Goal: Task Accomplishment & Management: Complete application form

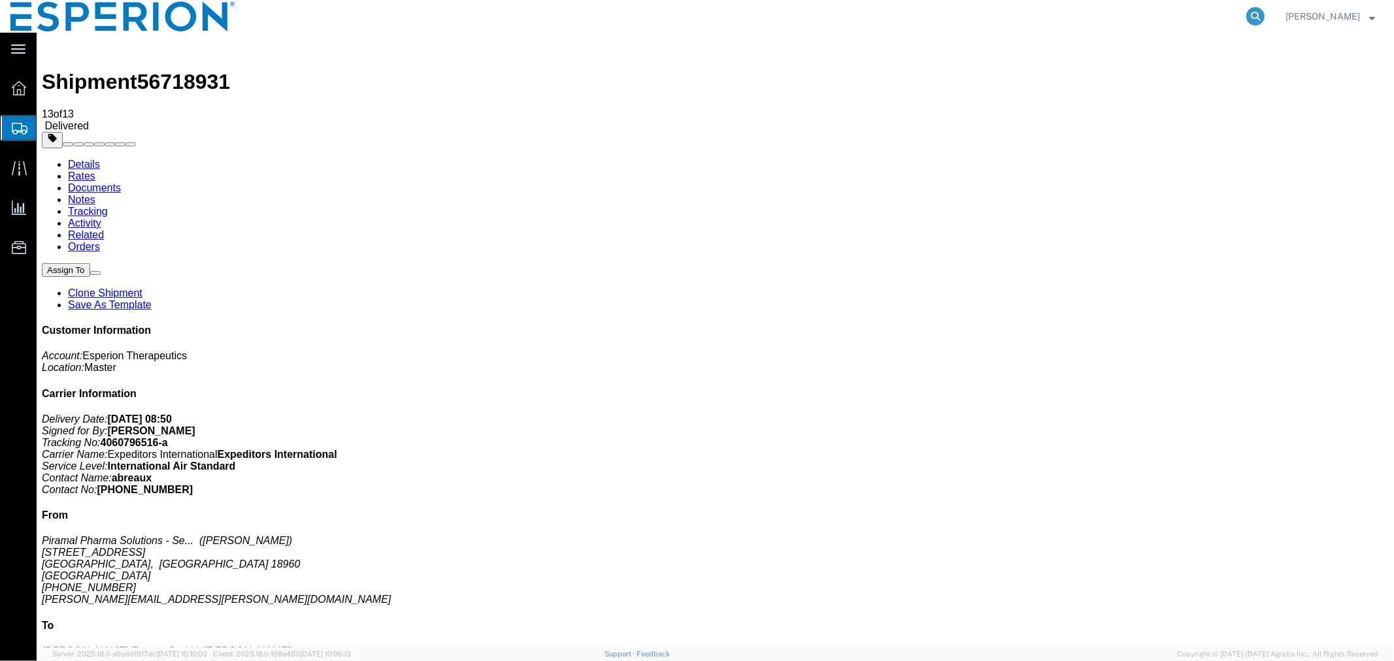
click at [1253, 15] on icon at bounding box center [1255, 16] width 18 height 18
click at [1164, 22] on input "search" at bounding box center [1047, 16] width 397 height 31
paste input "56599120"
type input "56599120"
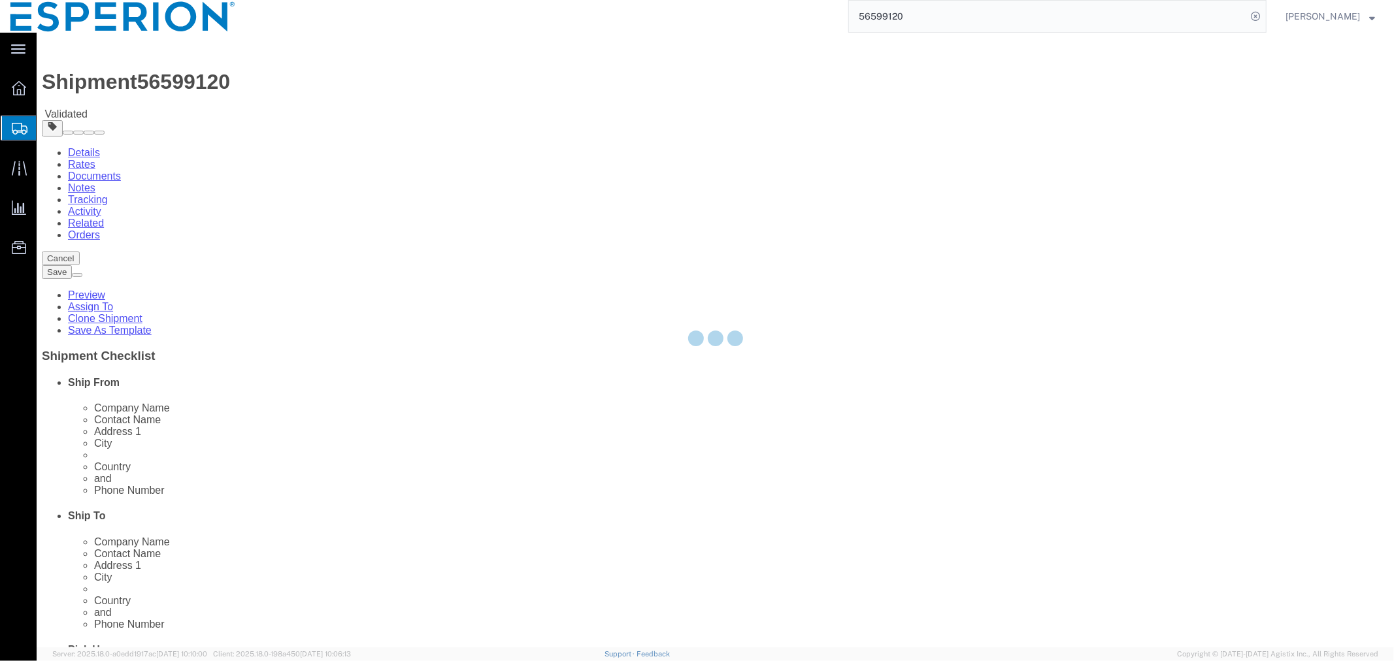
select select
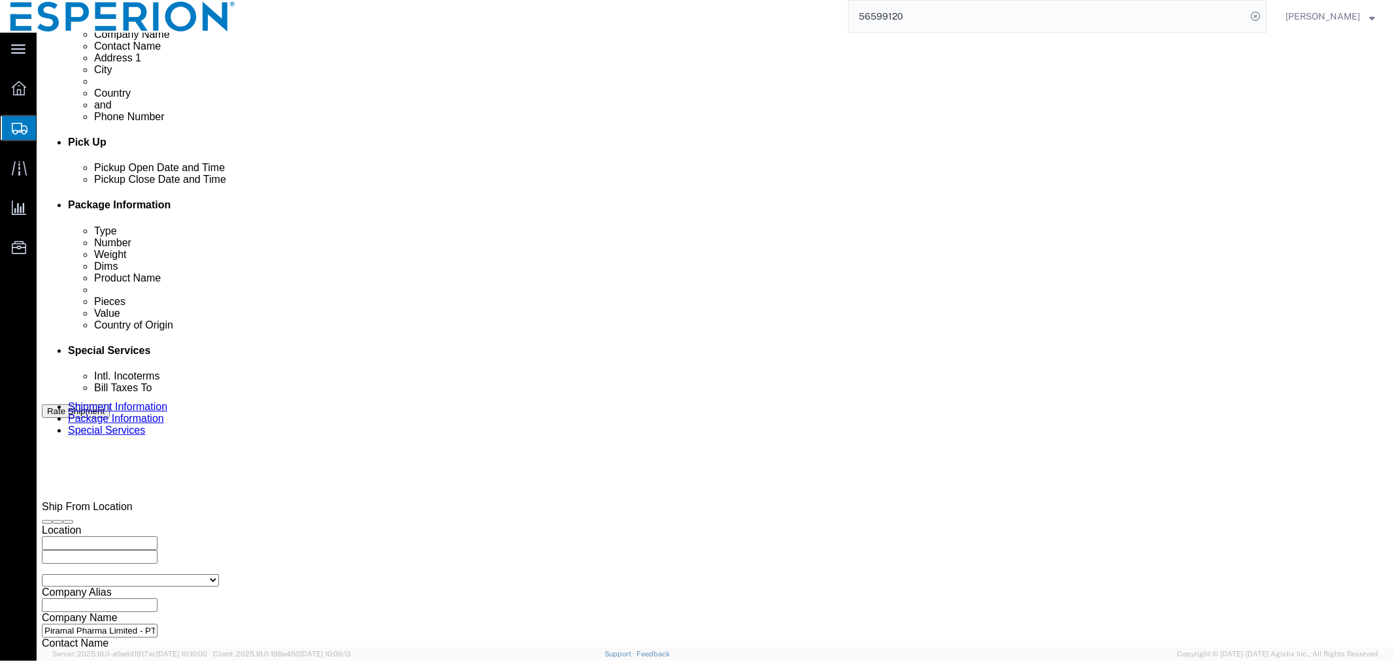
scroll to position [582, 0]
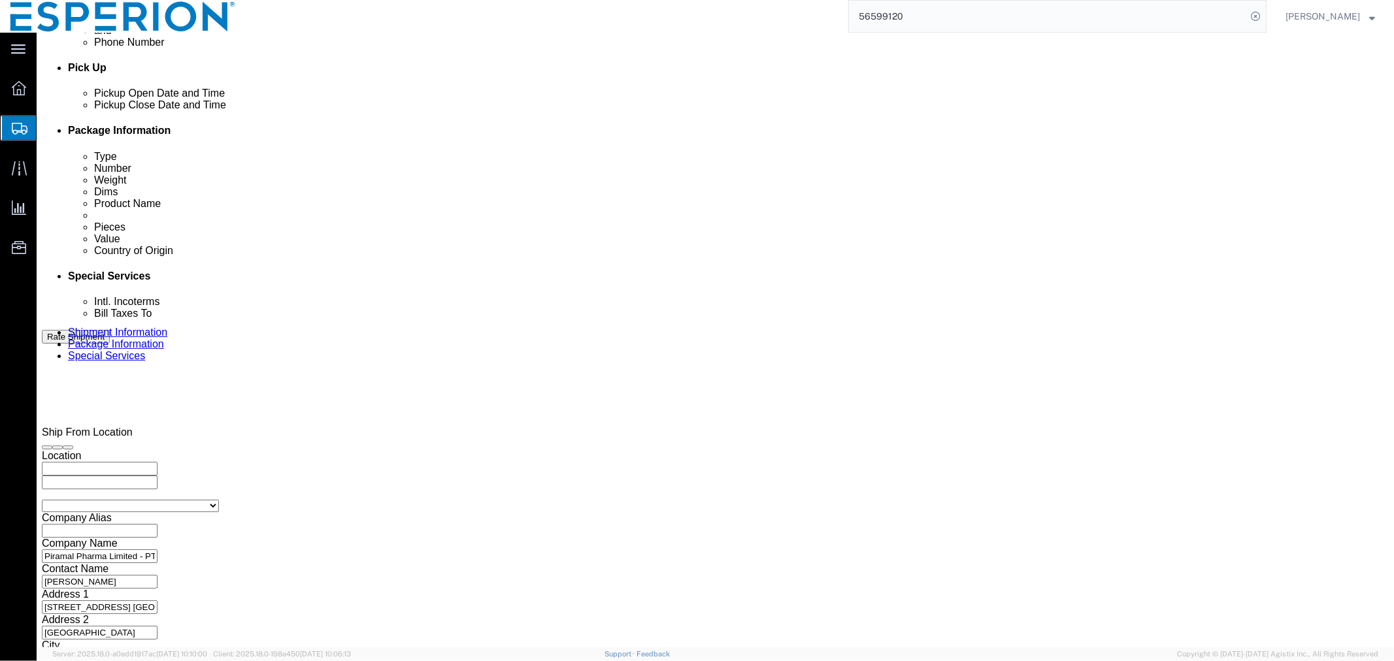
click button "button"
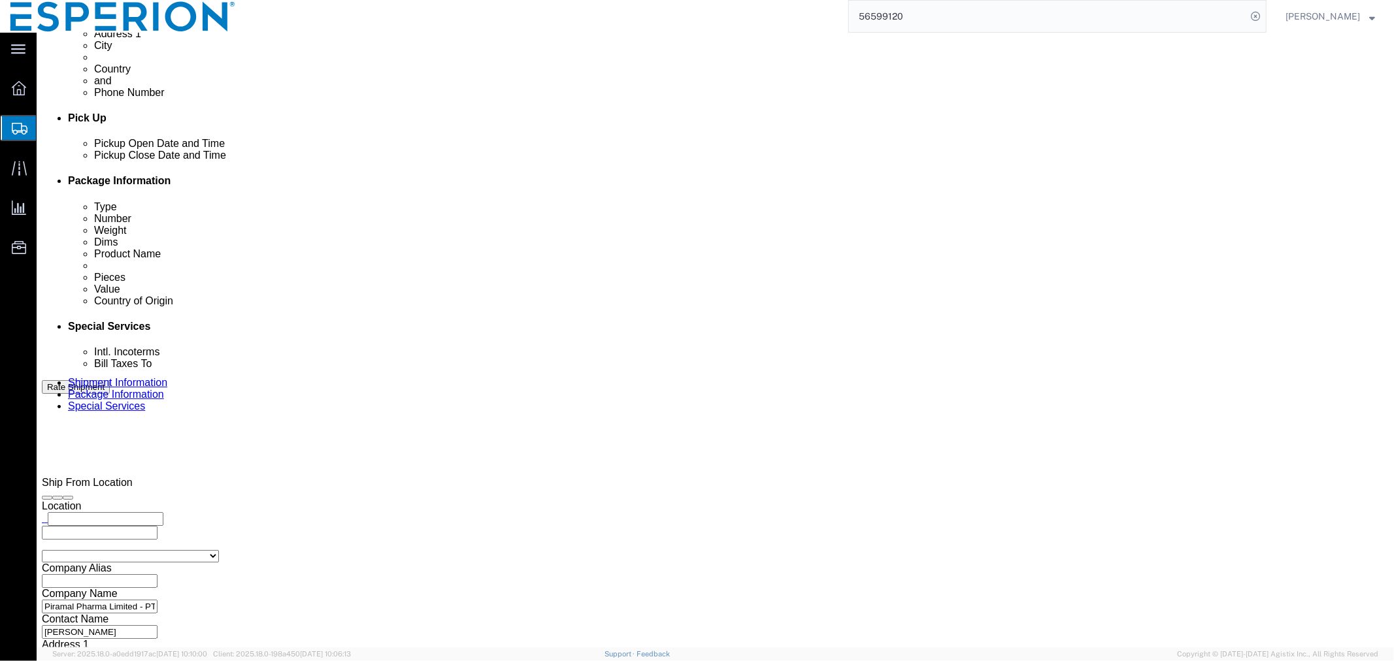
click button "Continue"
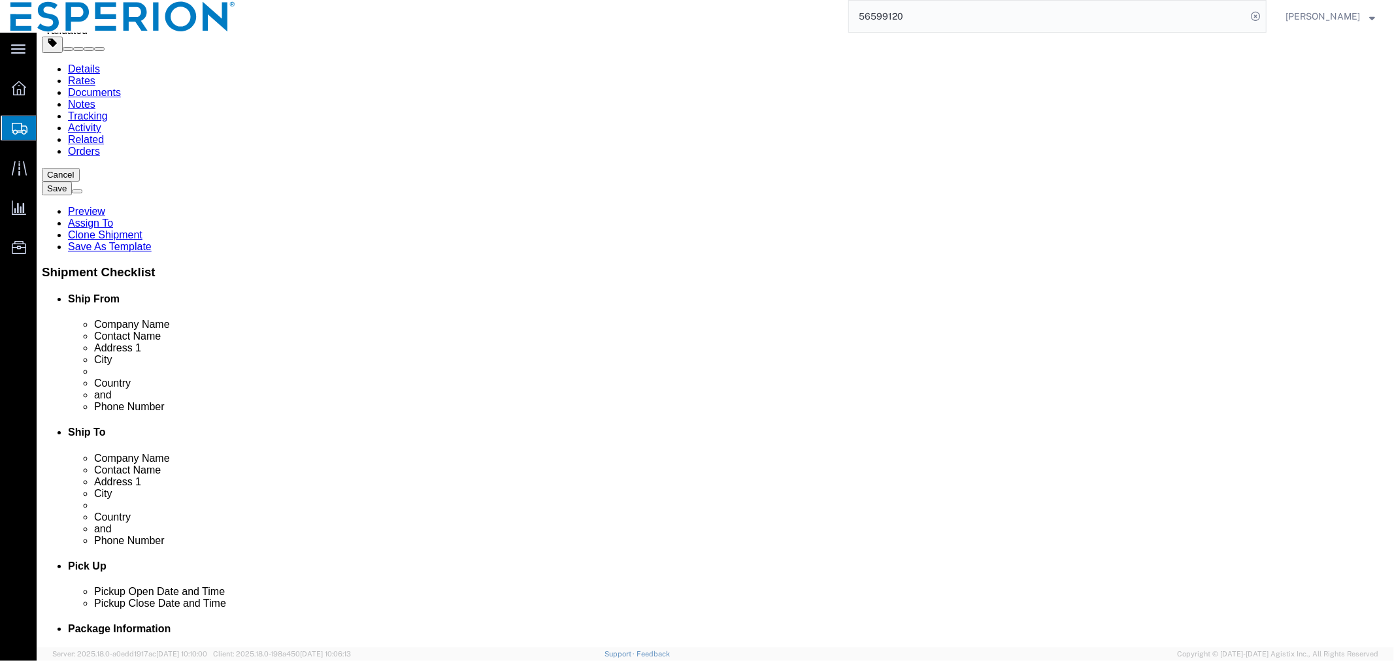
scroll to position [157, 0]
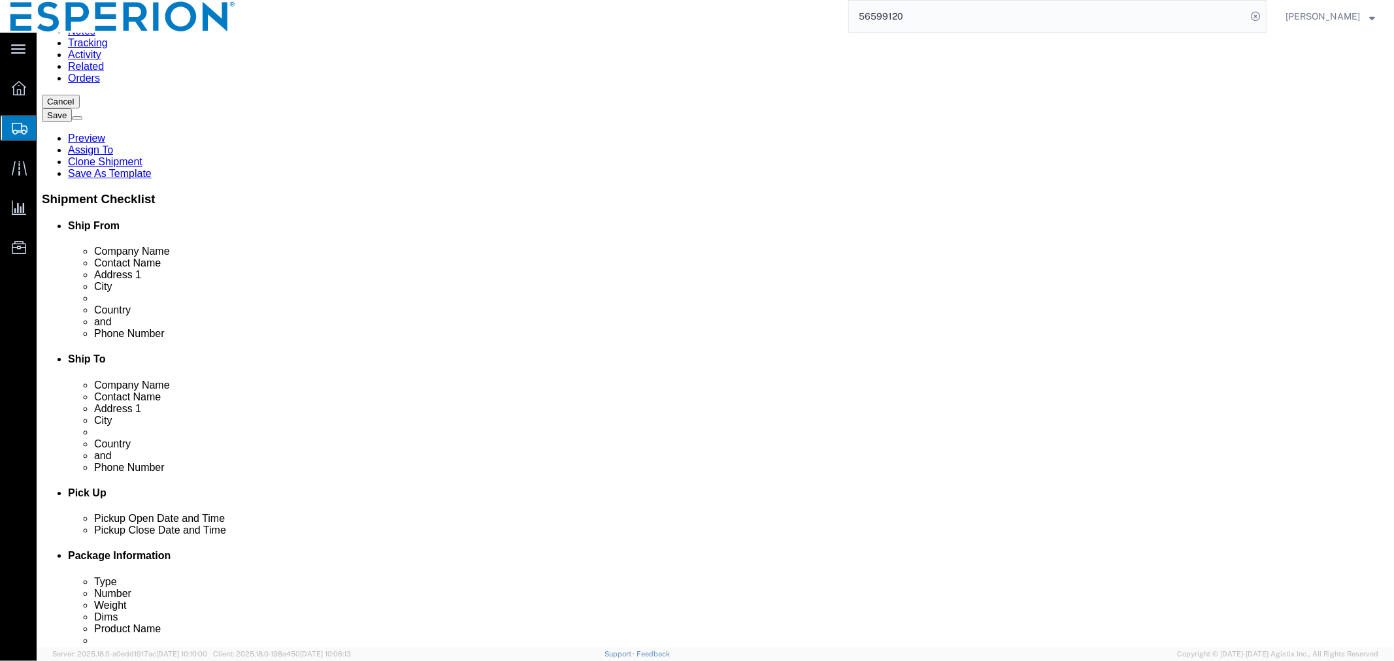
click link "Documents"
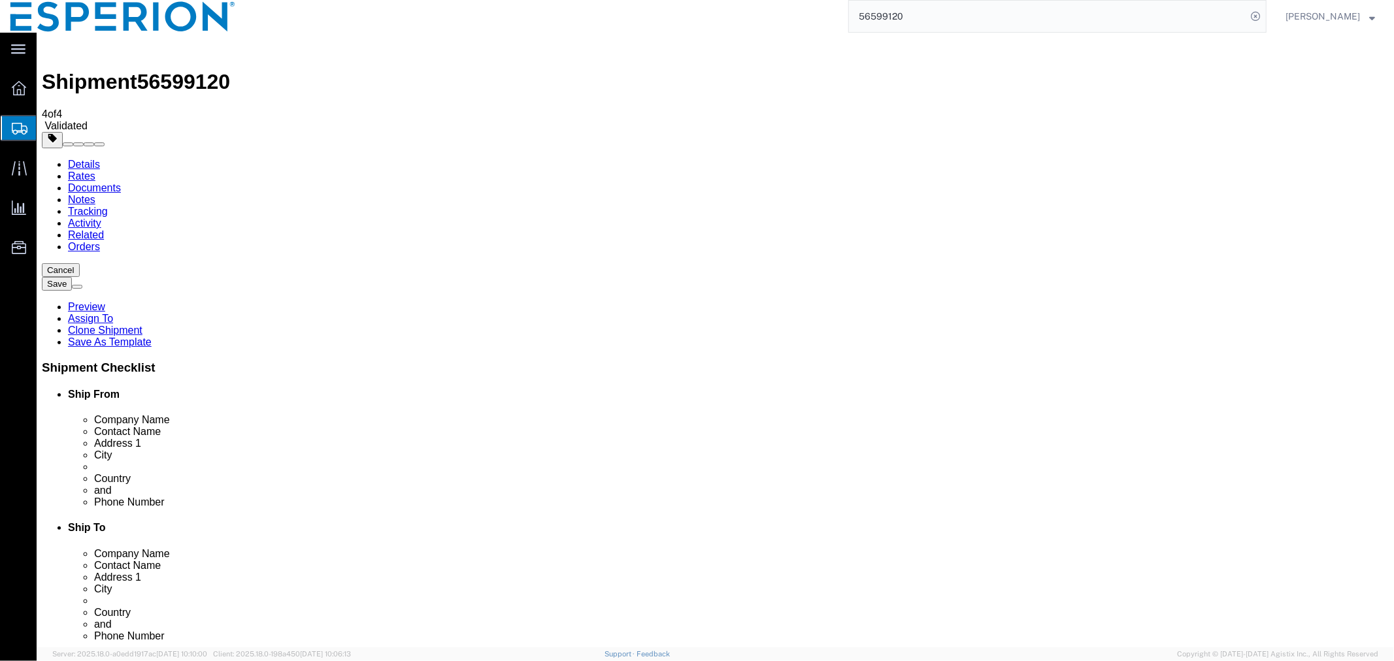
checkbox input "true"
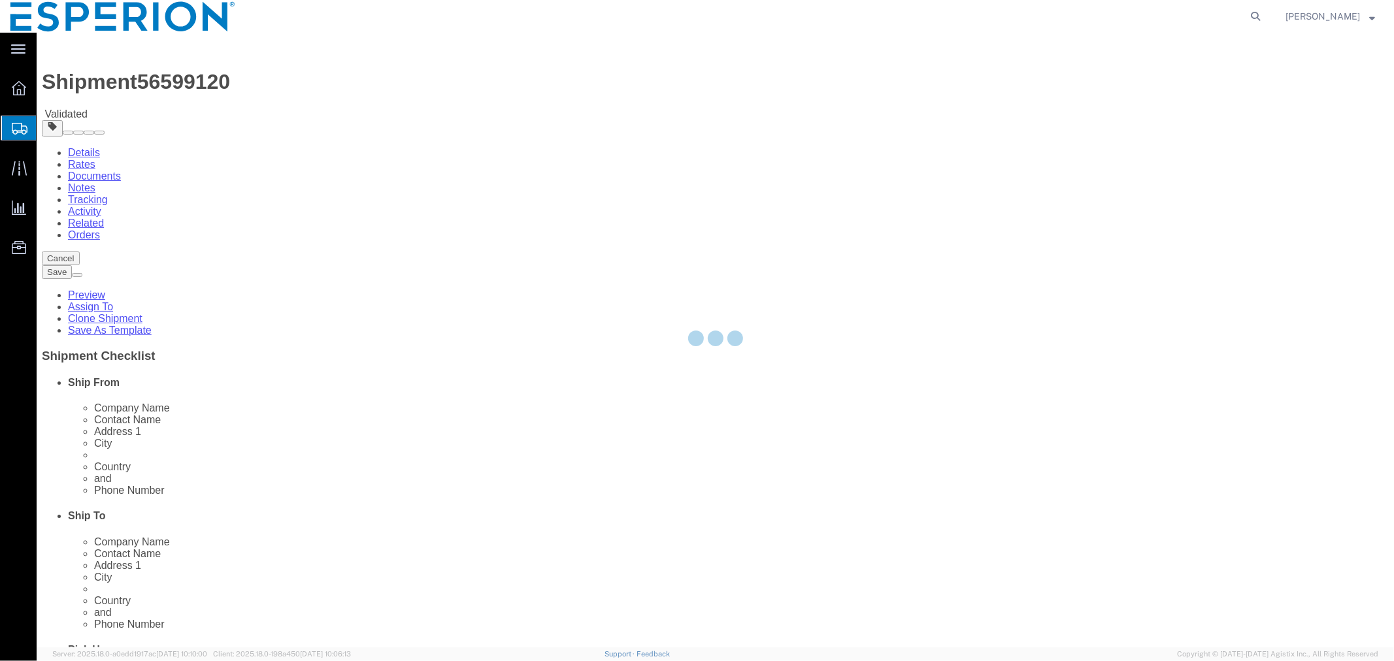
select select
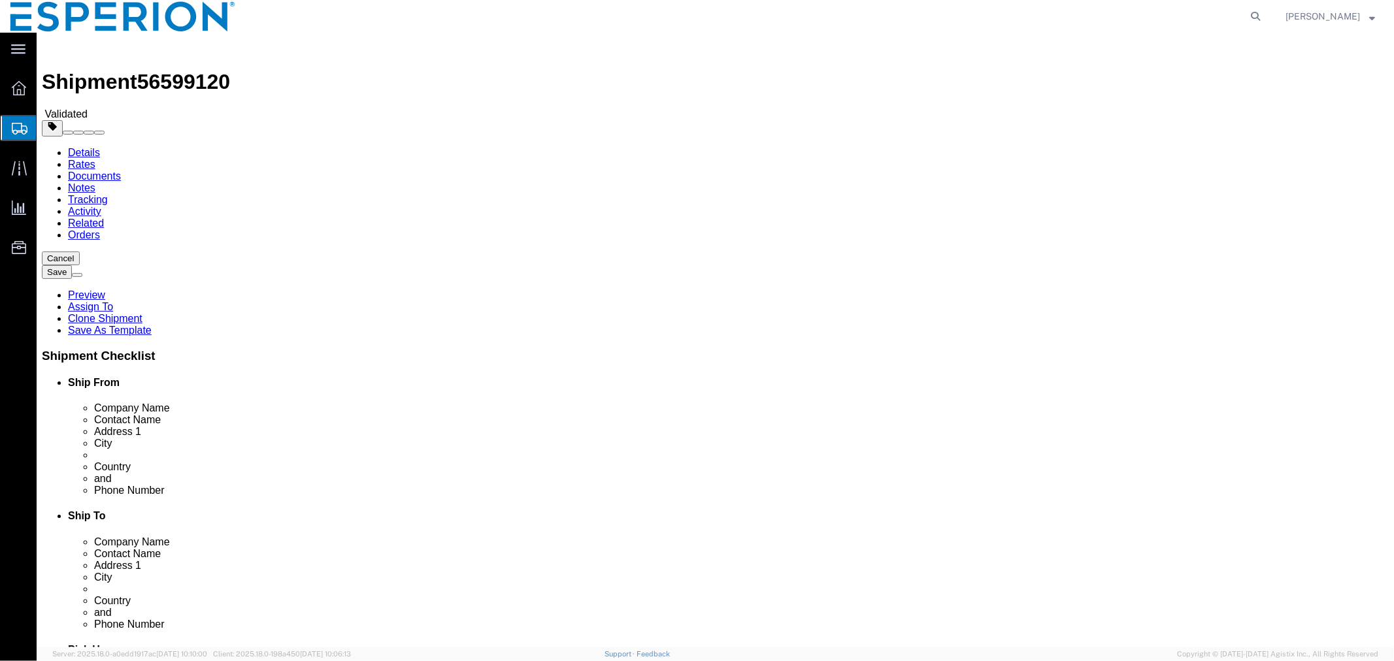
click link "Documents"
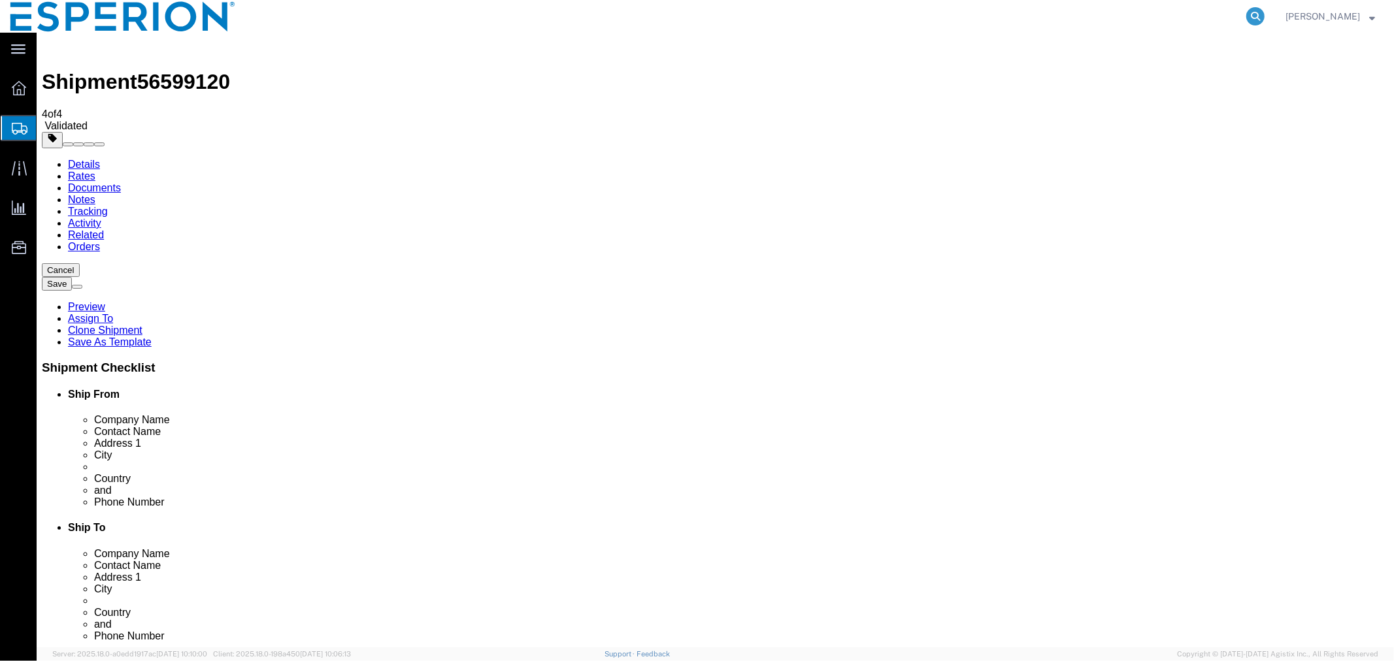
click at [1251, 8] on icon at bounding box center [1255, 16] width 18 height 18
click at [1098, 13] on input "search" at bounding box center [1047, 16] width 397 height 31
paste input "56700987"
type input "56700987"
click at [1256, 14] on icon at bounding box center [1255, 16] width 18 height 18
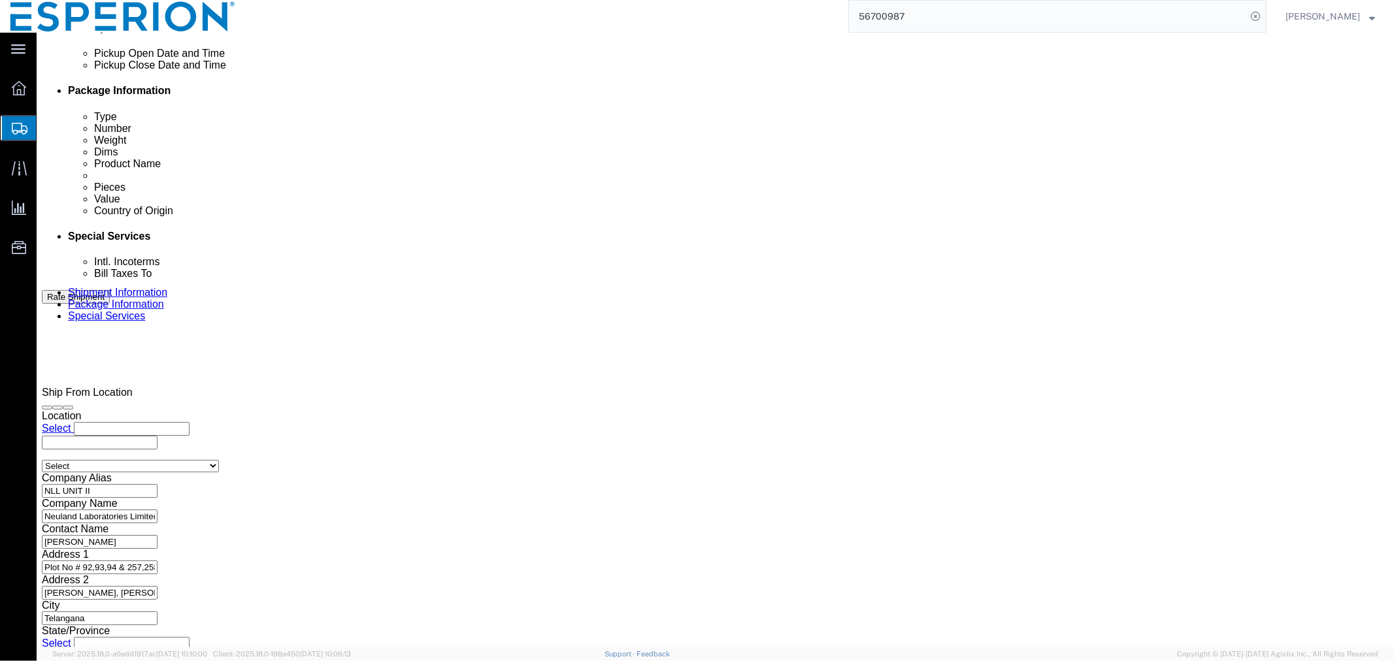
scroll to position [840, 0]
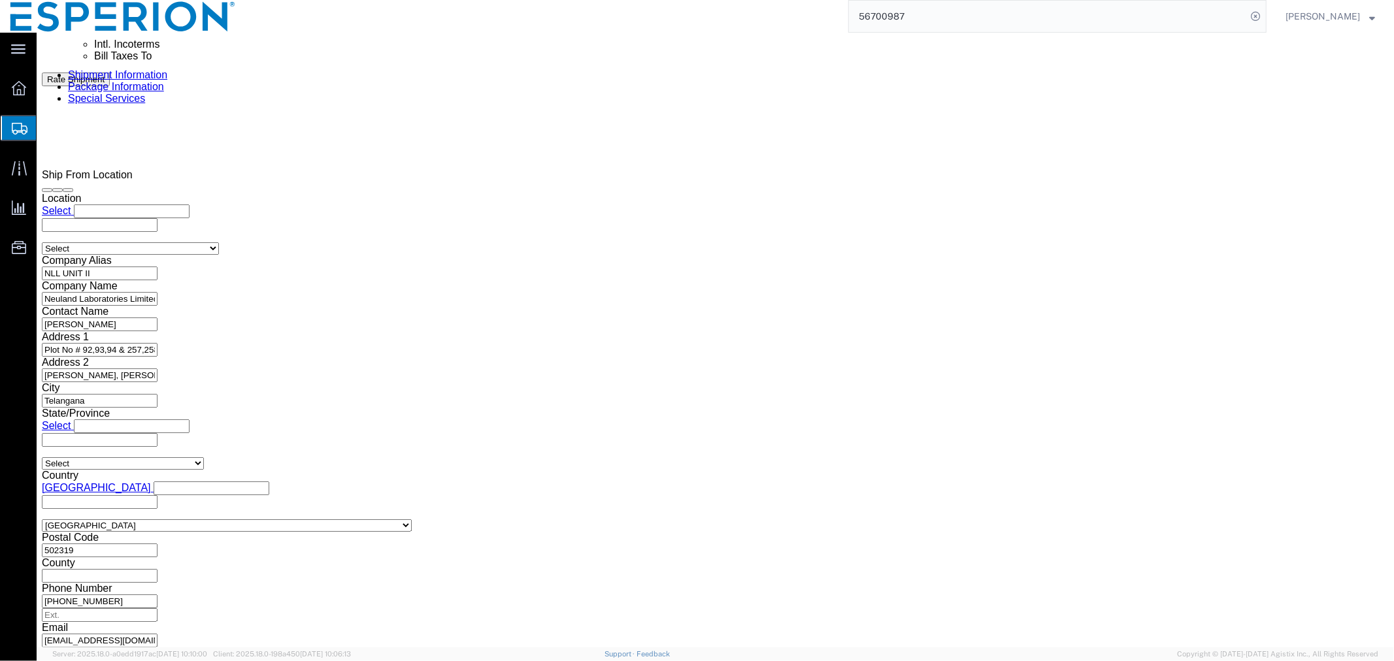
click button "Continue"
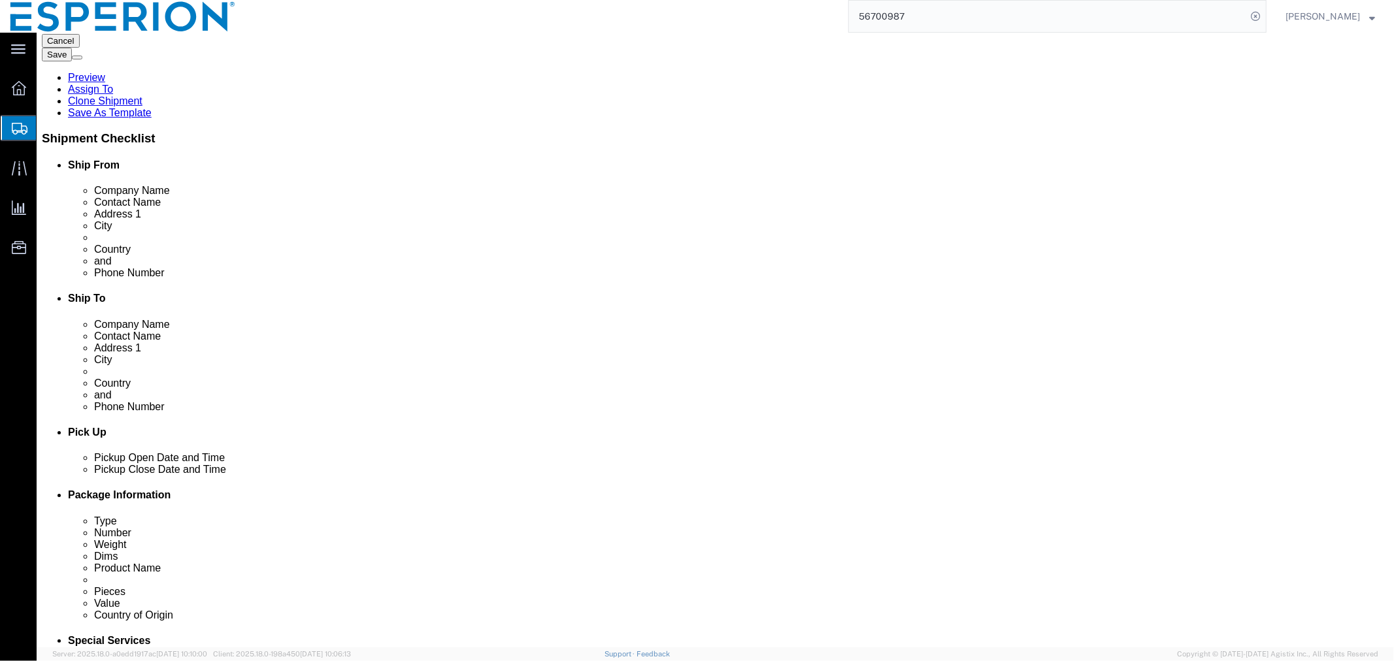
scroll to position [0, 0]
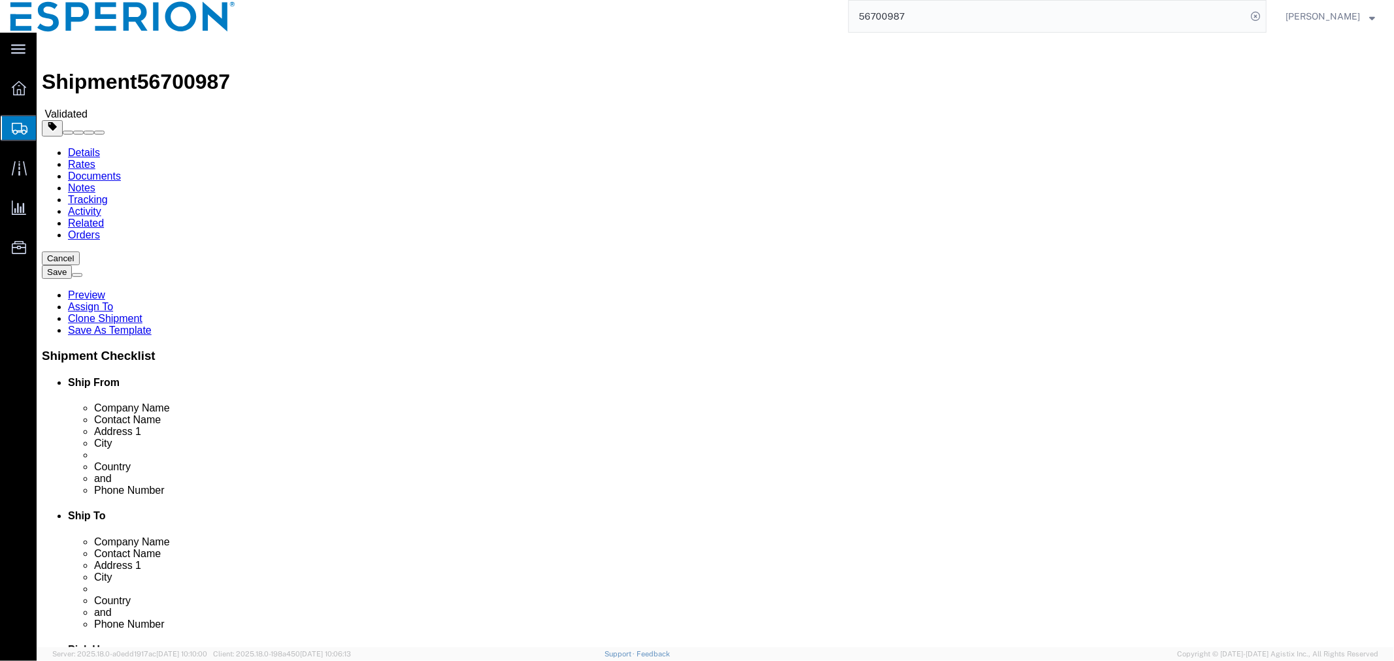
click dd "143784.00 USD"
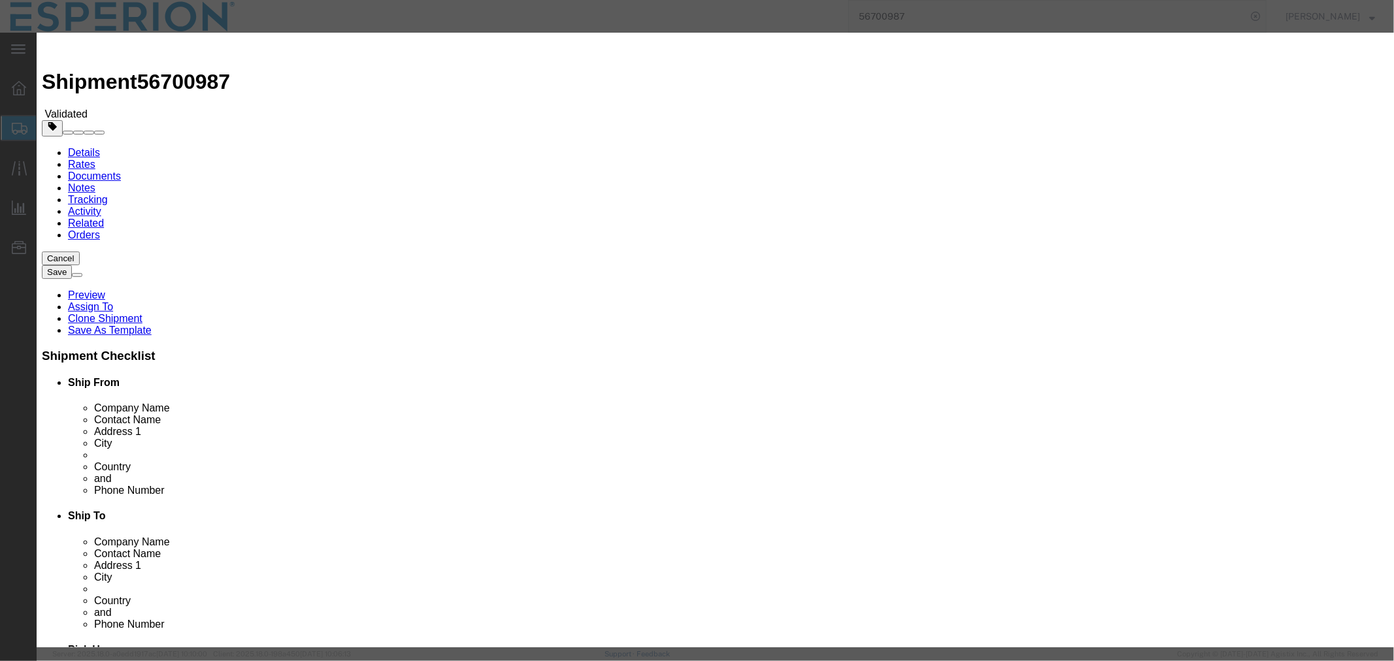
drag, startPoint x: 489, startPoint y: 125, endPoint x: 392, endPoint y: 125, distance: 96.7
click div "Pieces 150.00 Select Bag Barrels 100Board Feet Bottle Box Blister Pack Carats C…"
click input "143784.00"
drag, startPoint x: 450, startPoint y: 156, endPoint x: 424, endPoint y: 159, distance: 26.3
click div "Product Name Bempedoic Acid - Neuland Pieces Select Bag Barrels 100Board Feet B…"
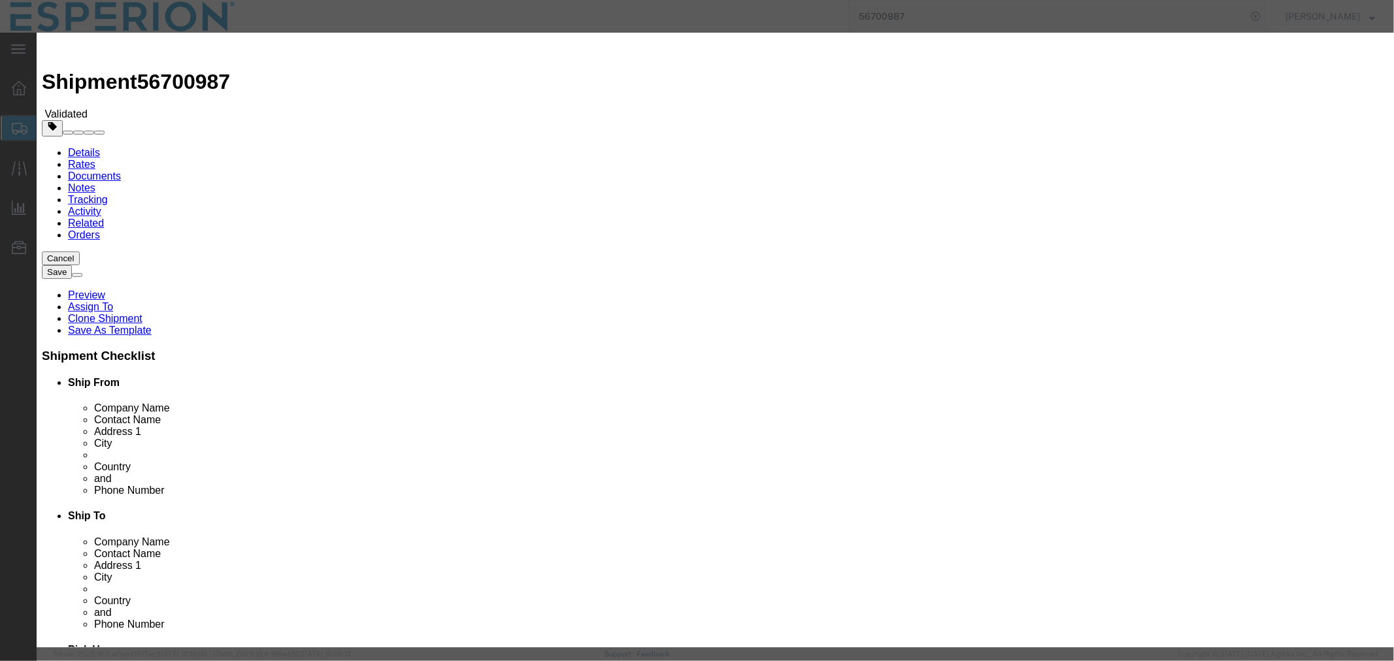
type input "1200.00"
click input "text"
paste input "150.00"
type input "150.00"
type input "180000"
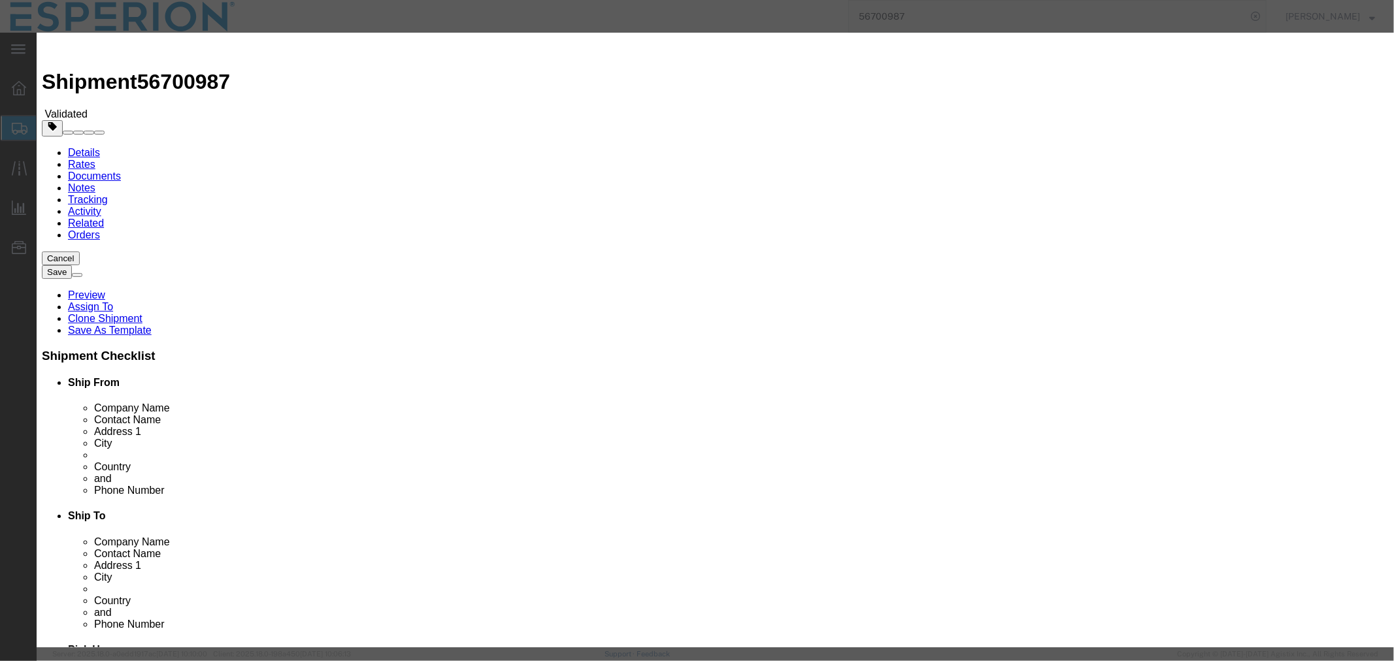
click button "Save & Close"
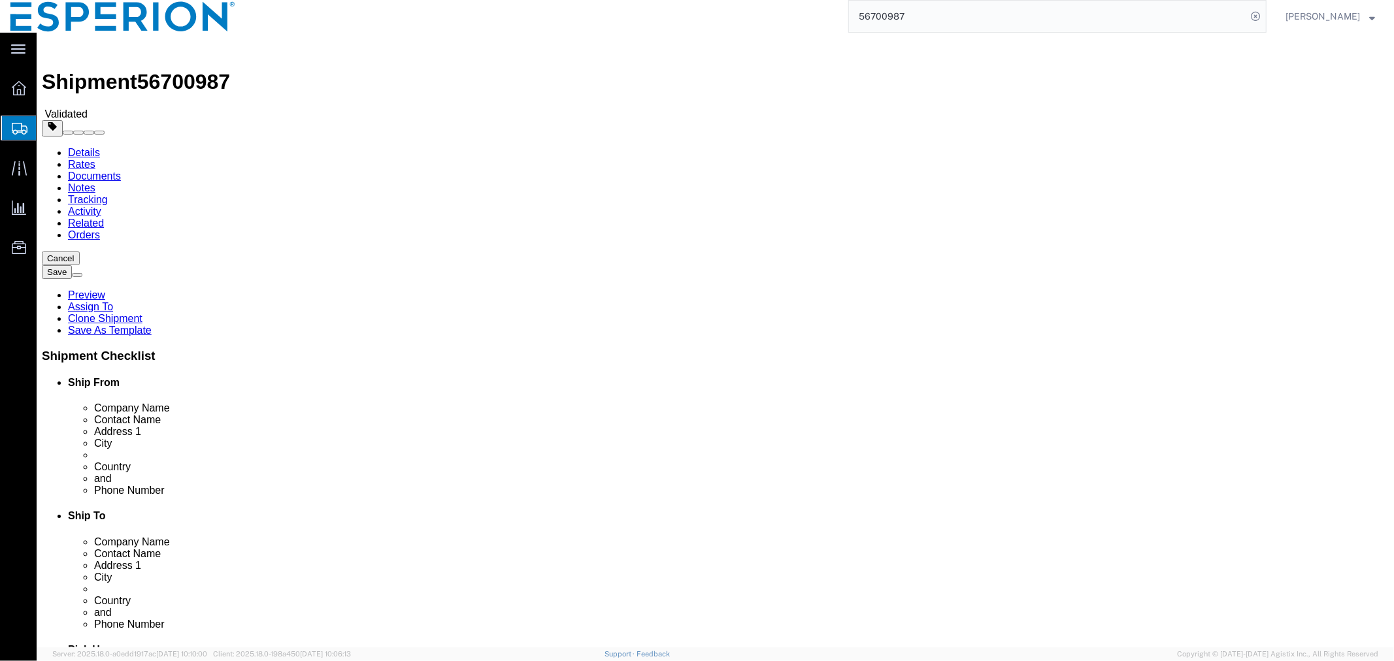
click dd "120778.56 USD"
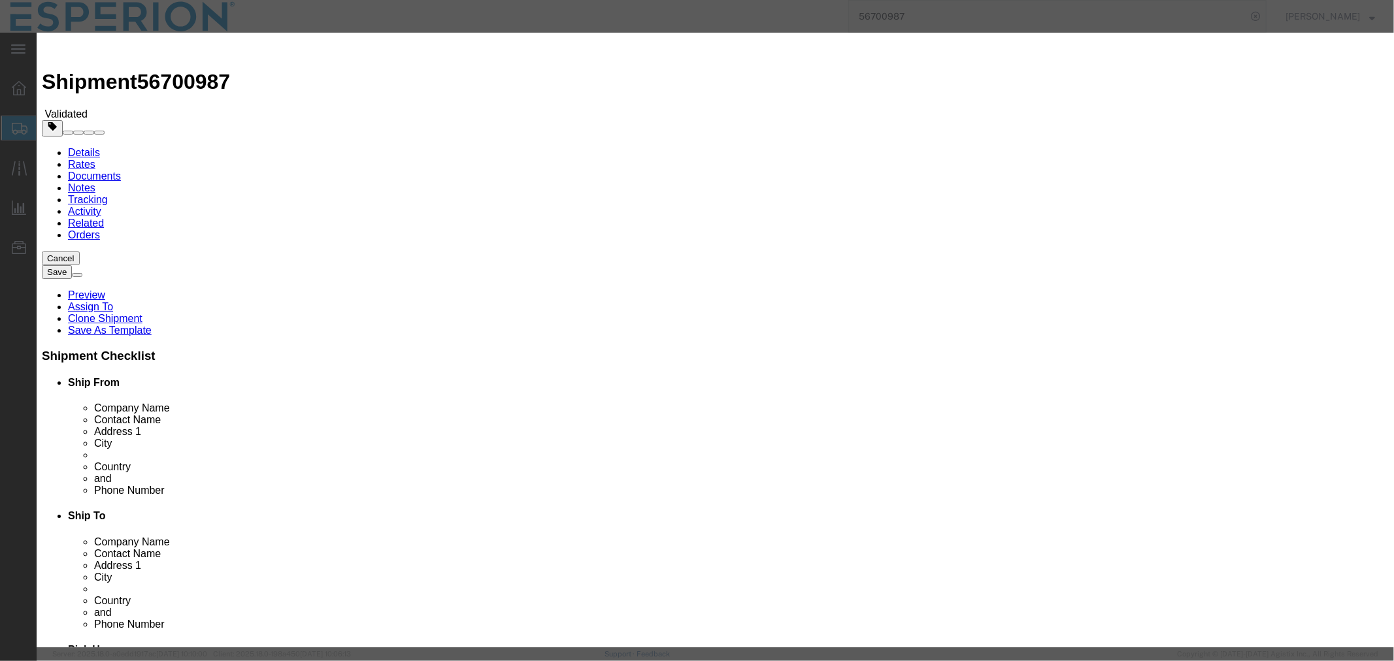
drag, startPoint x: 491, startPoint y: 131, endPoint x: 372, endPoint y: 114, distance: 119.4
click div "Product Name Bempedoic Acid - Neuland Pieces Number of pieces inside all the pa…"
drag, startPoint x: 507, startPoint y: 154, endPoint x: 370, endPoint y: 140, distance: 138.0
click div "Total Value 120778.56 Select ADP AED AFN ALL AMD AOA ARS ATS AUD AWG AZN BAM BB…"
type input "1200.00"
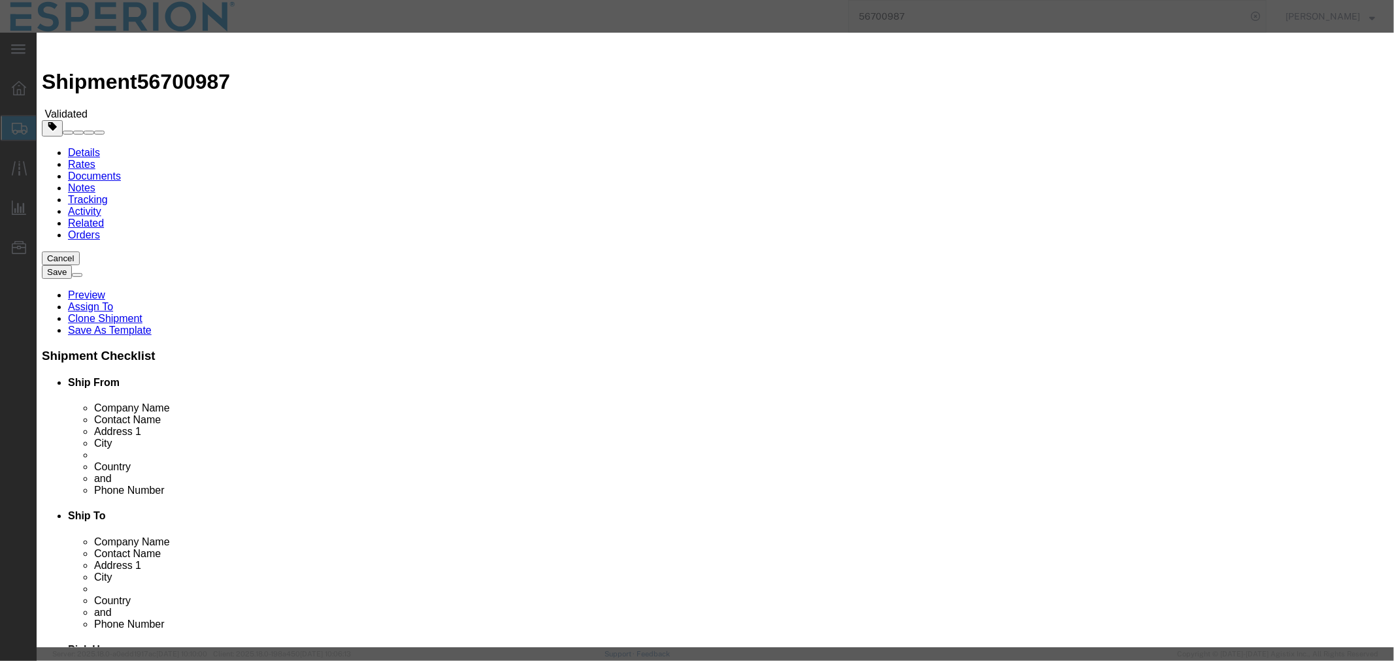
click input "text"
paste input "126.00"
type input "126.00"
type input "151200"
click button "Save & Close"
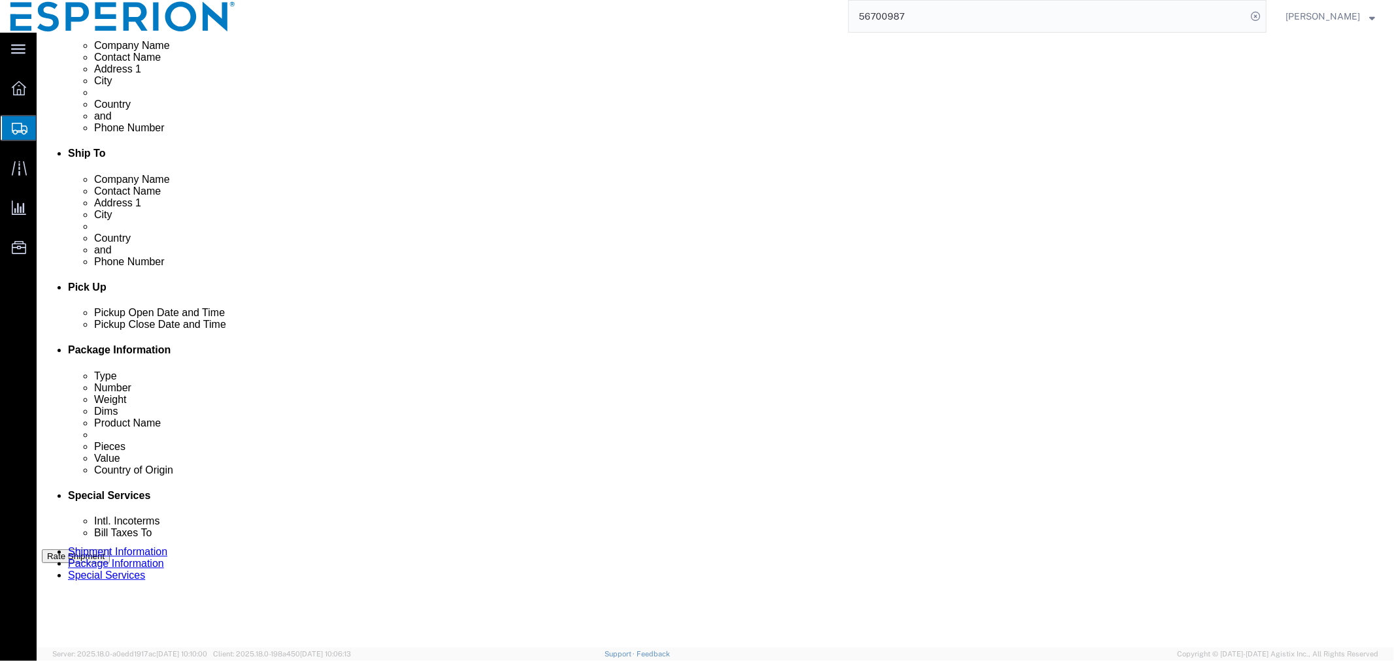
scroll to position [435, 0]
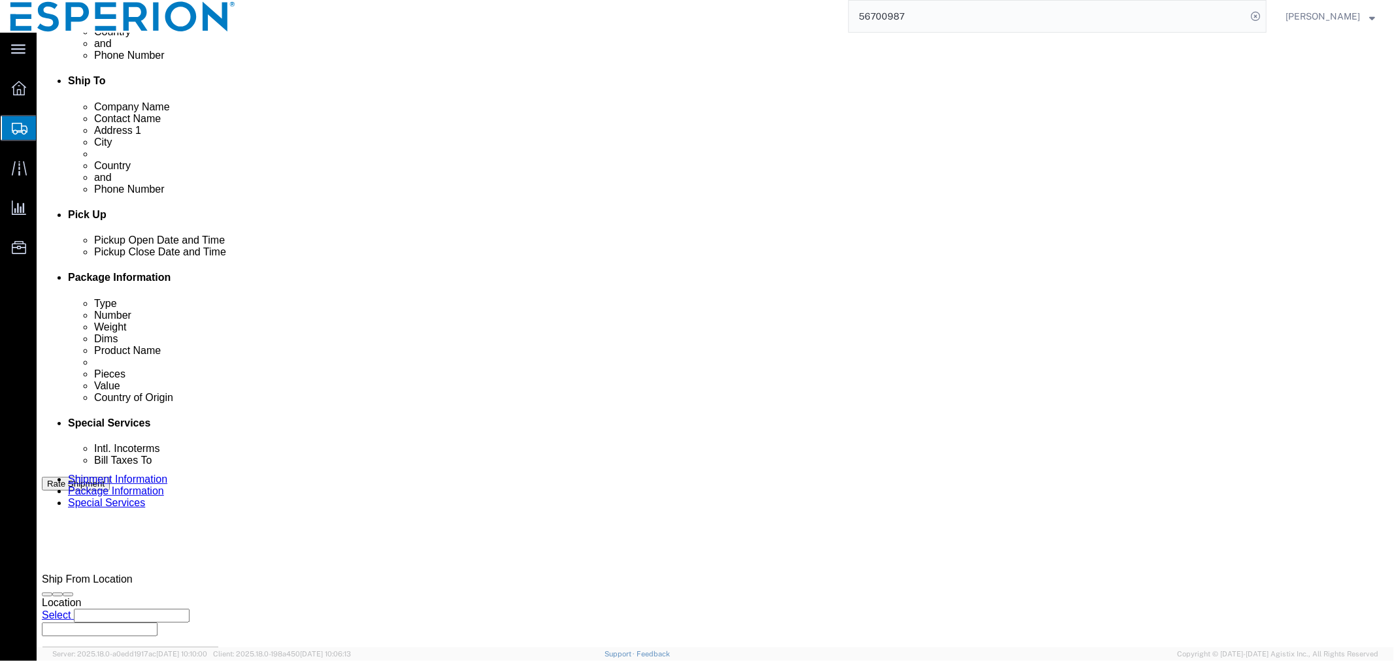
click dd "150.00 Kilogram"
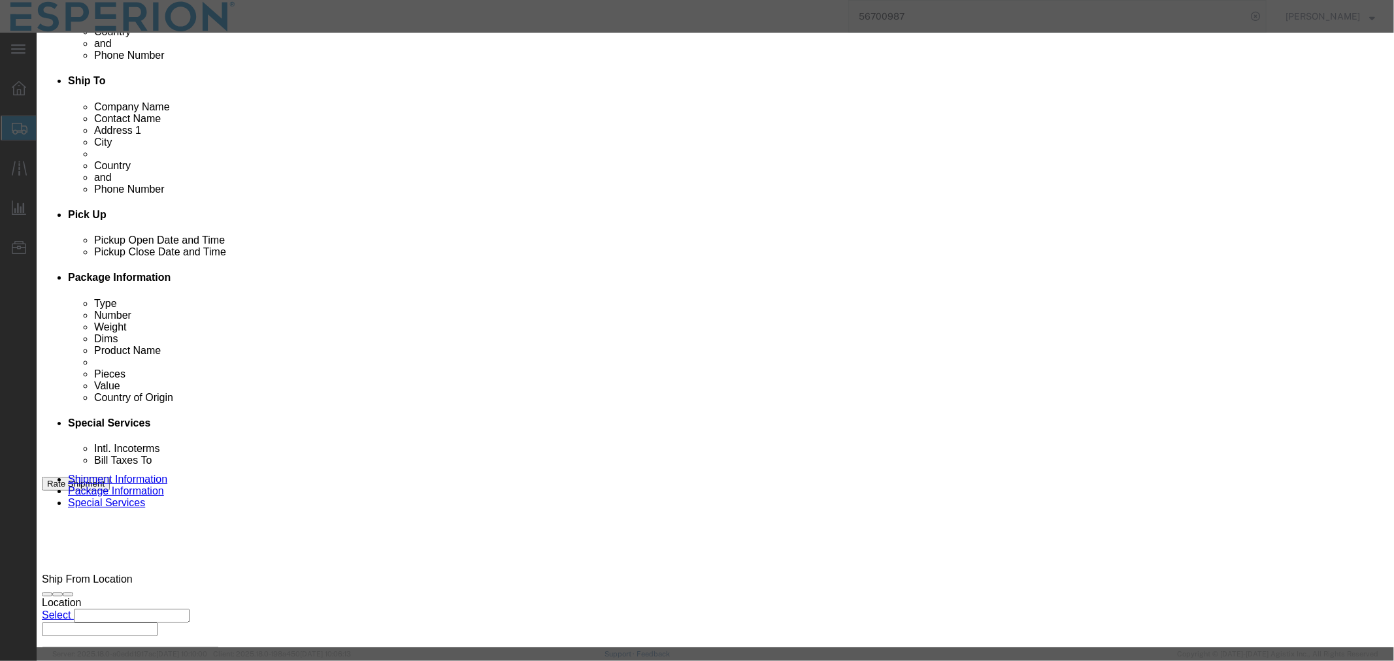
drag, startPoint x: 500, startPoint y: 127, endPoint x: 388, endPoint y: 127, distance: 112.4
click div "Pieces 150.00 Select Bag Barrels 100Board Feet Bottle Box Blister Pack Carats C…"
drag, startPoint x: 508, startPoint y: 151, endPoint x: 389, endPoint y: 140, distance: 119.4
click div "Total Value 143784.00 Select ADP AED AFN ALL AMD AOA ARS ATS AUD AWG AZN BAM BB…"
type input "1200.00"
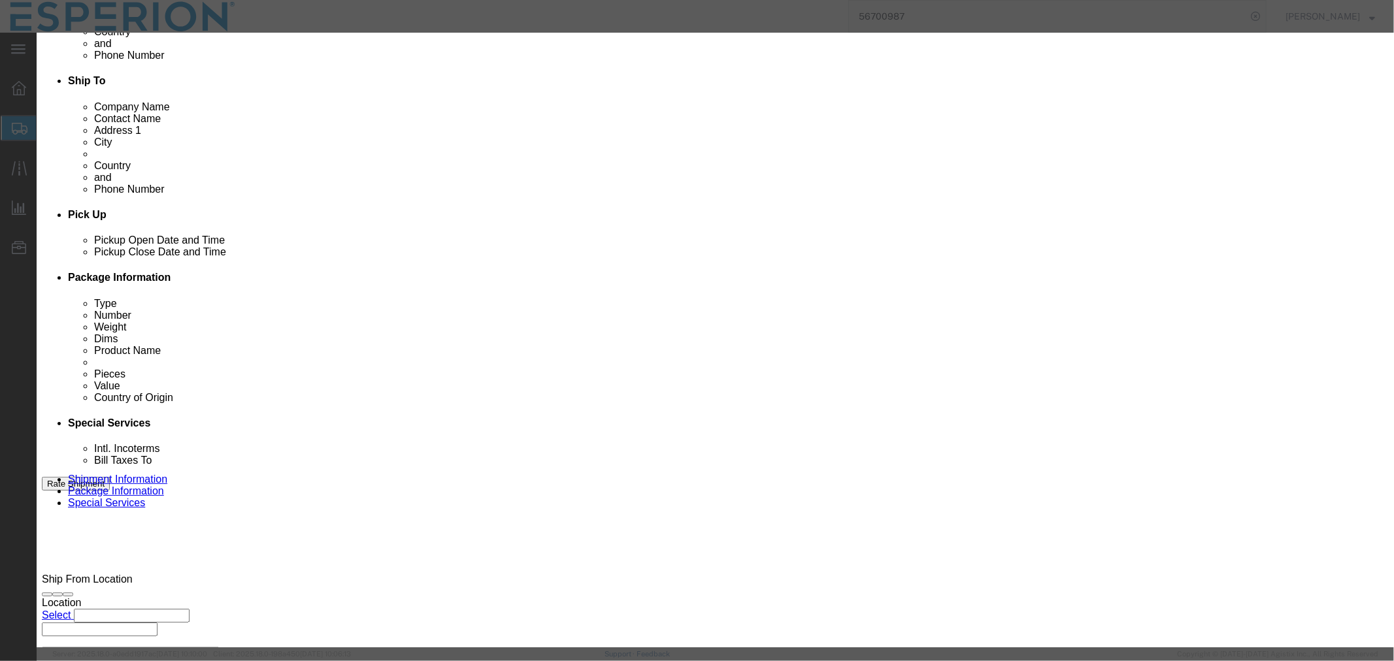
click input "text"
paste input "150.00"
type input "150.00"
type input "180000"
click button "Save & Close"
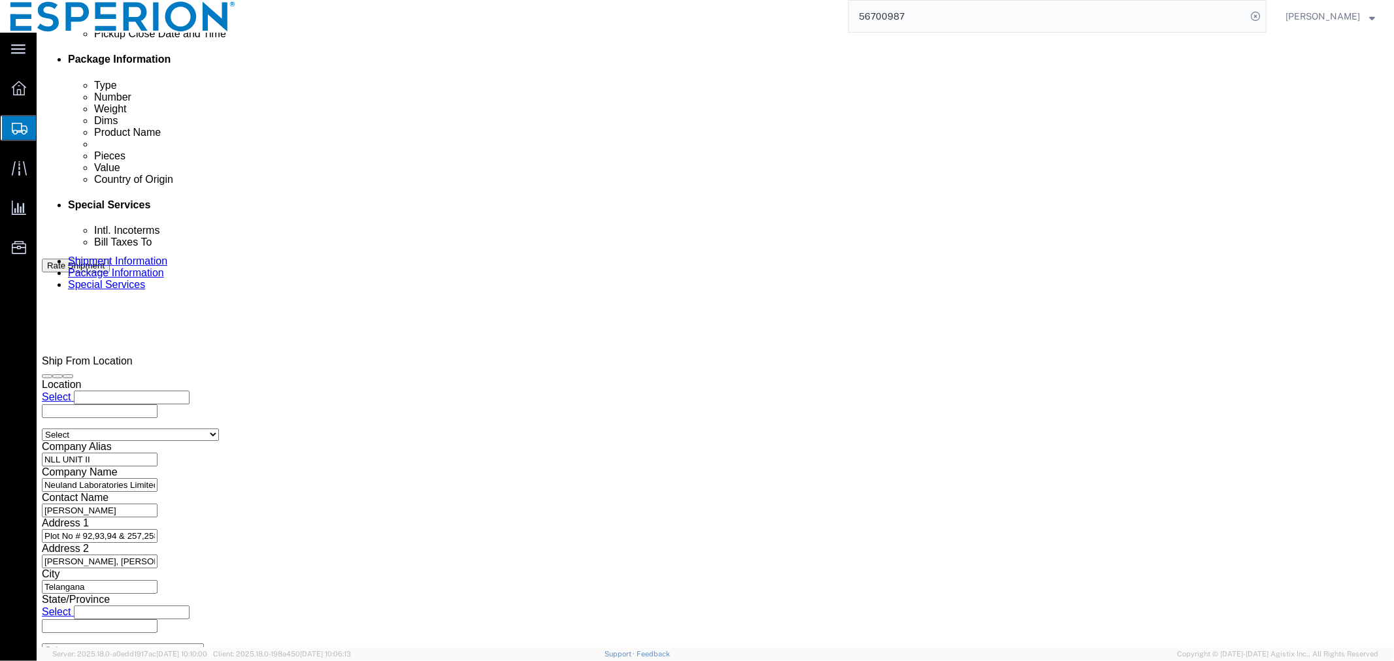
scroll to position [726, 0]
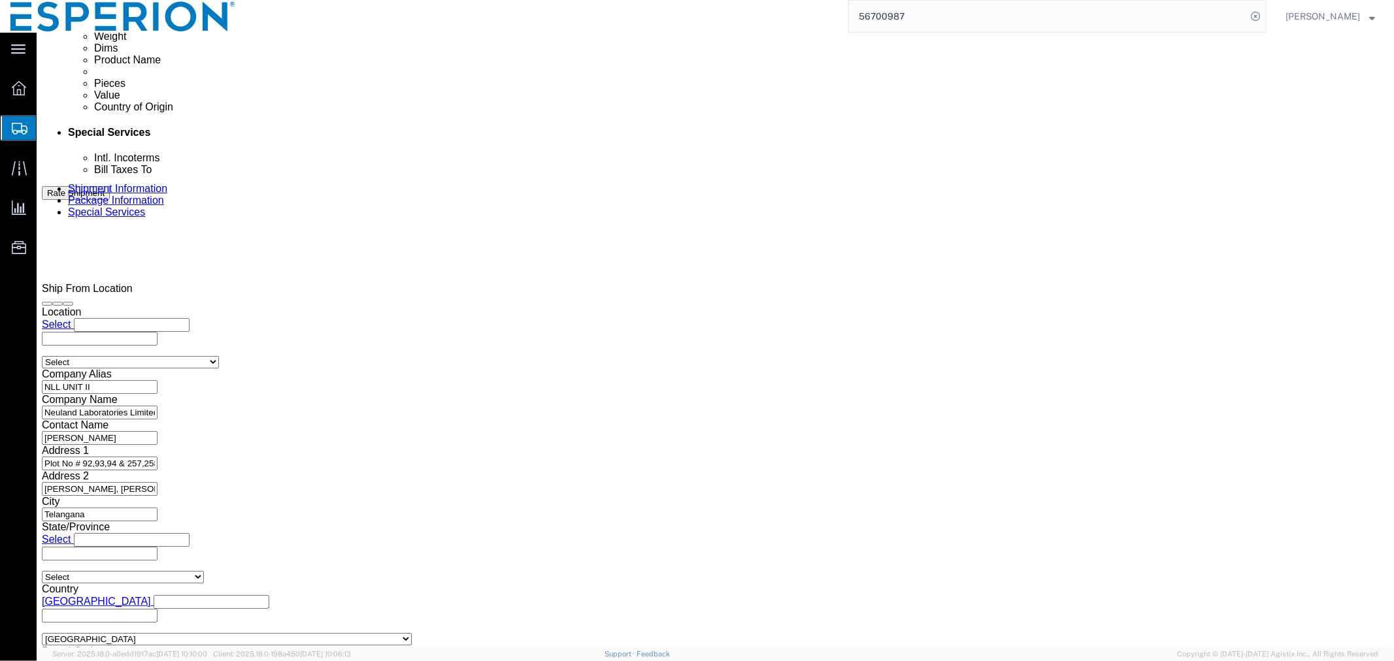
click dd "150.00 Kilogram"
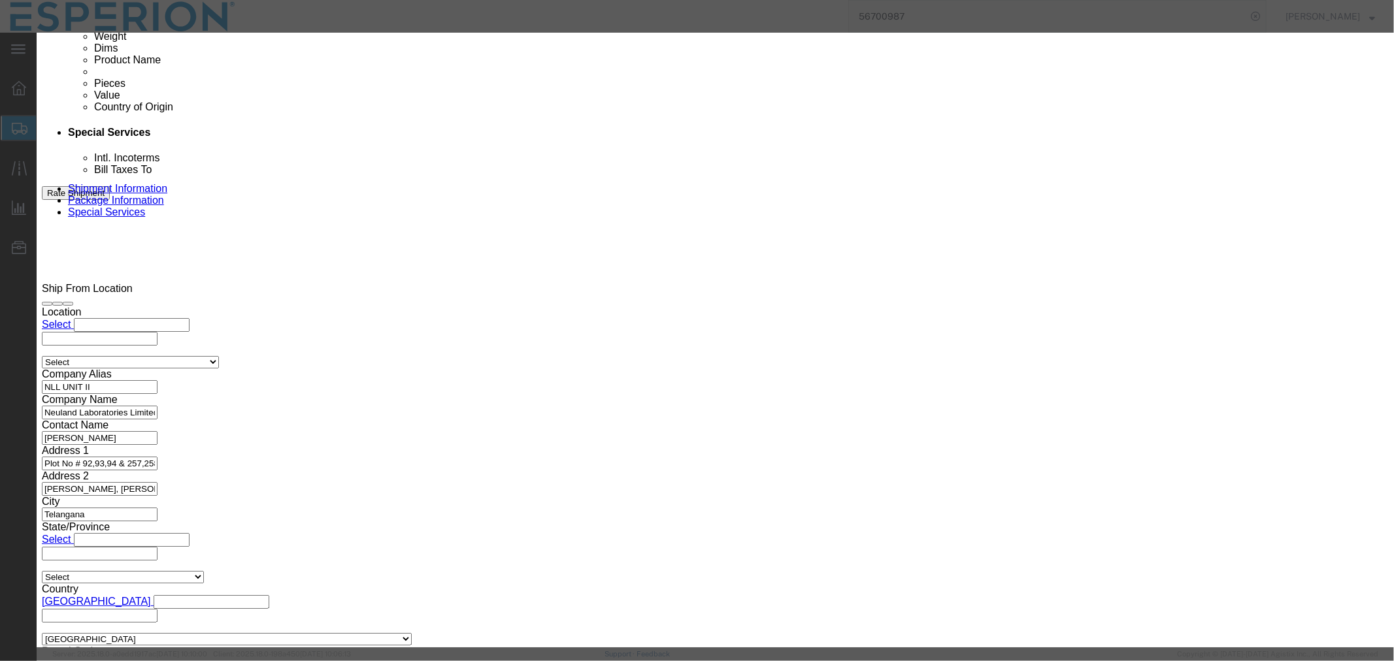
drag, startPoint x: 489, startPoint y: 127, endPoint x: 389, endPoint y: 125, distance: 99.3
click div "Pieces 150.00 Select Bag Barrels 100Board Feet Bottle Box Blister Pack Carats C…"
drag, startPoint x: 510, startPoint y: 157, endPoint x: 430, endPoint y: 153, distance: 80.5
click div "Total Value 143784.00 Select ADP AED AFN ALL AMD AOA ARS ATS AUD AWG AZN BAM BB…"
type input "1200.00"
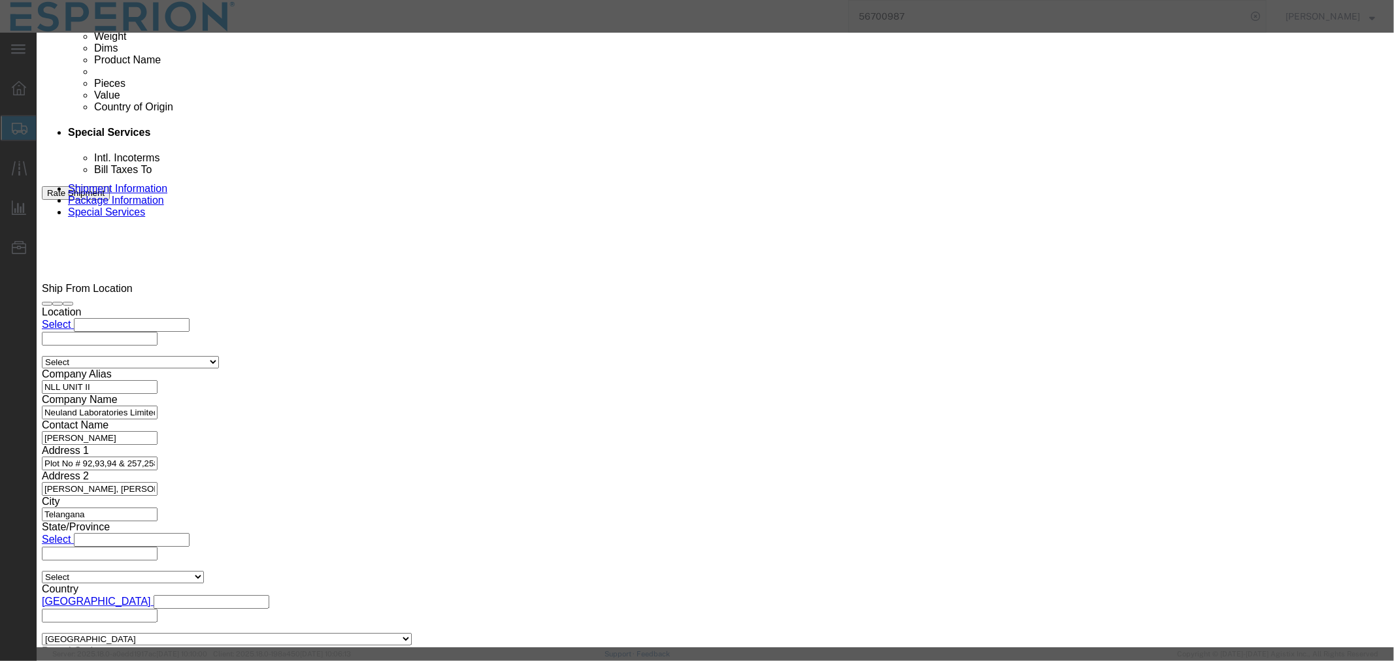
click input "text"
paste input "150.00"
type input "150.00"
type input "180000"
click button "Save & Close"
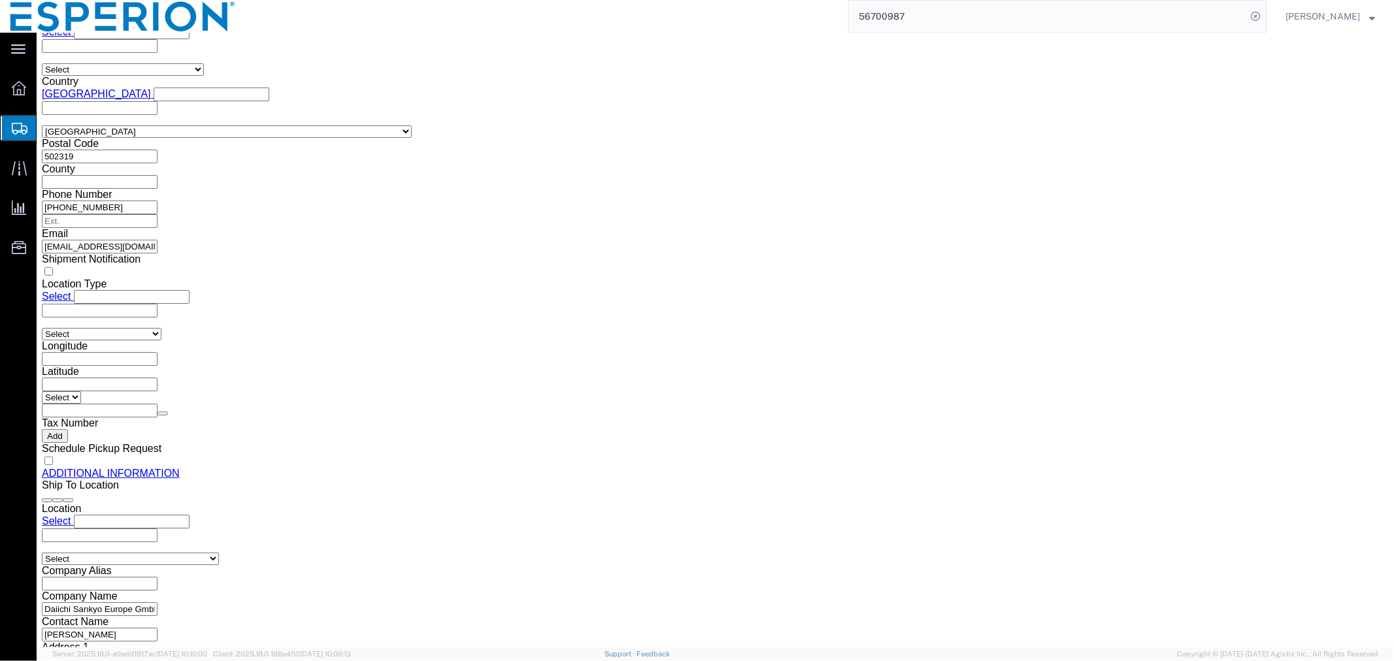
scroll to position [1379, 0]
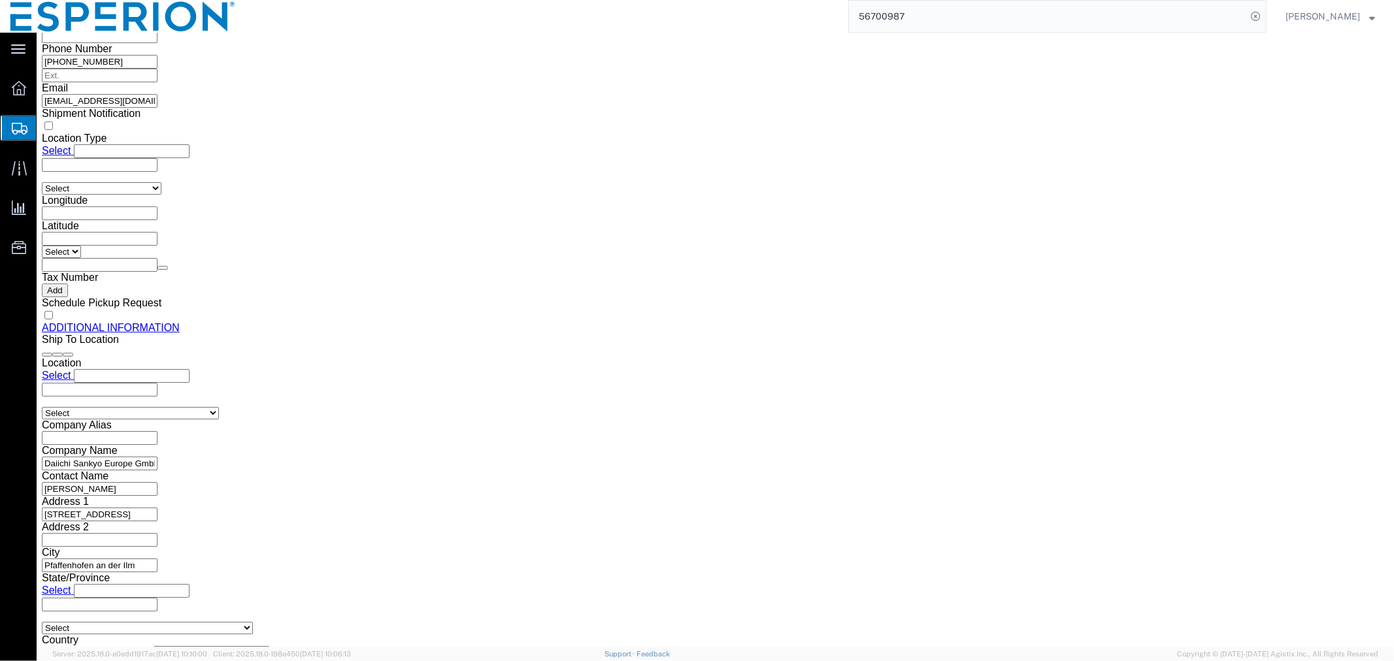
click dd "150.00 Kilogram"
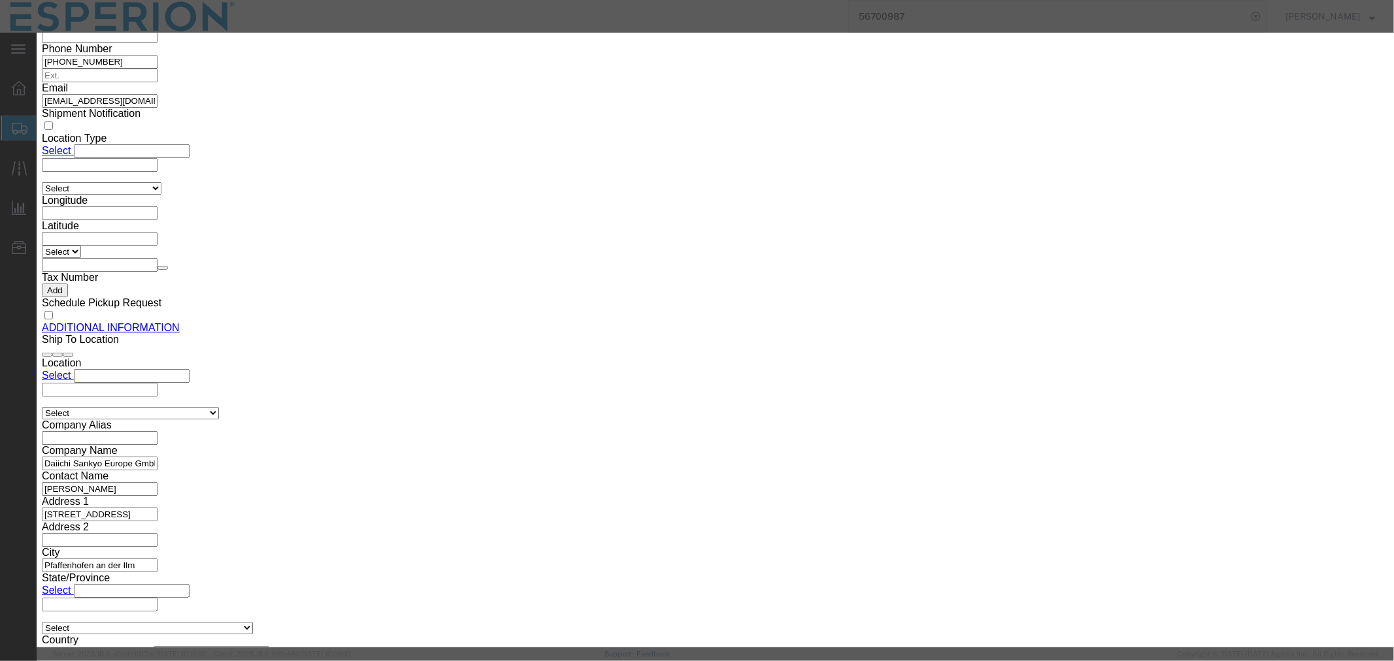
drag, startPoint x: 500, startPoint y: 123, endPoint x: 385, endPoint y: 116, distance: 114.5
click div "Pieces 150.00 Select Bag Barrels 100Board Feet Bottle Box Blister Pack Carats C…"
drag, startPoint x: 540, startPoint y: 151, endPoint x: 372, endPoint y: 134, distance: 168.8
click div "Product Name Bempedoic Acid - Neuland Pieces Select Bag Barrels 100Board Feet B…"
type input "1200.00"
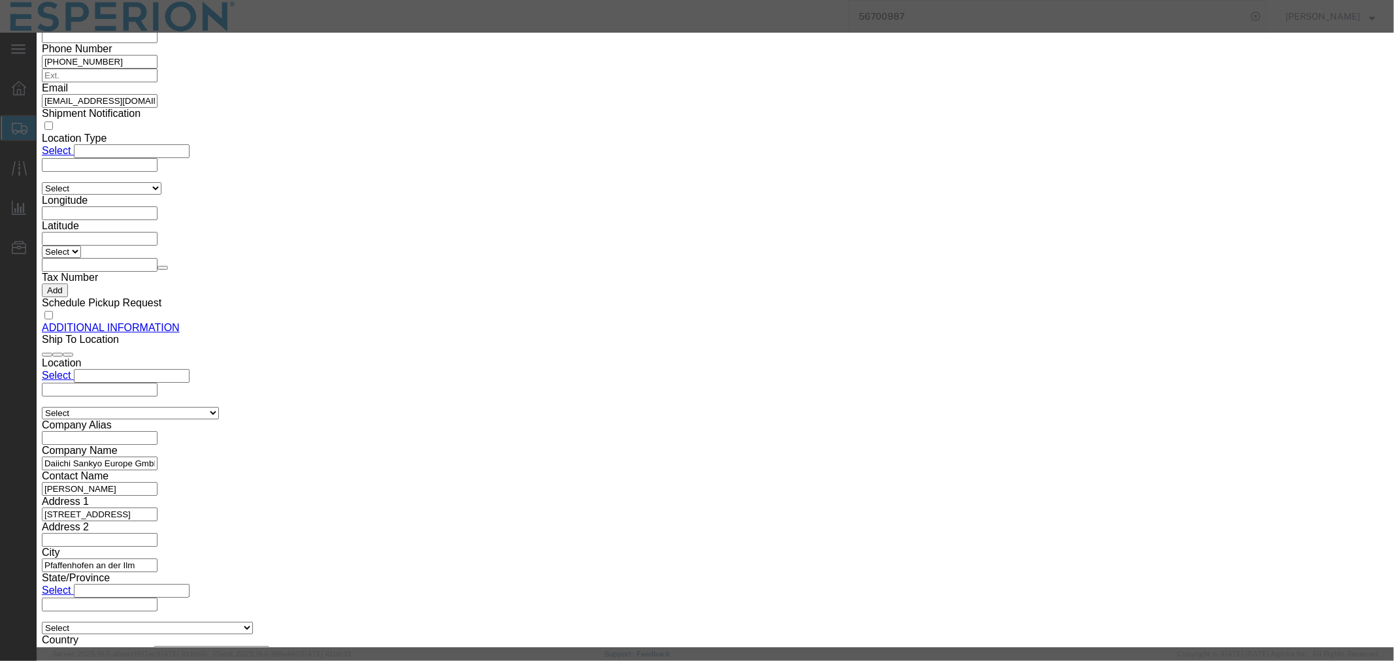
click input "text"
paste input "150.00"
type input "150.00"
type input "180000"
click button "Save & Close"
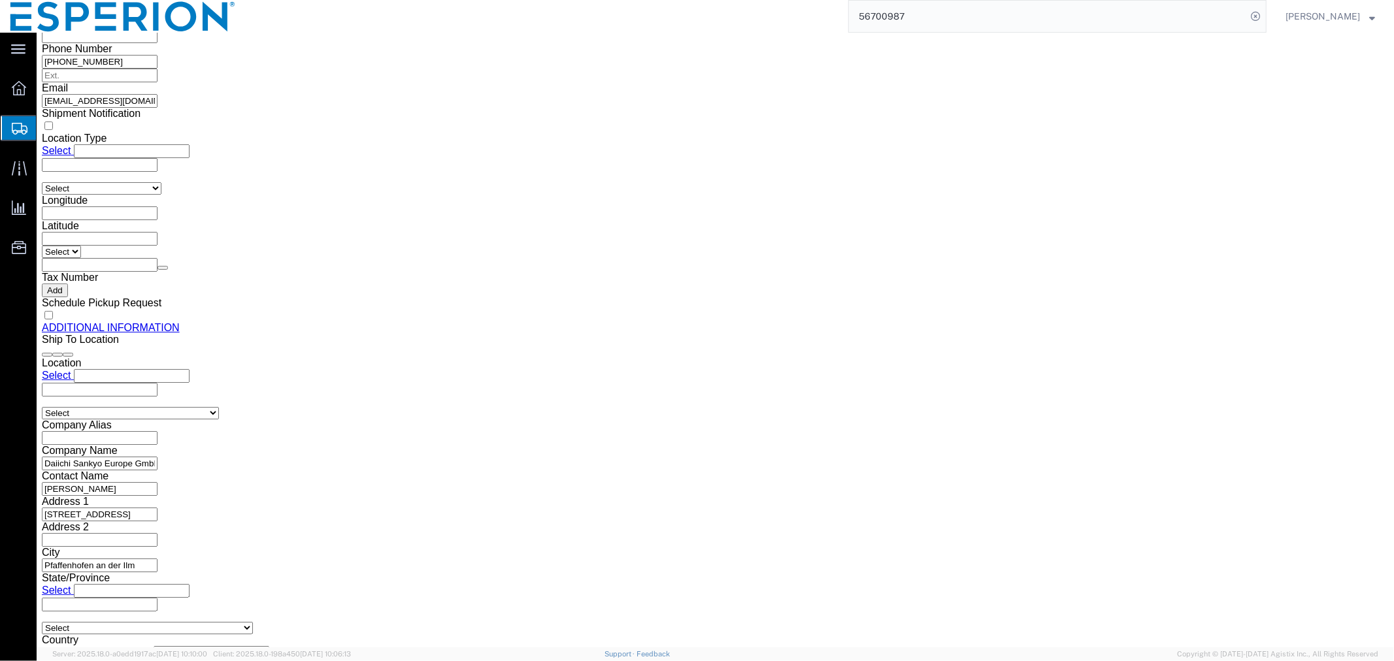
scroll to position [1669, 0]
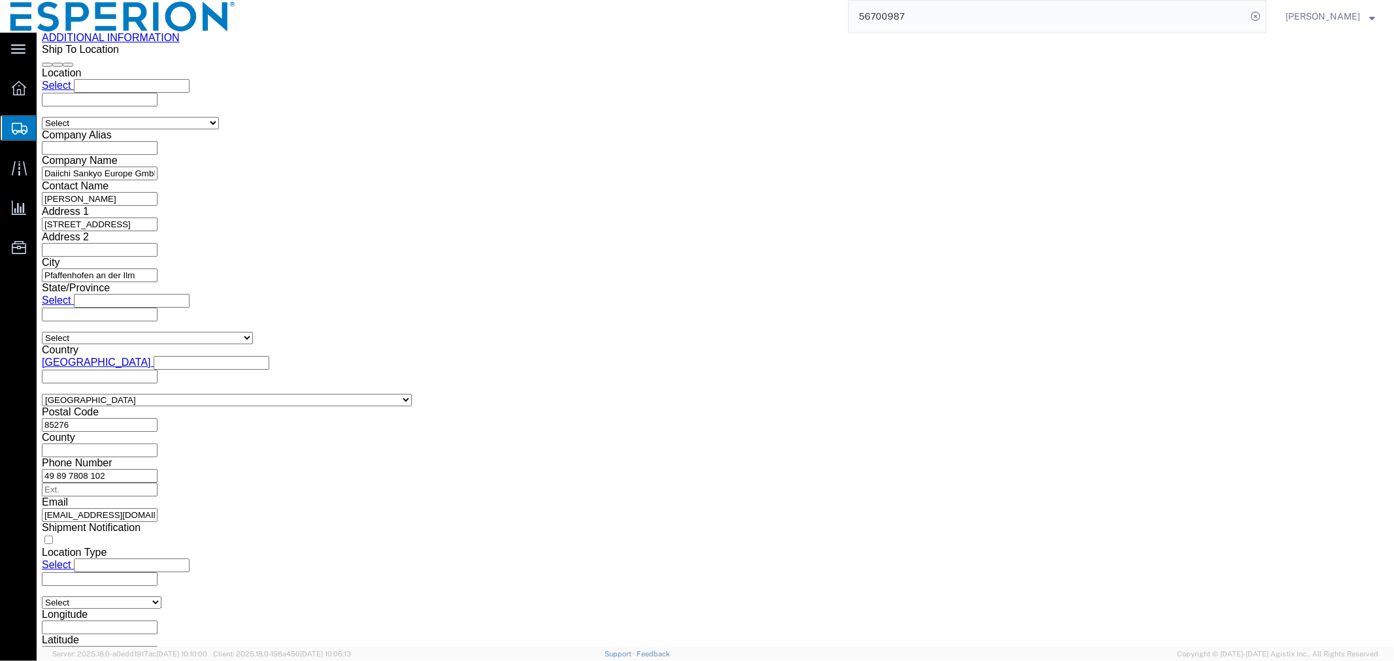
click dd "150.00 Kilogram"
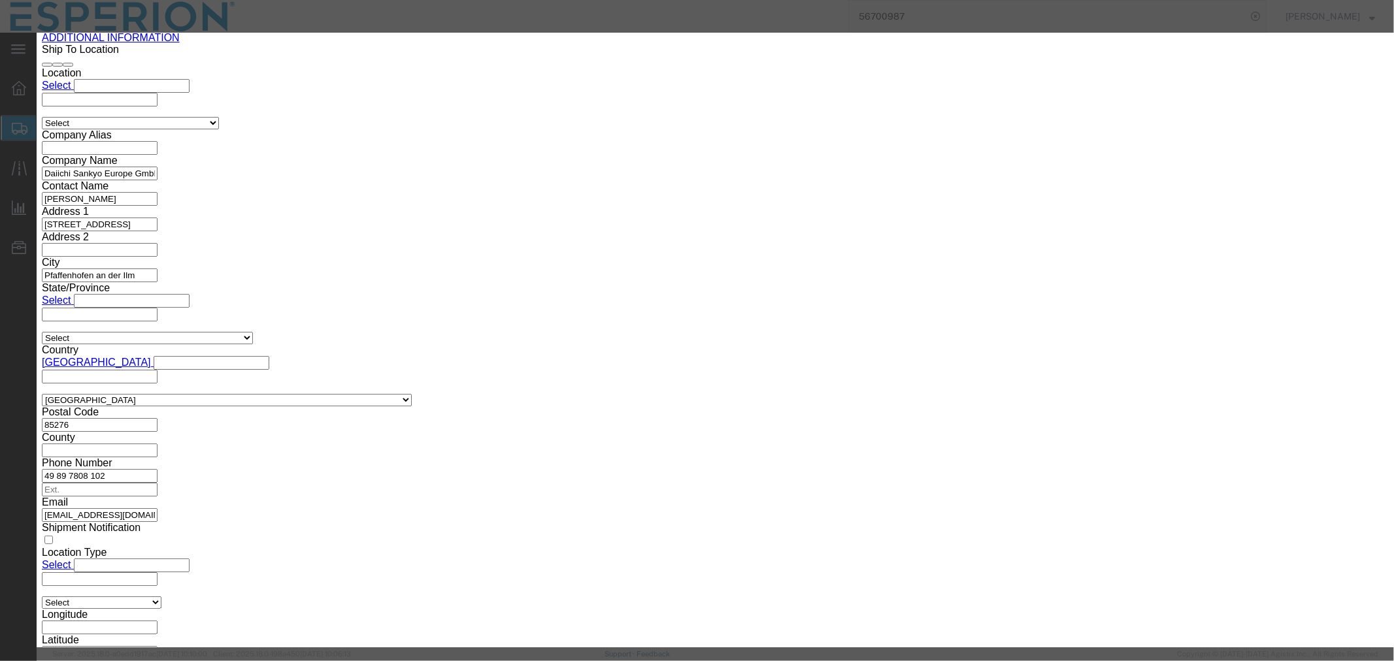
drag, startPoint x: 398, startPoint y: 122, endPoint x: 361, endPoint y: 122, distance: 37.2
click div "Pieces 150.00 Select Bag Barrels 100Board Feet Bottle Box Blister Pack Carats C…"
drag, startPoint x: 507, startPoint y: 148, endPoint x: 371, endPoint y: 147, distance: 135.9
click div "Total Value 143784.00 Select ADP AED AFN ALL AMD AOA ARS ATS AUD AWG AZN BAM BB…"
type input "1200.00"
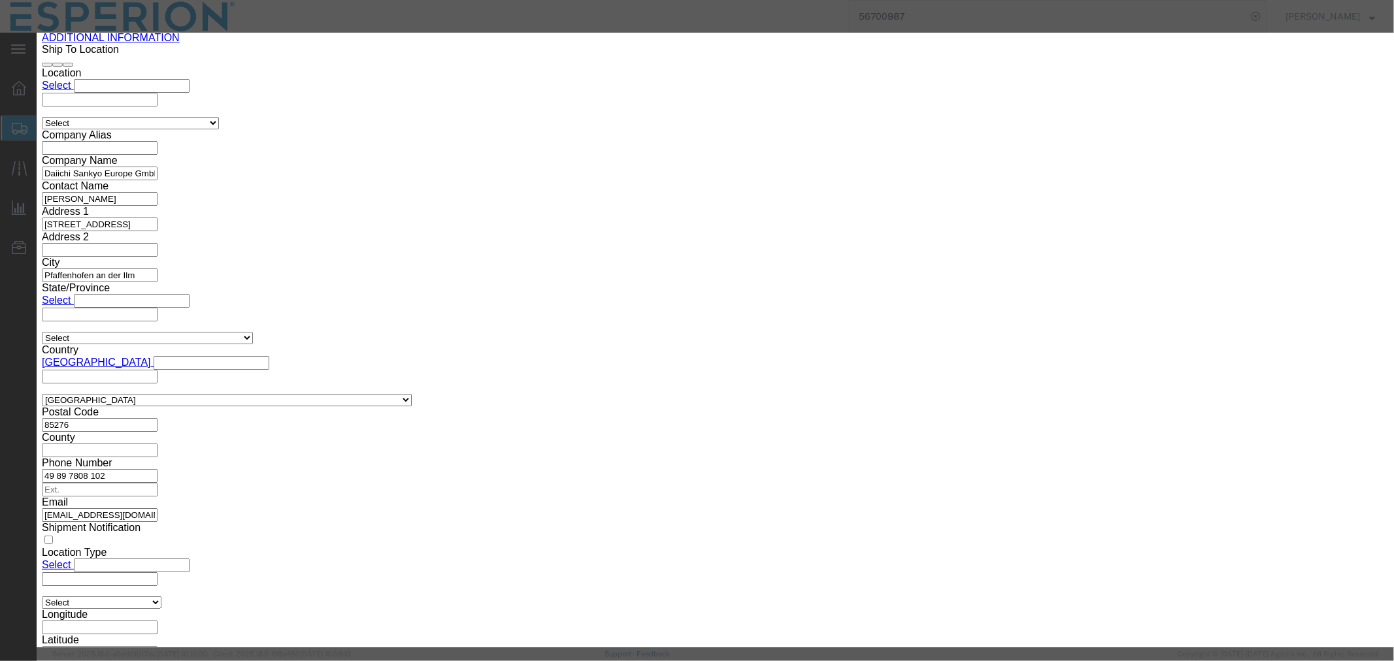
click input "text"
paste input "150.00"
type input "150.00"
type input "180000"
click button "Save & Close"
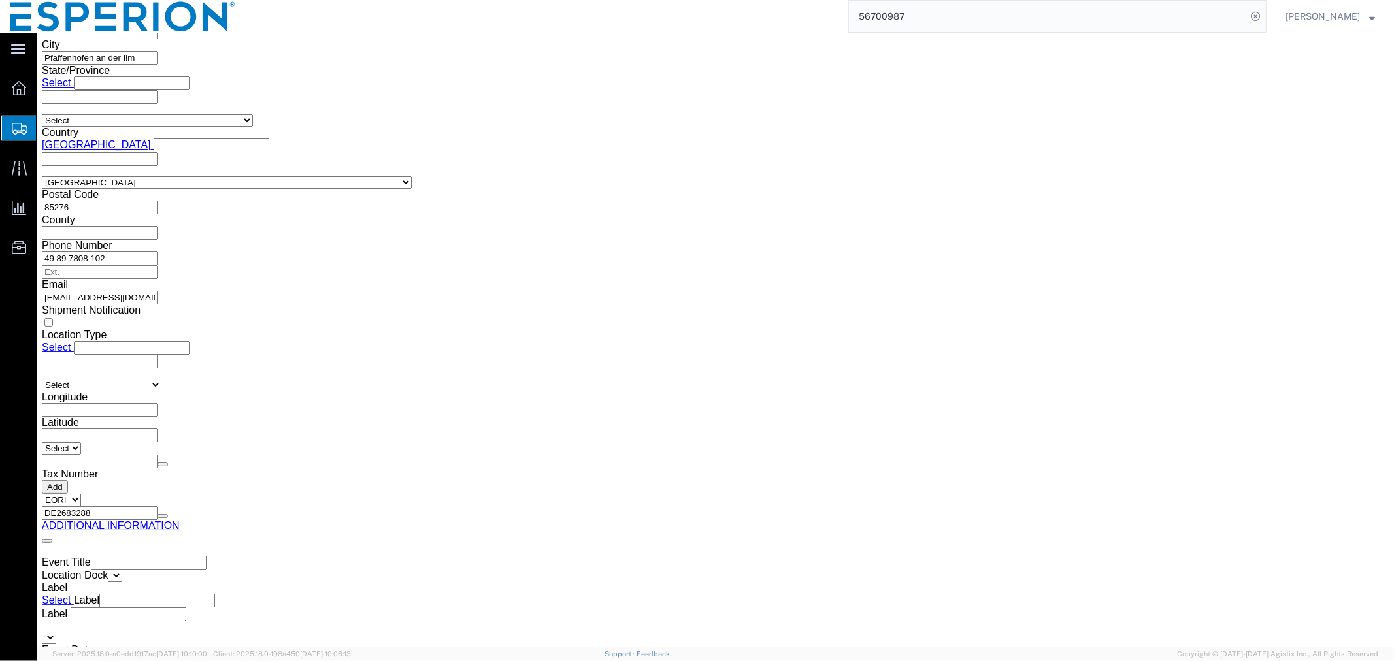
scroll to position [2033, 0]
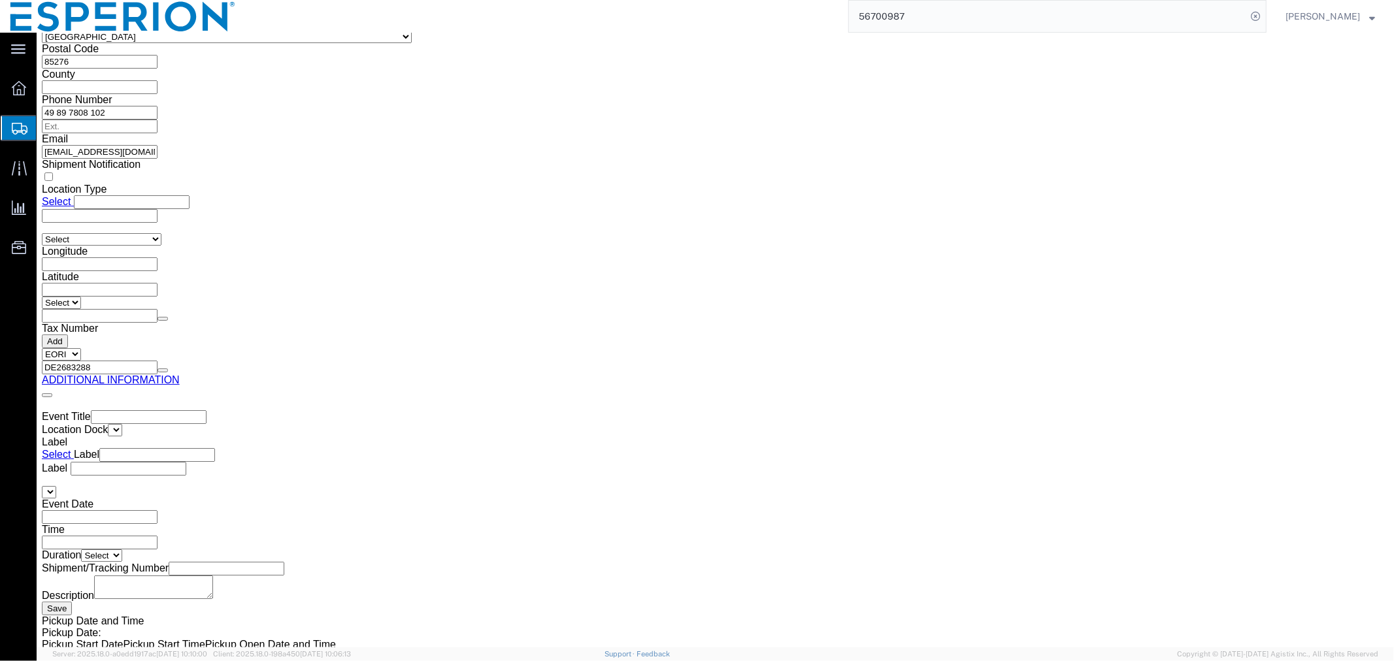
click dd "143784.00 USD"
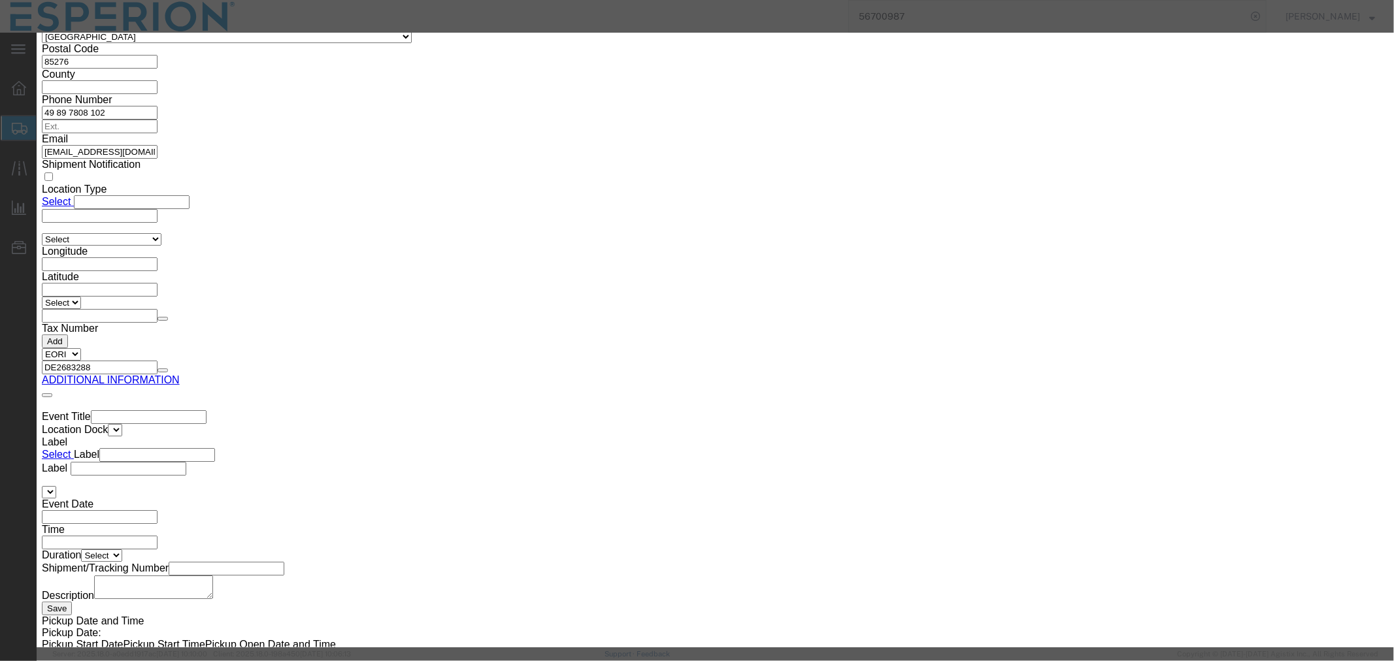
drag, startPoint x: 489, startPoint y: 125, endPoint x: 353, endPoint y: 116, distance: 136.9
click div "Pieces 150.00 Select Bag Barrels 100Board Feet Bottle Box Blister Pack Carats C…"
drag, startPoint x: 502, startPoint y: 152, endPoint x: 367, endPoint y: 142, distance: 136.2
click div "Total Value 143784.00 Select ADP AED AFN ALL AMD AOA ARS ATS AUD AWG AZN BAM BB…"
type input "1200.00"
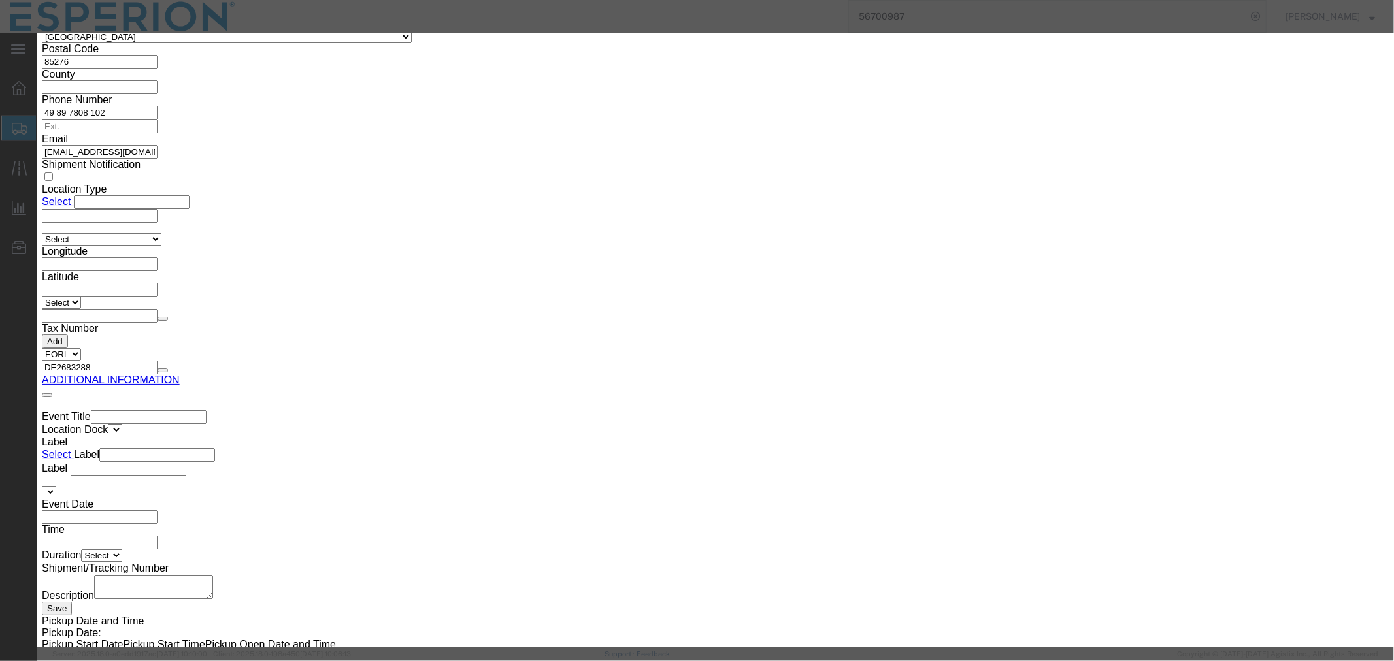
click input "text"
paste input "150.00"
type input "150.00"
type input "180000"
click button "Save & Close"
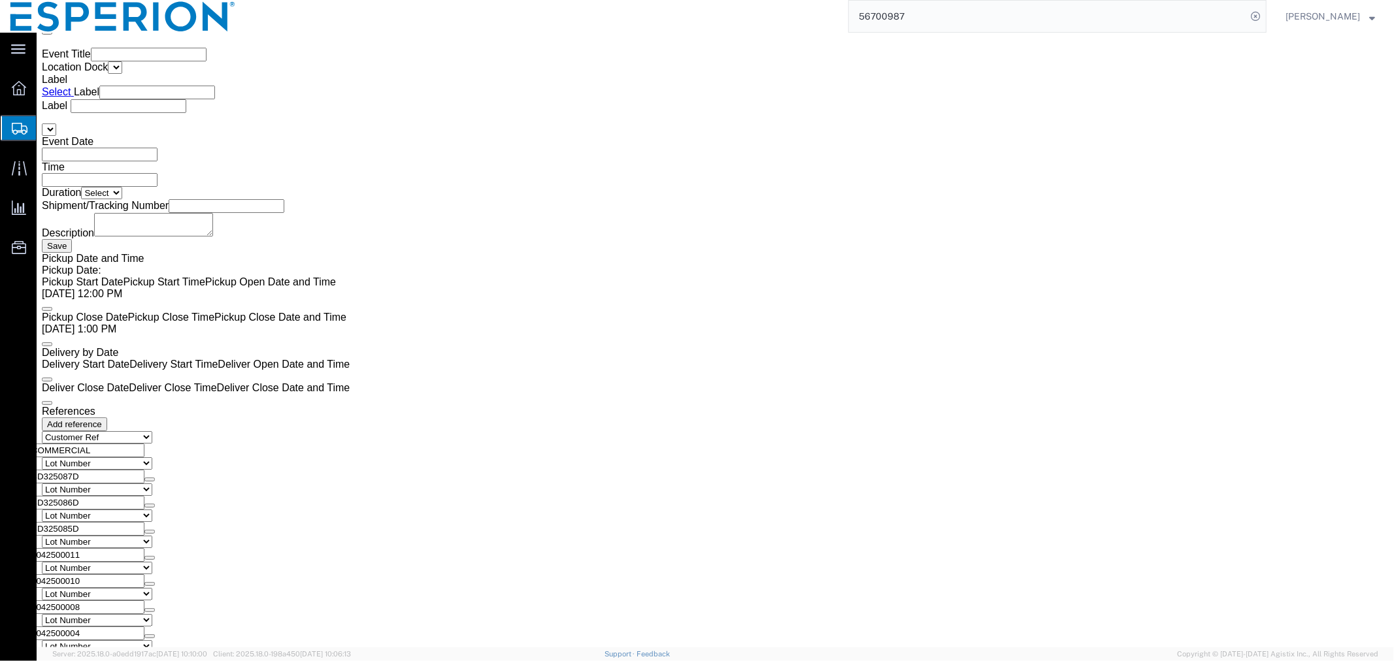
scroll to position [2468, 0]
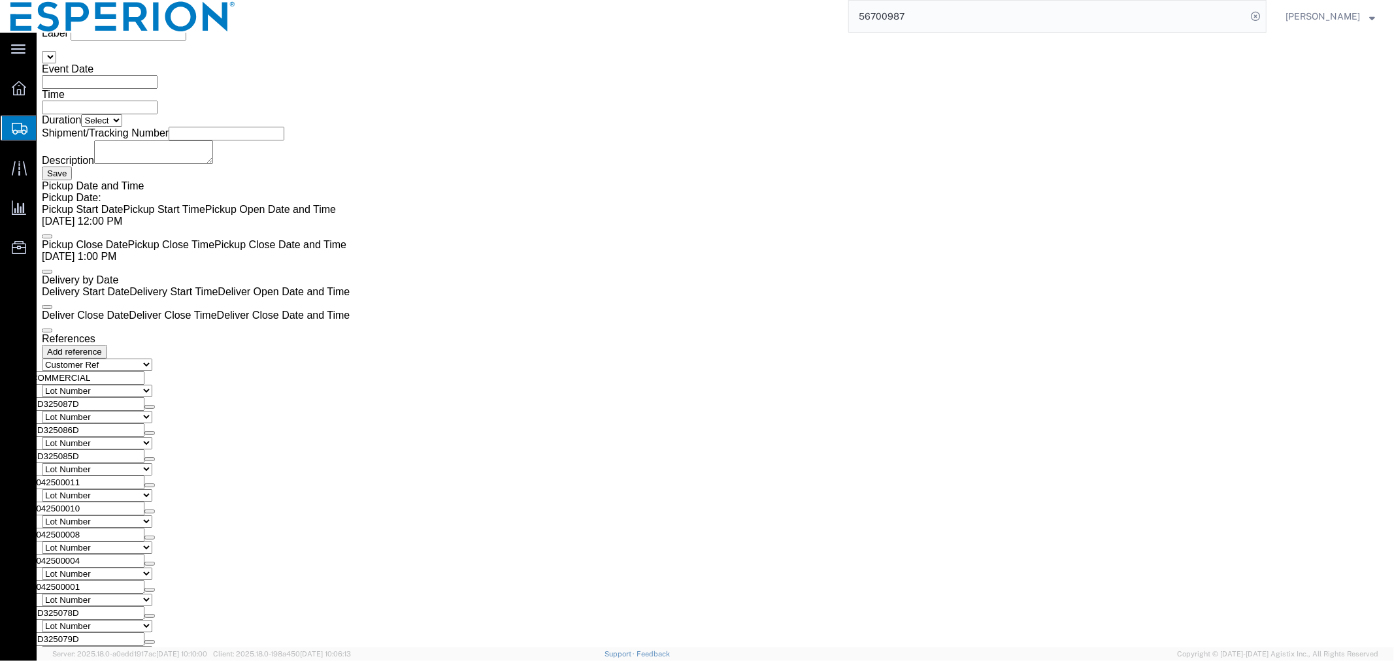
click dd "143784.00 USD"
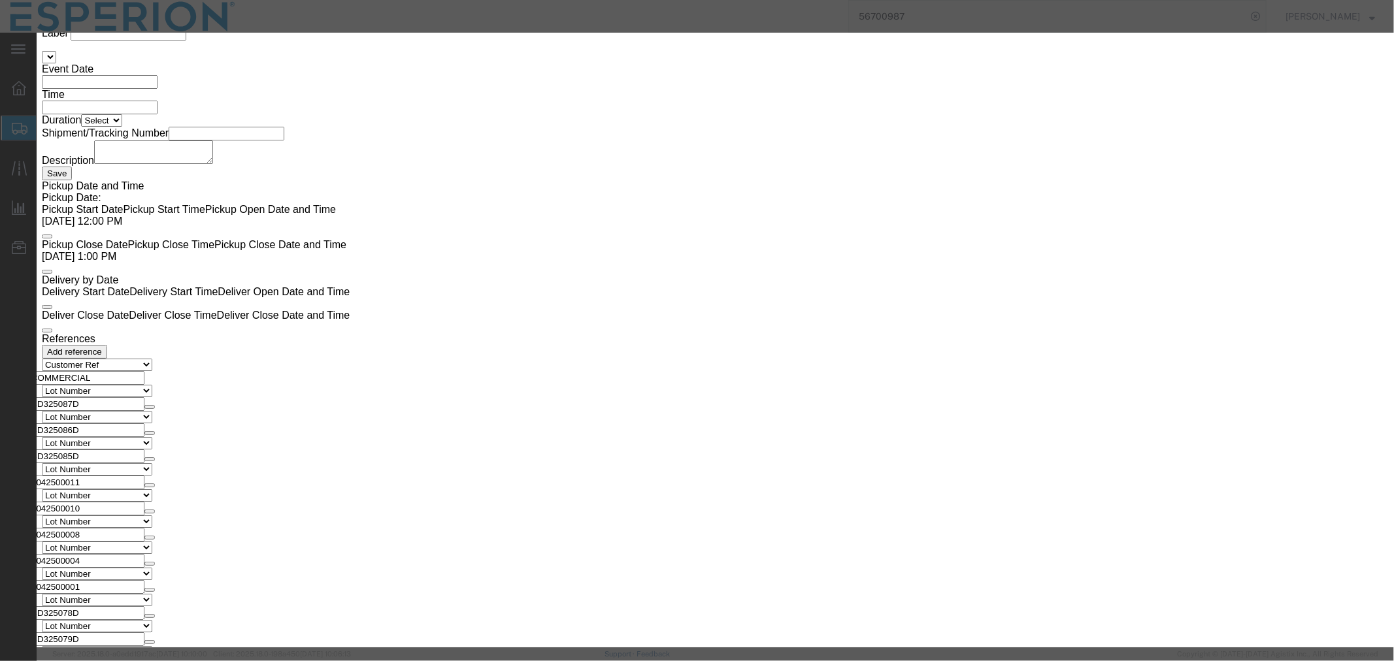
drag, startPoint x: 514, startPoint y: 125, endPoint x: 399, endPoint y: 124, distance: 115.7
click div "Pieces 150.00 Select Bag Barrels 100Board Feet Bottle Box Blister Pack Carats C…"
drag, startPoint x: 503, startPoint y: 156, endPoint x: 379, endPoint y: 150, distance: 124.3
click div "Total Value 143784.00 Select ADP AED AFN ALL AMD AOA ARS ATS AUD AWG AZN BAM BB…"
type input "1200.00"
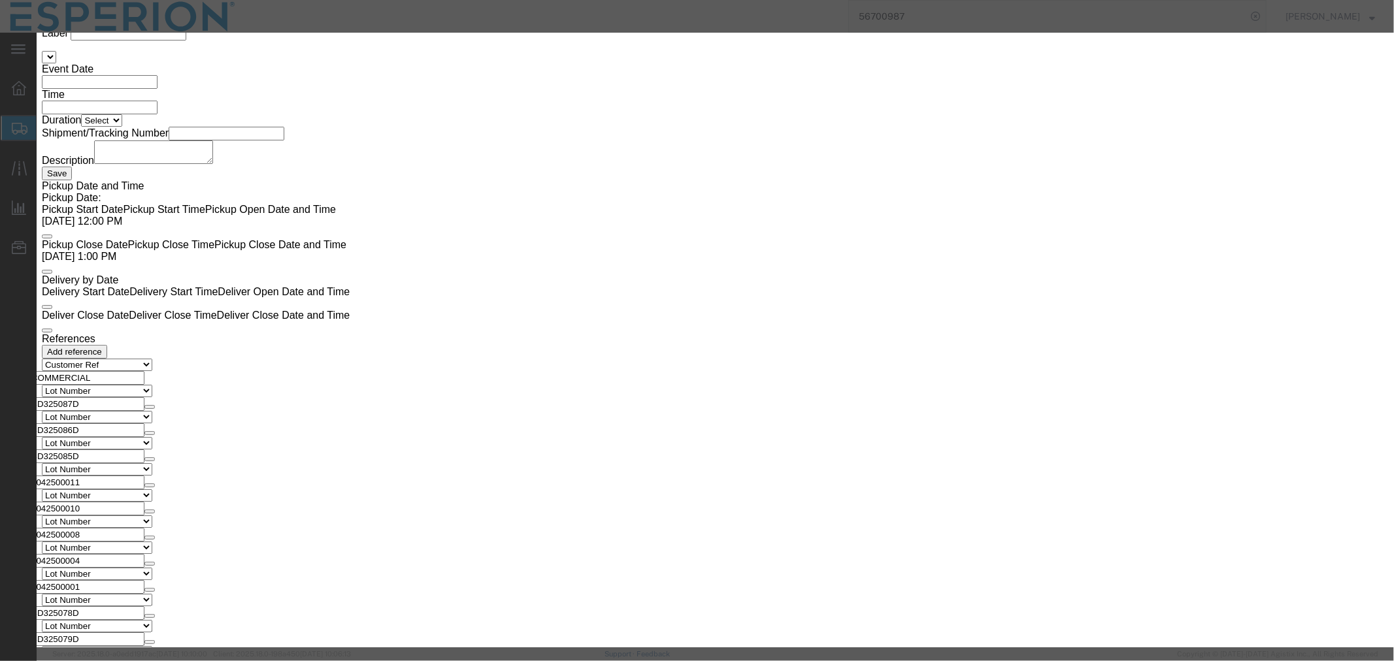
click input "text"
paste input "150.00"
type input "150.00"
type input "180000"
click button "Save & Close"
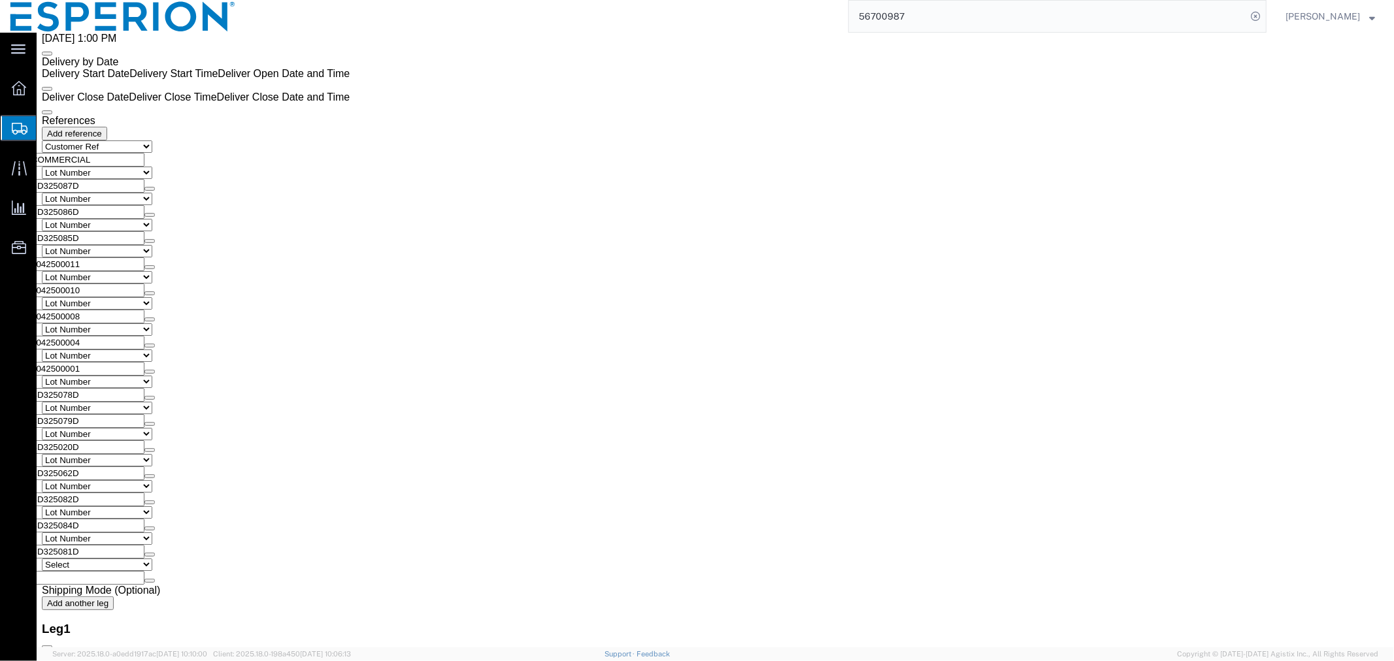
scroll to position [2831, 0]
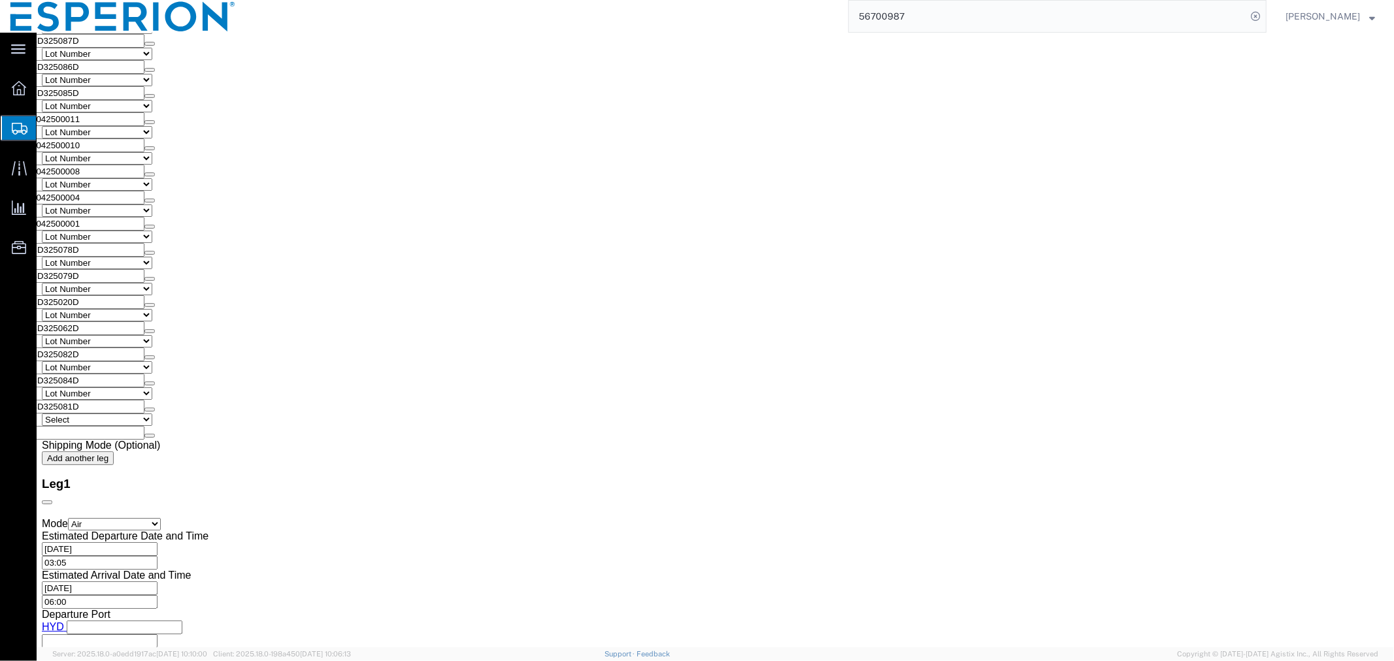
click dd "143784.00 USD"
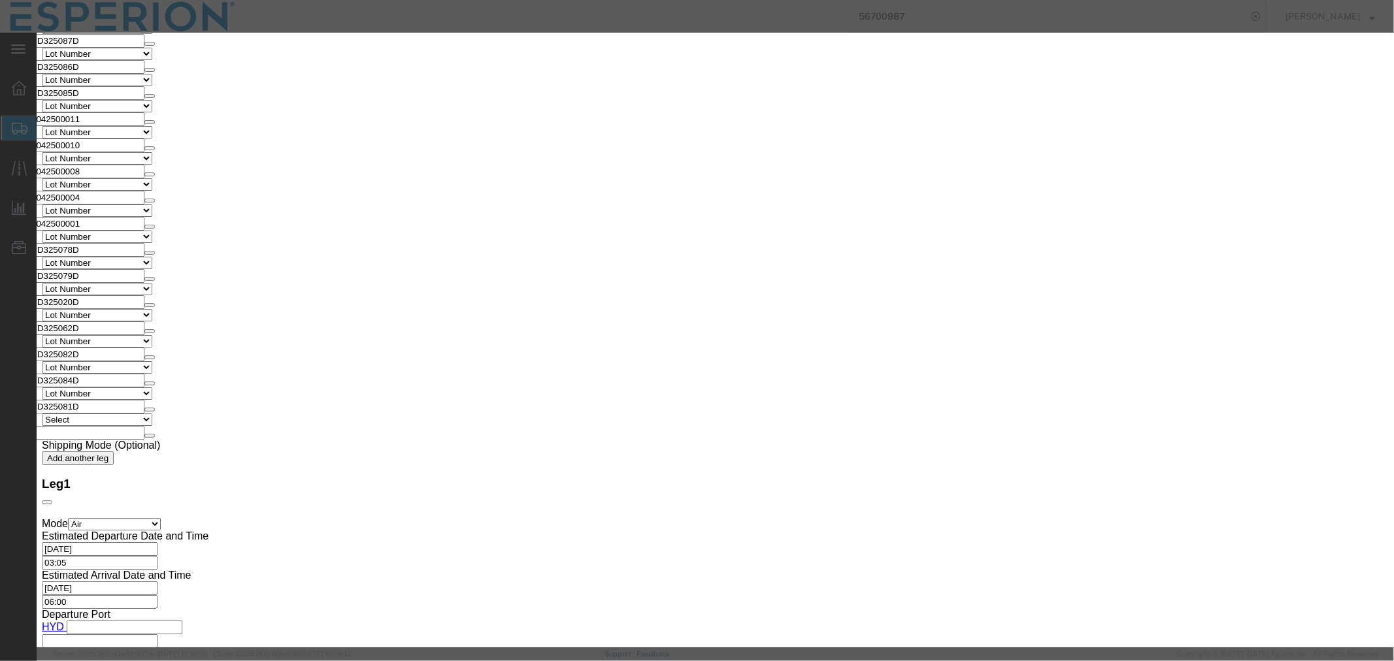
drag, startPoint x: 486, startPoint y: 126, endPoint x: 386, endPoint y: 125, distance: 100.0
click div "Pieces 150.00 Select Bag Barrels 100Board Feet Bottle Box Blister Pack Carats C…"
drag, startPoint x: 504, startPoint y: 154, endPoint x: 413, endPoint y: 156, distance: 90.8
click div "Total Value 143784.00 Select ADP AED AFN ALL AMD AOA ARS ATS AUD AWG AZN BAM BB…"
type input "1200.00"
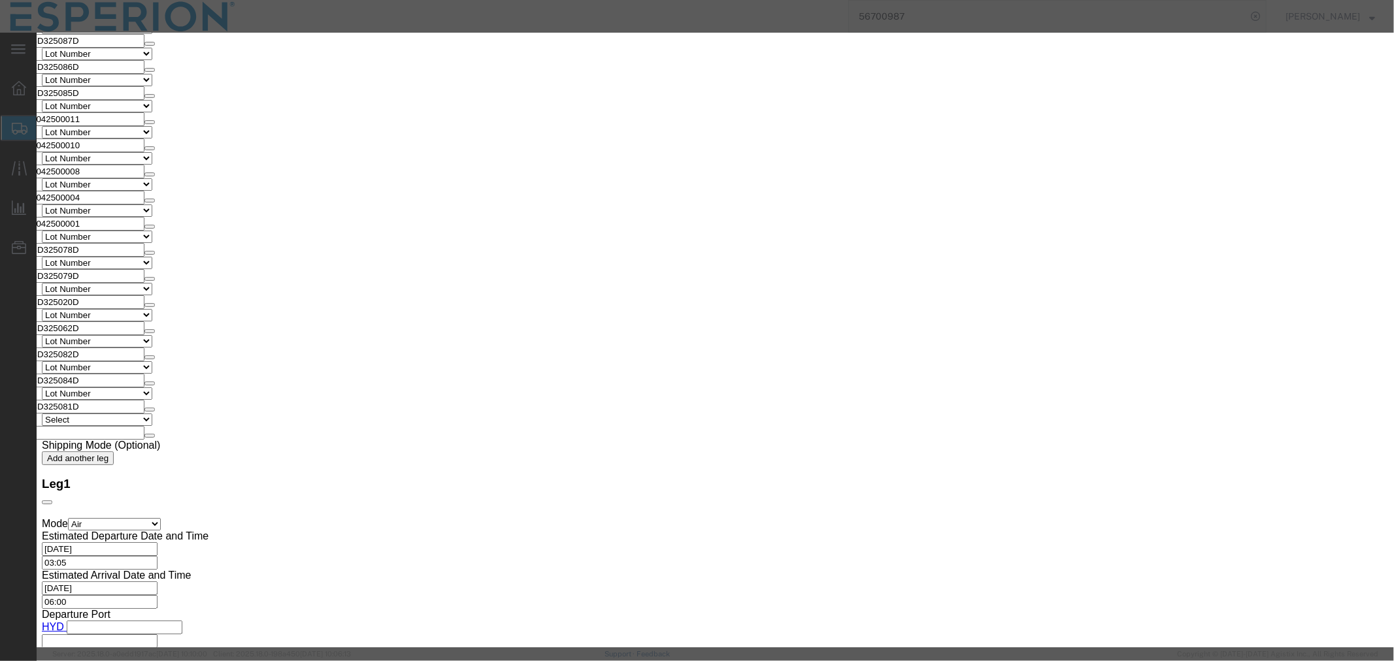
click input "text"
paste input "150.00"
type input "150.00"
type input "180000"
click button "Save & Close"
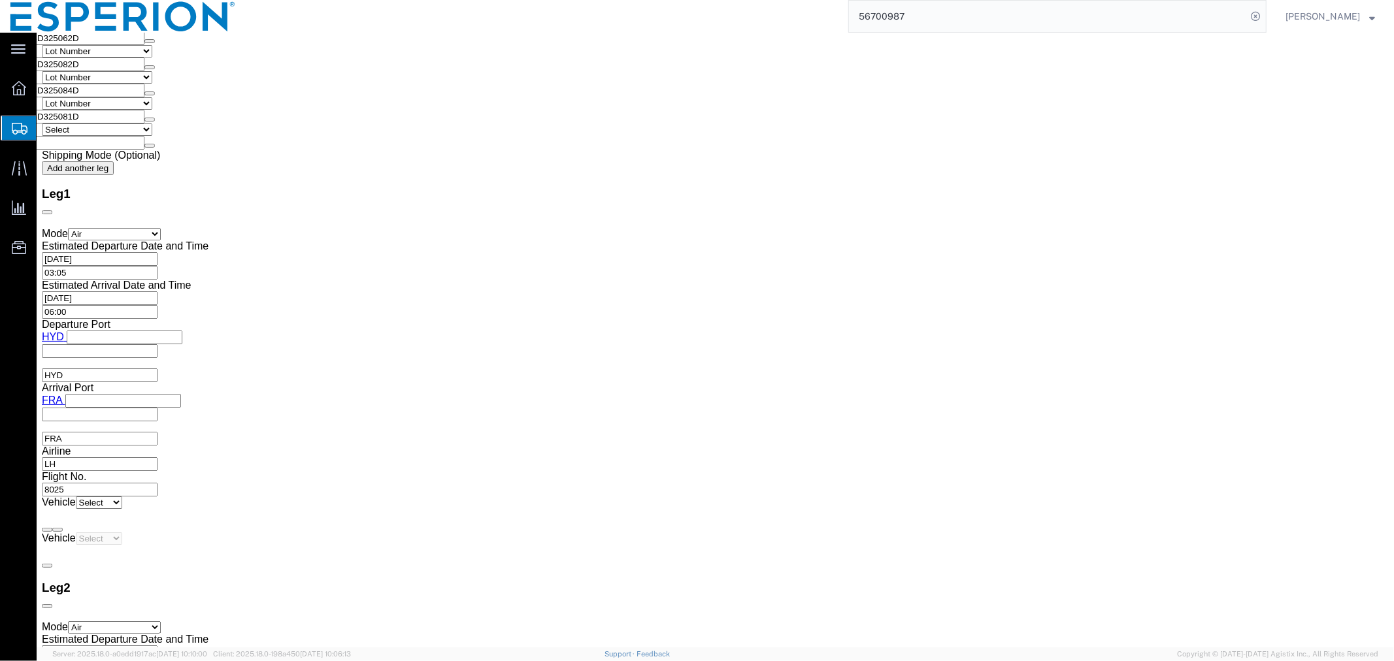
scroll to position [3194, 0]
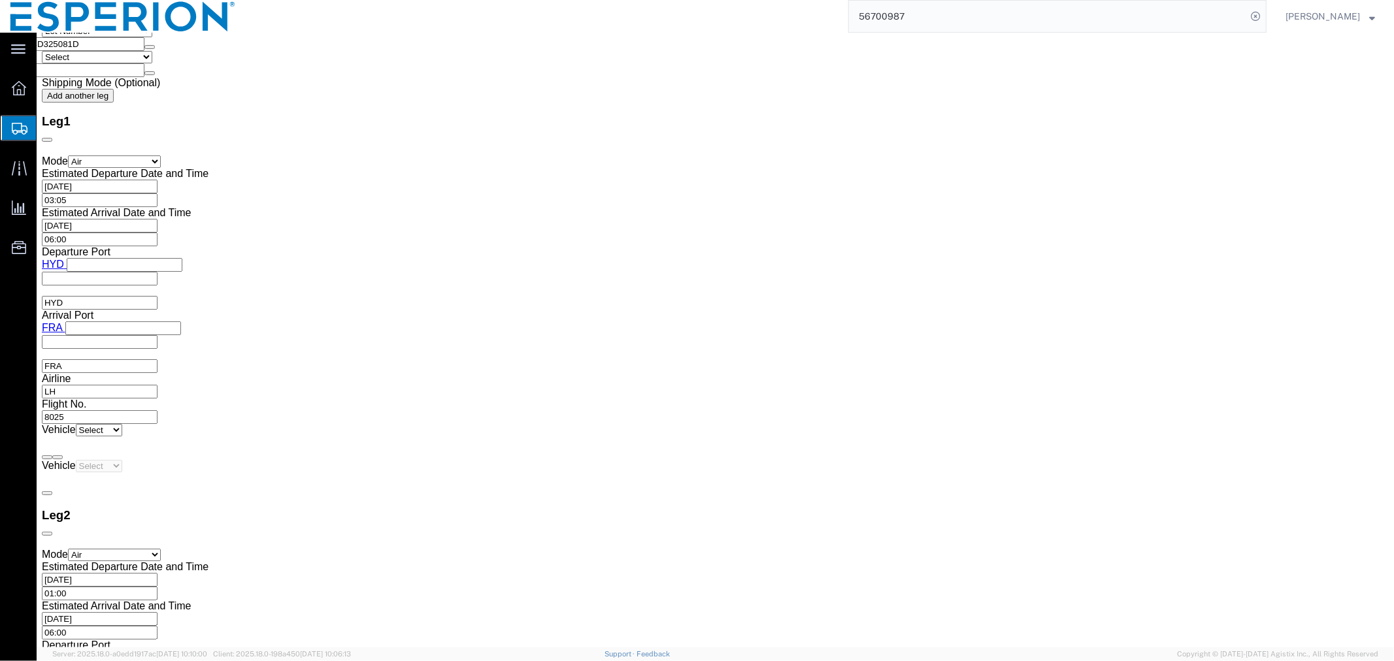
click dd "143784.00 USD"
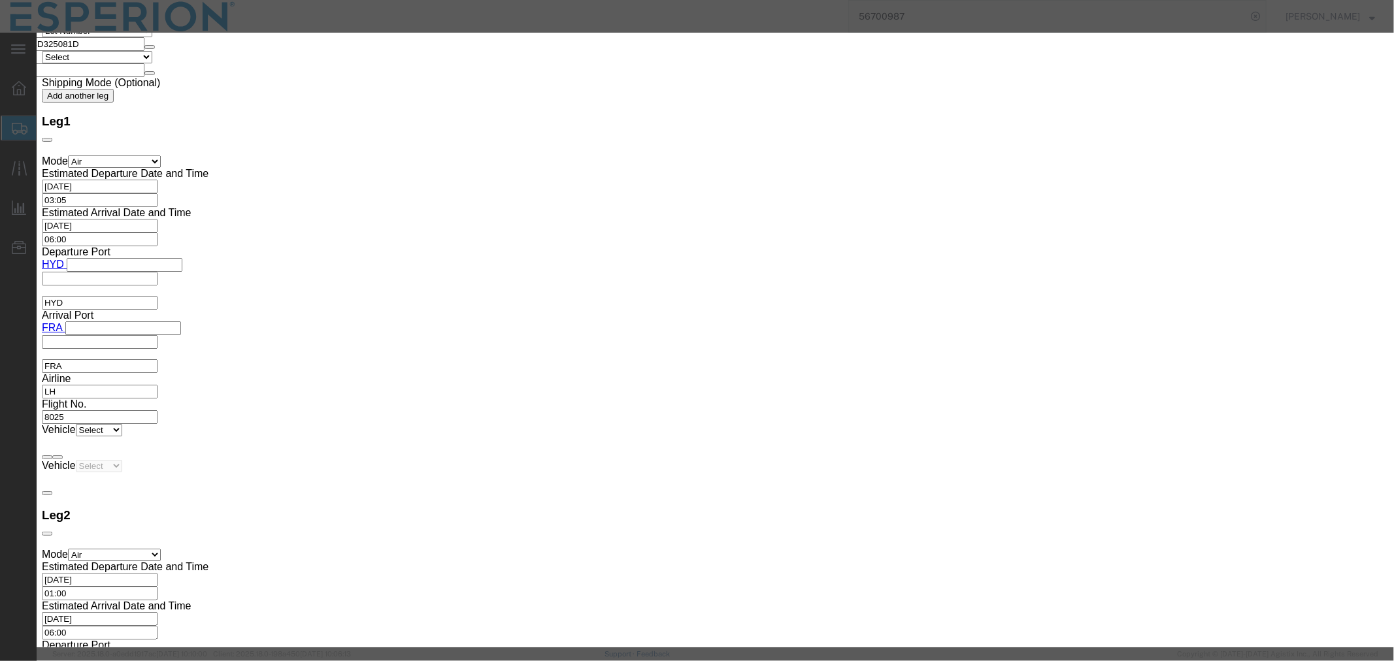
drag, startPoint x: 495, startPoint y: 127, endPoint x: 369, endPoint y: 126, distance: 126.8
click div "Pieces 150.00 Select Bag Barrels 100Board Feet Bottle Box Blister Pack Carats C…"
drag, startPoint x: 531, startPoint y: 148, endPoint x: 350, endPoint y: 148, distance: 180.3
click div "Total Value 143784.00 Select ADP AED AFN ALL AMD AOA ARS ATS AUD AWG AZN BAM BB…"
type input "1200.00"
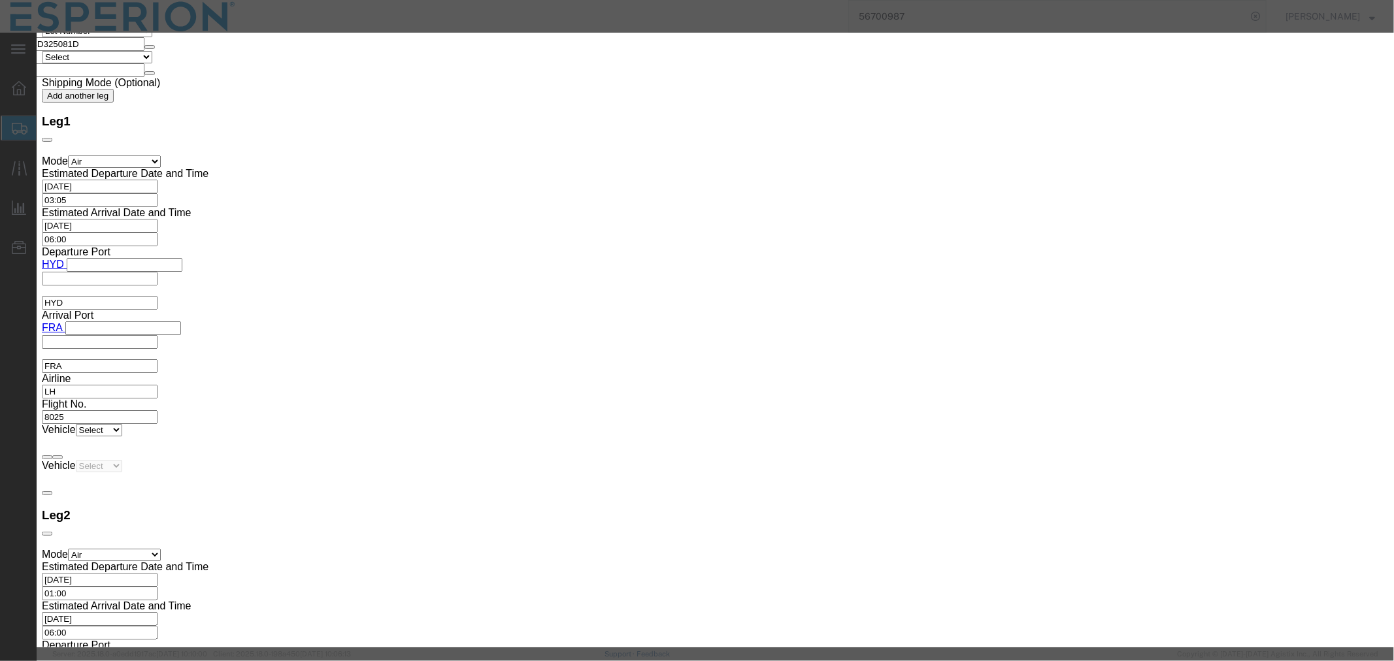
click input "text"
paste input "150.00"
type input "150.00"
type input "180000"
click button "Save & Close"
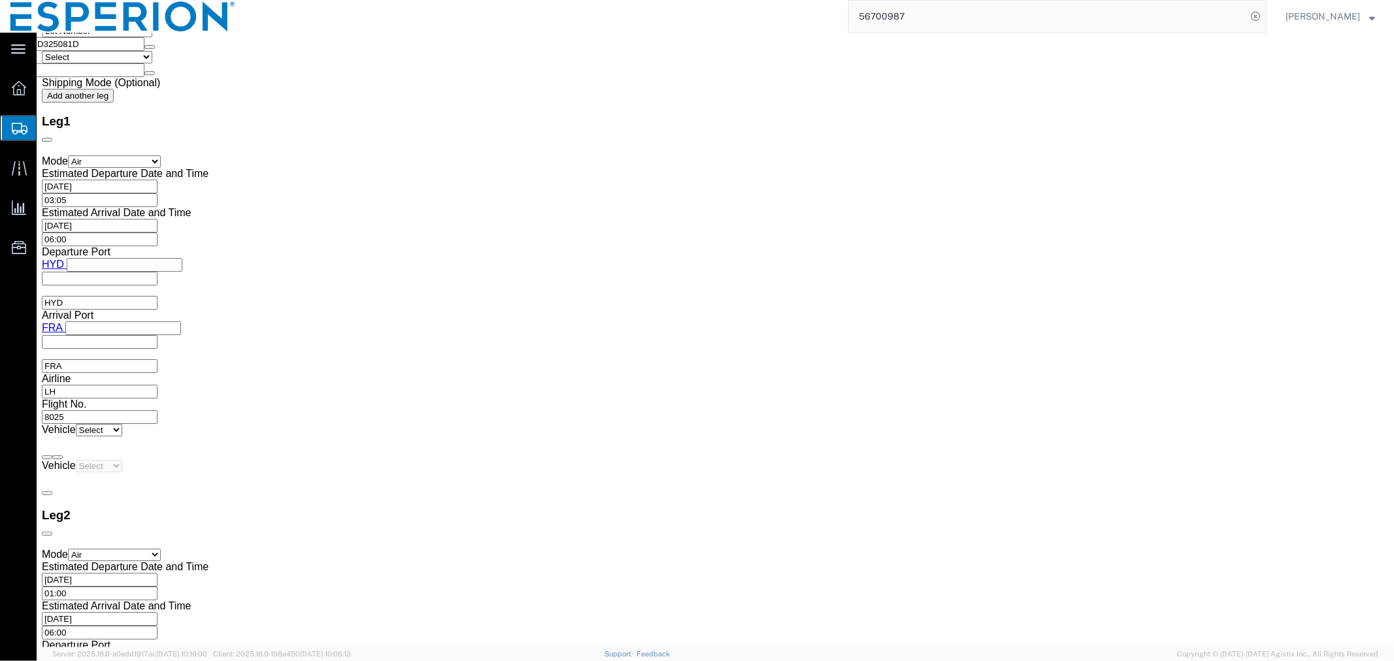
scroll to position [3557, 0]
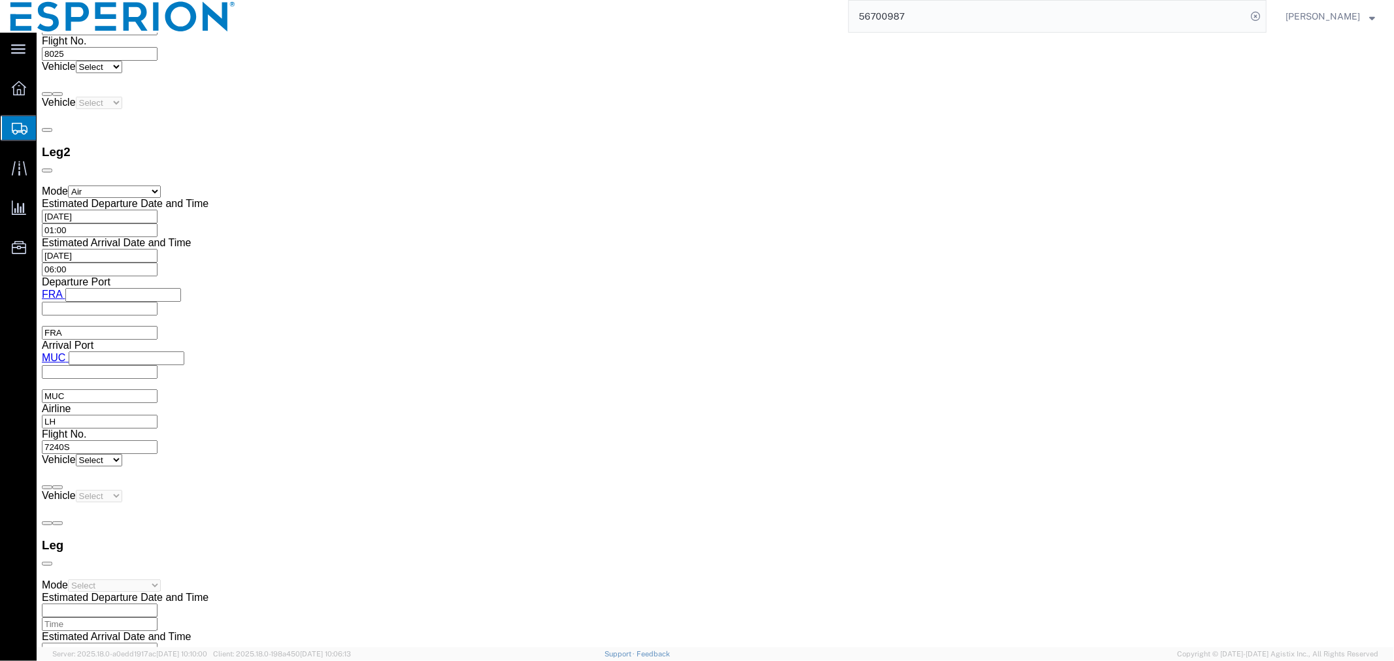
click div "Pieces: 150.00 Kilogram Total value: 143784.00 USD"
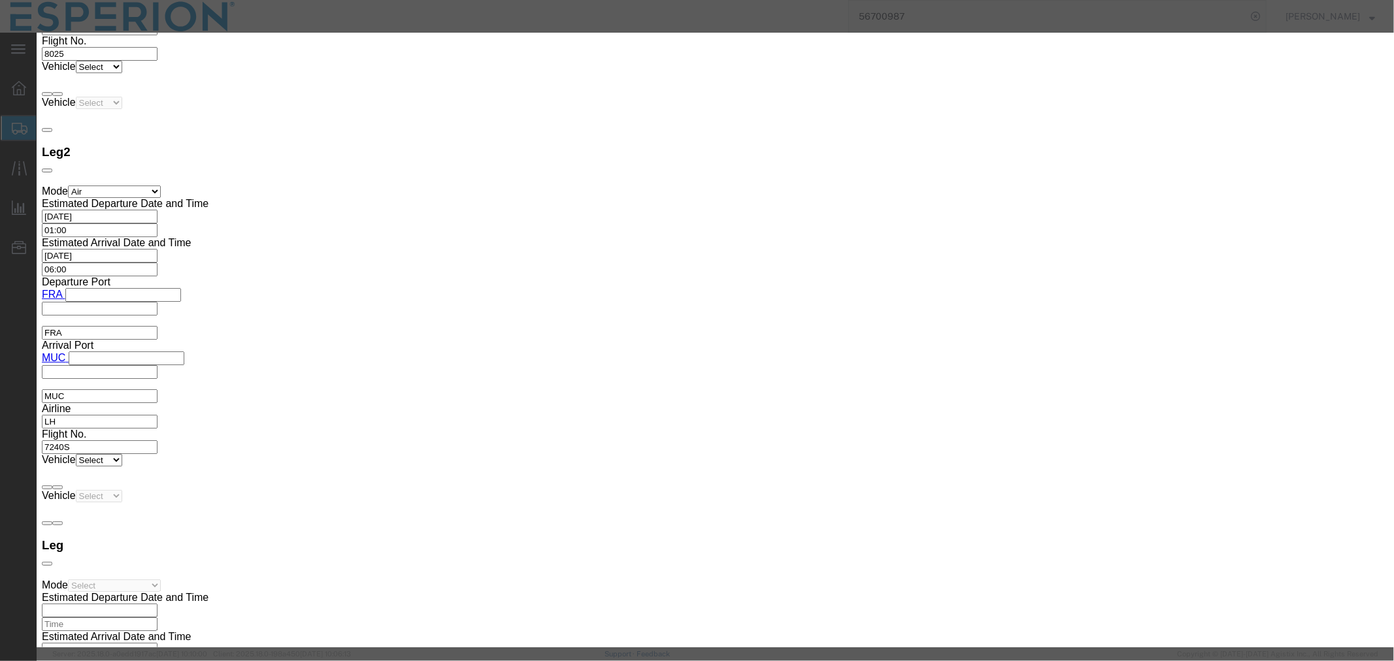
drag, startPoint x: 491, startPoint y: 124, endPoint x: 429, endPoint y: 124, distance: 62.1
click div "Pieces 150.00 Select Bag Barrels 100Board Feet Bottle Box Blister Pack Carats C…"
drag, startPoint x: 526, startPoint y: 145, endPoint x: 359, endPoint y: 137, distance: 166.8
click div "Product Name Bempedoic Acid - Neuland Pieces Select Bag Barrels 100Board Feet B…"
type input "1200.00"
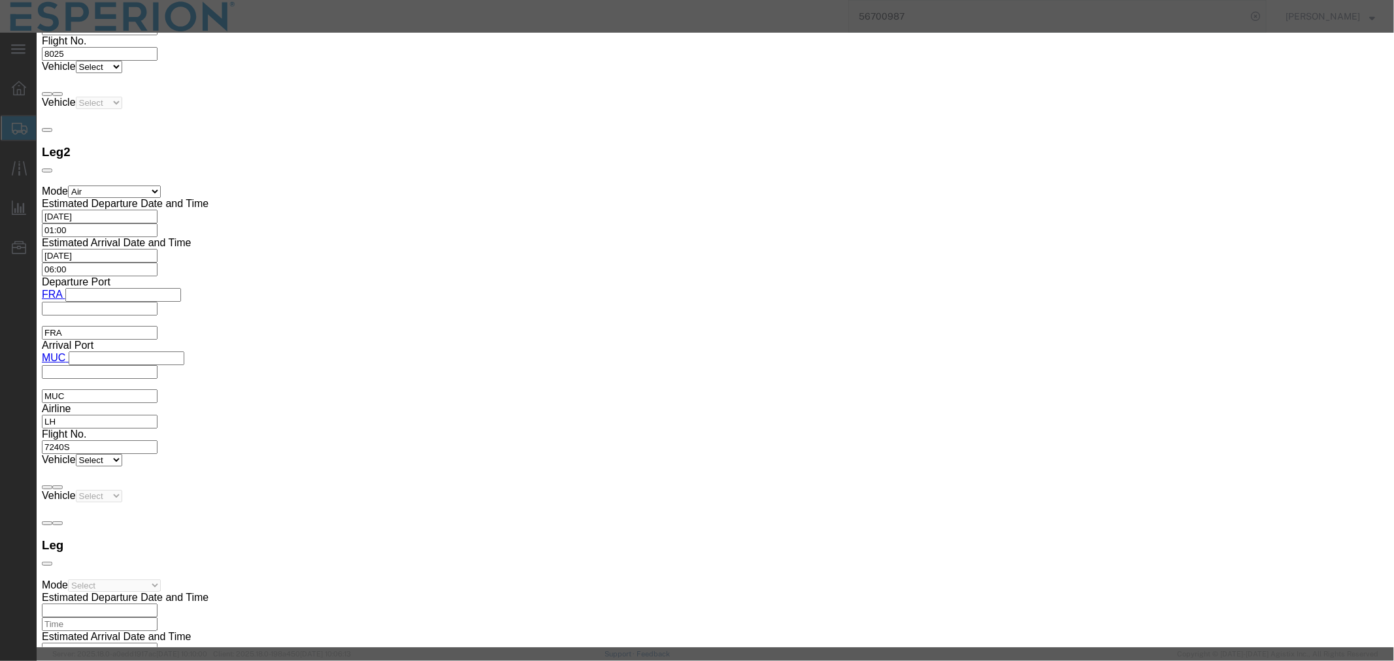
click input "text"
paste input "150.00"
type input "150.00"
type input "180000"
click button "Save & Close"
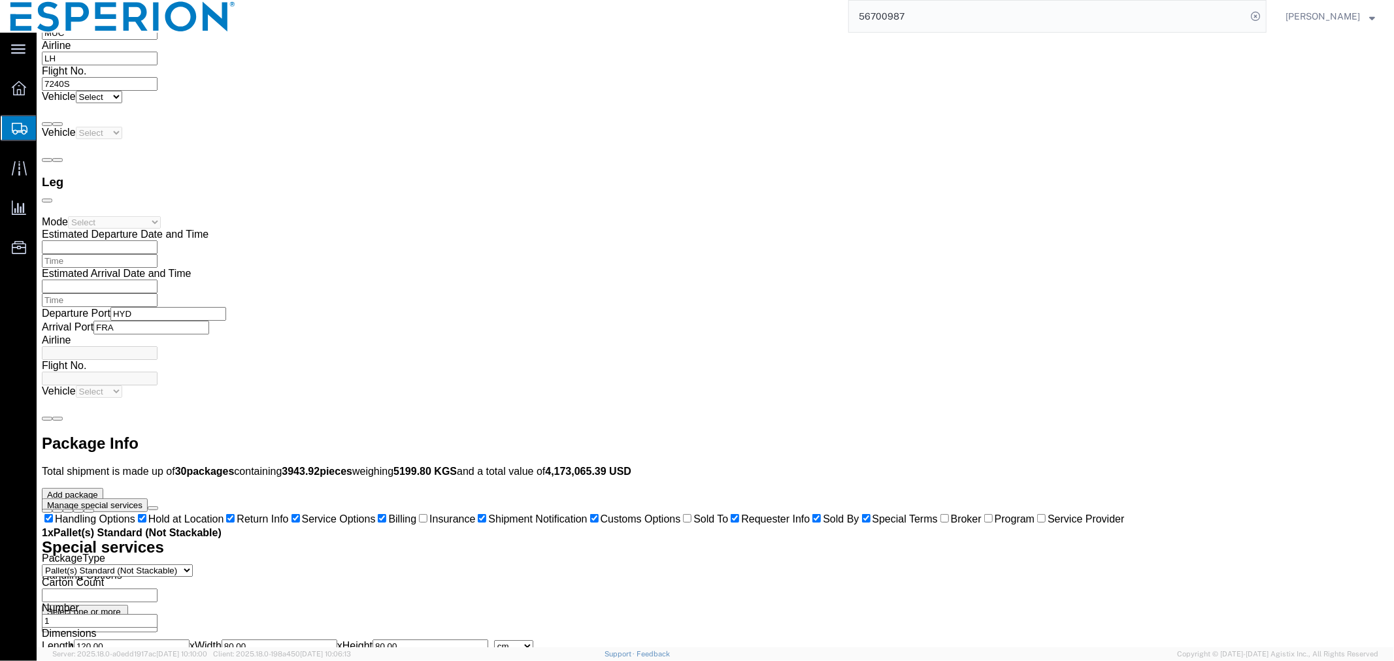
scroll to position [3993, 0]
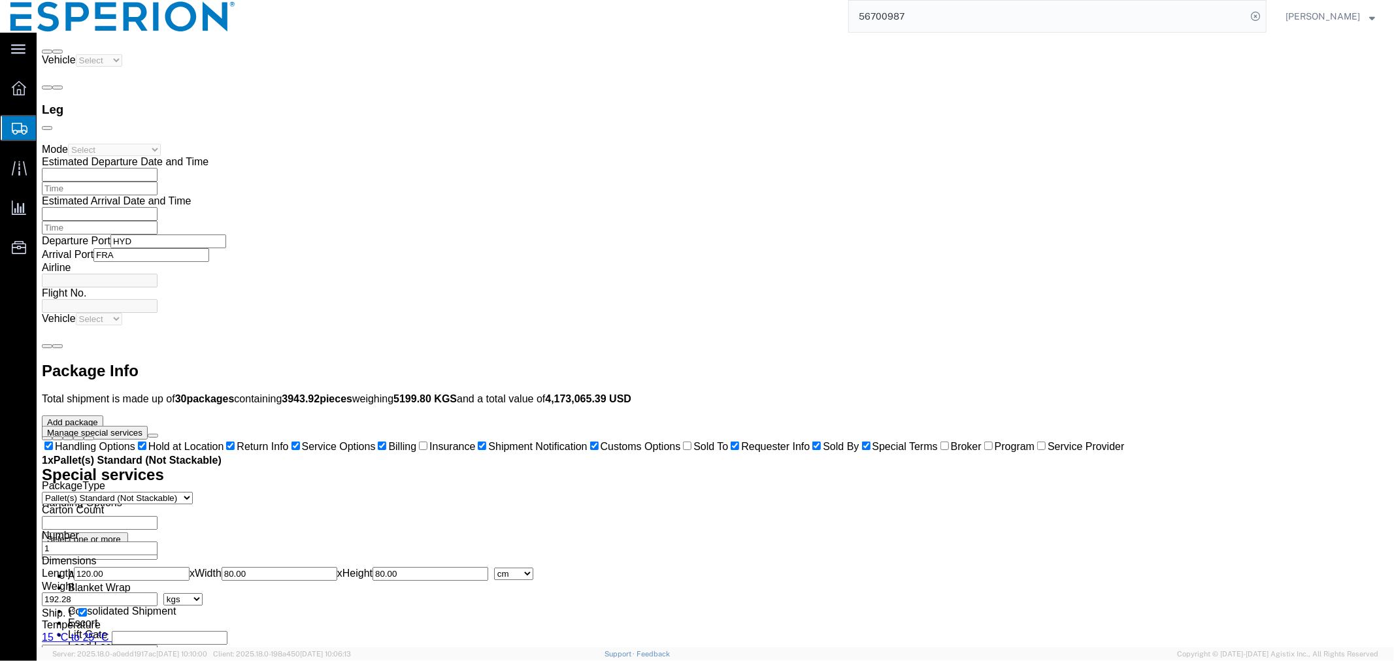
click dd "150.00 Kilogram"
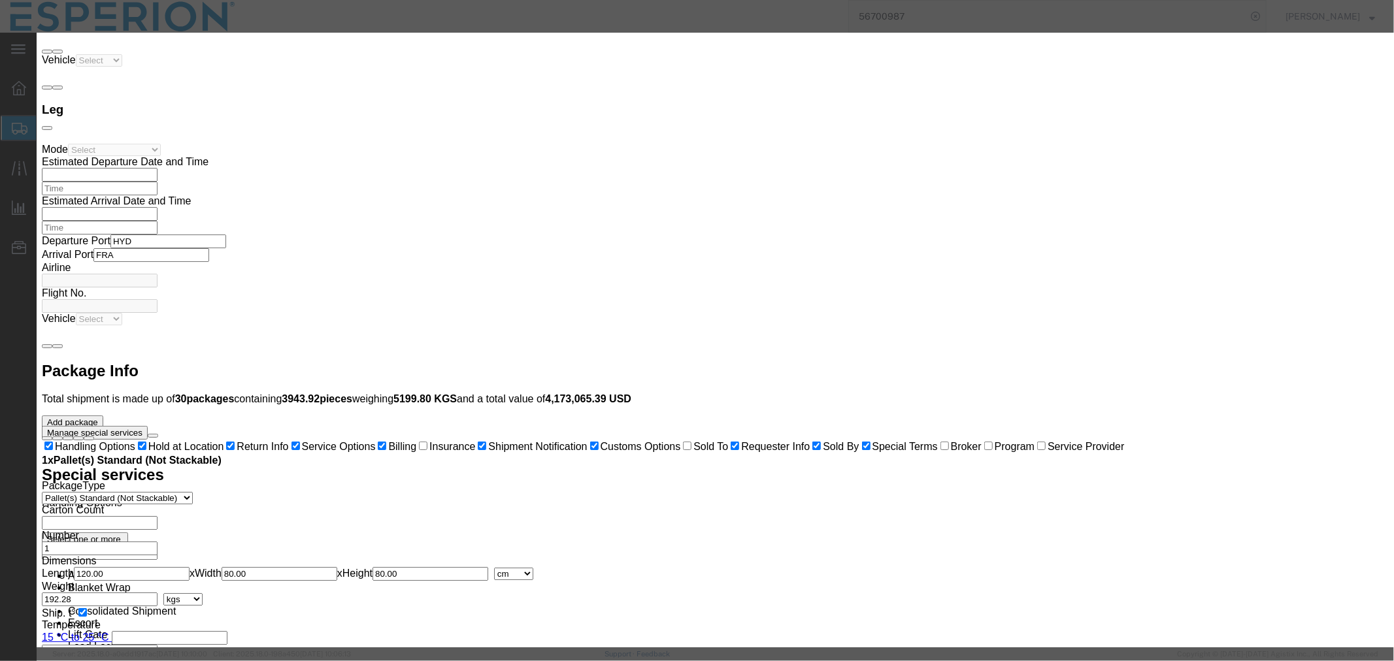
drag, startPoint x: 501, startPoint y: 124, endPoint x: 350, endPoint y: 107, distance: 151.9
click div "Product Name Bempedoic Acid - Neuland Pieces 150.00 Select Bag Barrels 100Board…"
drag, startPoint x: 480, startPoint y: 150, endPoint x: 389, endPoint y: 139, distance: 91.5
click div "Product Name Bempedoic Acid - Neuland Pieces Select Bag Barrels 100Board Feet B…"
type input "1200.00"
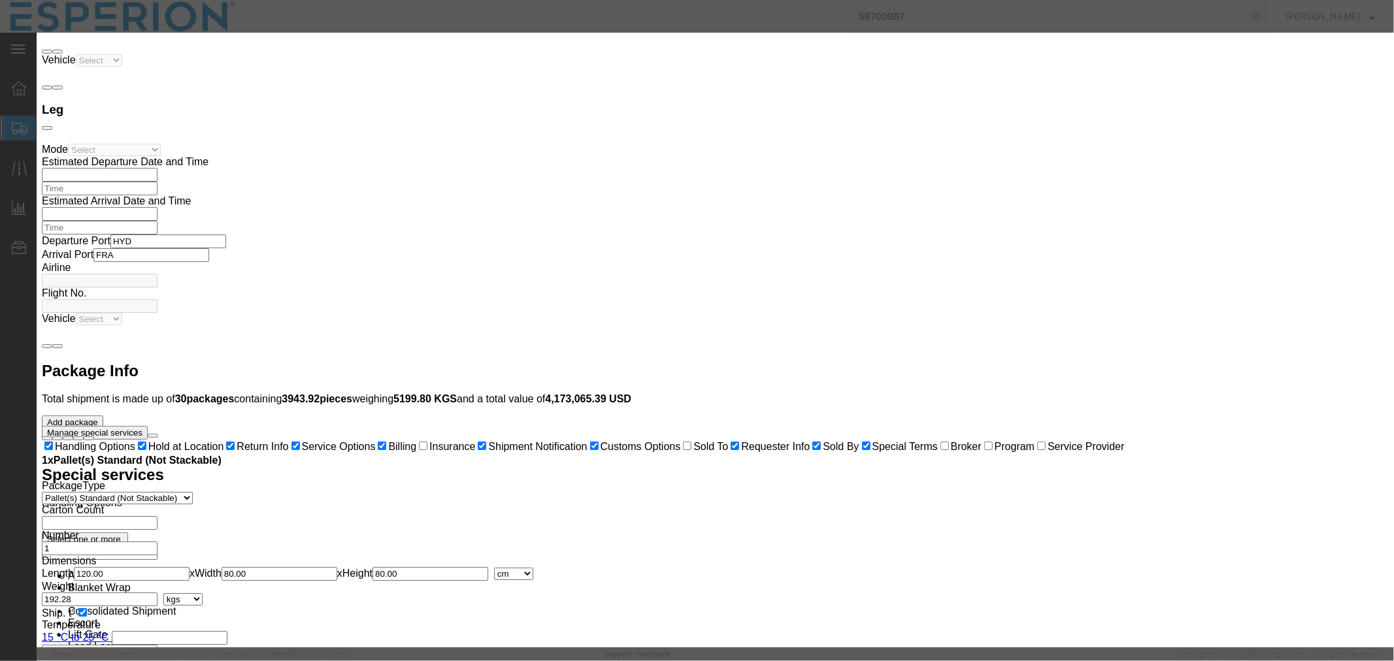
click input "text"
paste input "150.00"
type input "150.00"
type input "180000"
click button "Save & Close"
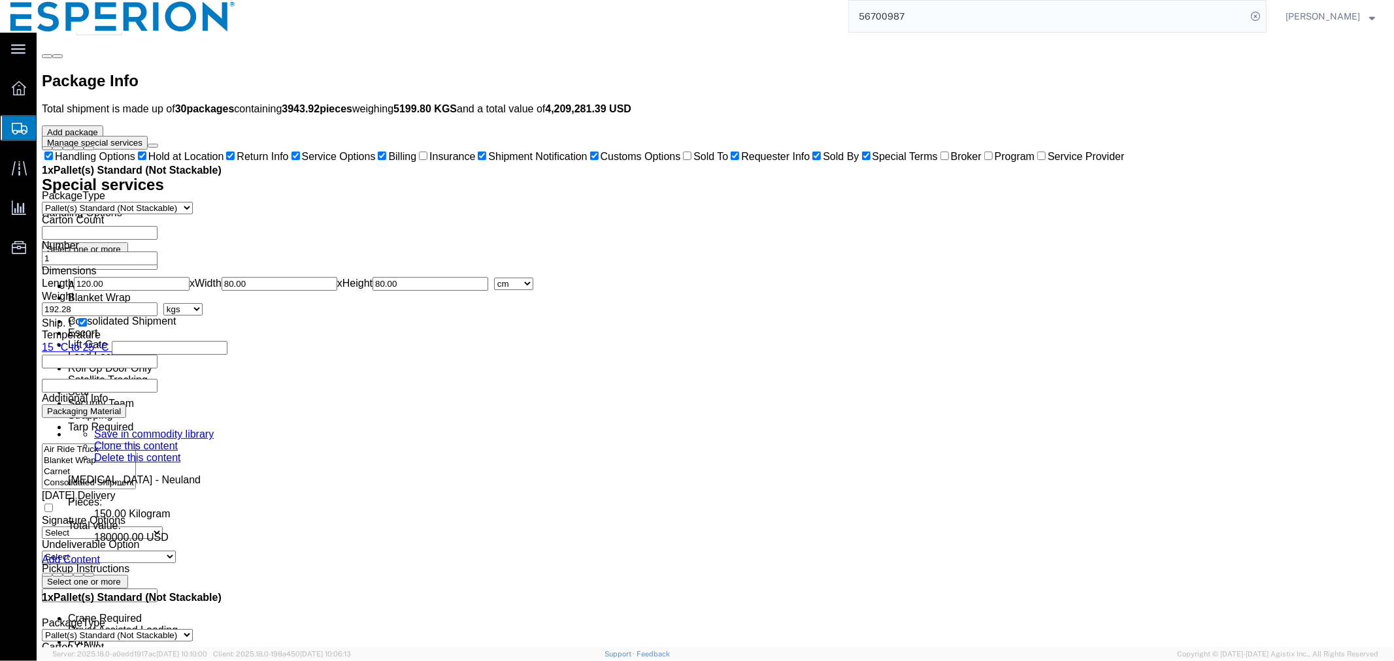
scroll to position [4428, 0]
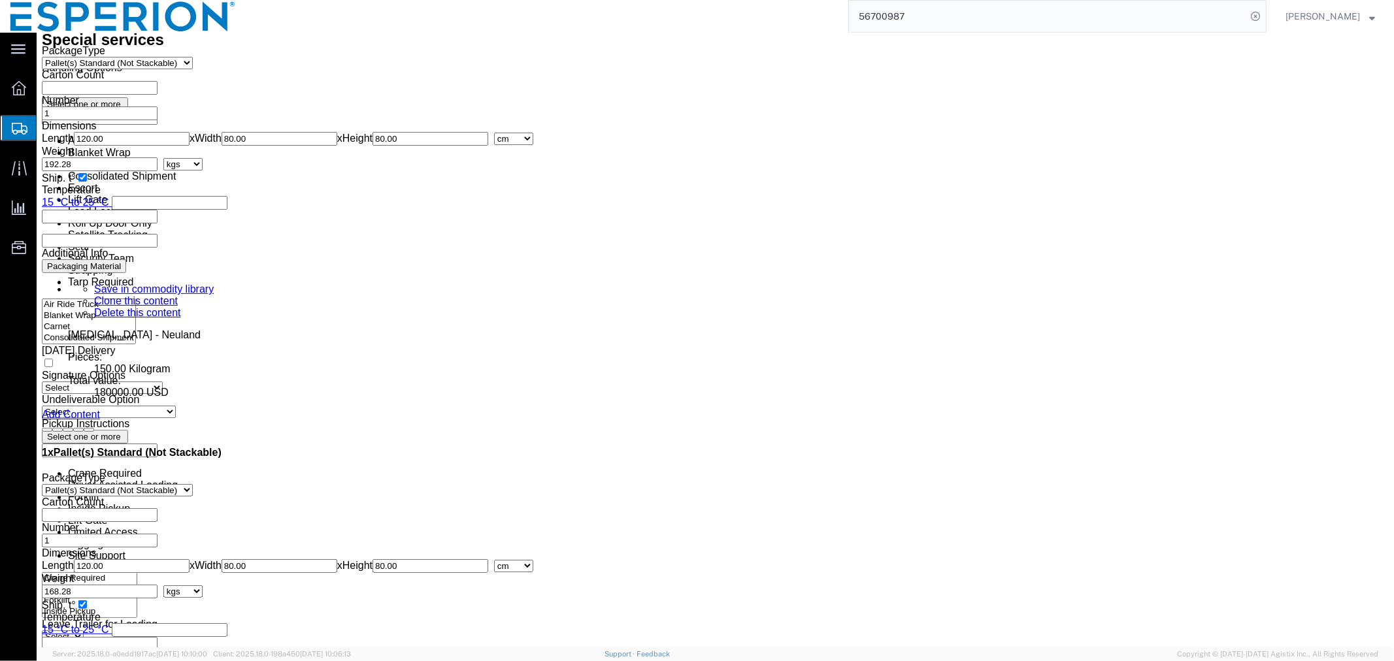
click dd "143784.00 USD"
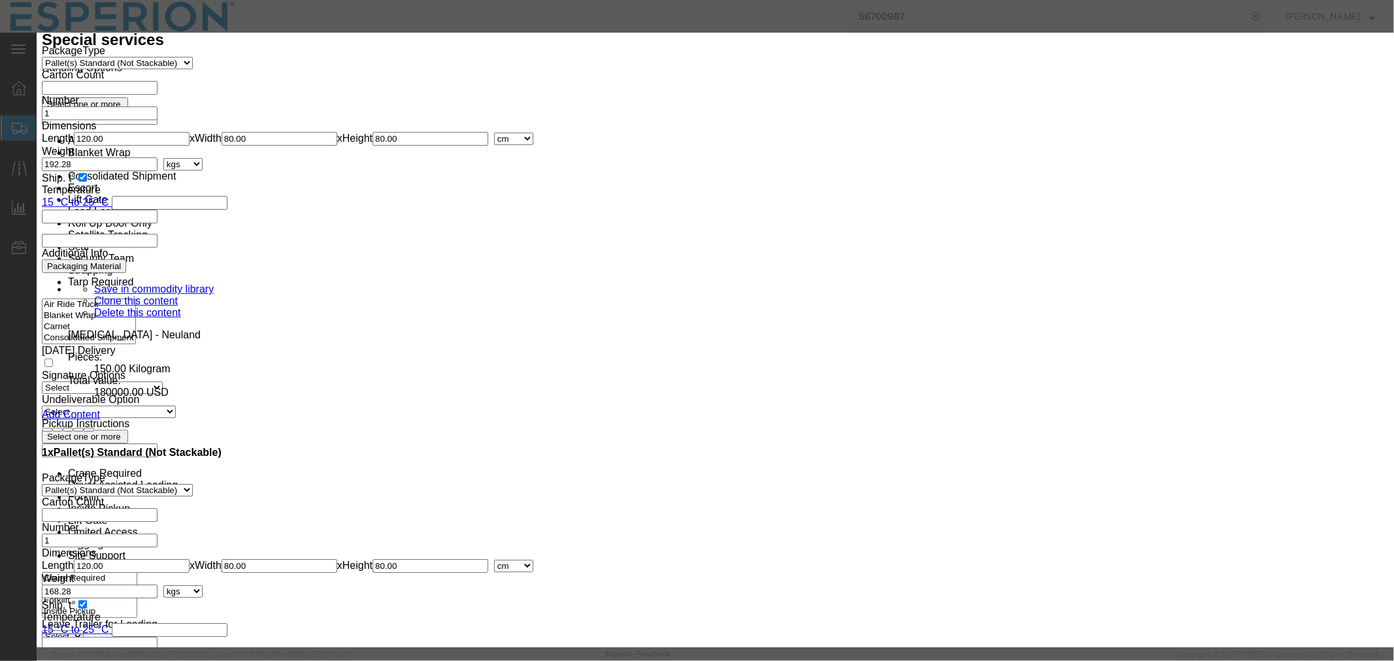
drag, startPoint x: 514, startPoint y: 128, endPoint x: 384, endPoint y: 123, distance: 130.8
click div "Pieces 150.00 Select Bag Barrels 100Board Feet Bottle Box Blister Pack Carats C…"
drag, startPoint x: 499, startPoint y: 149, endPoint x: 372, endPoint y: 140, distance: 127.0
click div "Total Value 143784.00 Select ADP AED AFN ALL AMD AOA ARS ATS AUD AWG AZN BAM BB…"
type input "1200.00"
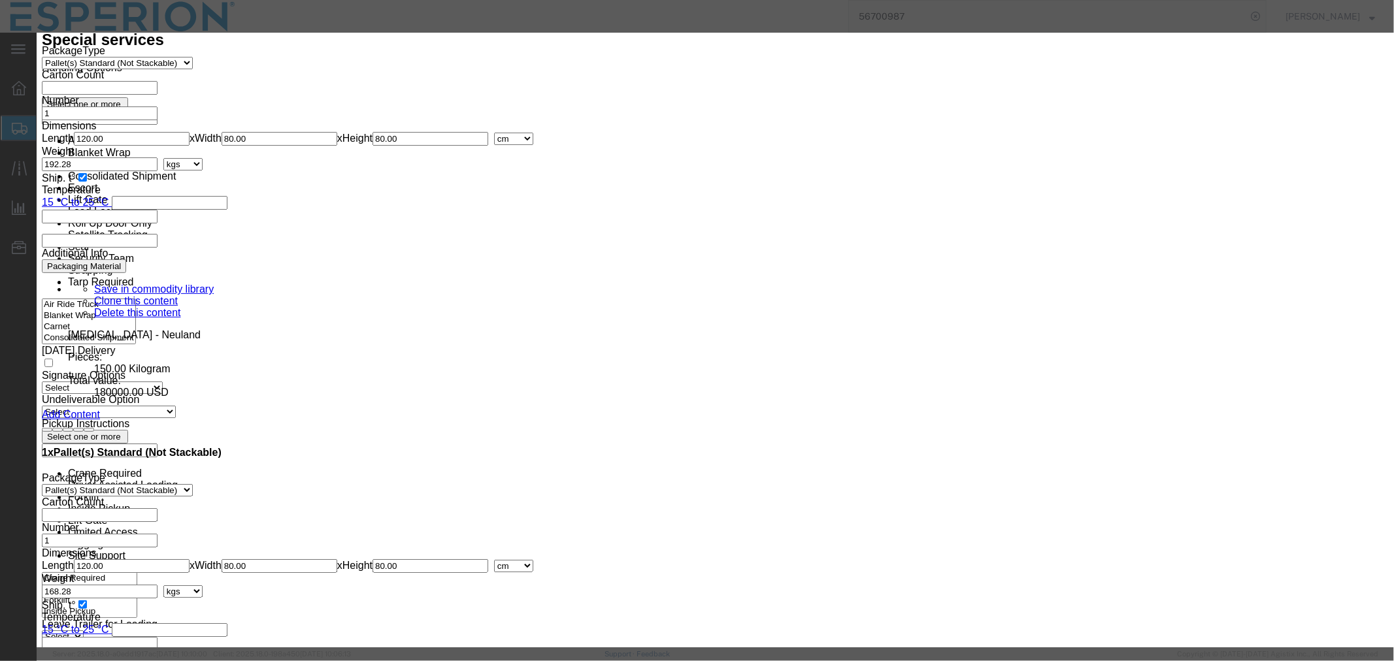
click input "text"
paste input "150.00"
type input "150.00"
type input "180000"
click button "Save & Close"
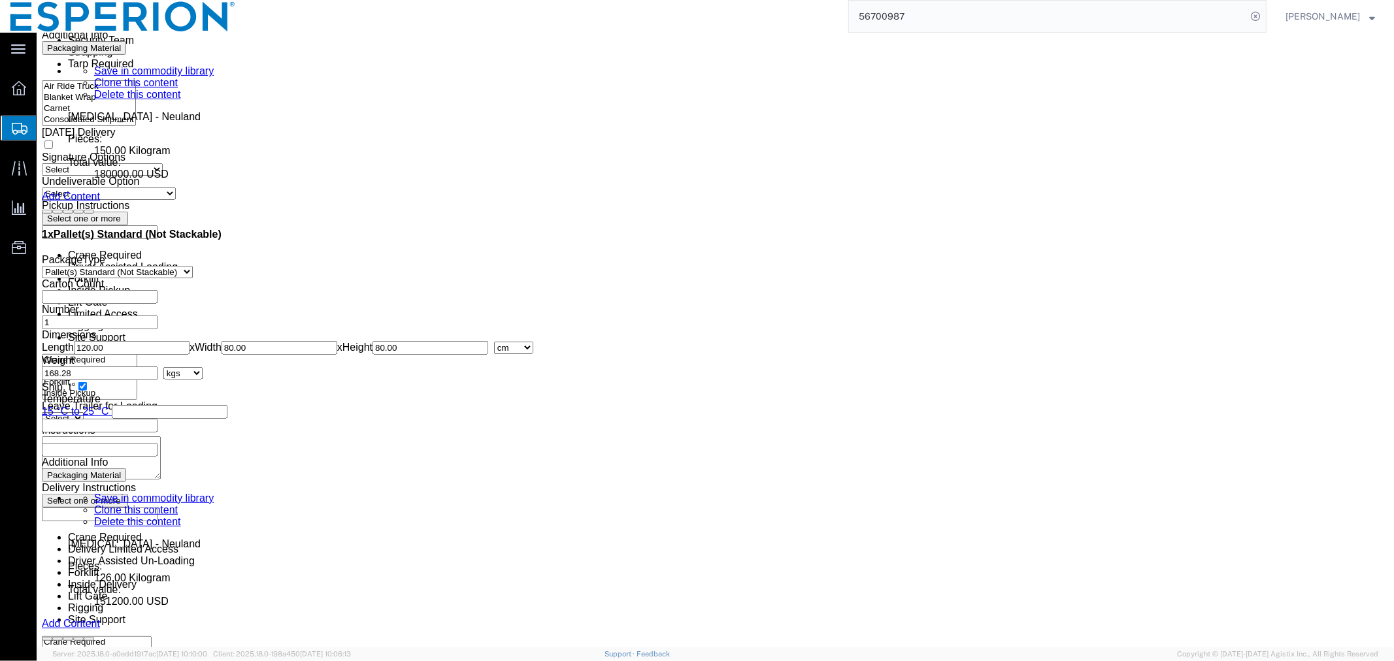
scroll to position [4791, 0]
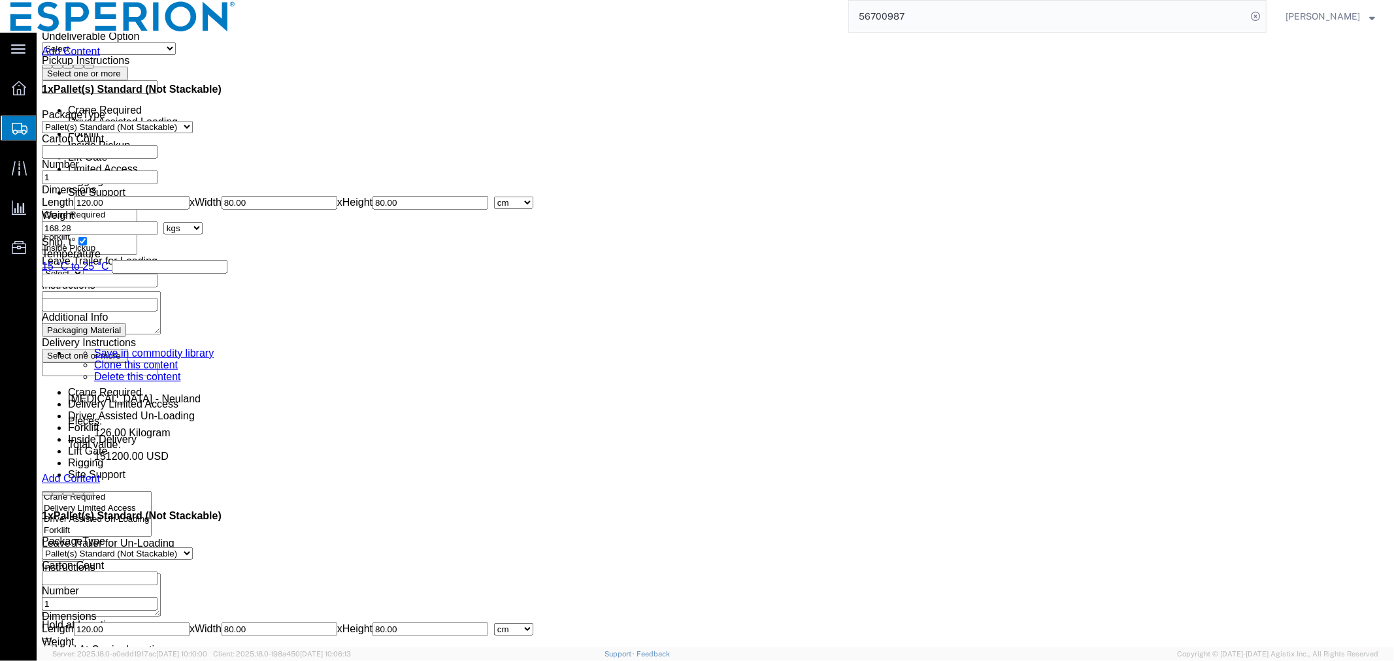
click div "Pieces: 150.00 Kilogram Total value: 143784.00 USD"
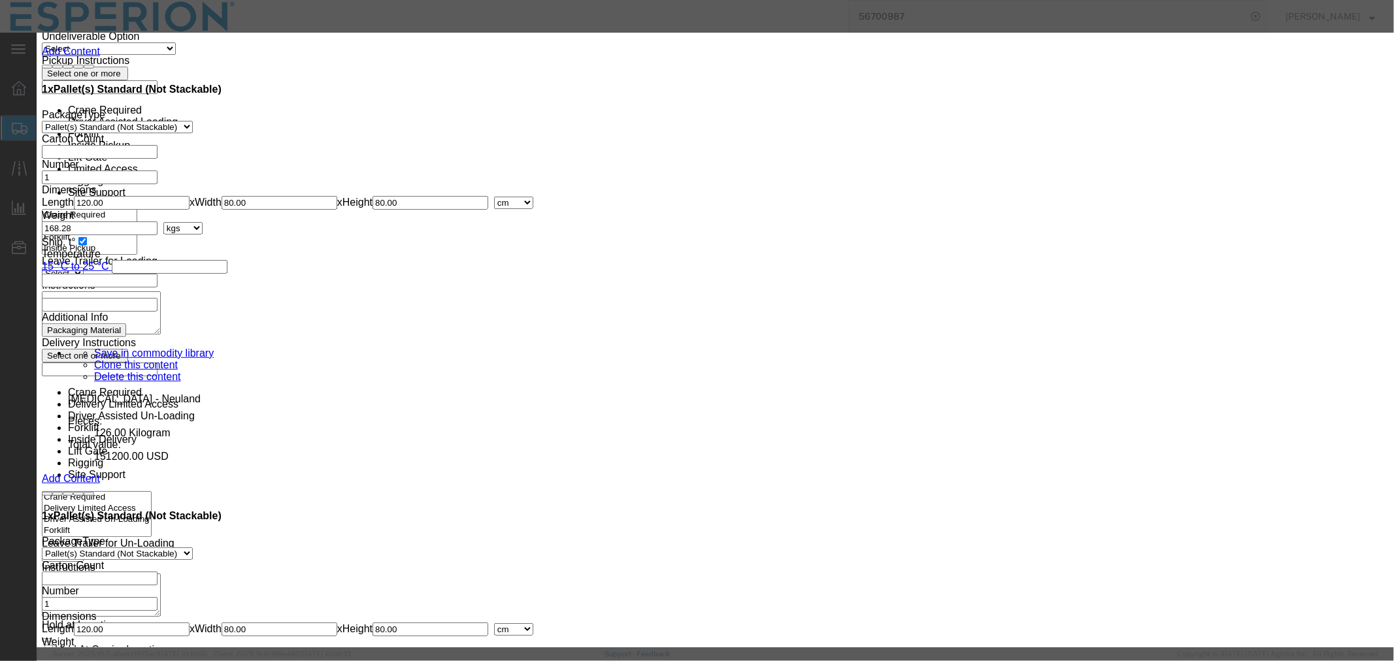
drag, startPoint x: 488, startPoint y: 124, endPoint x: 327, endPoint y: 106, distance: 161.8
click div "Product Name Bempedoic Acid - Neuland Pieces 150.00 Select Bag Barrels 100Board…"
drag, startPoint x: 502, startPoint y: 141, endPoint x: 353, endPoint y: 141, distance: 148.3
click div "Total Value 143784.00 Select ADP AED AFN ALL AMD AOA ARS ATS AUD AWG AZN BAM BB…"
type input "1200.00"
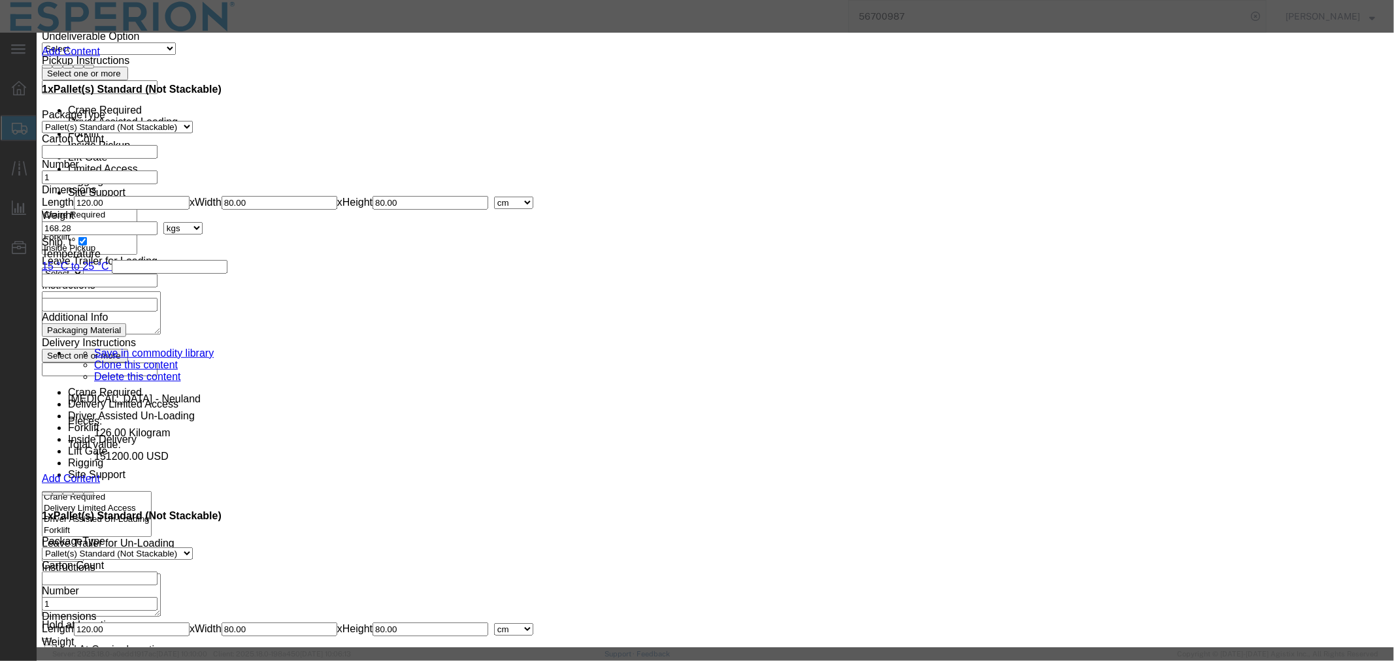
click input "text"
paste input "150.00"
type input "150.00"
type input "180000"
click button "Save & Close"
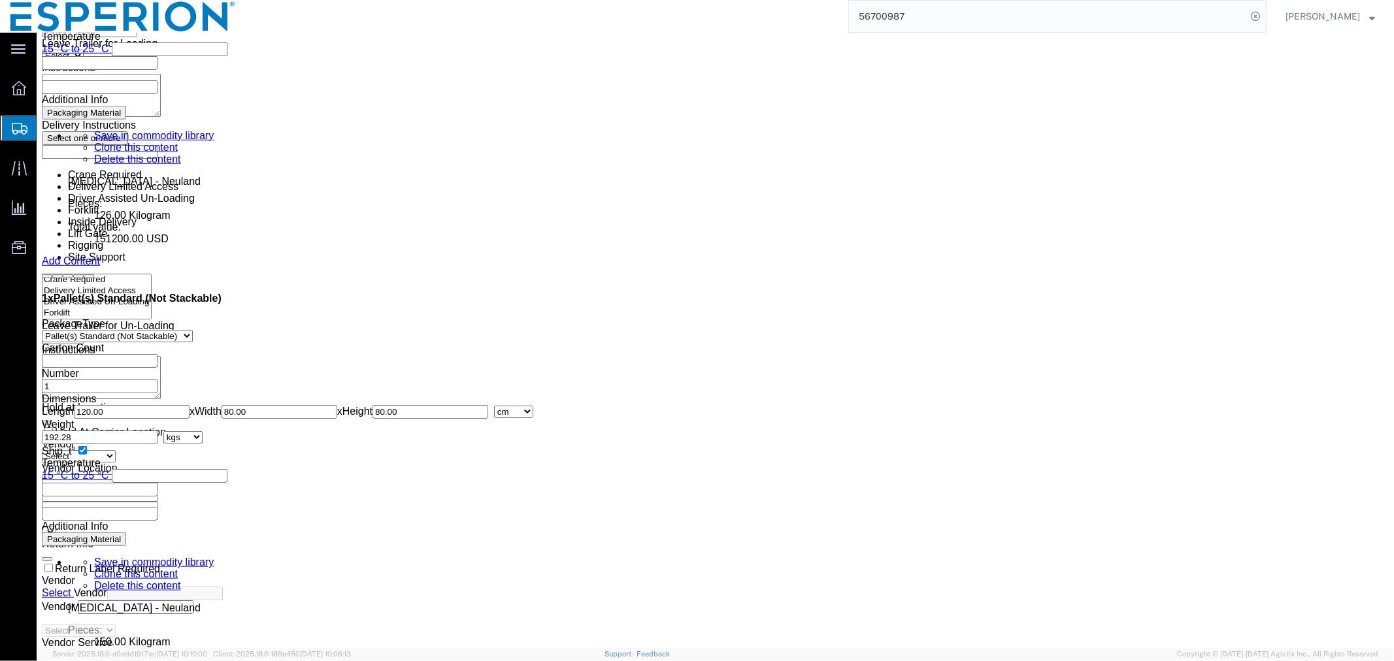
scroll to position [5227, 0]
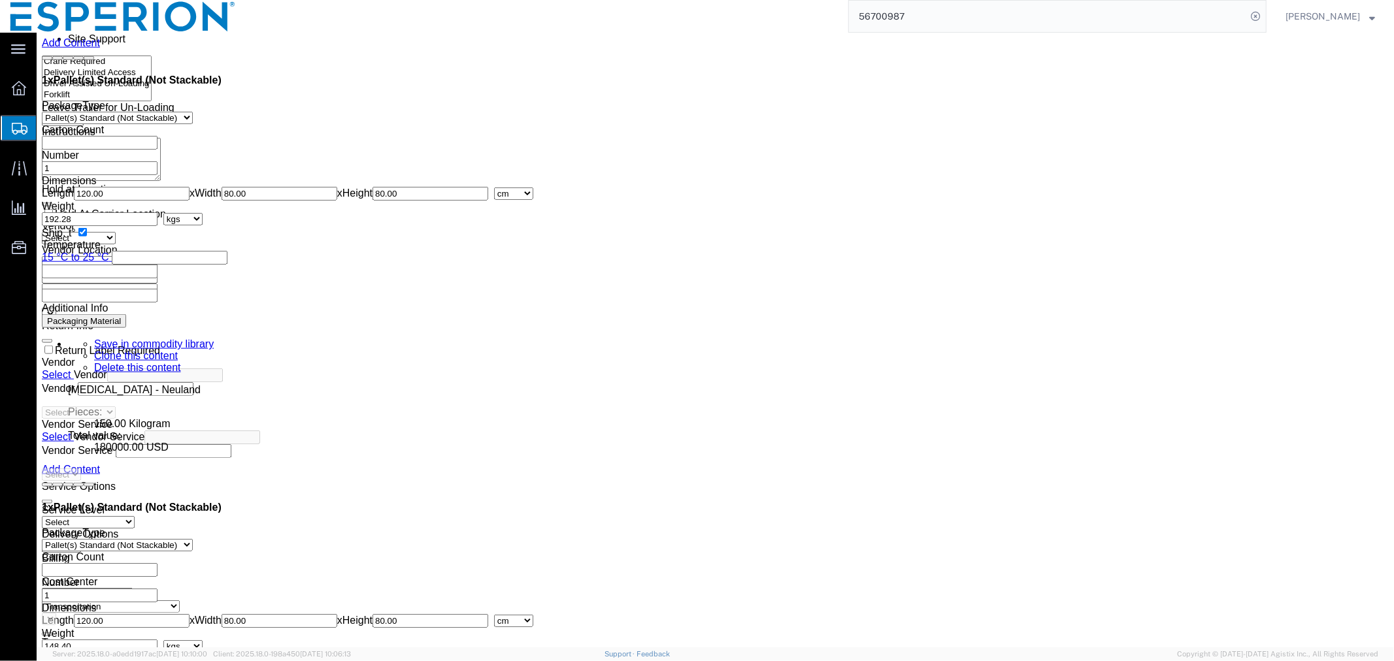
click dd "150.00 Kilogram"
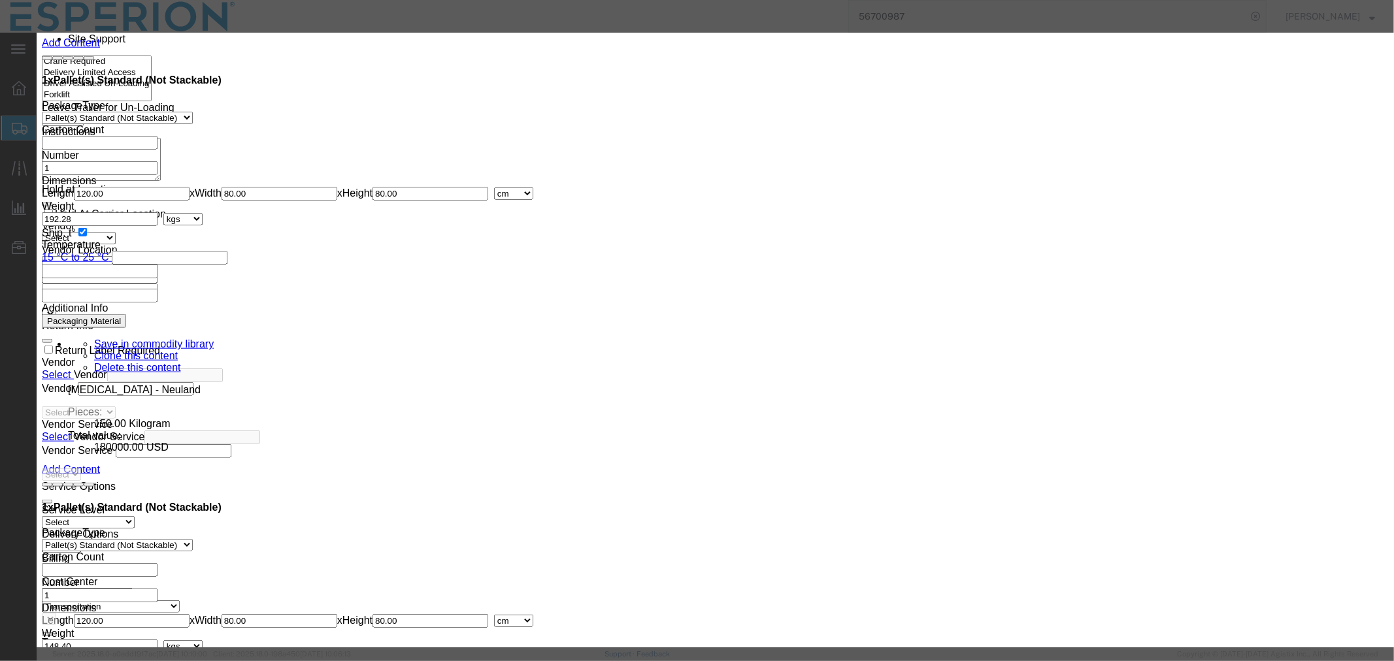
drag, startPoint x: 507, startPoint y: 125, endPoint x: 387, endPoint y: 123, distance: 120.2
click div "Pieces 150.00 Select Bag Barrels 100Board Feet Bottle Box Blister Pack Carats C…"
drag, startPoint x: 500, startPoint y: 148, endPoint x: 428, endPoint y: 140, distance: 72.9
click div "Total Value 143784.00 Select ADP AED AFN ALL AMD AOA ARS ATS AUD AWG AZN BAM BB…"
type input "1200.00"
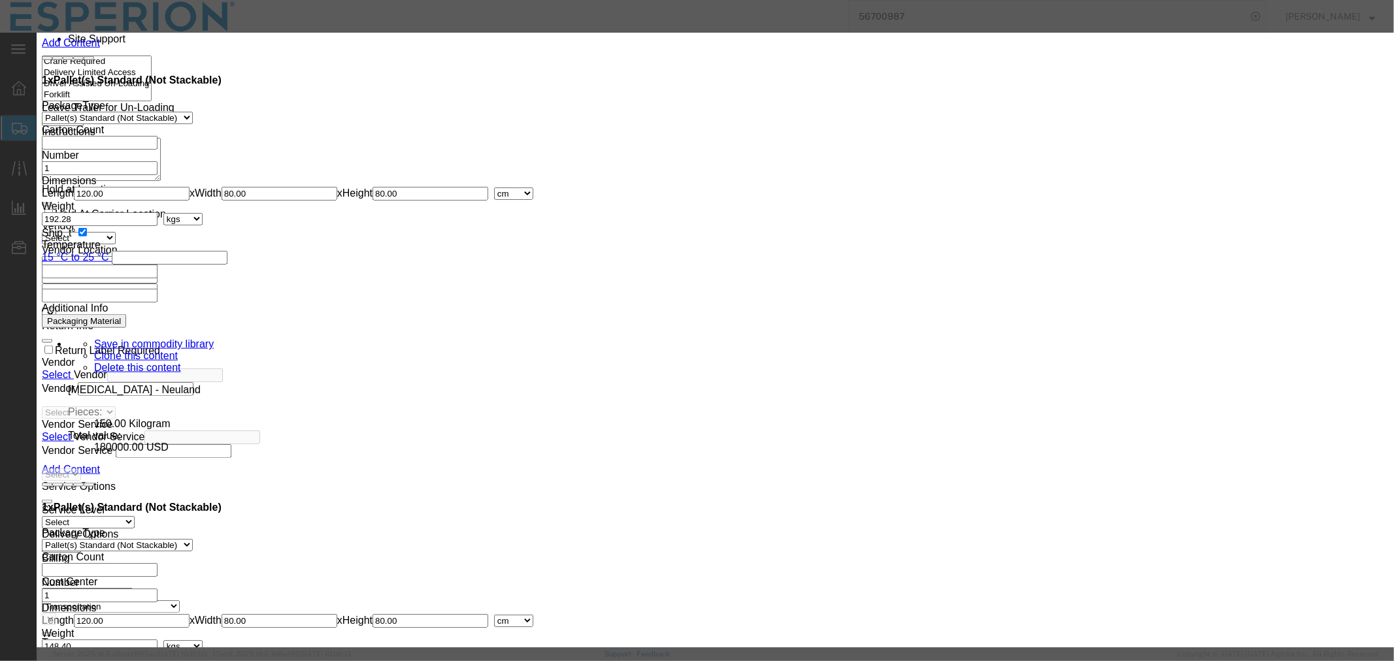
click input "text"
paste input "150.00"
type input "150.00"
type input "180000"
click button "Save & Close"
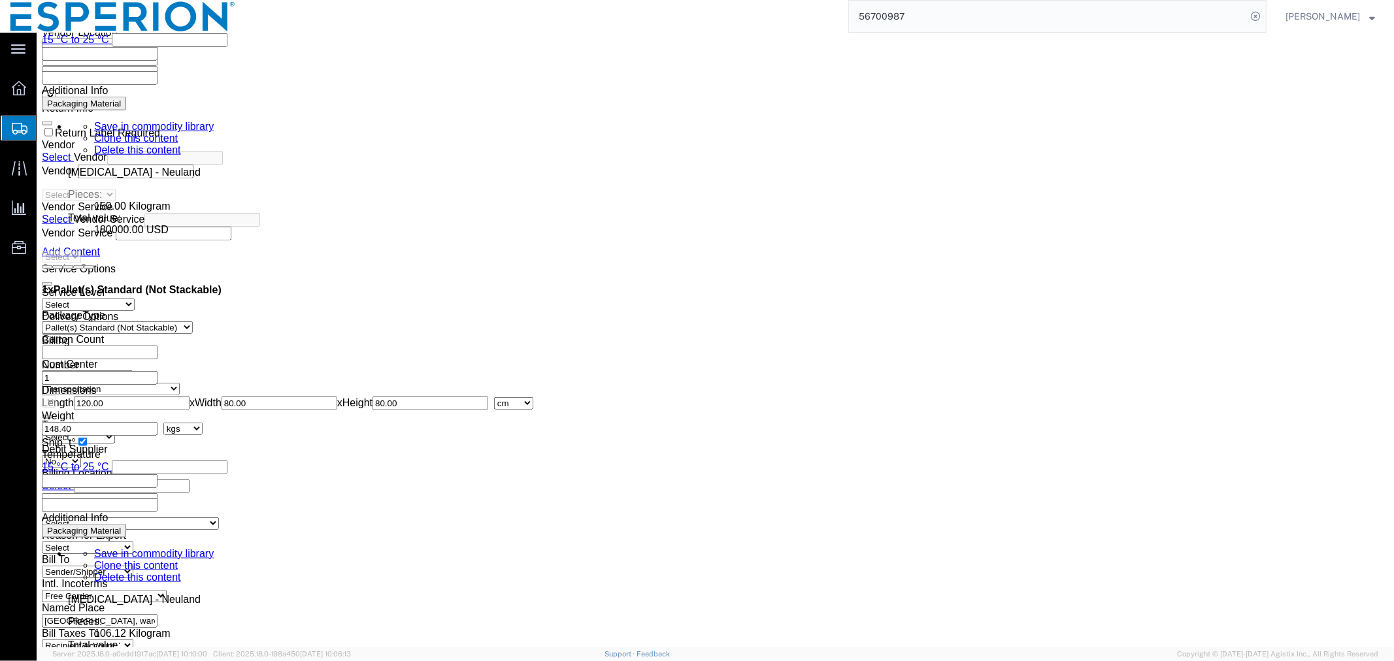
scroll to position [5660, 0]
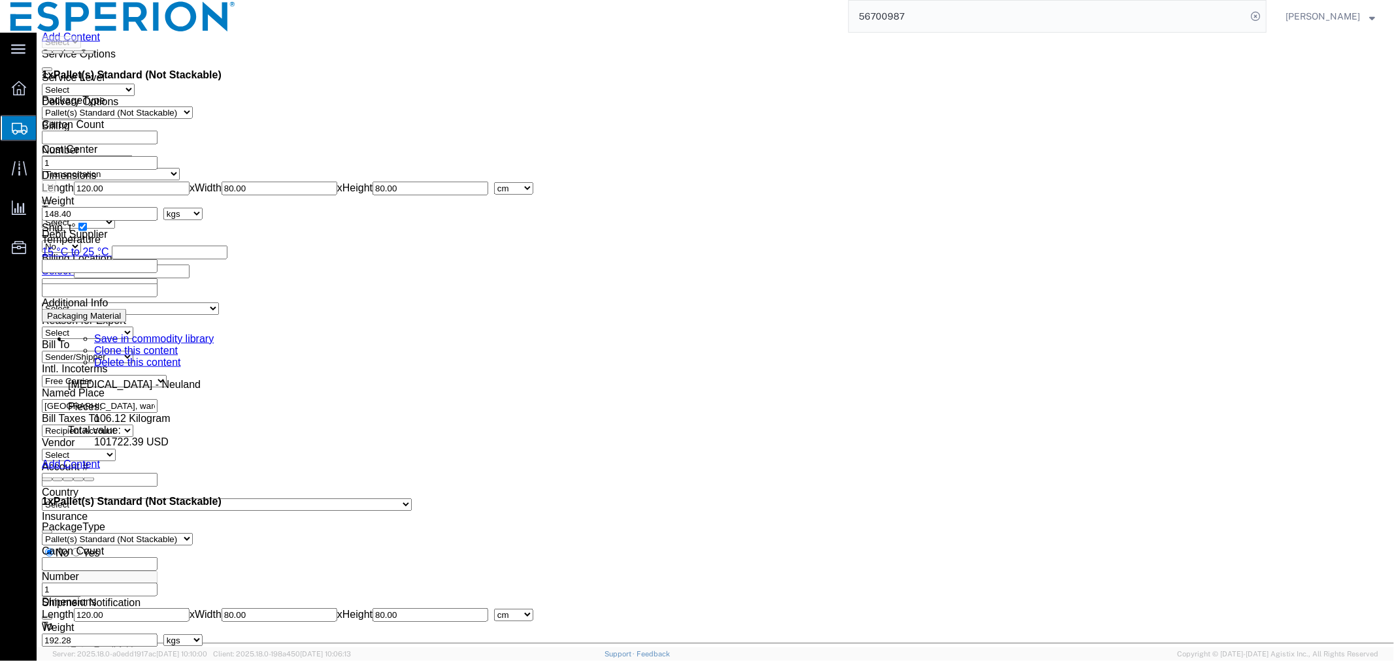
click dd "143784.00 USD"
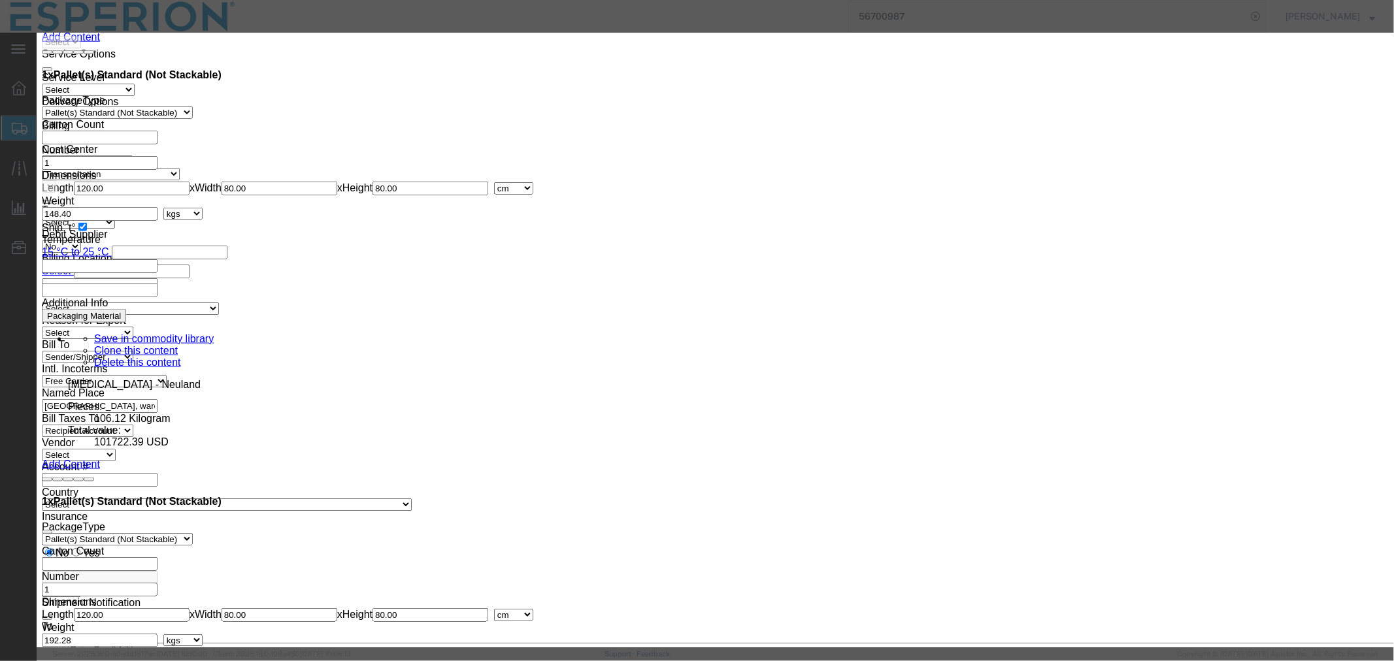
drag, startPoint x: 497, startPoint y: 127, endPoint x: 355, endPoint y: 132, distance: 141.2
click div "Pieces 150.00 Select Bag Barrels 100Board Feet Bottle Box Blister Pack Carats C…"
drag, startPoint x: 521, startPoint y: 154, endPoint x: 355, endPoint y: 154, distance: 165.3
click div "Total Value 143784.00 Select ADP AED AFN ALL AMD AOA ARS ATS AUD AWG AZN BAM BB…"
type input "1200.00"
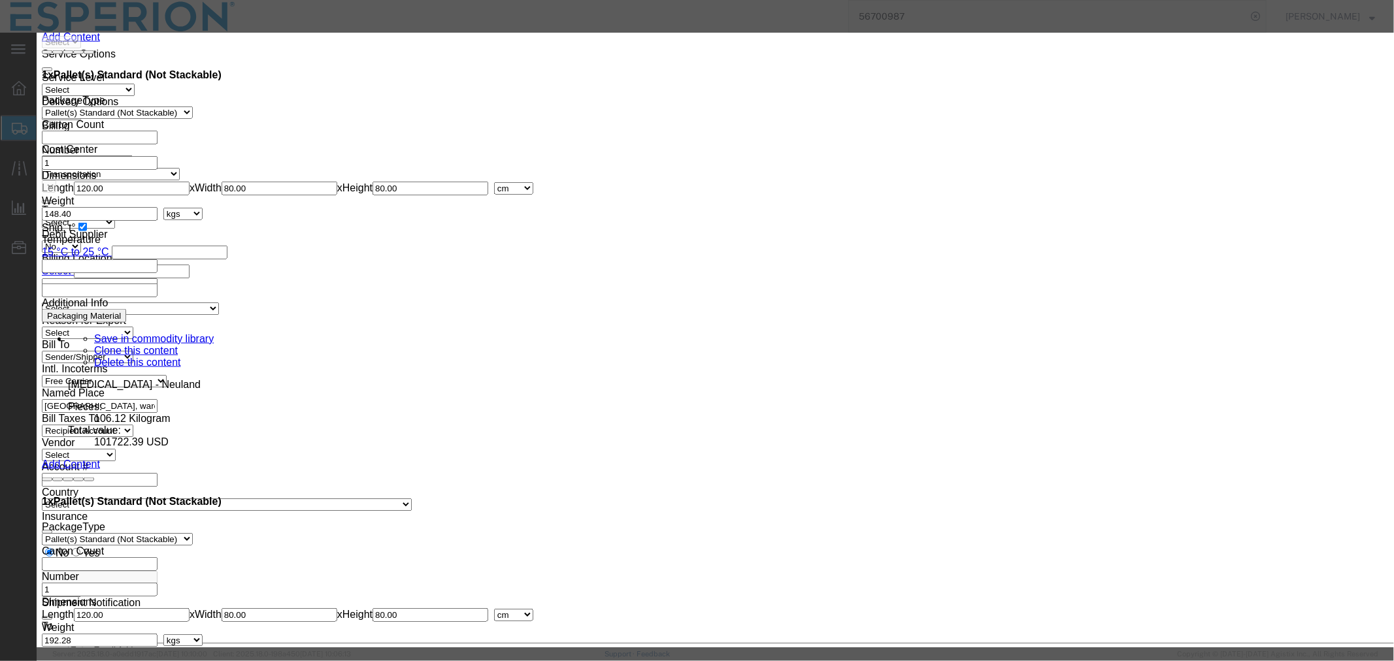
click input "text"
paste input "150.00"
type input "150.00"
type input "180000"
click button "Save & Close"
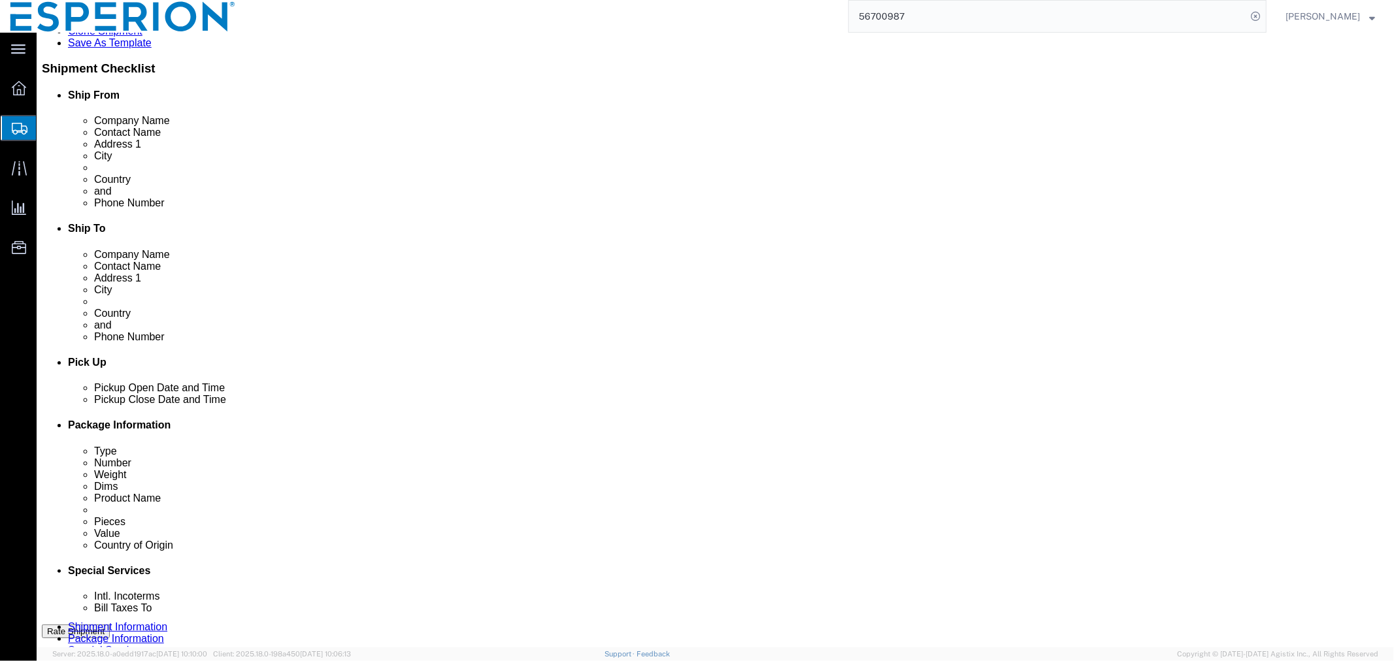
scroll to position [0, 0]
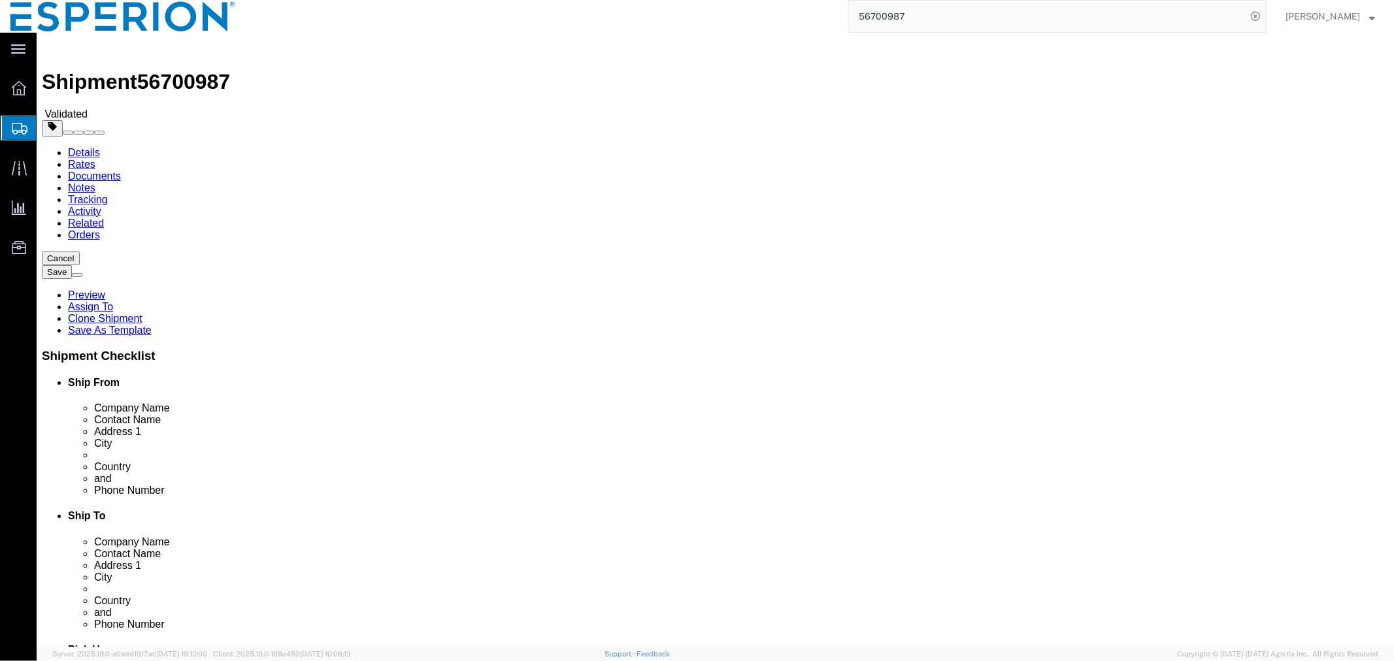
click dd "151200.00 USD"
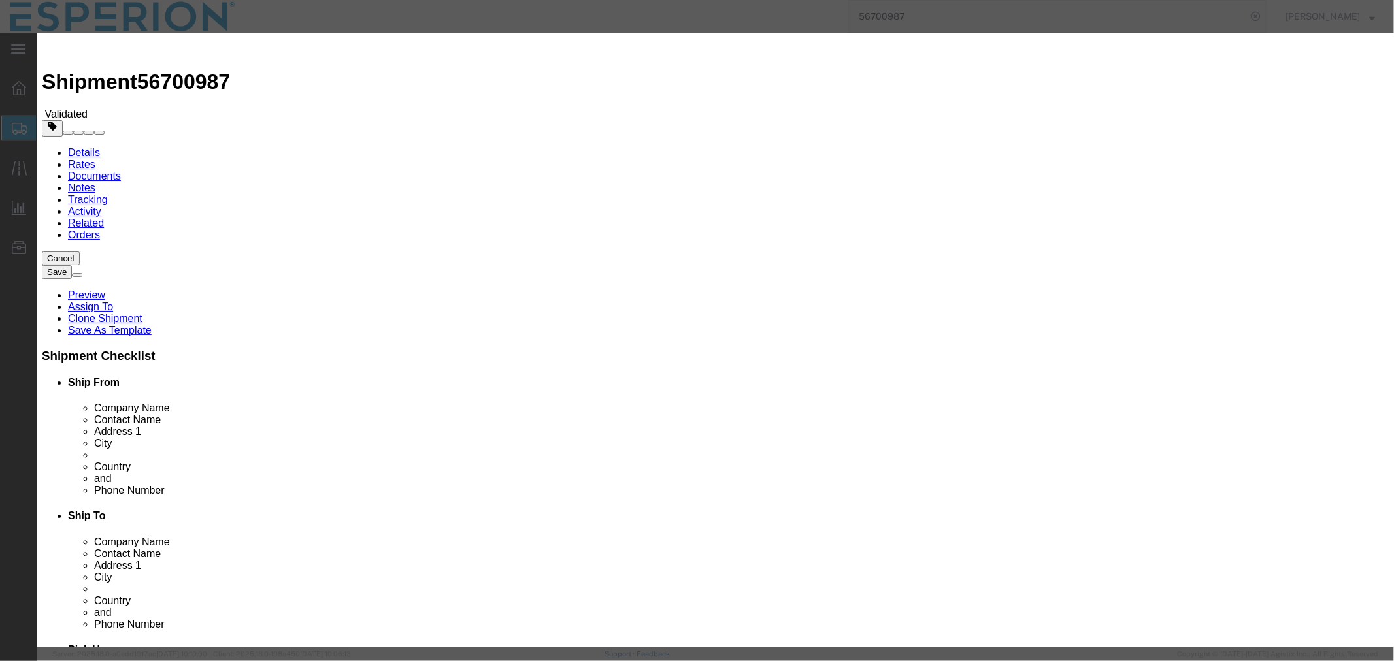
drag, startPoint x: 501, startPoint y: 127, endPoint x: 396, endPoint y: 127, distance: 105.2
click div "Pieces 126.00 Select Bag Barrels 100Board Feet Bottle Box Blister Pack Carats C…"
drag, startPoint x: 507, startPoint y: 149, endPoint x: 356, endPoint y: 139, distance: 151.3
click div "Product Name Bempedoic Acid - Neuland Pieces Select Bag Barrels 100Board Feet B…"
type input "1200.00"
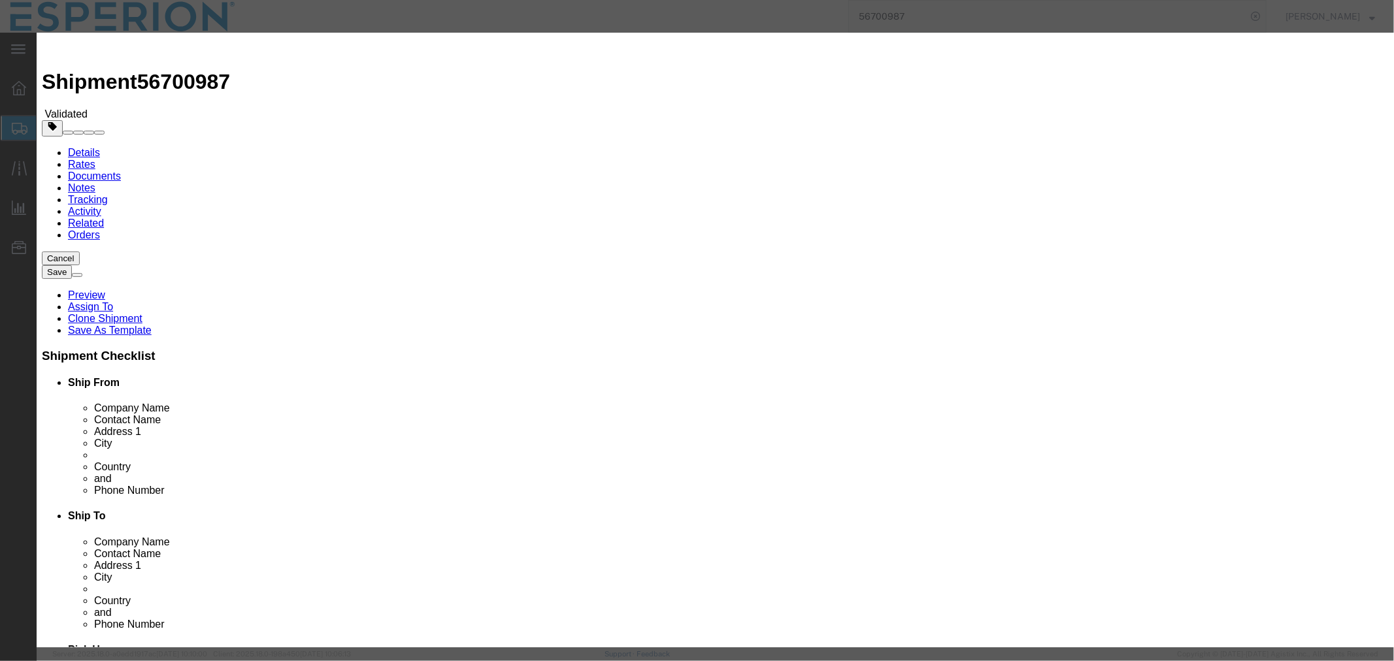
click input "text"
paste input "126.00"
type input "126.00"
type input "151200"
click button "Save & Close"
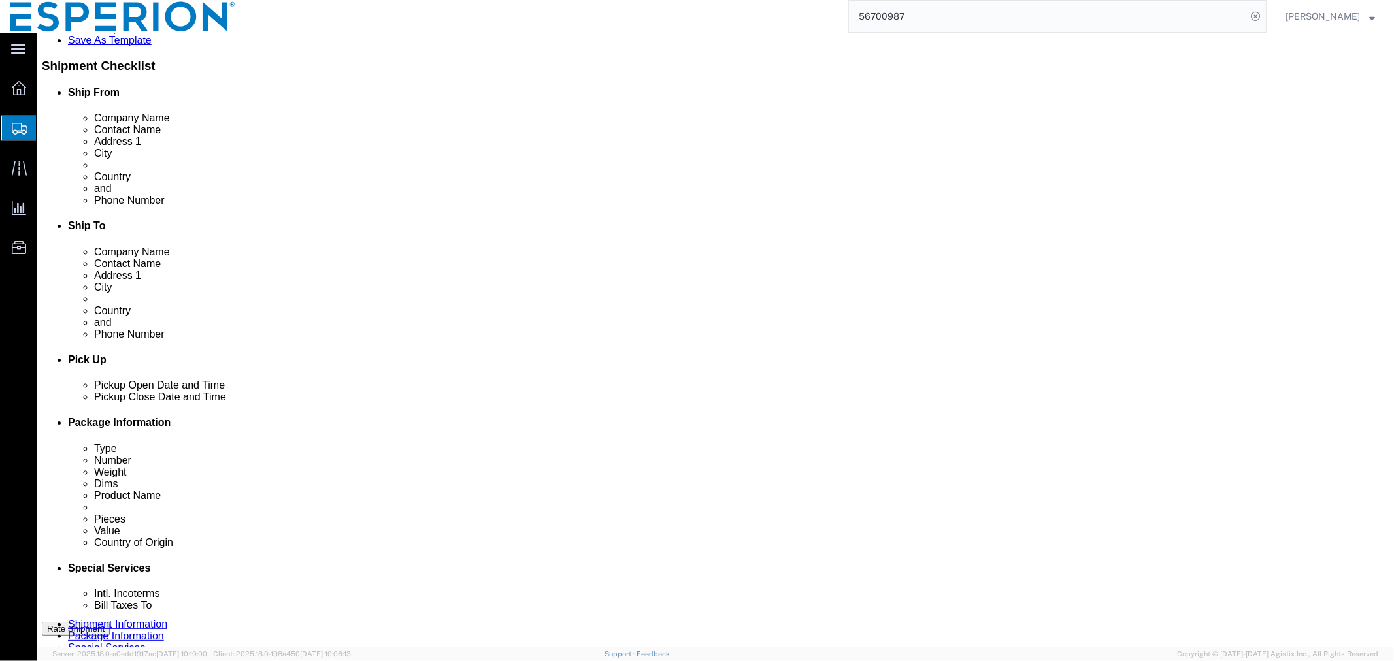
scroll to position [363, 0]
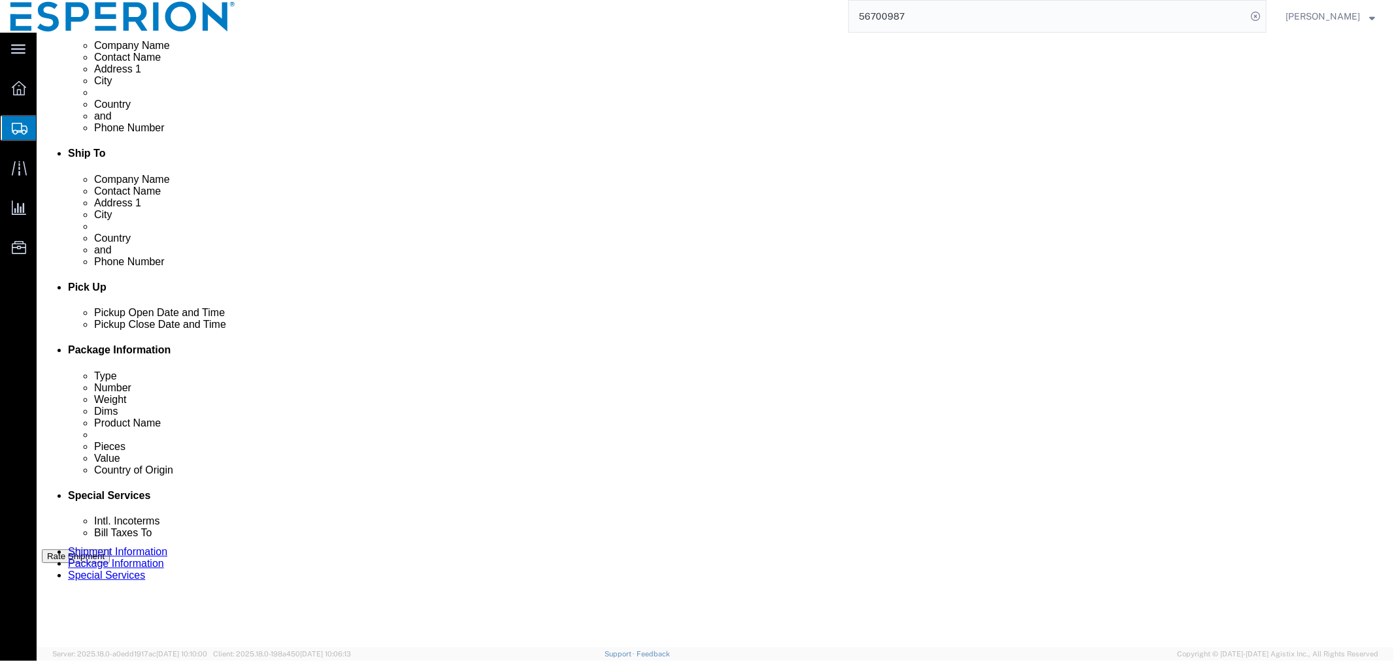
click dd "101722.39 USD"
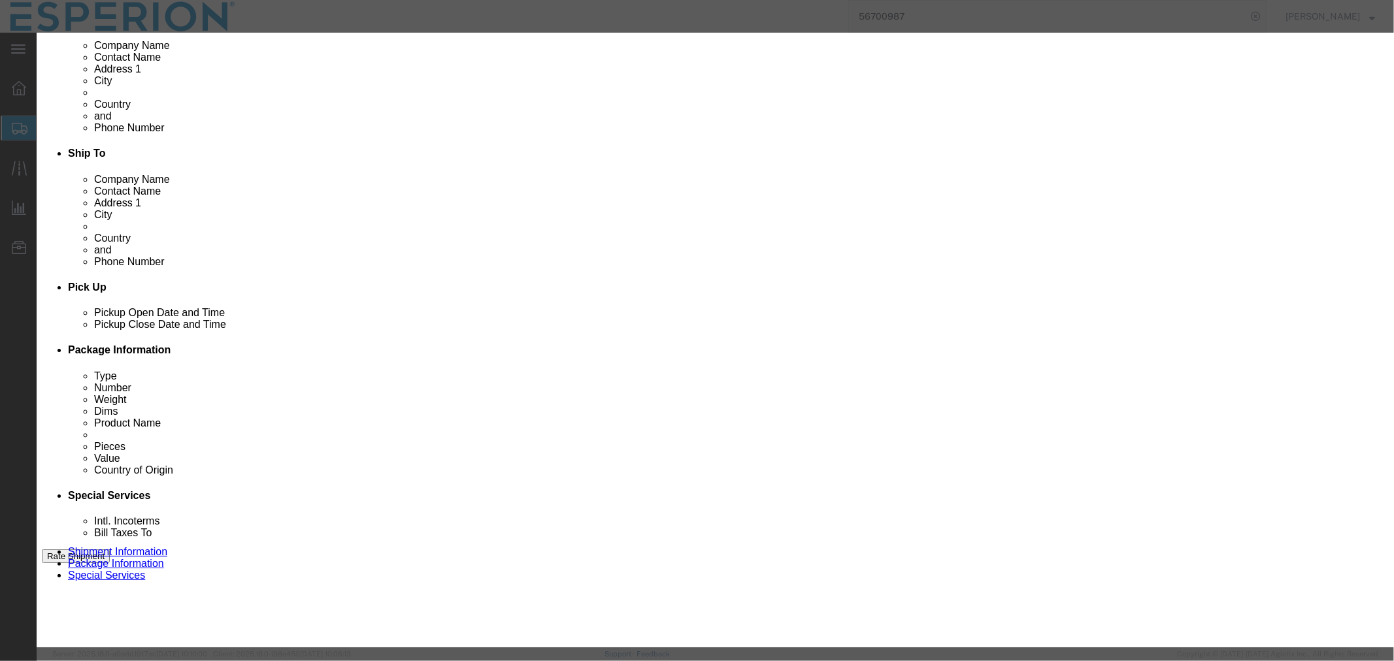
drag, startPoint x: 488, startPoint y: 121, endPoint x: 387, endPoint y: 119, distance: 101.3
click div "Pieces 106.12 Select Bag Barrels 100Board Feet Bottle Box Blister Pack Carats C…"
drag, startPoint x: 498, startPoint y: 157, endPoint x: 377, endPoint y: 146, distance: 121.4
click div "Total Value 101722.39 Select ADP AED AFN ALL AMD AOA ARS ATS AUD AWG AZN BAM BB…"
type input "1200.00"
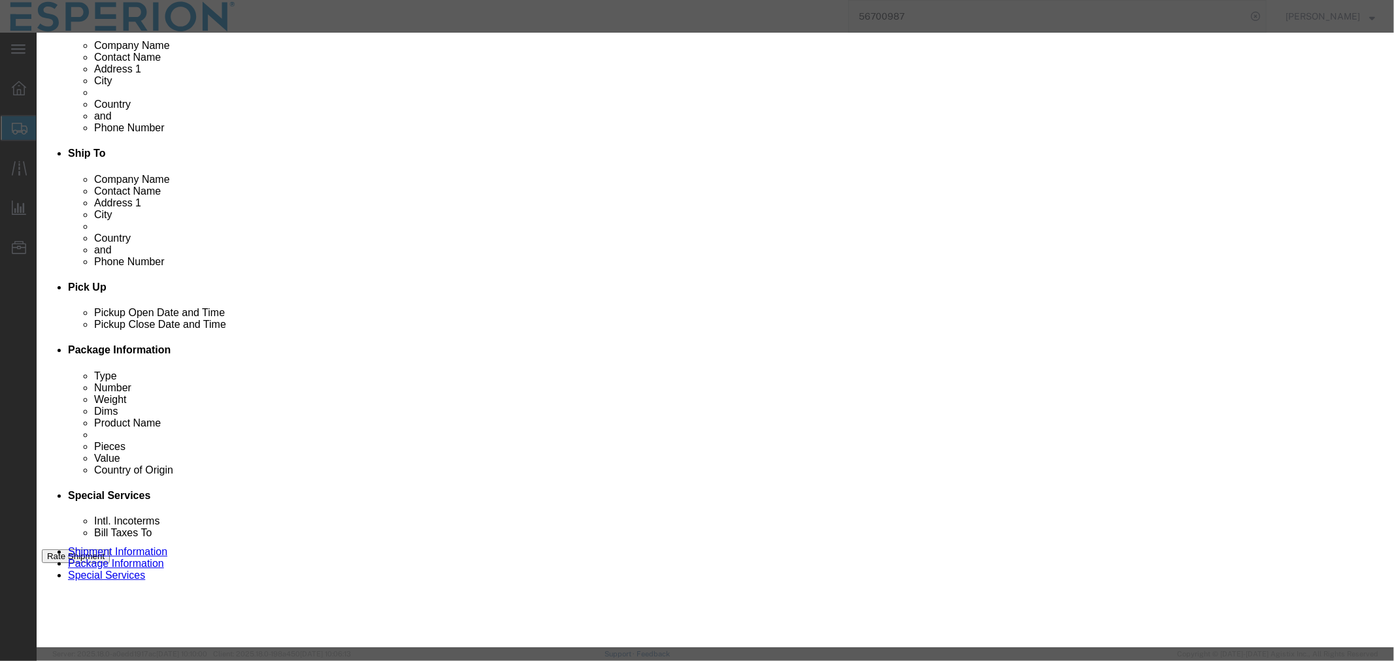
click input "text"
paste input "106.12"
type input "106.12"
type input "127344"
click button "Save & Close"
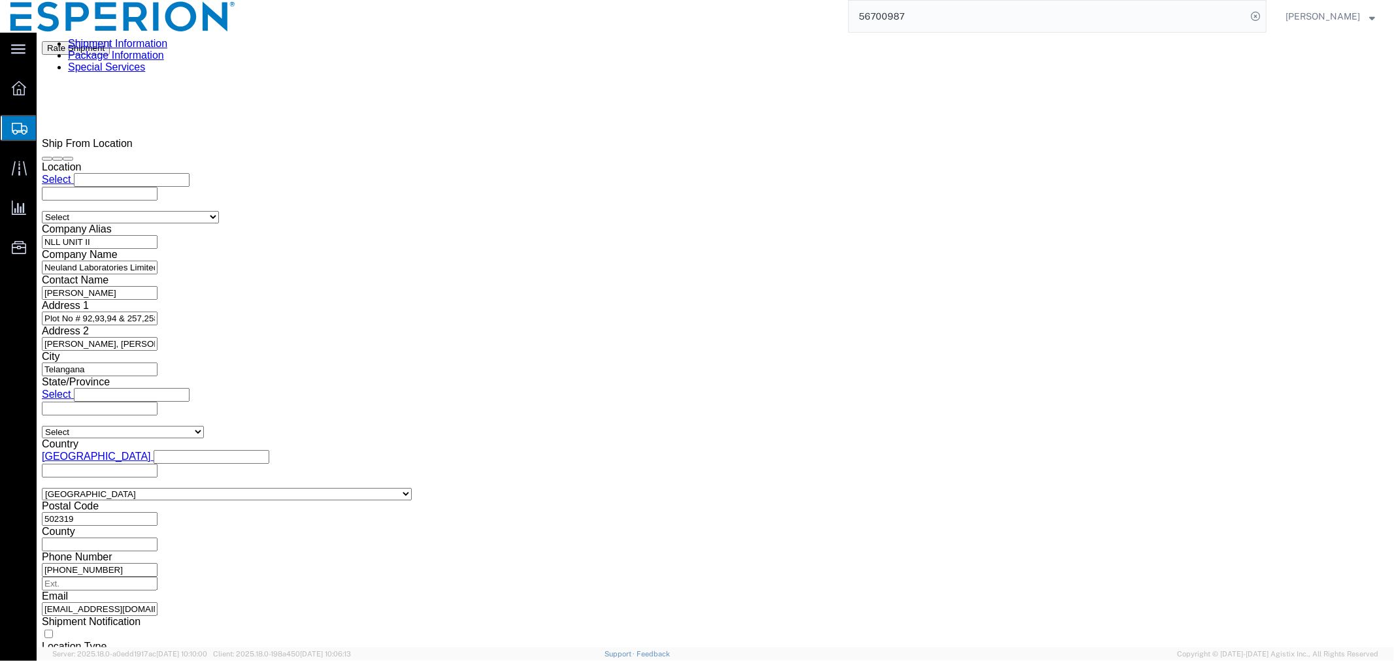
scroll to position [943, 0]
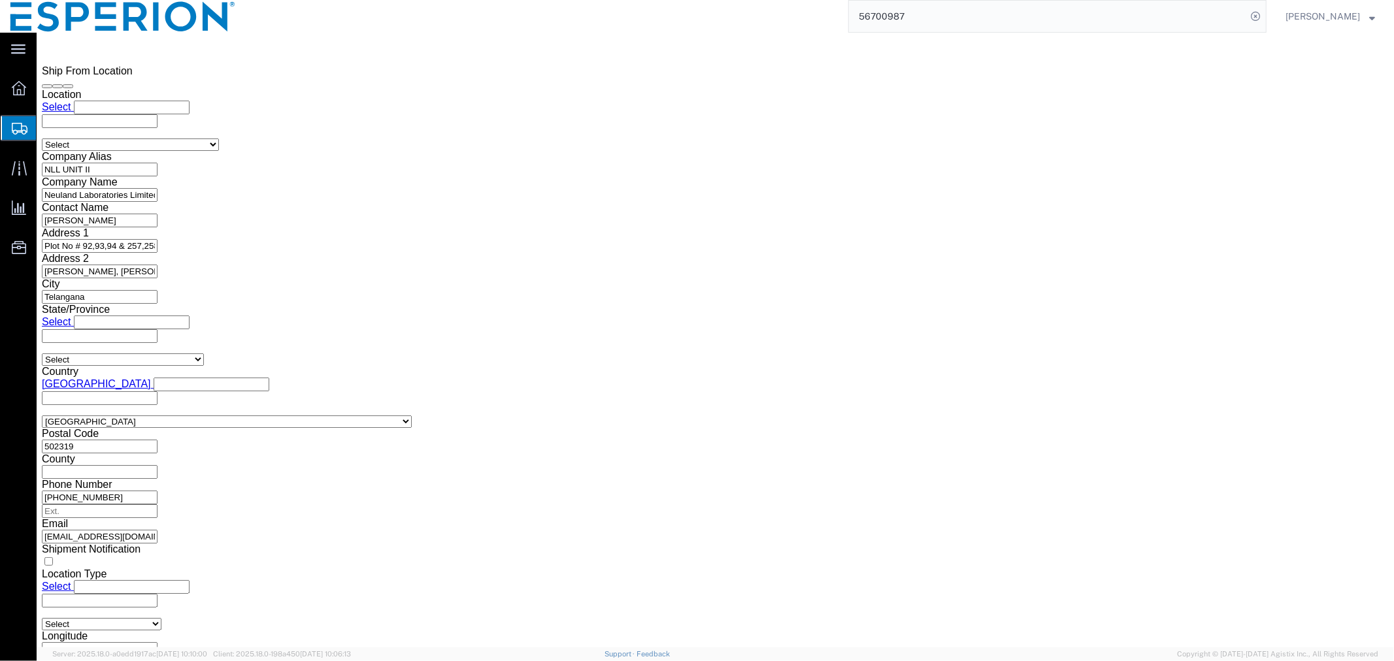
click dd "119.91 Kilogram"
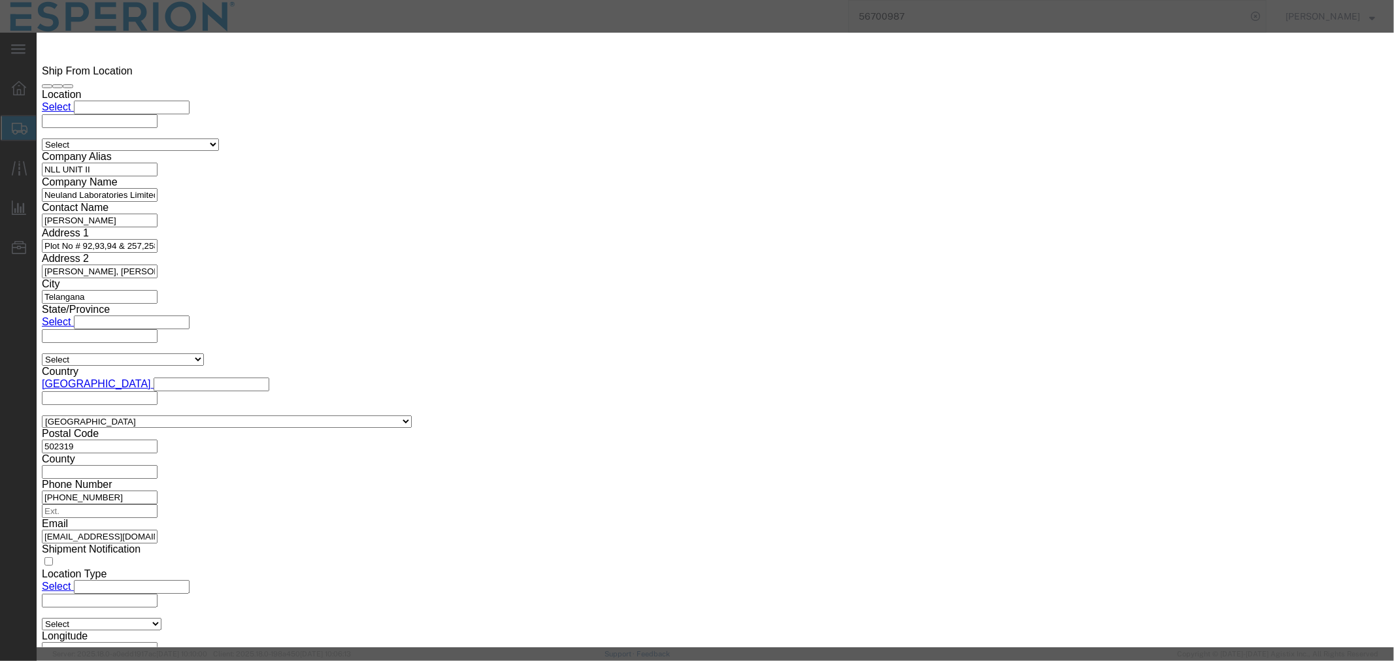
drag, startPoint x: 502, startPoint y: 125, endPoint x: 346, endPoint y: 114, distance: 156.6
click div "Product Name Bempedoic Acid - Neuland Pieces 119.91 Select Bag Barrels 100Board…"
drag, startPoint x: 516, startPoint y: 147, endPoint x: 342, endPoint y: 153, distance: 173.2
click div "Total Value Total value of all the pieces 114940.92 Select ADP AED AFN ALL AMD …"
type input "1200.00"
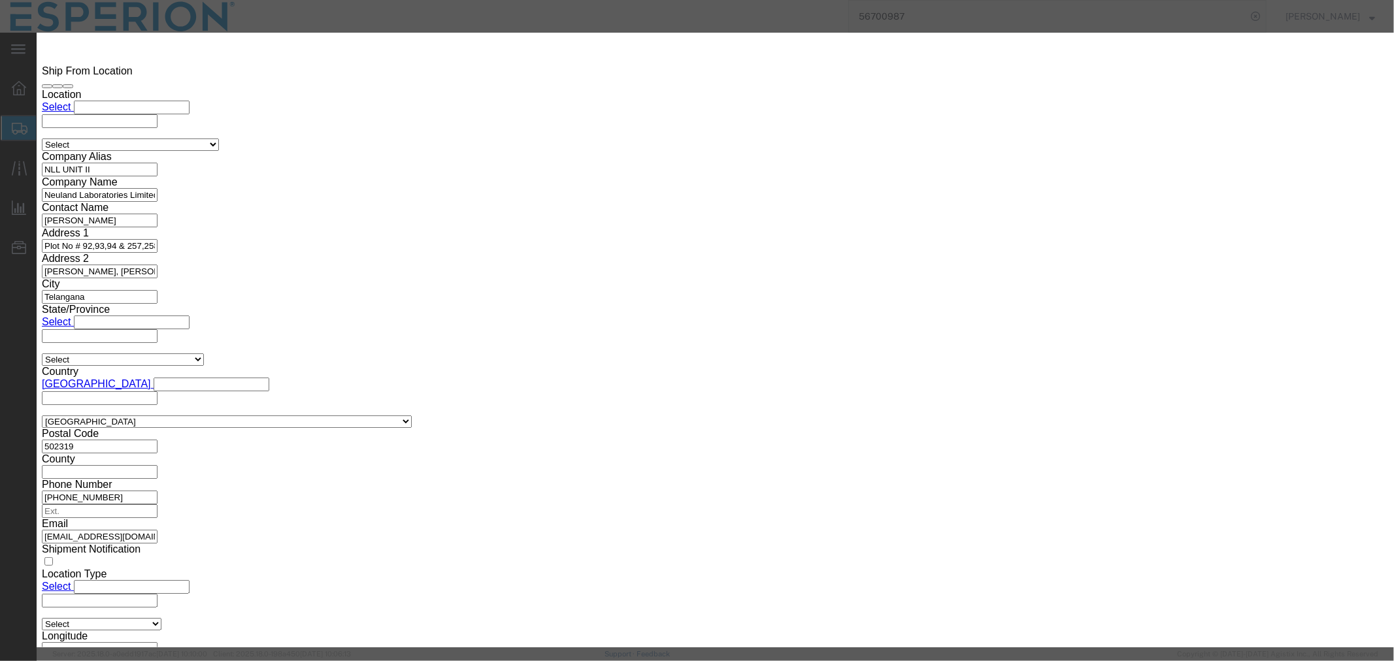
click input "text"
paste input "119.91"
type input "119.91"
type input "143892"
click button "Save & Close"
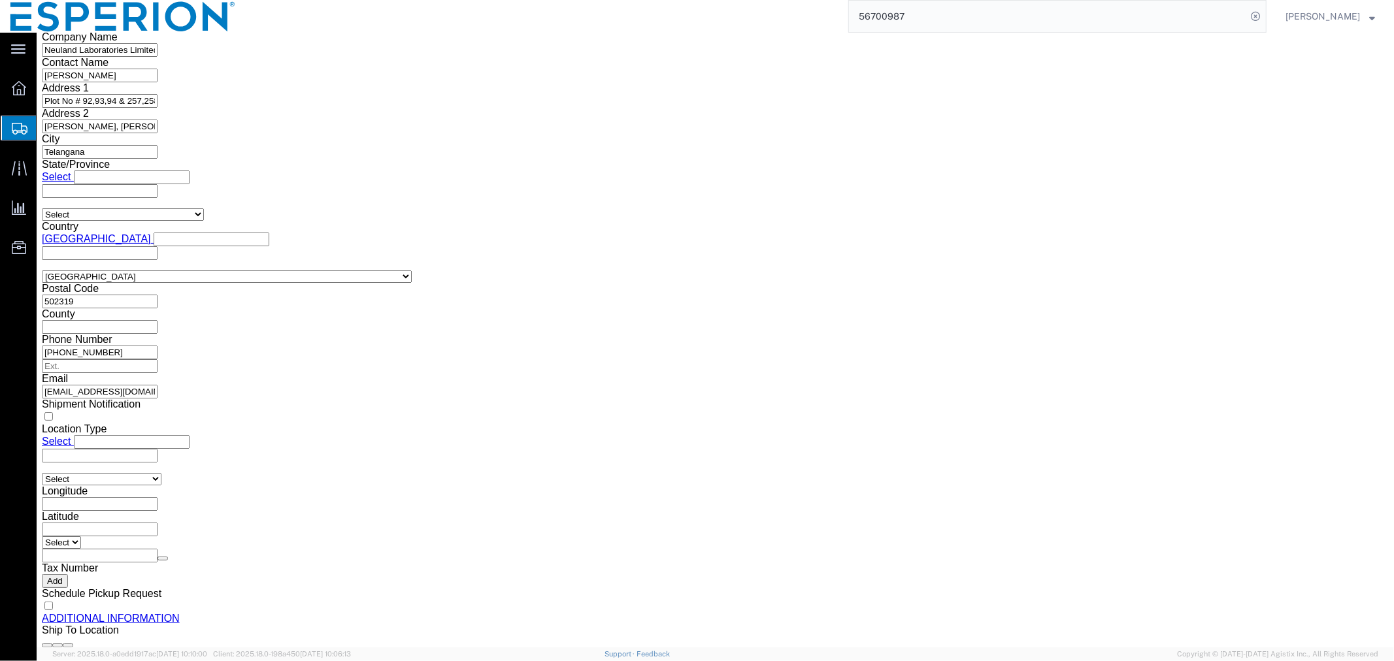
scroll to position [1234, 0]
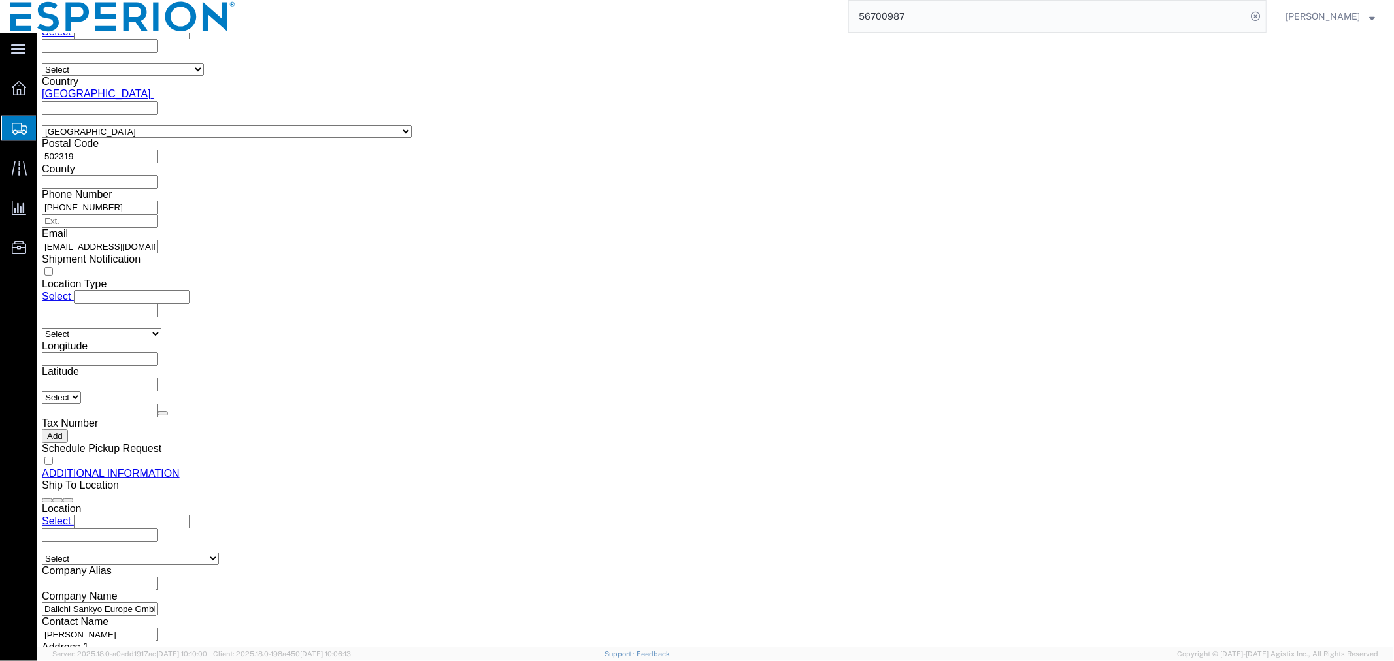
click dd "111605.14 USD"
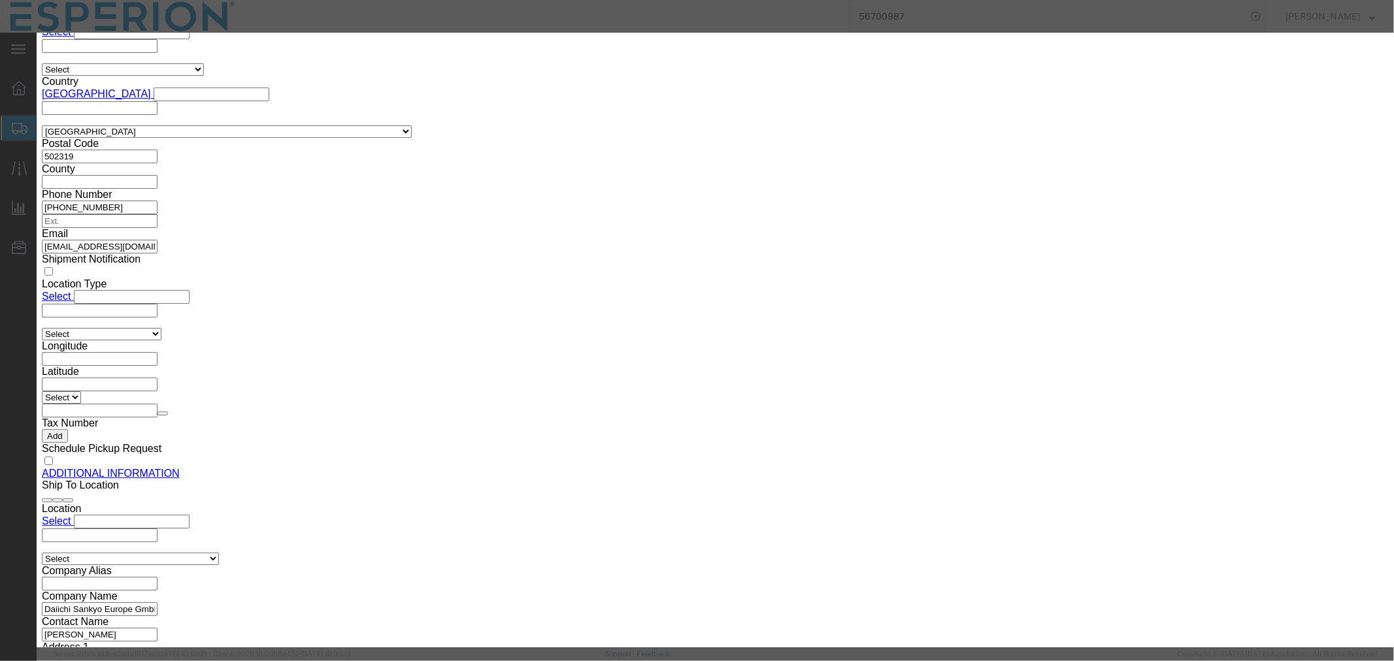
drag, startPoint x: 486, startPoint y: 122, endPoint x: 431, endPoint y: 116, distance: 55.8
click div "Pieces 116.43 Select Bag Barrels 100Board Feet Bottle Box Blister Pack Carats C…"
drag, startPoint x: 531, startPoint y: 152, endPoint x: 433, endPoint y: 157, distance: 98.2
click div "111605.14"
type input "1200.00"
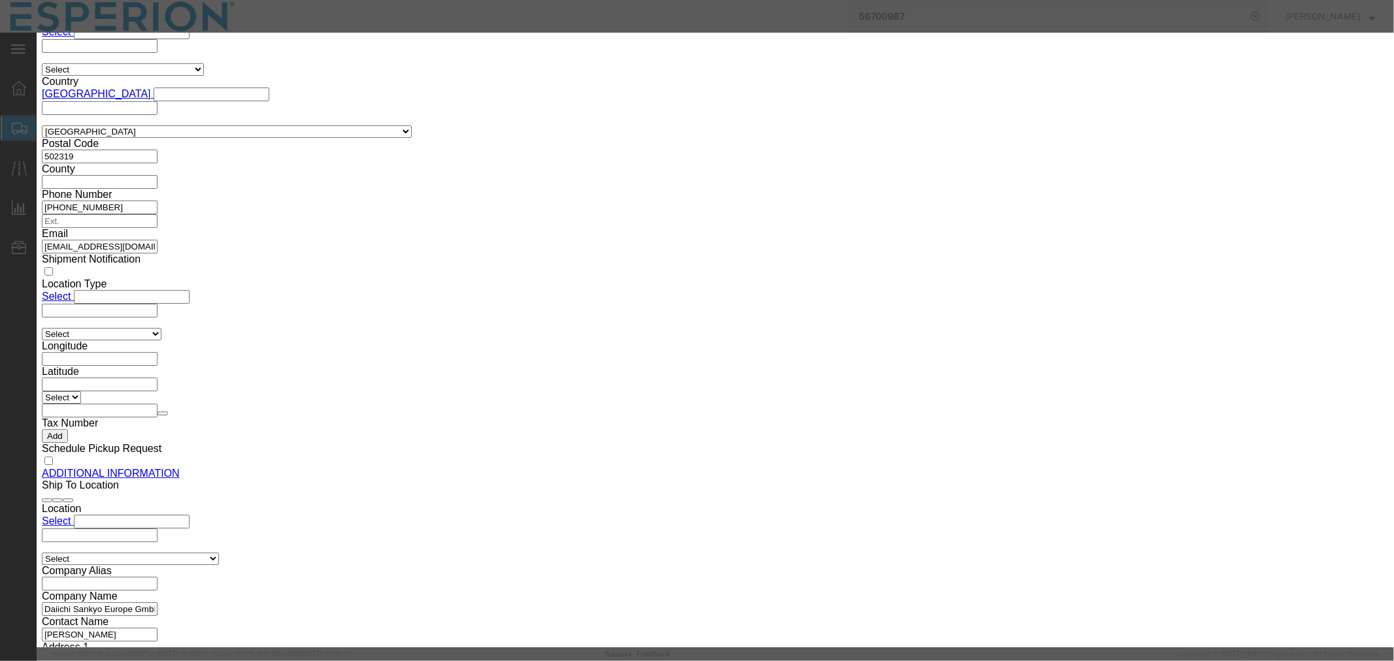
click input "text"
paste input "116.43"
type input "116.43"
type input "139716"
click button "Save & Close"
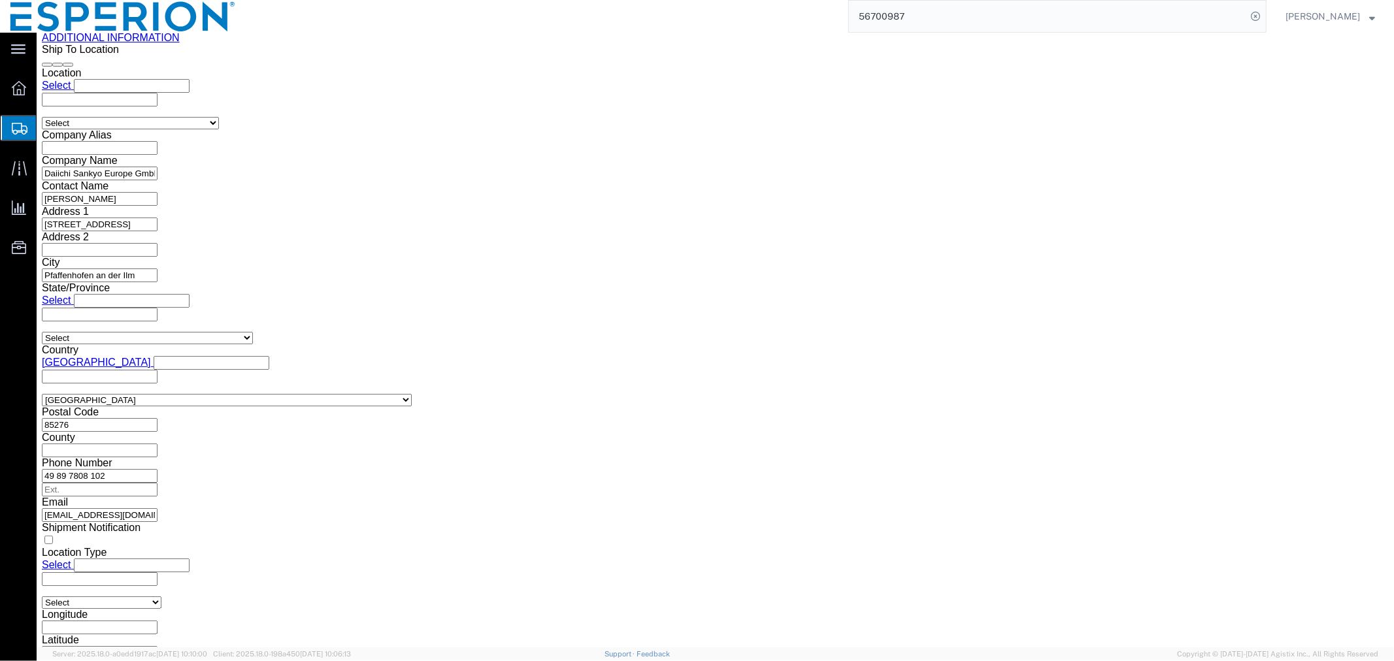
scroll to position [1742, 0]
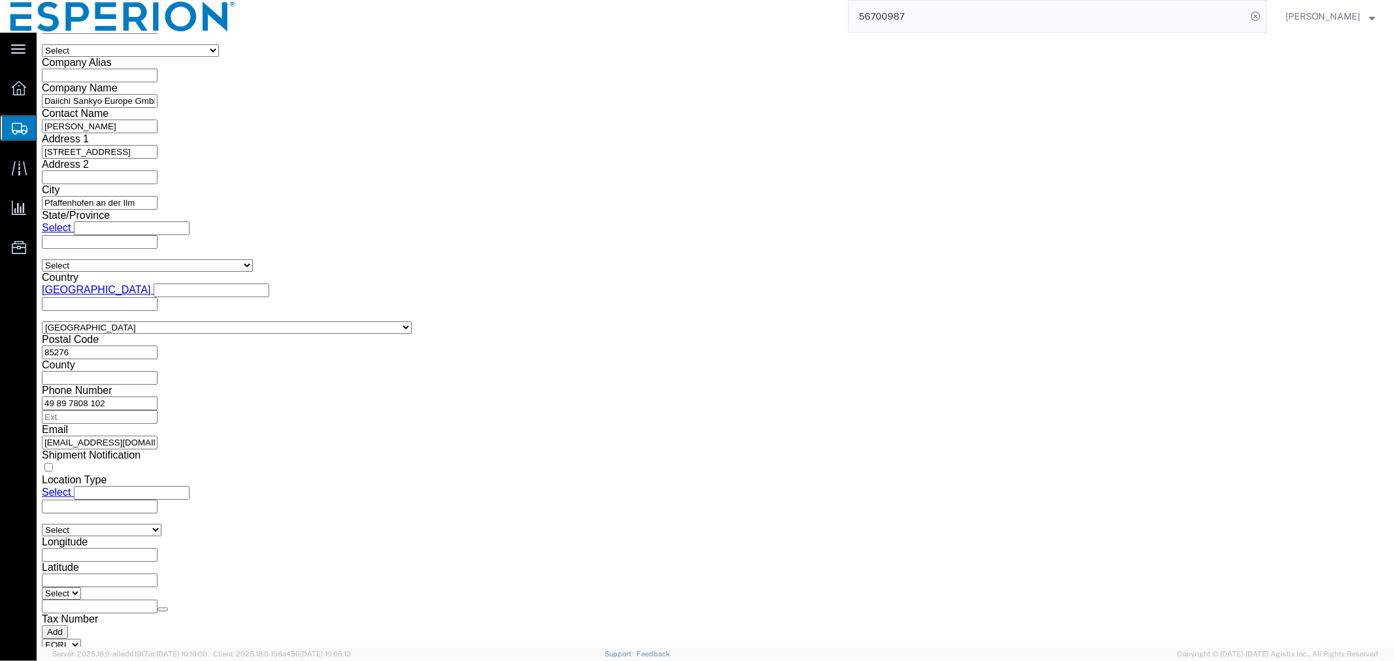
click dd "99153.44 USD"
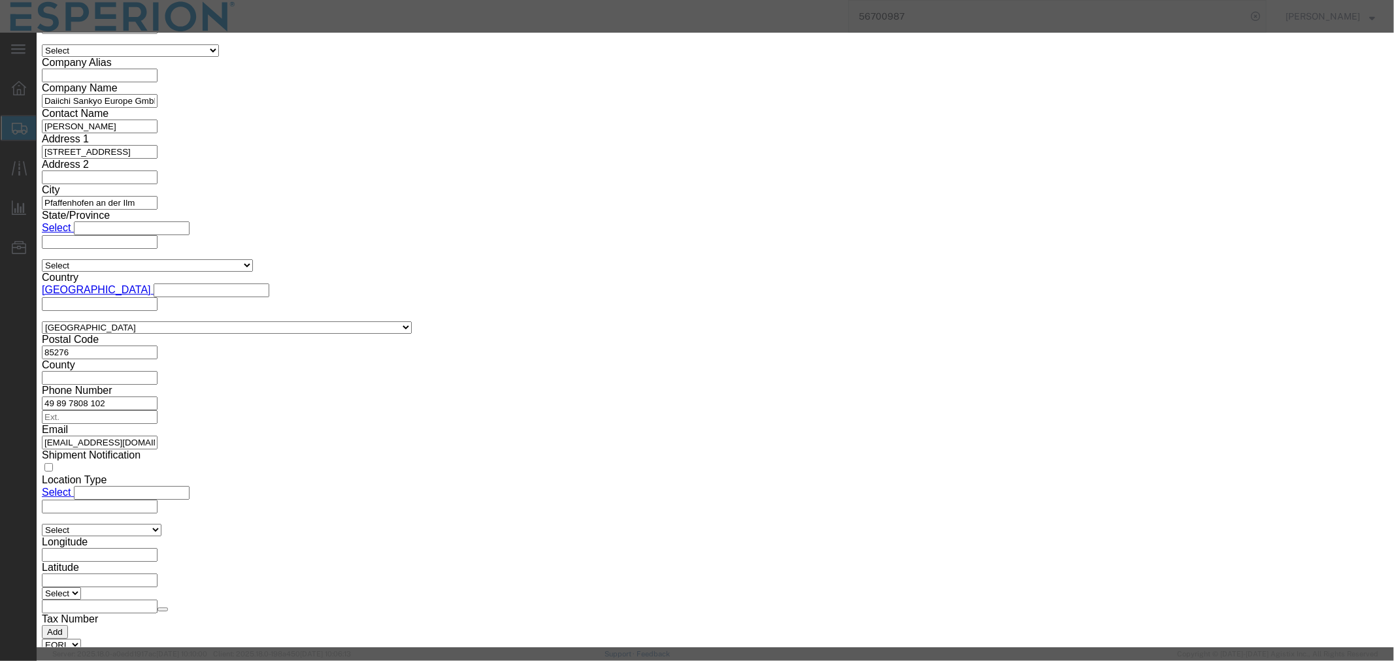
drag, startPoint x: 491, startPoint y: 126, endPoint x: 405, endPoint y: 119, distance: 86.5
click div "Pieces 103.44 Select Bag Barrels 100Board Feet Bottle Box Blister Pack Carats C…"
drag, startPoint x: 508, startPoint y: 152, endPoint x: 416, endPoint y: 147, distance: 92.9
click div "Total Value Total value of all the pieces 99153.44 Select ADP AED AFN ALL AMD A…"
type input "1200.00"
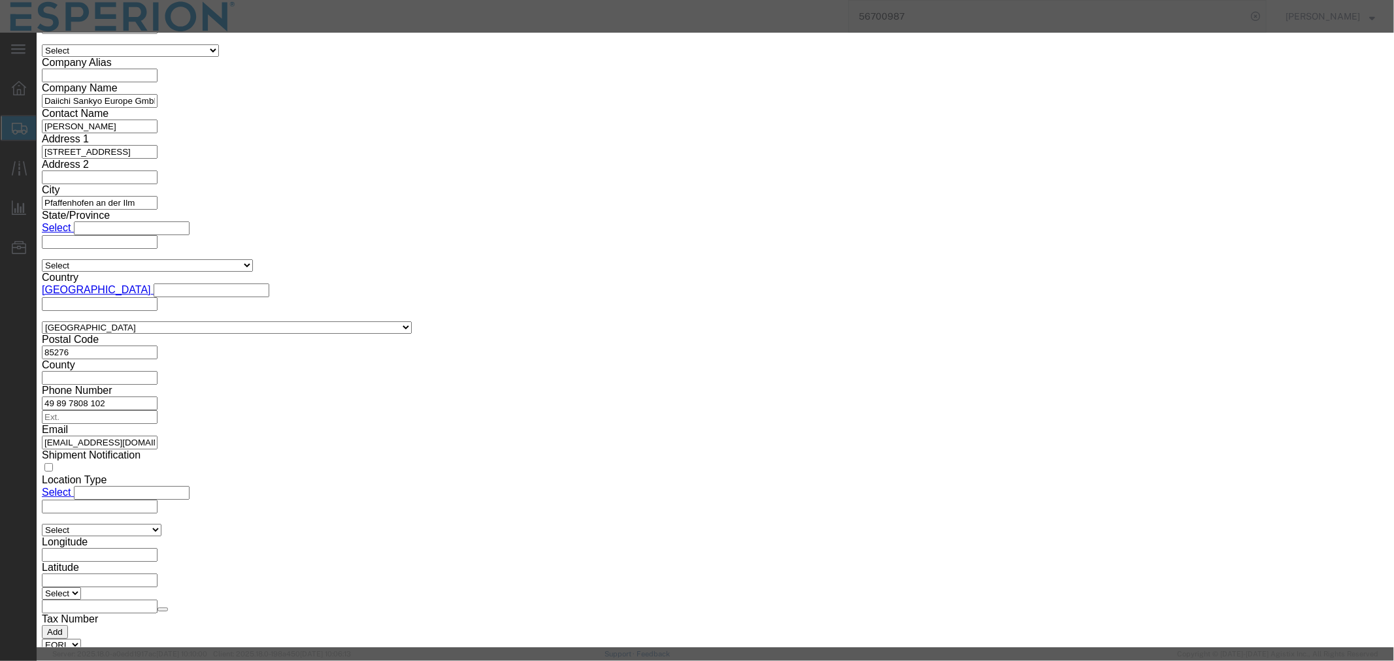
click input "text"
paste input "103.44"
type input "103.44"
type input "124128"
click button "Save & Close"
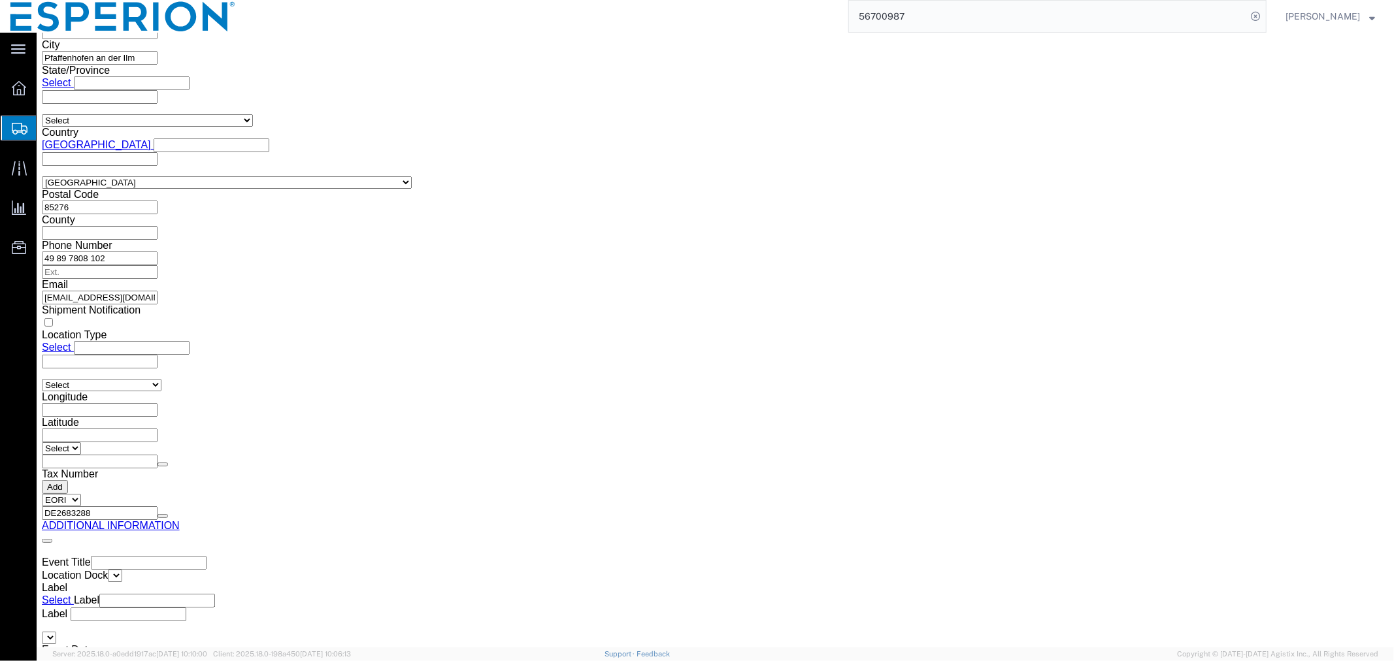
scroll to position [1960, 0]
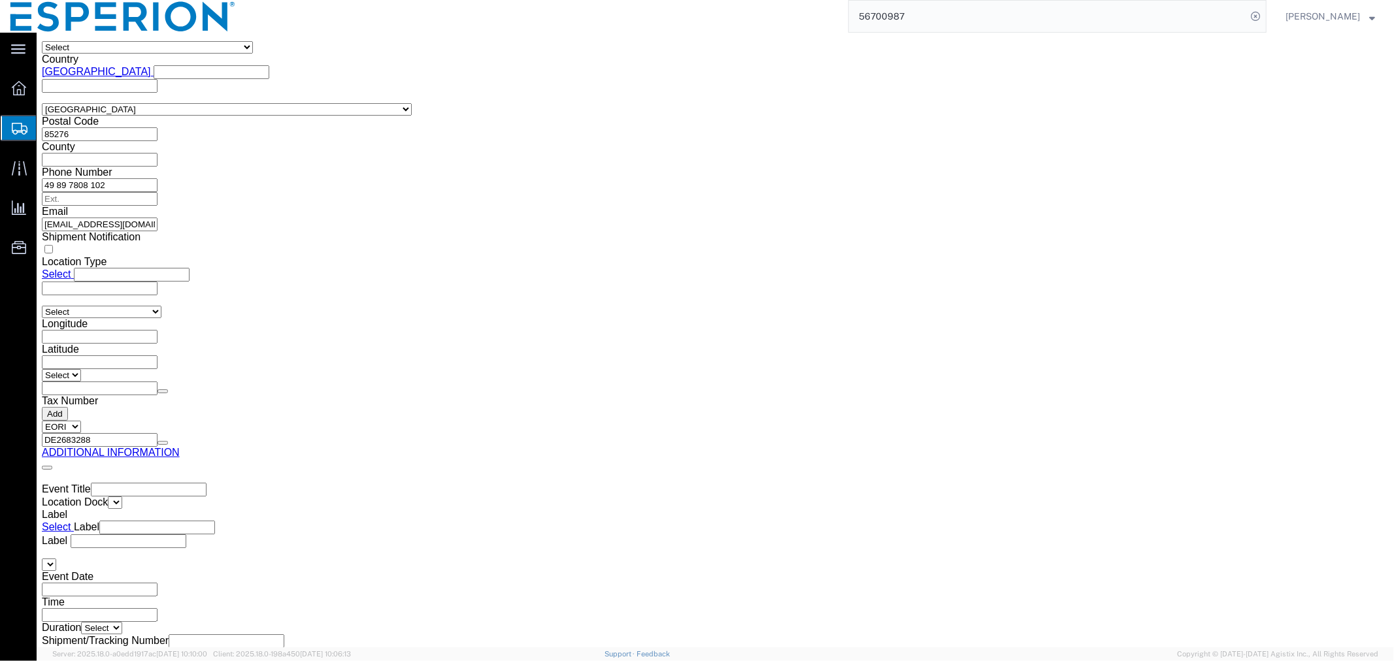
click dd "106754.83 USD"
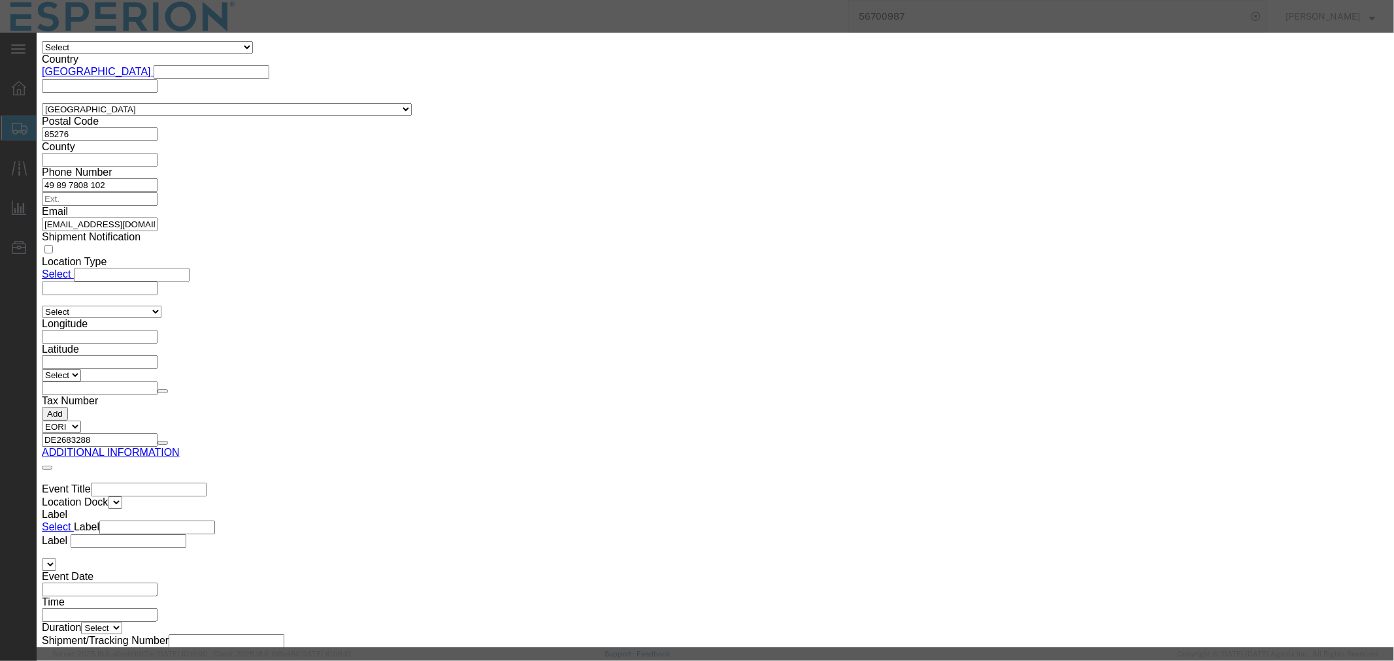
drag, startPoint x: 504, startPoint y: 133, endPoint x: 412, endPoint y: 131, distance: 92.8
click div "Pieces 111.37 Select Bag Barrels 100Board Feet Bottle Box Blister Pack Carats C…"
drag, startPoint x: 501, startPoint y: 152, endPoint x: 391, endPoint y: 152, distance: 110.4
click div "Total Value 106754.83 Select ADP AED AFN ALL AMD AOA ARS ATS AUD AWG AZN BAM BB…"
type input "1200.00"
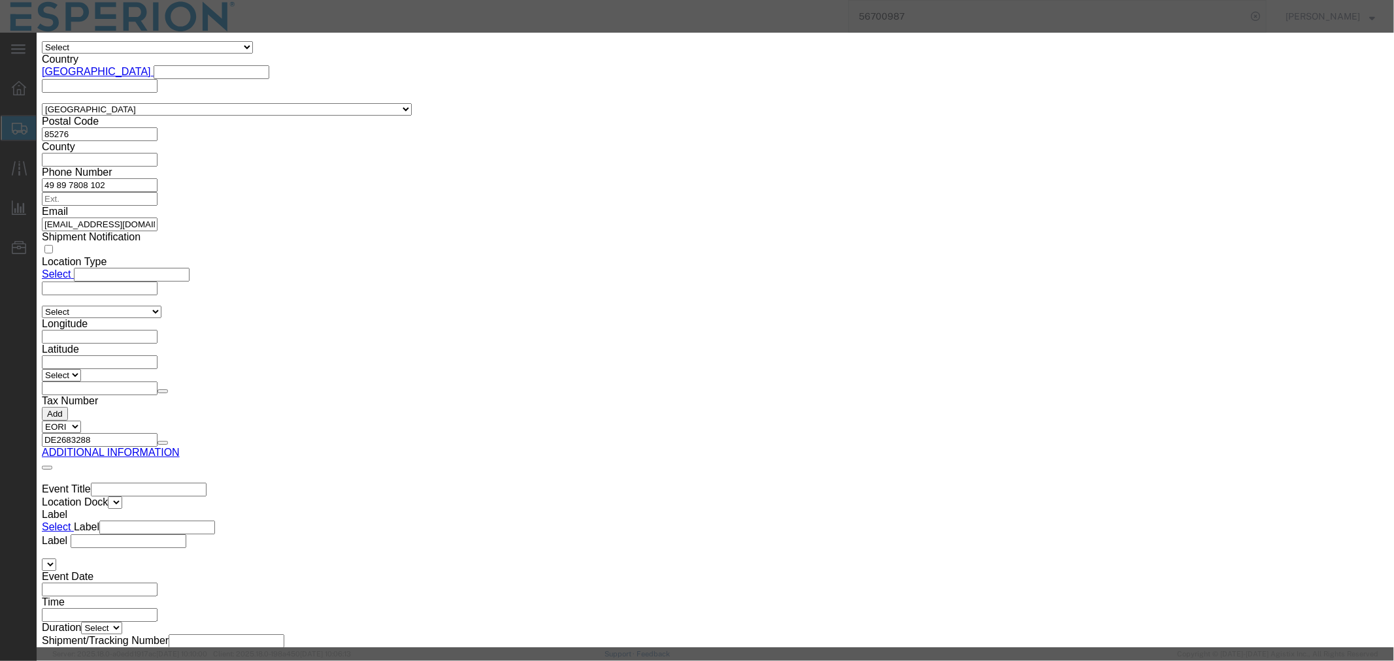
click input "text"
paste input "111.37"
type input "111.37"
type input "133644"
click button "Save & Close"
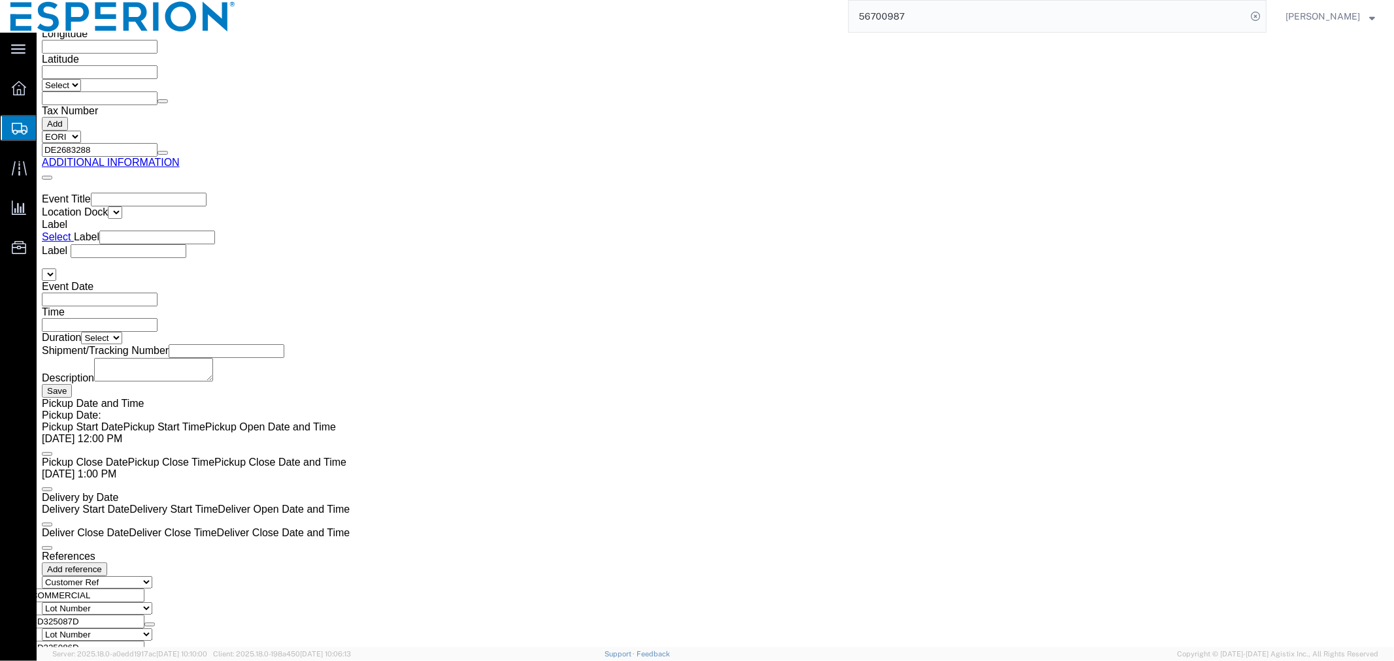
scroll to position [2540, 0]
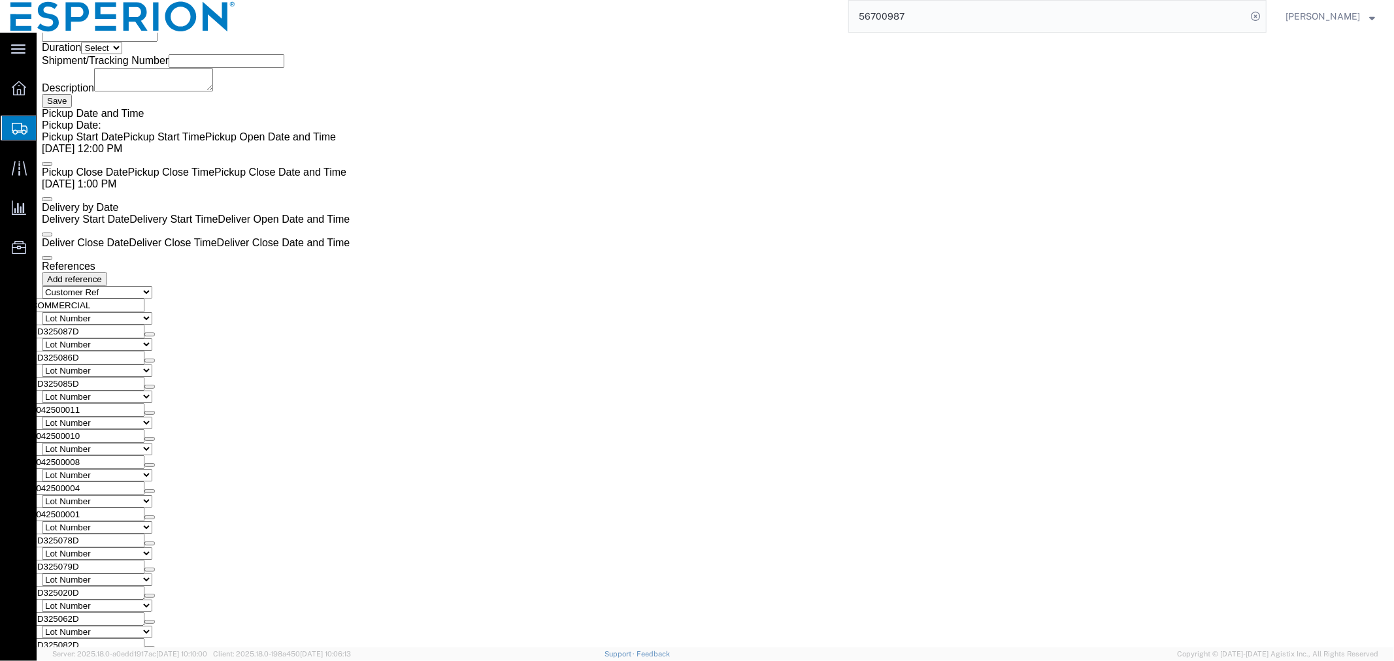
click dd "94.05 Kilogram"
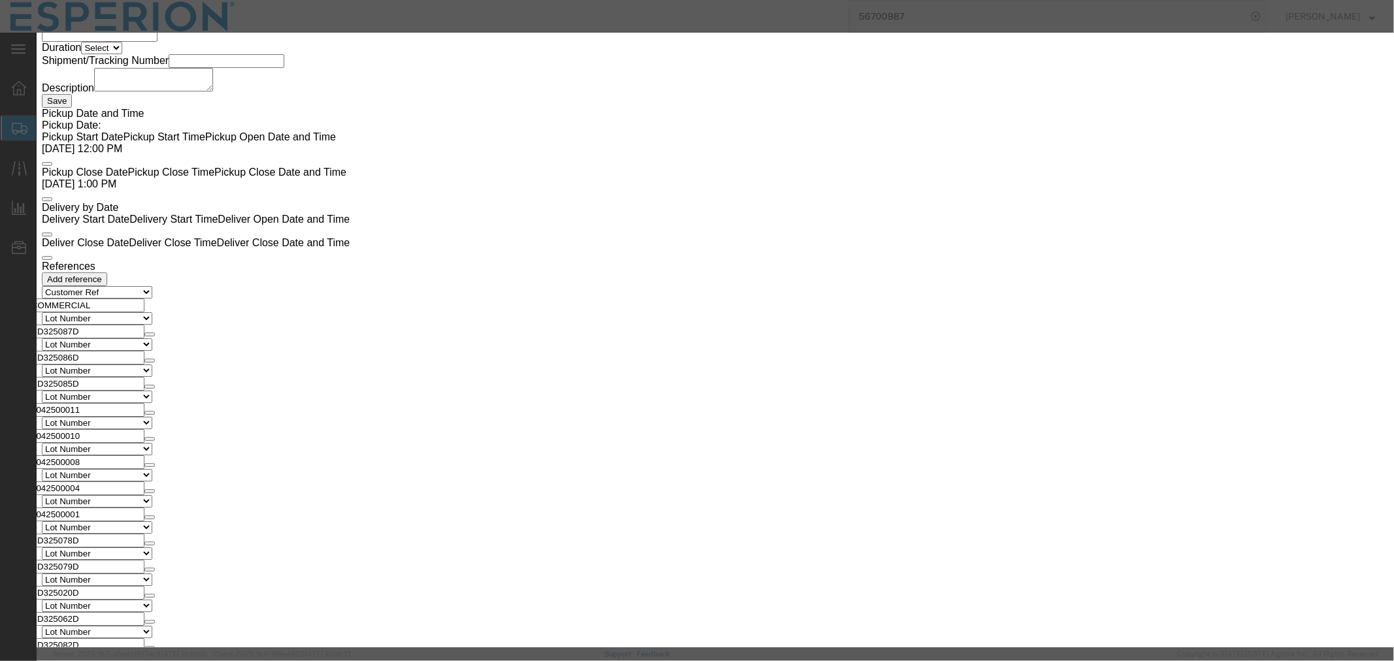
drag, startPoint x: 495, startPoint y: 128, endPoint x: 424, endPoint y: 126, distance: 70.6
click div "Pieces 94.05 Select Bag Barrels 100Board Feet Bottle Box Blister Pack Carats Ca…"
drag, startPoint x: 513, startPoint y: 152, endPoint x: 384, endPoint y: 147, distance: 128.8
click div "Total Value 90152.57 Select ADP AED AFN ALL AMD AOA ARS ATS AUD AWG AZN BAM BBD…"
type input "1200.00"
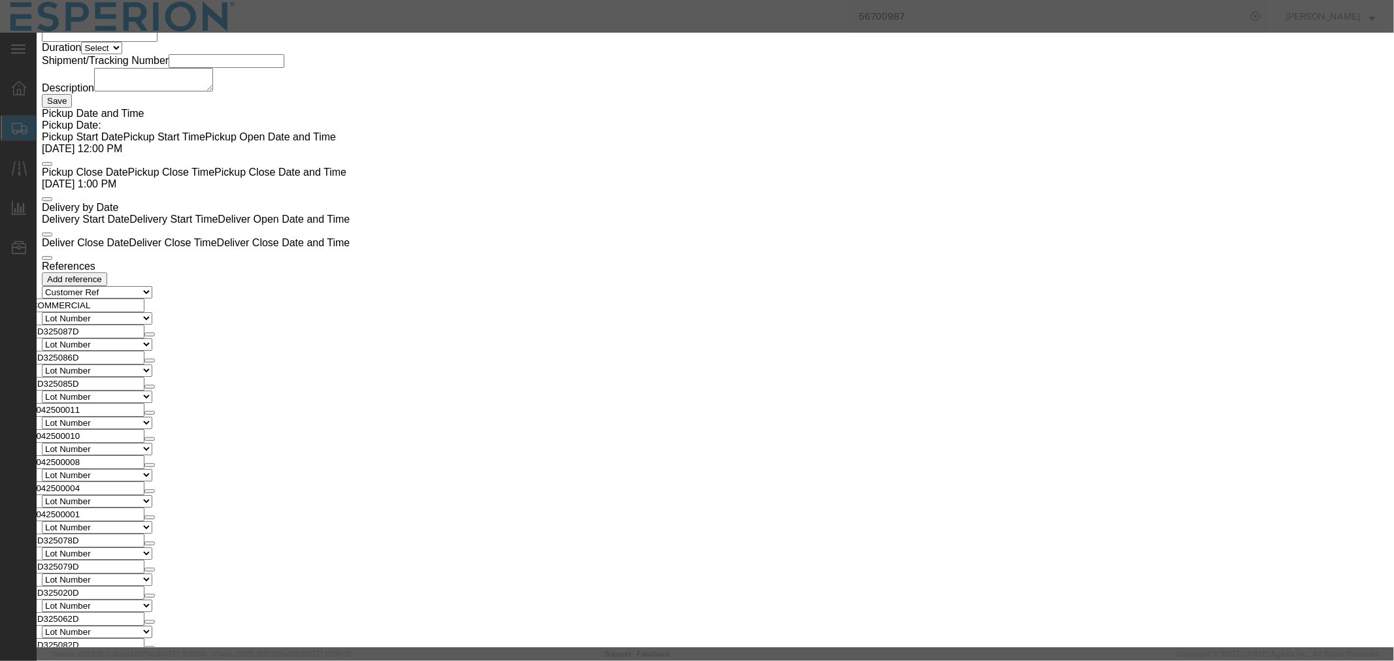
click input "text"
paste input "94.05"
type input "94.05"
type input "112860"
click button "Save & Close"
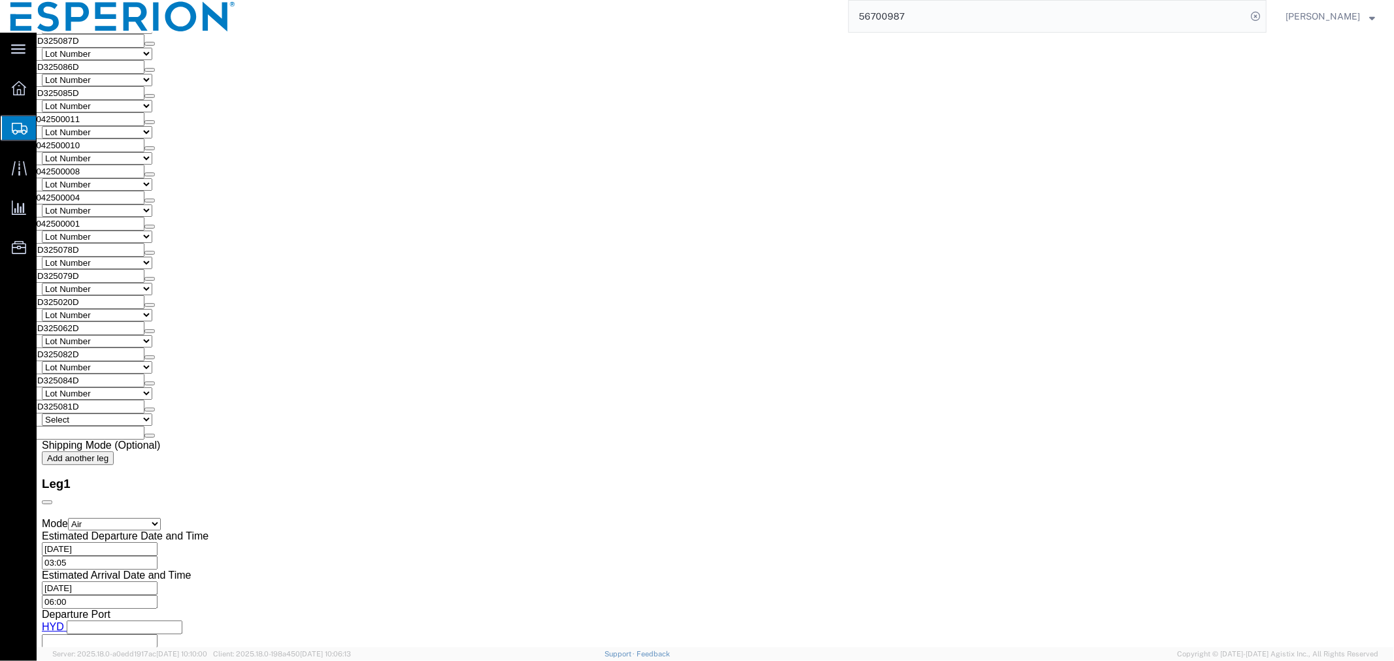
scroll to position [2976, 0]
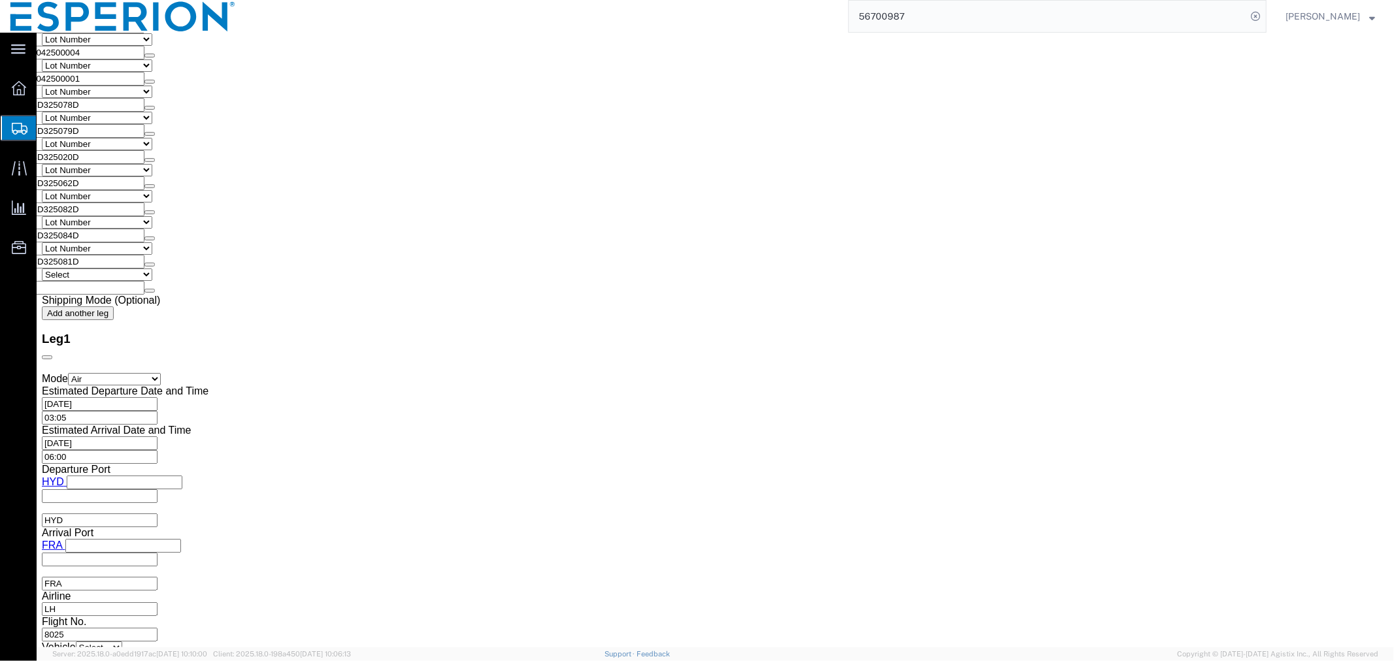
click dd "112.68 Kilogram"
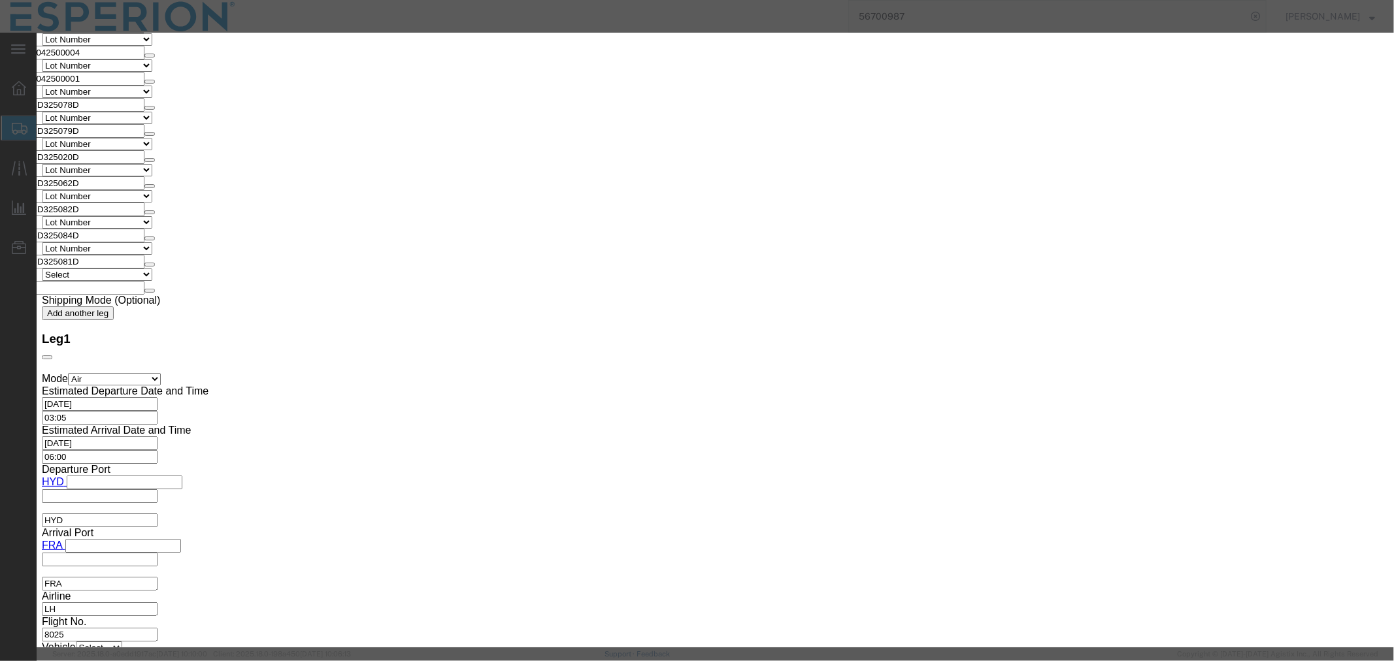
drag, startPoint x: 487, startPoint y: 120, endPoint x: 377, endPoint y: 121, distance: 109.8
click div "Pieces 112.68 Select Bag Barrels 100Board Feet Bottle Box Blister Pack Carats C…"
drag, startPoint x: 507, startPoint y: 152, endPoint x: 308, endPoint y: 148, distance: 199.3
click div "Commodity library Product Name Bempedoic Acid - Neuland Pieces Select Bag Barre…"
type input "1200.00"
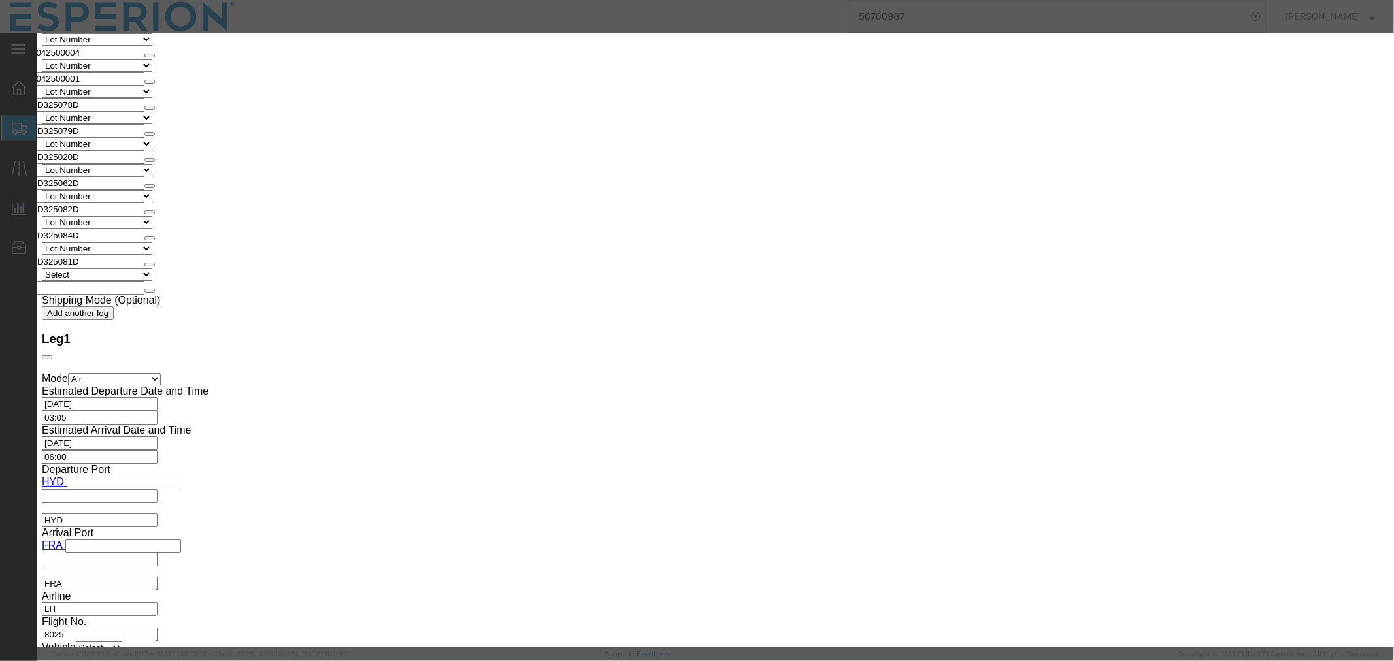
click input "text"
paste input "112.68"
type input "112.68"
type input "135216"
click button "Save & Close"
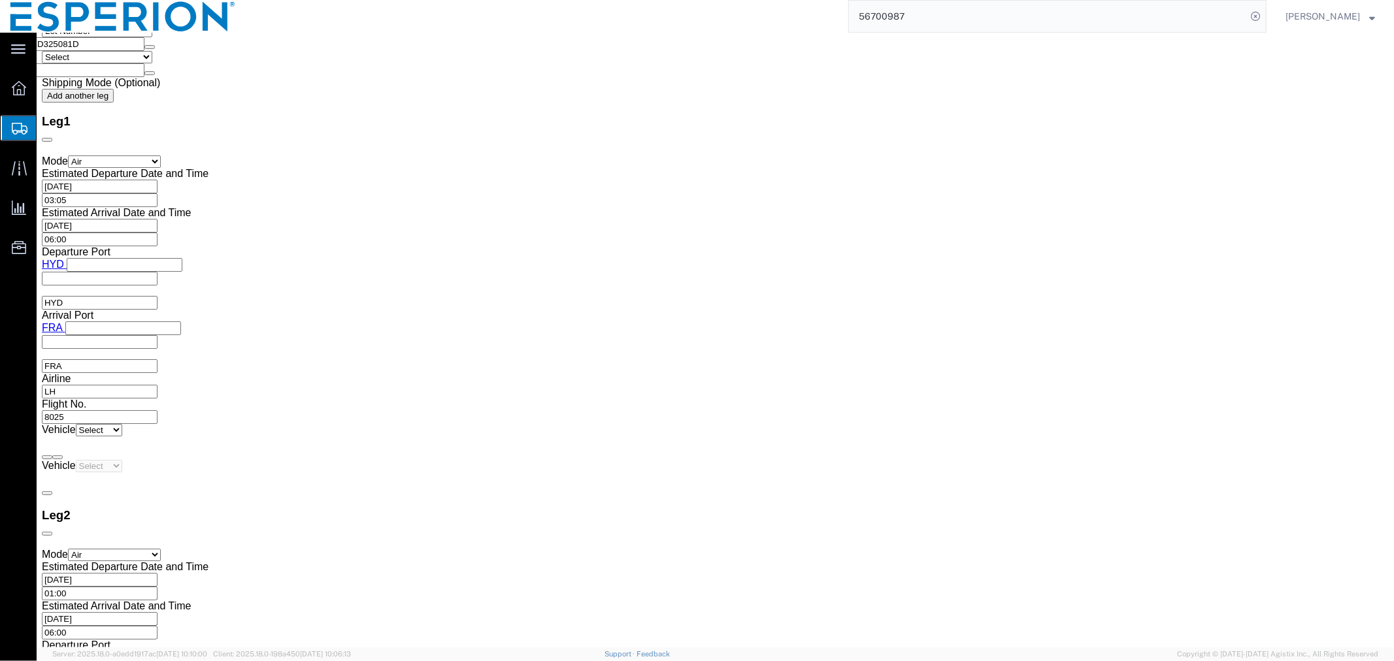
scroll to position [3339, 0]
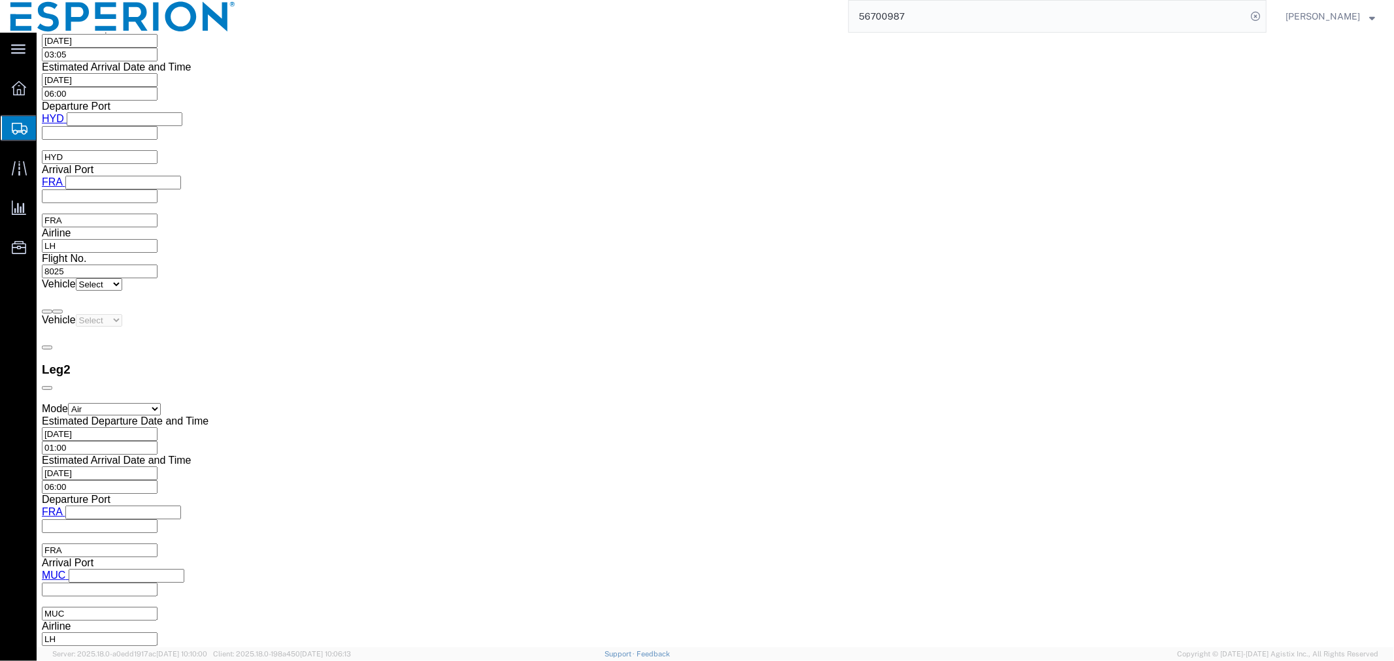
click dd "117.77 Kilogram"
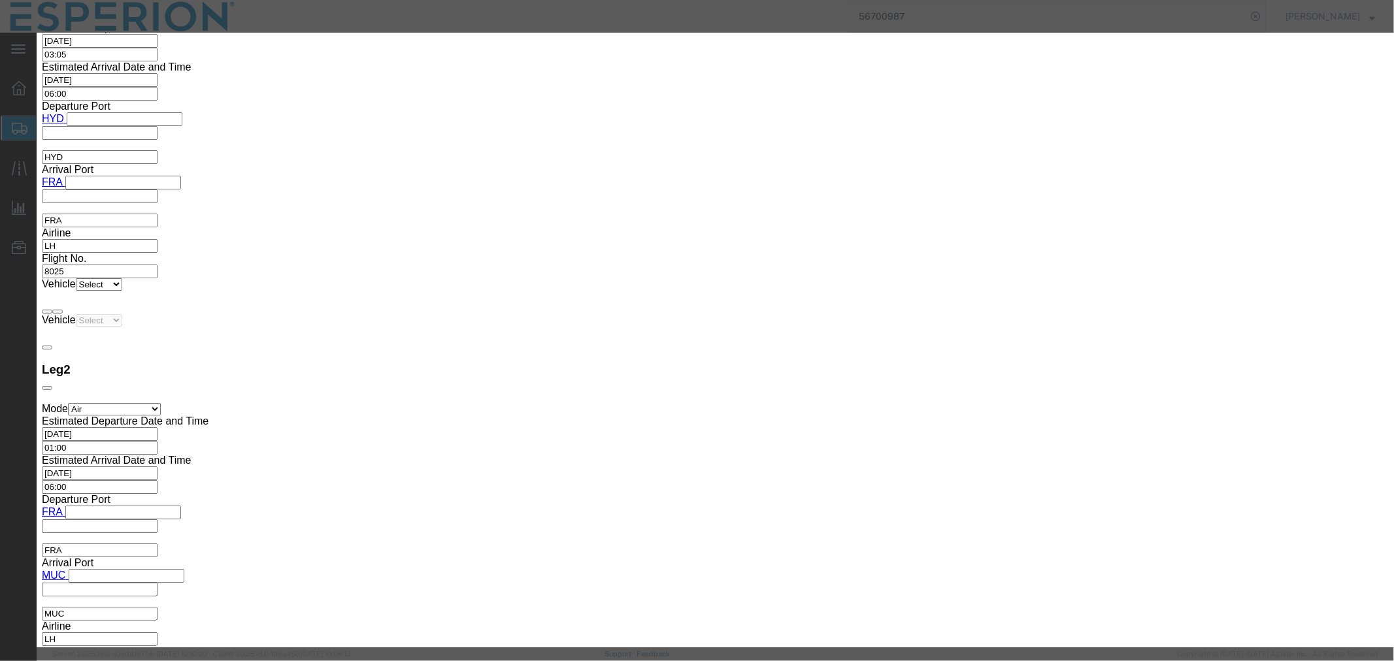
drag, startPoint x: 513, startPoint y: 122, endPoint x: 404, endPoint y: 121, distance: 108.5
click div "Pieces 117.77 Select Bag Barrels 100Board Feet Bottle Box Blister Pack Carats C…"
drag, startPoint x: 519, startPoint y: 150, endPoint x: 393, endPoint y: 145, distance: 125.6
click div "Total Value 112889.61 Select ADP AED AFN ALL AMD AOA ARS ATS AUD AWG AZN BAM BB…"
type input "1200.00"
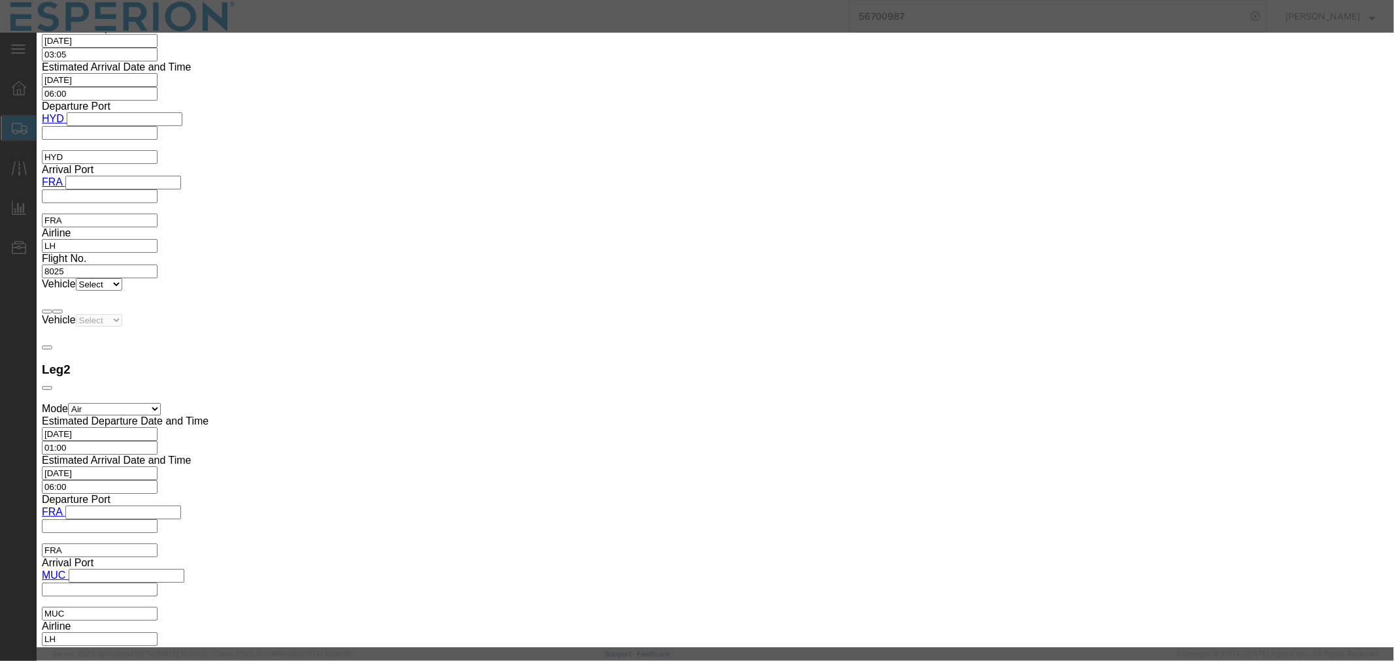
click div "Product Name Bempedoic Acid - Neuland Pieces Select Bag Barrels 100Board Feet B…"
click input "text"
paste input "117.77"
type input "117.77"
type input "141324"
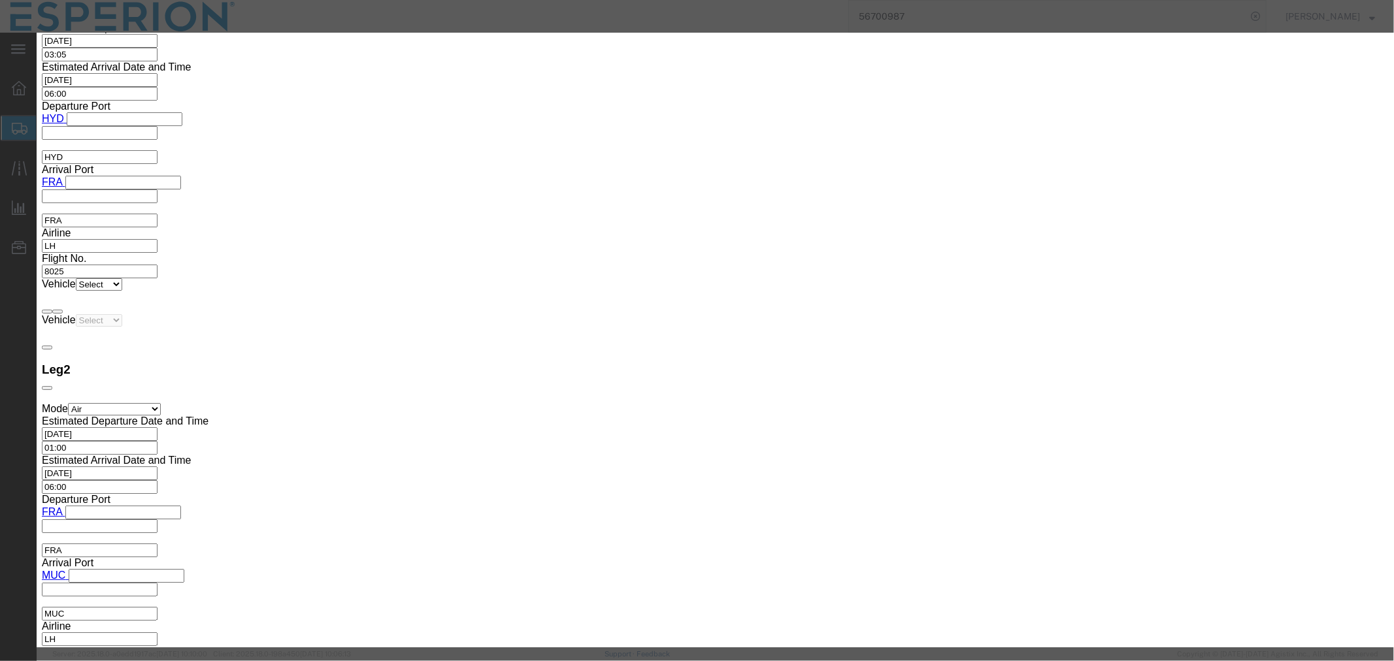
click button "Save & Close"
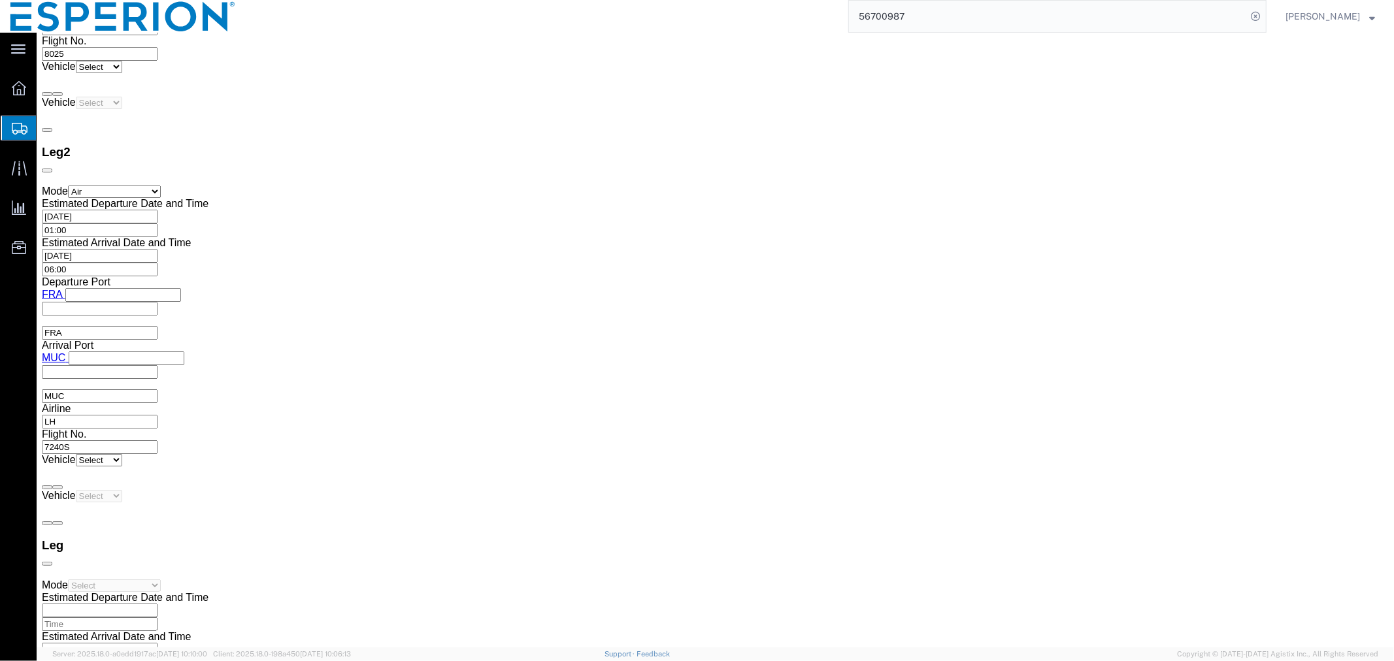
scroll to position [3630, 0]
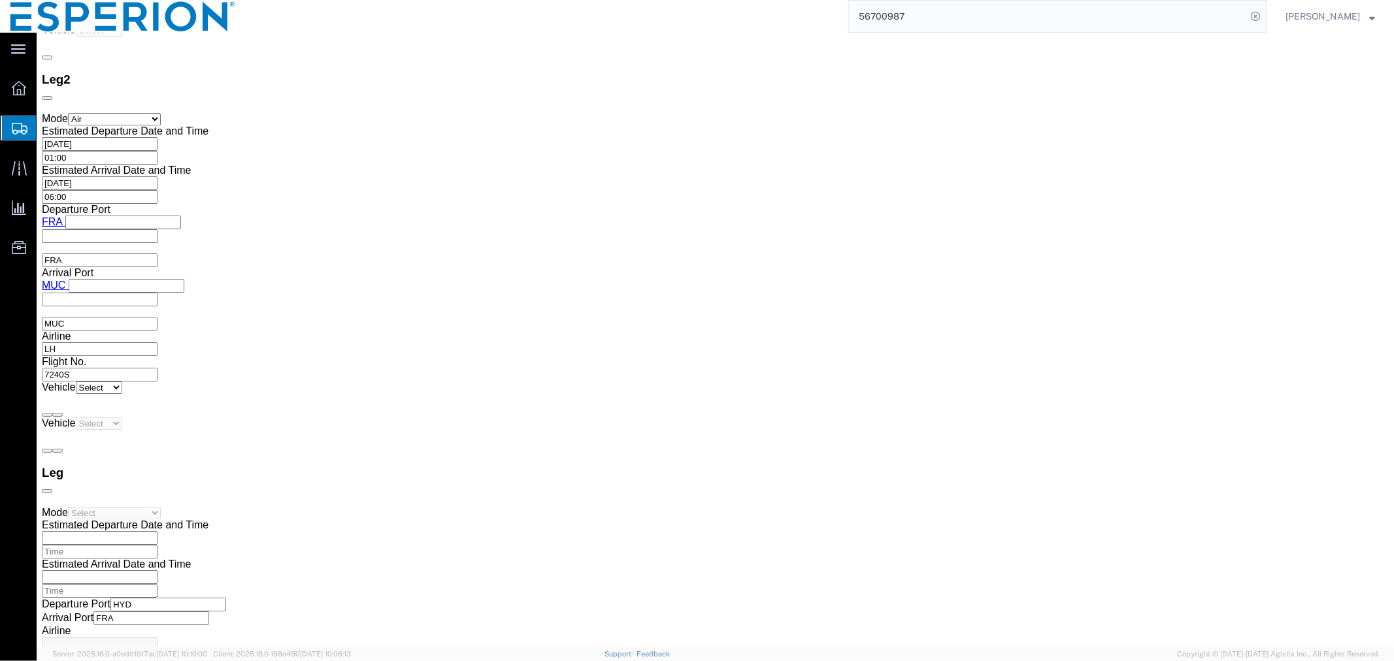
click dd "121.37 Kilogram"
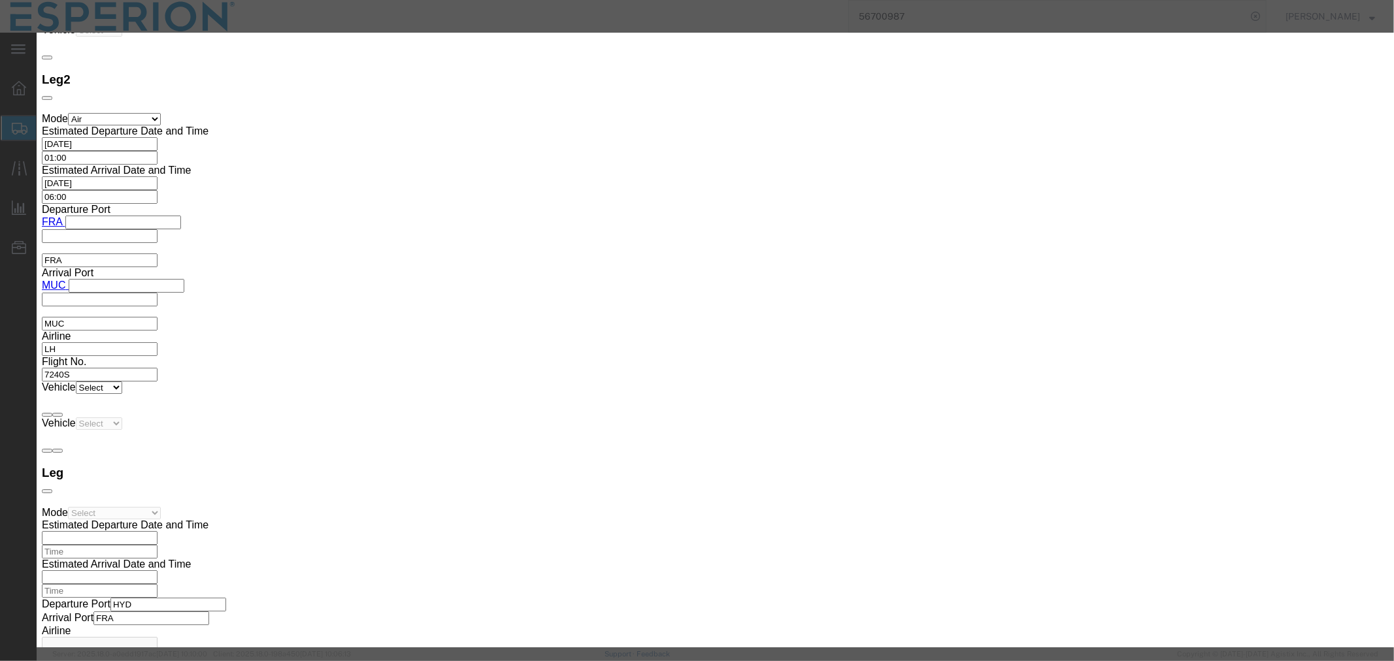
drag, startPoint x: 493, startPoint y: 127, endPoint x: 385, endPoint y: 124, distance: 107.9
click div "Pieces 121.37 Select Bag Barrels 100Board Feet Bottle Box Blister Pack Carats C…"
drag, startPoint x: 508, startPoint y: 149, endPoint x: 343, endPoint y: 140, distance: 165.6
click div "Total Value 116340.43 Select ADP AED AFN ALL AMD AOA ARS ATS AUD AWG AZN BAM BB…"
type input "1200.00"
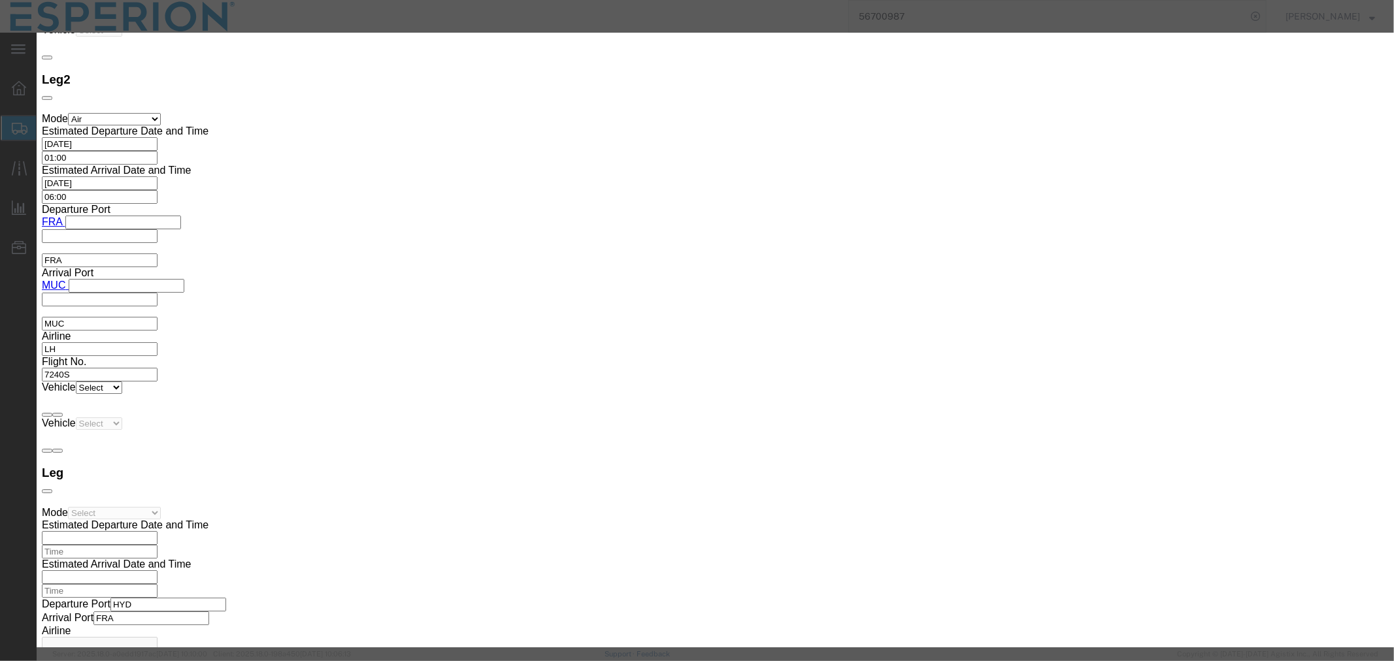
click input "text"
paste input "121.37"
type input "121.37"
type input "145644"
click button "Save & Close"
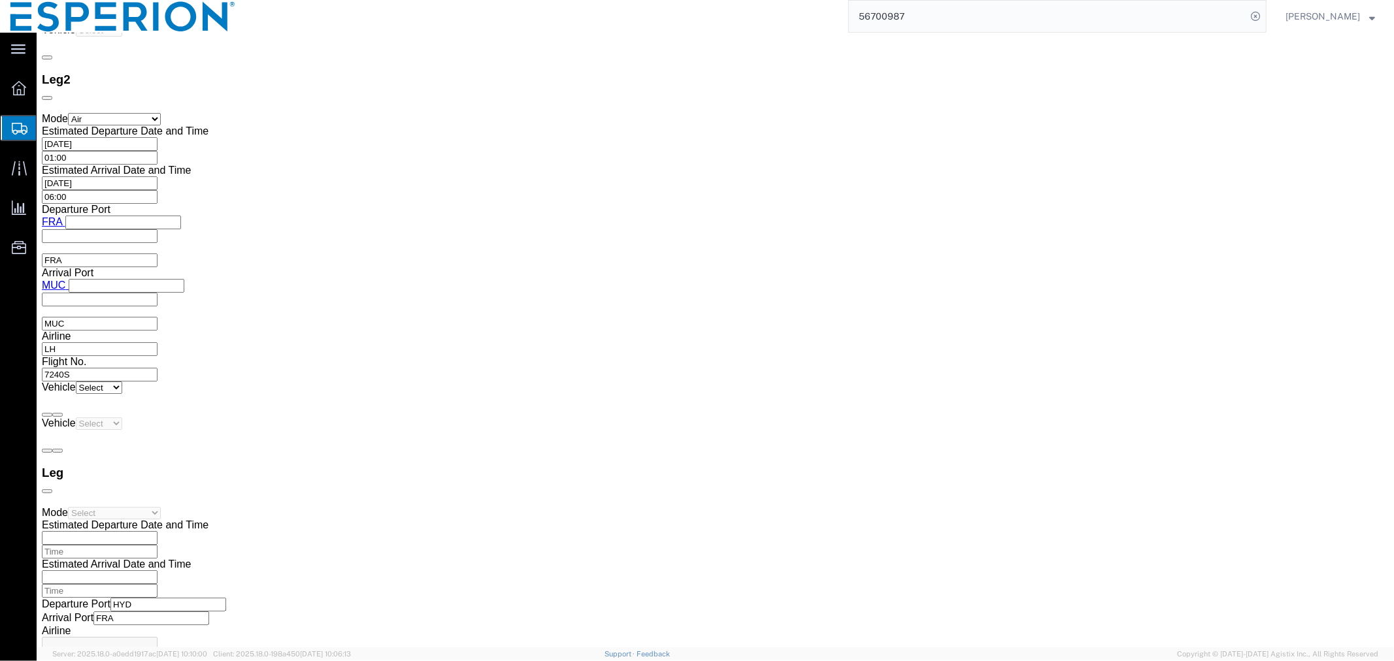
click dd "121.37 Kilogram"
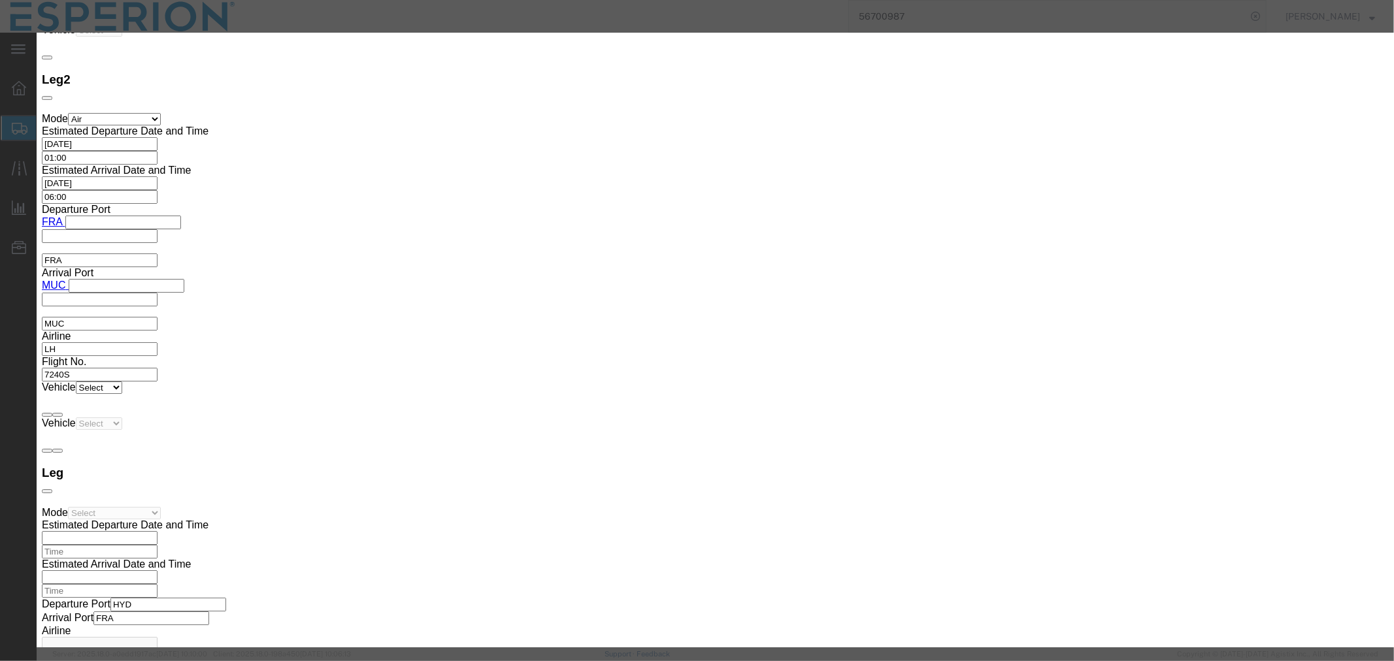
drag, startPoint x: 484, startPoint y: 132, endPoint x: 419, endPoint y: 129, distance: 64.1
click div "Pieces 121.37 Select Bag Barrels 100Board Feet Bottle Box Blister Pack Carats C…"
drag, startPoint x: 515, startPoint y: 153, endPoint x: 402, endPoint y: 152, distance: 112.4
click div "Total Value 145644.00 Select ADP AED AFN ALL AMD AOA ARS ATS AUD AWG AZN BAM BB…"
type input "1200.00"
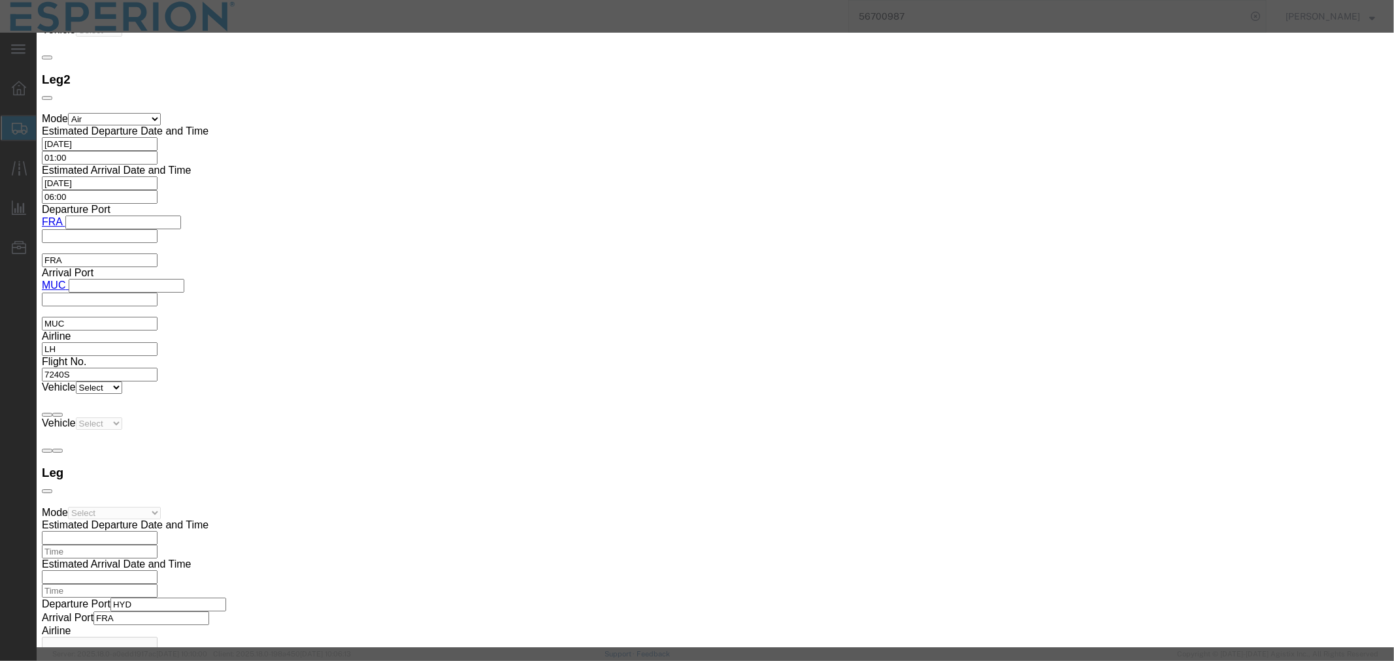
click input "text"
paste input "121.37"
type input "121.37"
type input "145644"
click button "Save & Close"
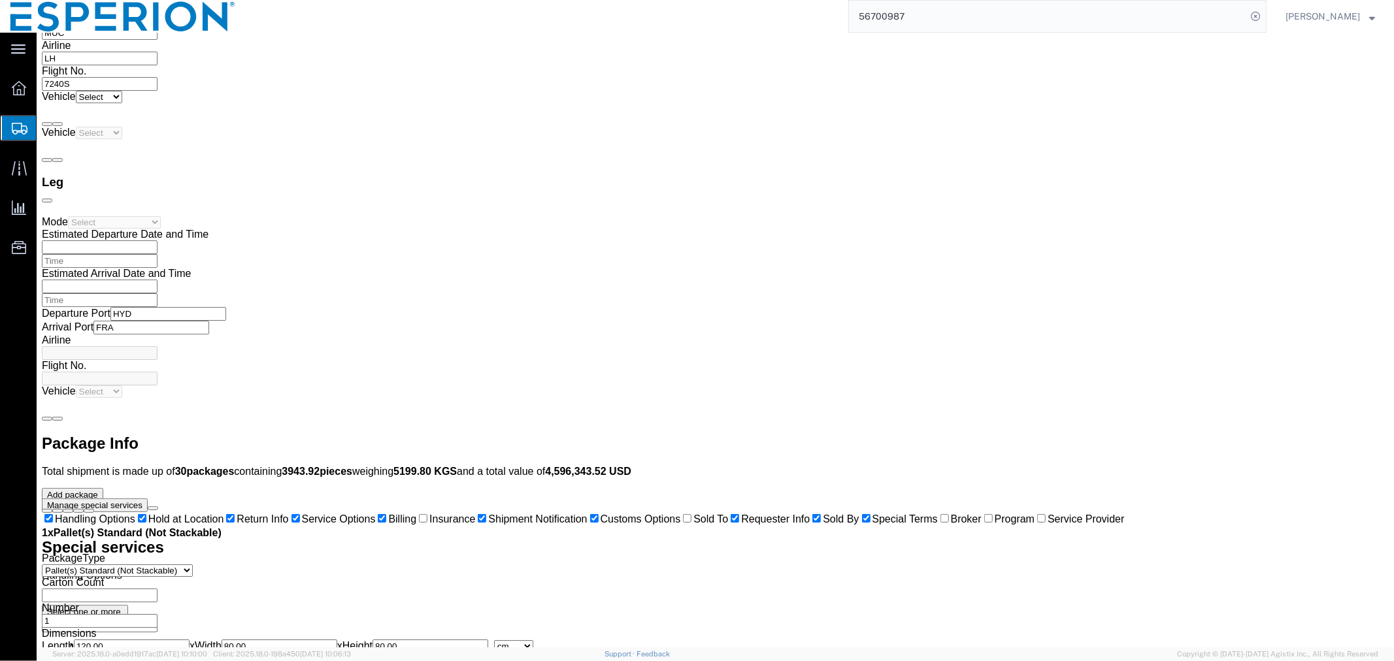
scroll to position [4138, 0]
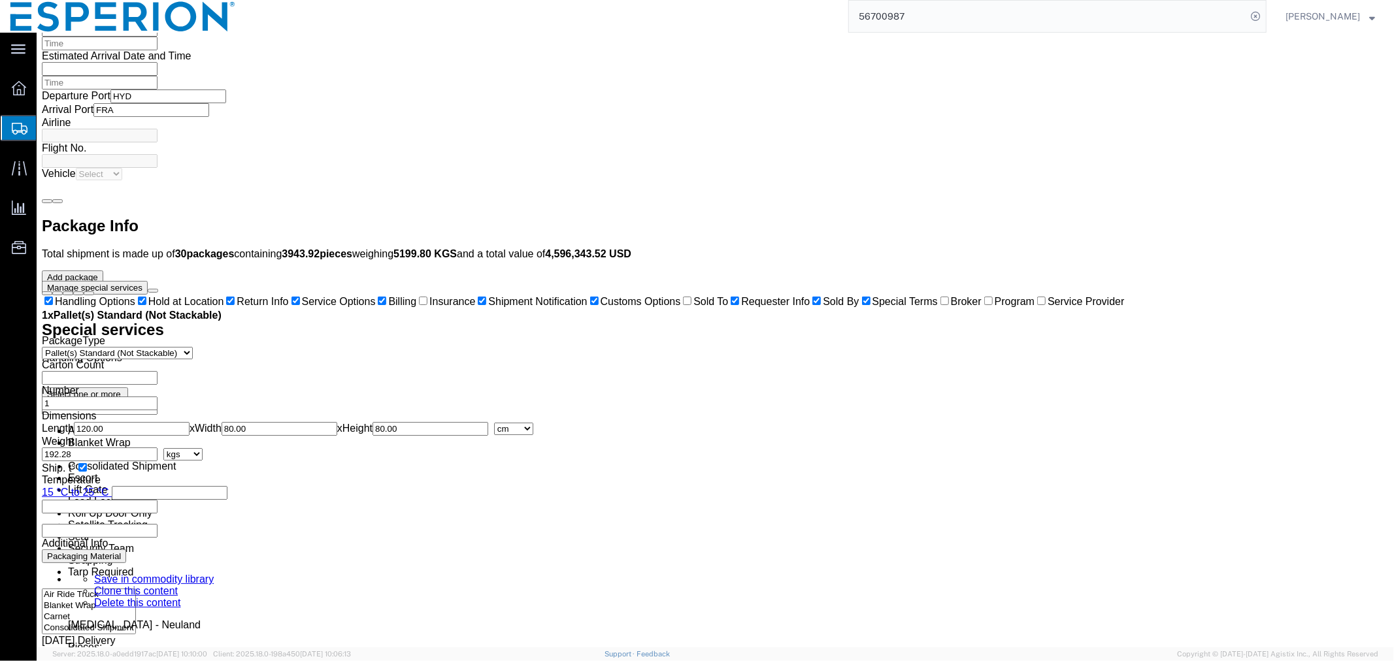
click dd "116.65 Kilogram"
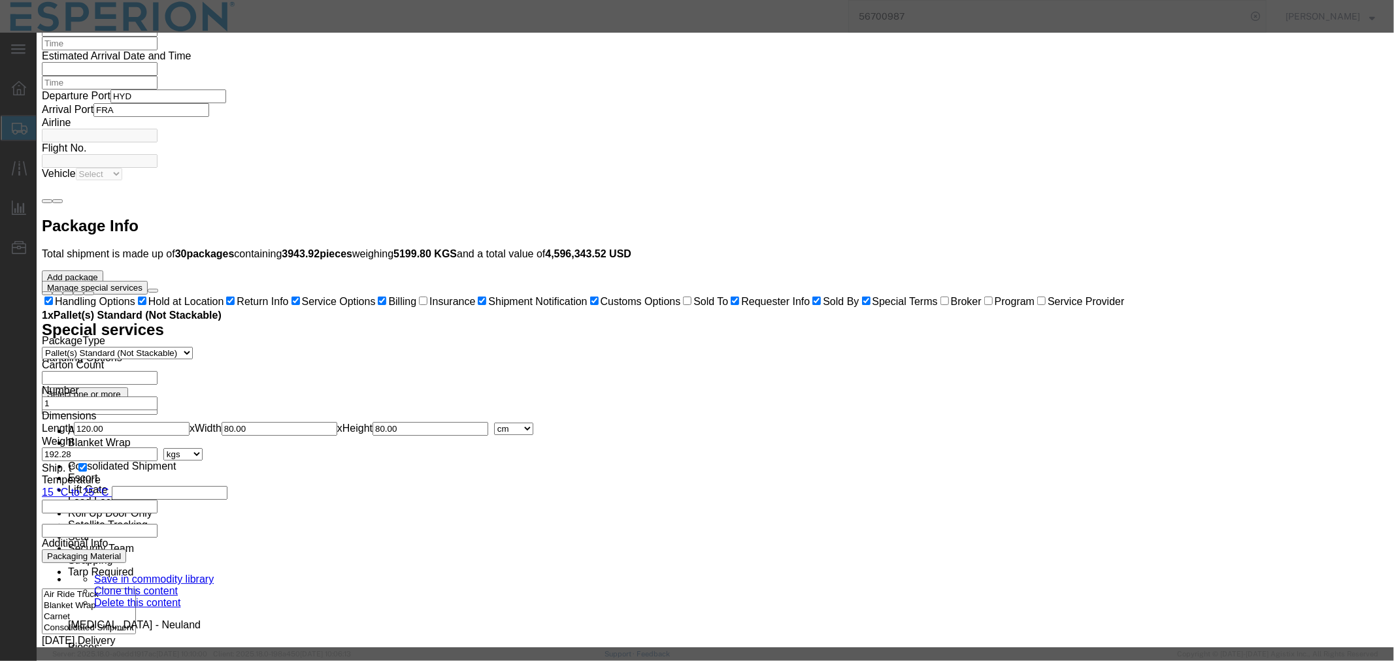
click input "116.65"
drag, startPoint x: 493, startPoint y: 129, endPoint x: 384, endPoint y: 129, distance: 108.5
click div "Pieces 116.65 Select Bag Barrels 100Board Feet Bottle Box Blister Pack Carats C…"
drag, startPoint x: 506, startPoint y: 148, endPoint x: 326, endPoint y: 139, distance: 179.9
click div "Product Name Bempedoic Acid - Neuland Pieces Select Bag Barrels 100Board Feet B…"
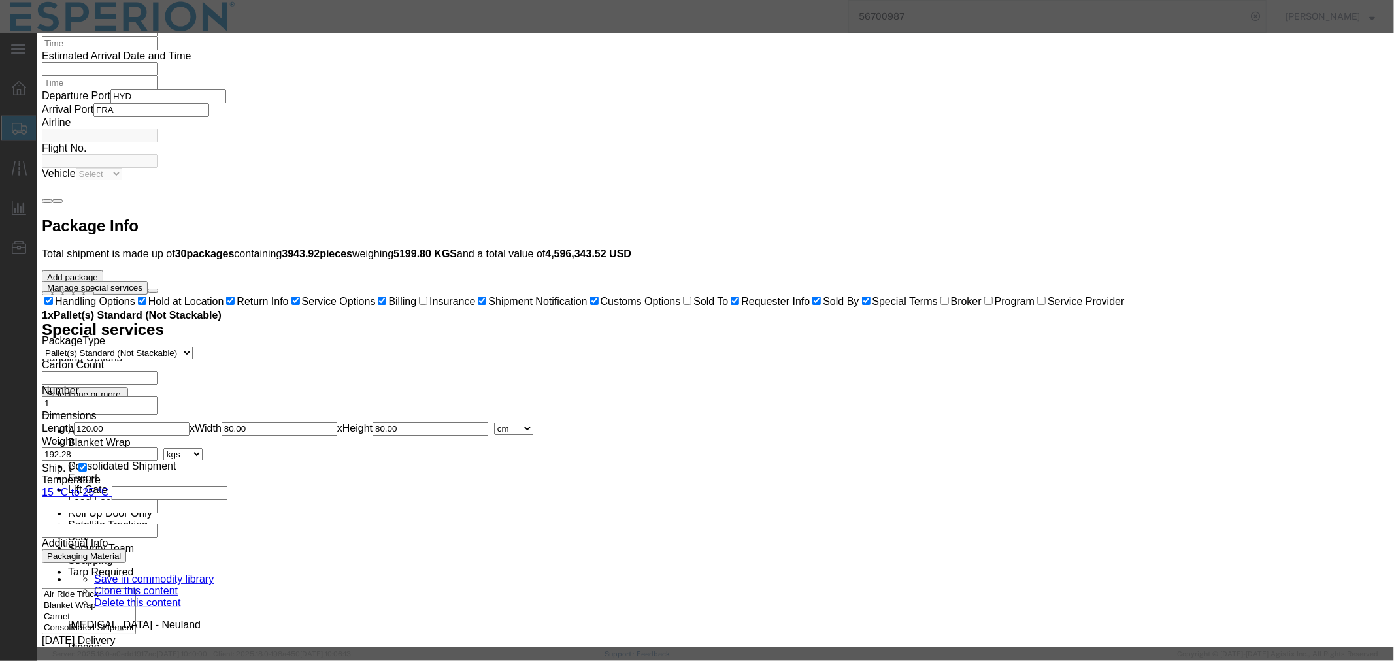
type input "1200.00"
click input "text"
paste input "116.65"
type input "116.65"
type input "139980"
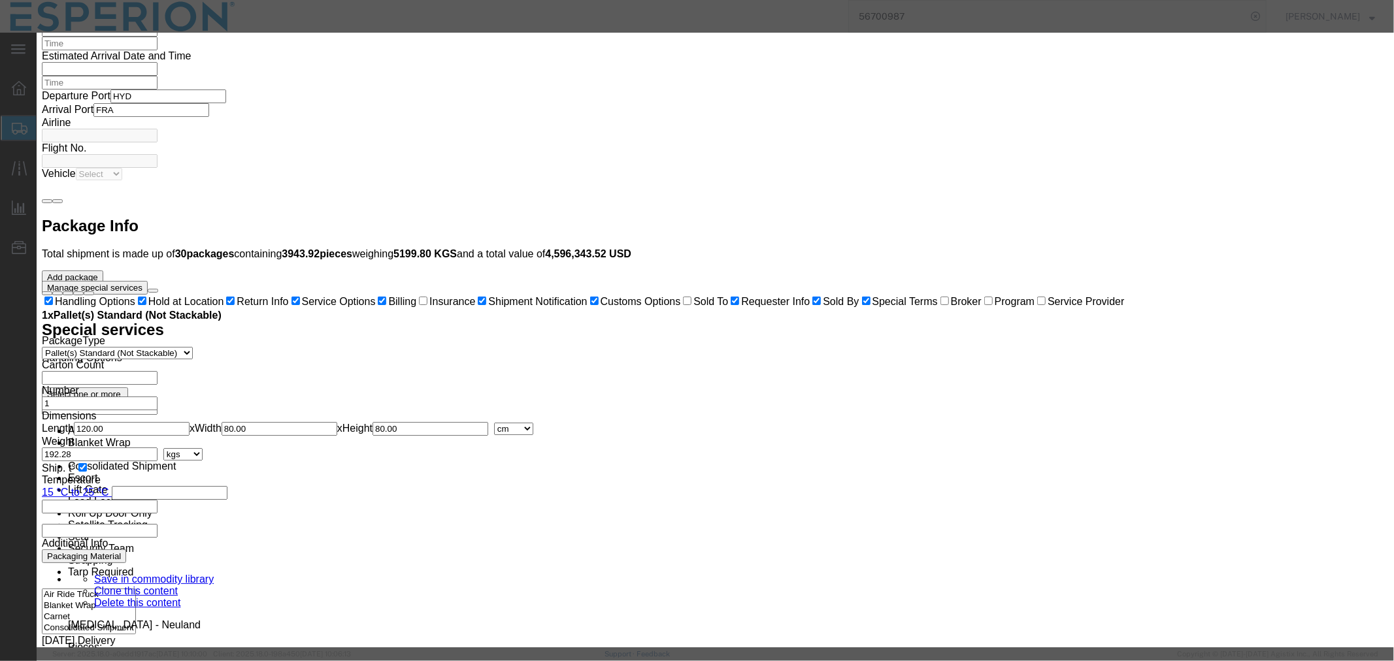
click button "Save & Close"
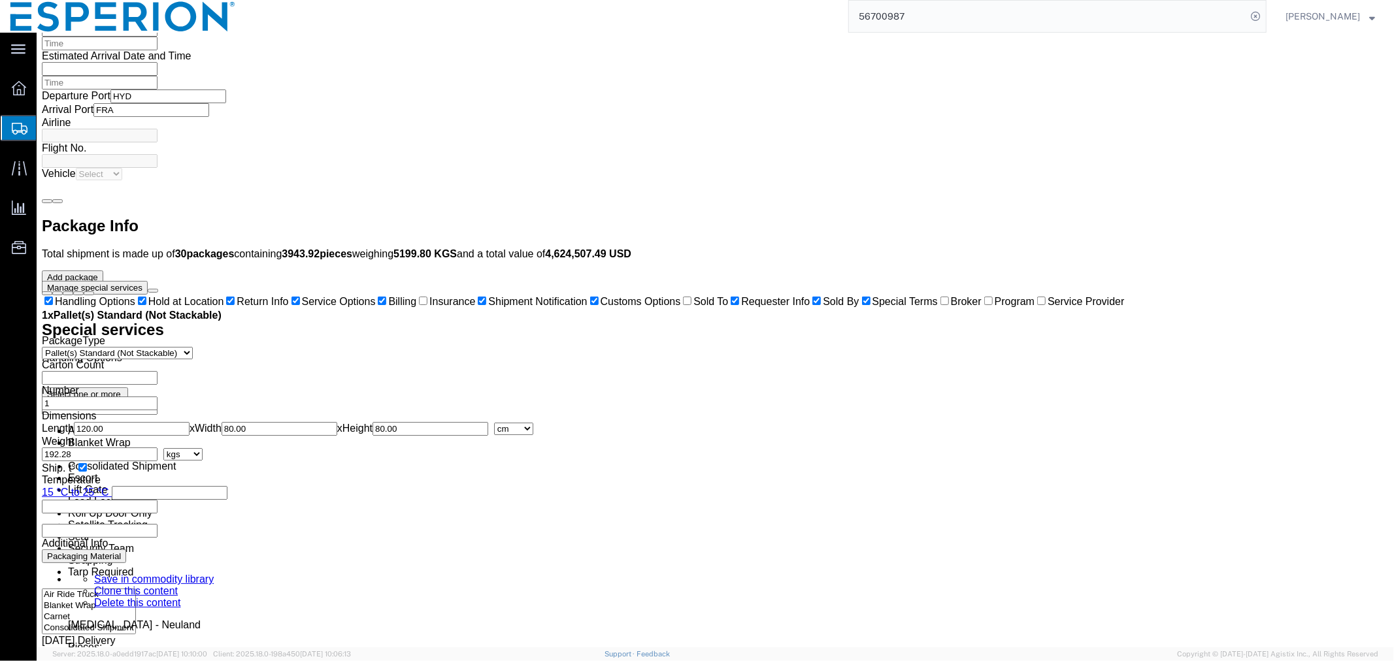
scroll to position [4428, 0]
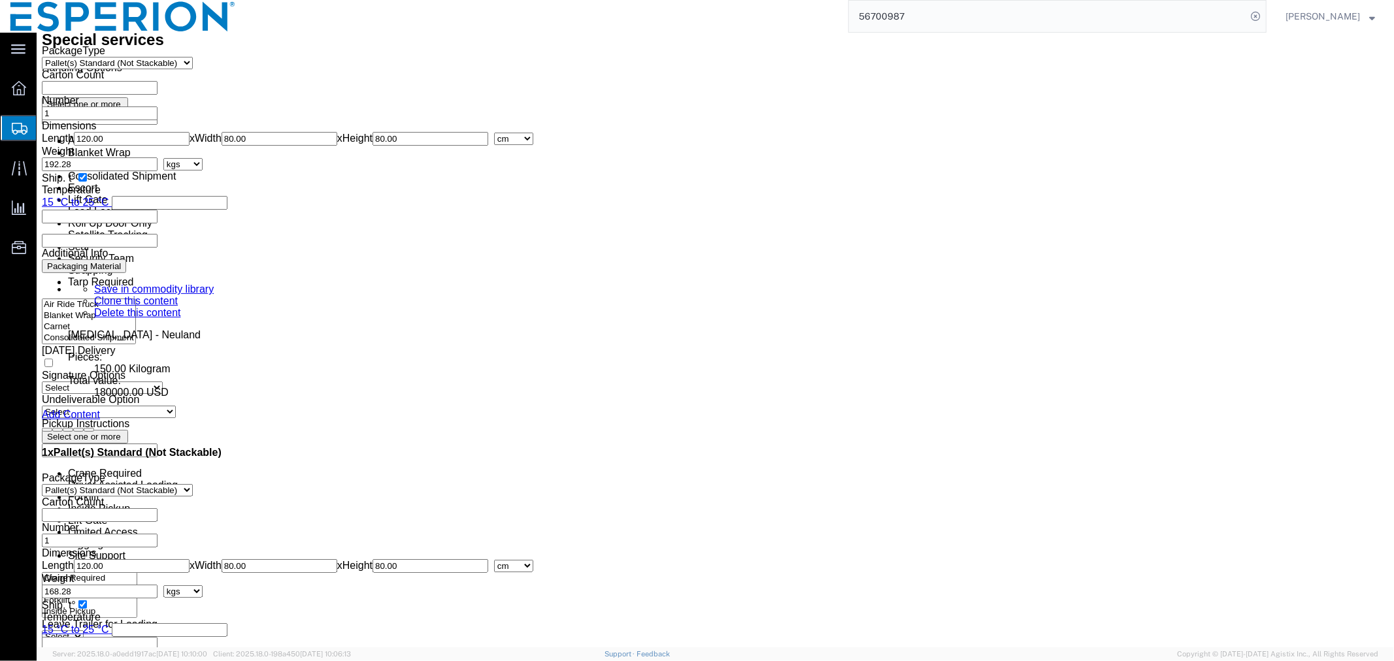
click dd "103064.37 USD"
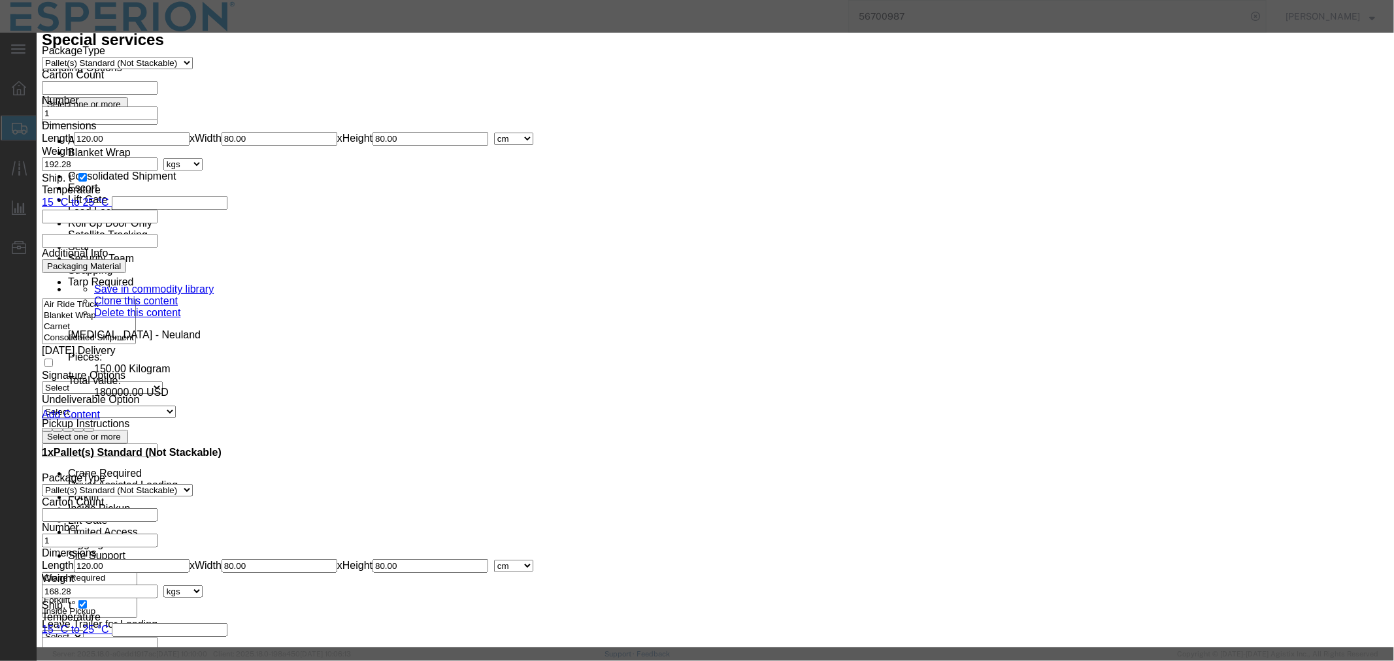
click input "107.52"
drag, startPoint x: 494, startPoint y: 125, endPoint x: 419, endPoint y: 116, distance: 75.0
click div "Pieces 107.52 Select Bag Barrels 100Board Feet Bottle Box Blister Pack Carats C…"
drag, startPoint x: 514, startPoint y: 146, endPoint x: 402, endPoint y: 146, distance: 111.1
click div "Total Value Total value of all the pieces 103064.37 Select ADP AED AFN ALL AMD …"
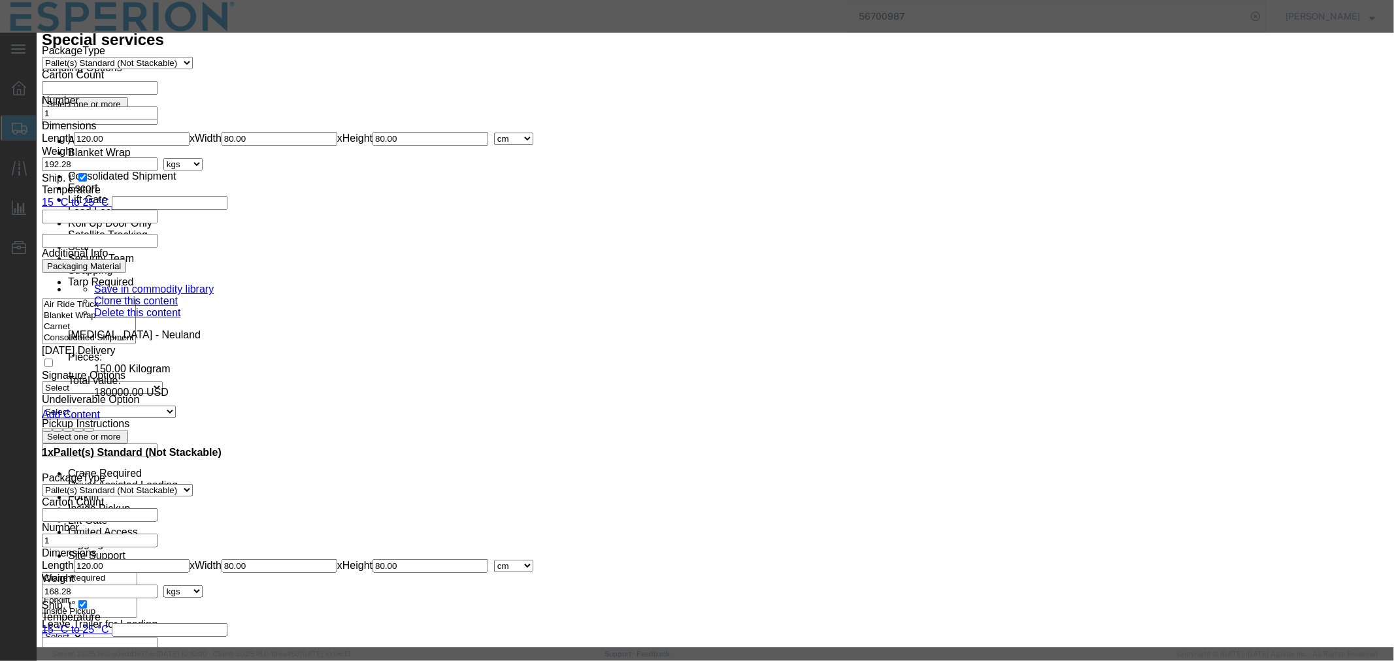
type input "1200.00"
click input "text"
paste input "107.52"
type input "107.52"
type input "129024"
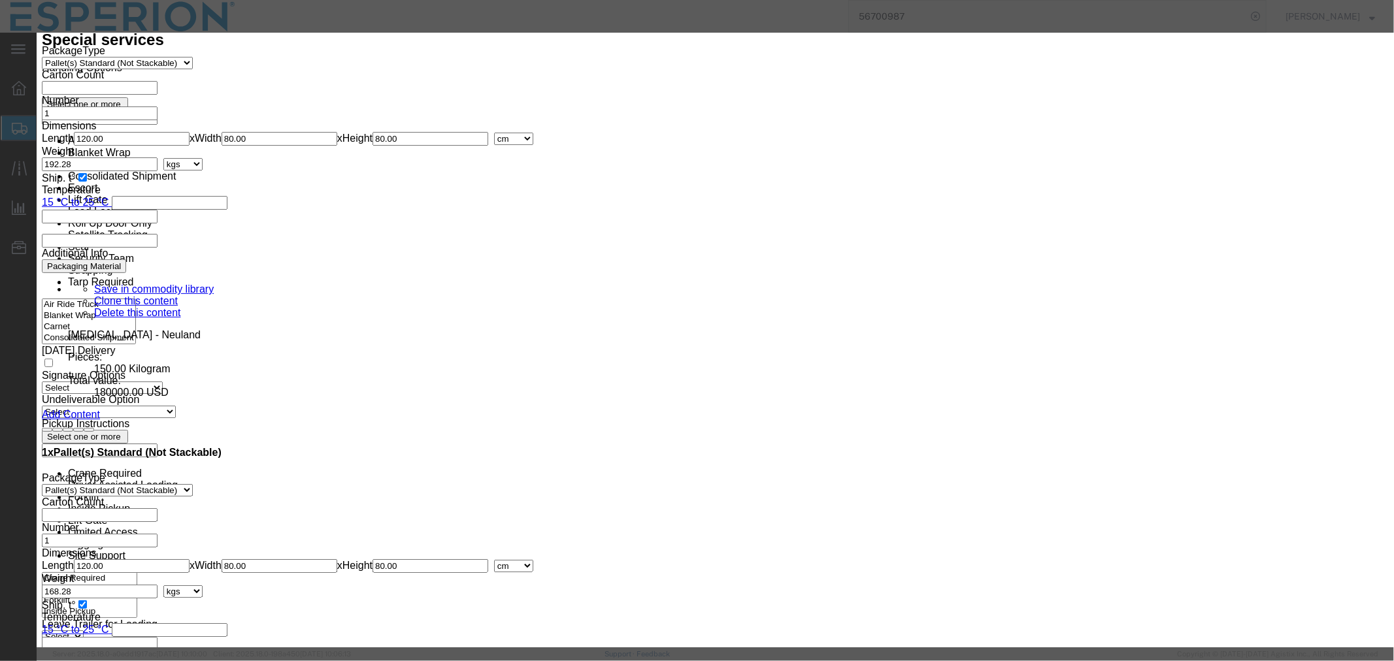
click button "Save & Close"
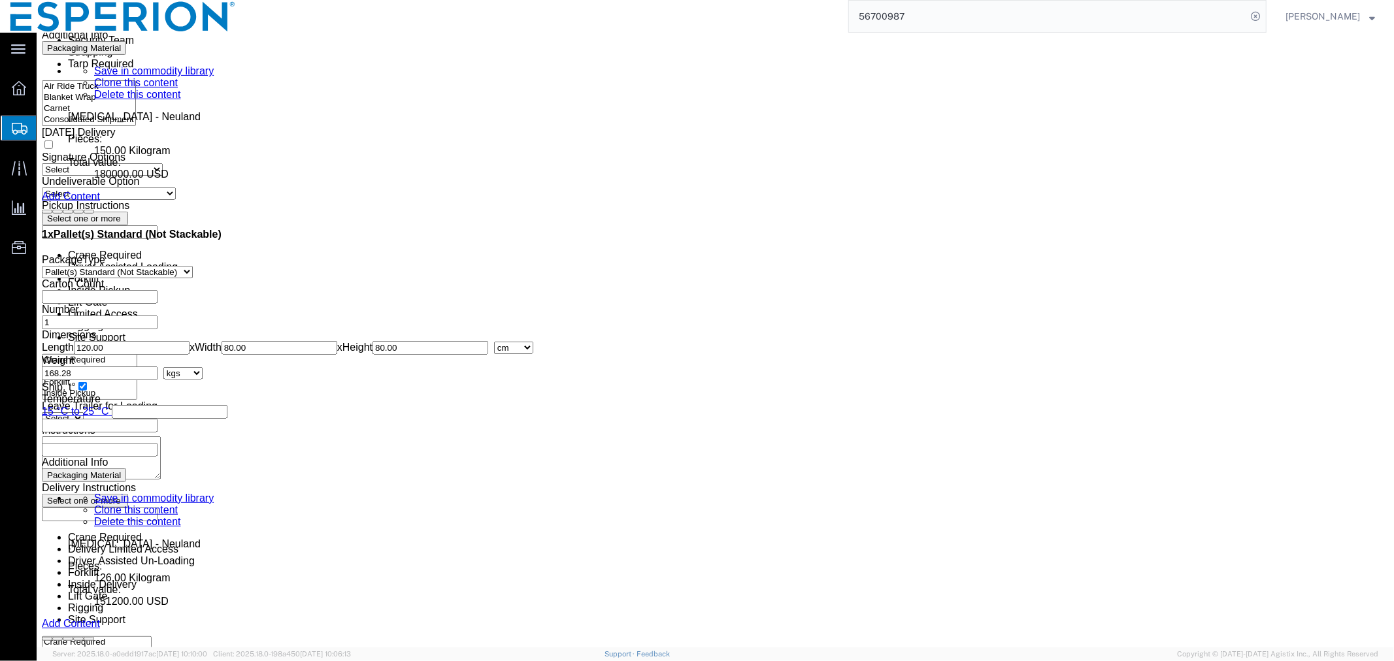
scroll to position [4719, 0]
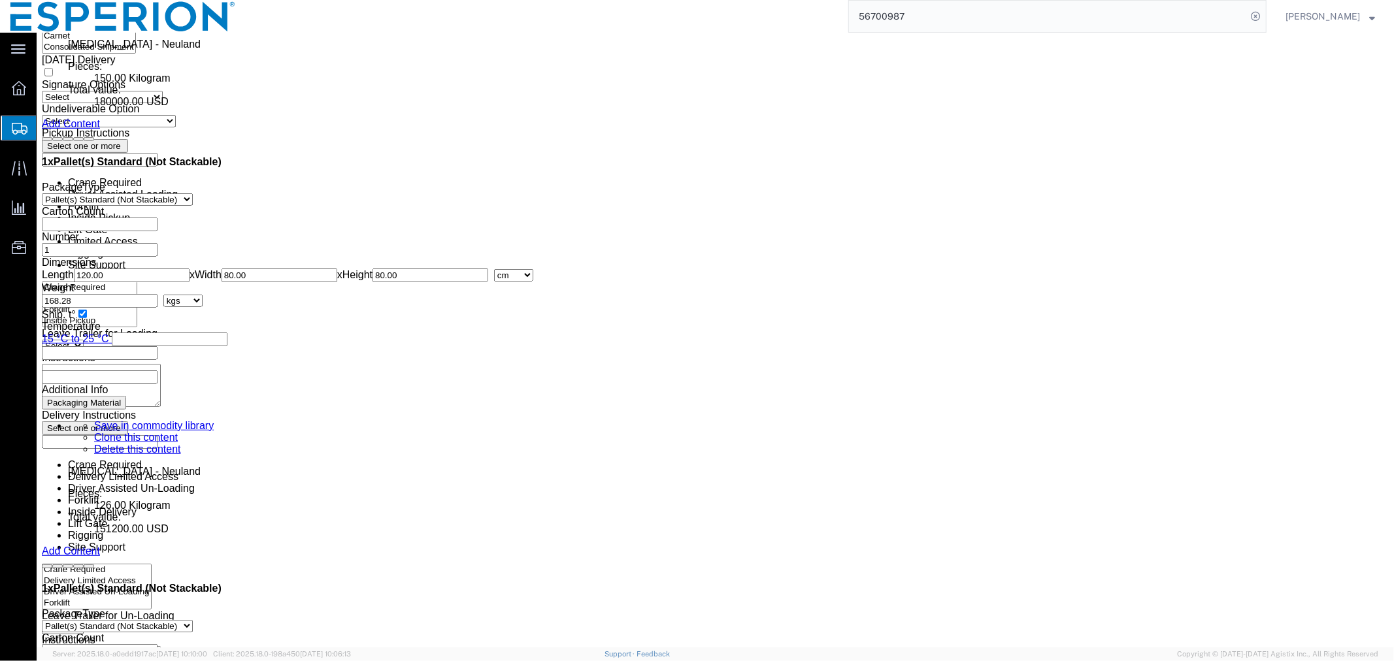
click dd "114.19 Kilogram"
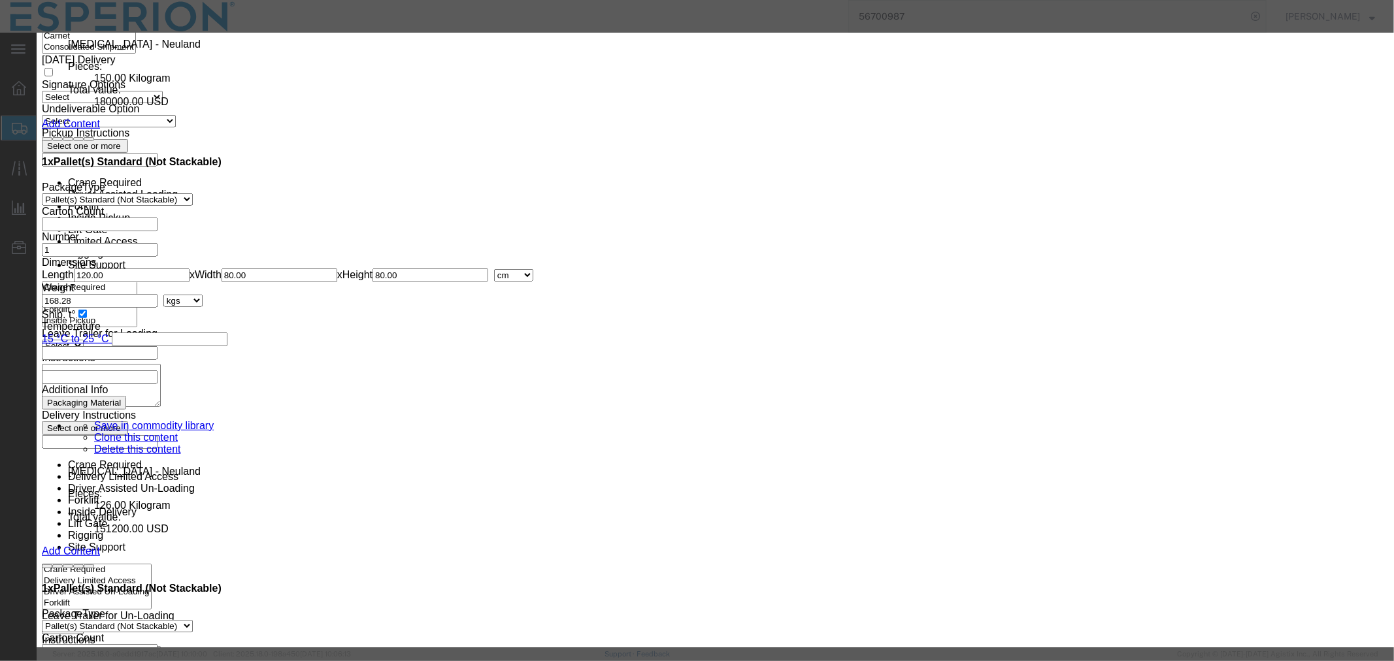
drag, startPoint x: 485, startPoint y: 125, endPoint x: 386, endPoint y: 122, distance: 98.7
click div "Pieces 114.19 Select Bag Barrels 100Board Feet Bottle Box Blister Pack Carats C…"
drag, startPoint x: 506, startPoint y: 148, endPoint x: 378, endPoint y: 148, distance: 128.1
click div "Total Value 109457.96 Select ADP AED AFN ALL AMD AOA ARS ATS AUD AWG AZN BAM BB…"
type input "1200.00"
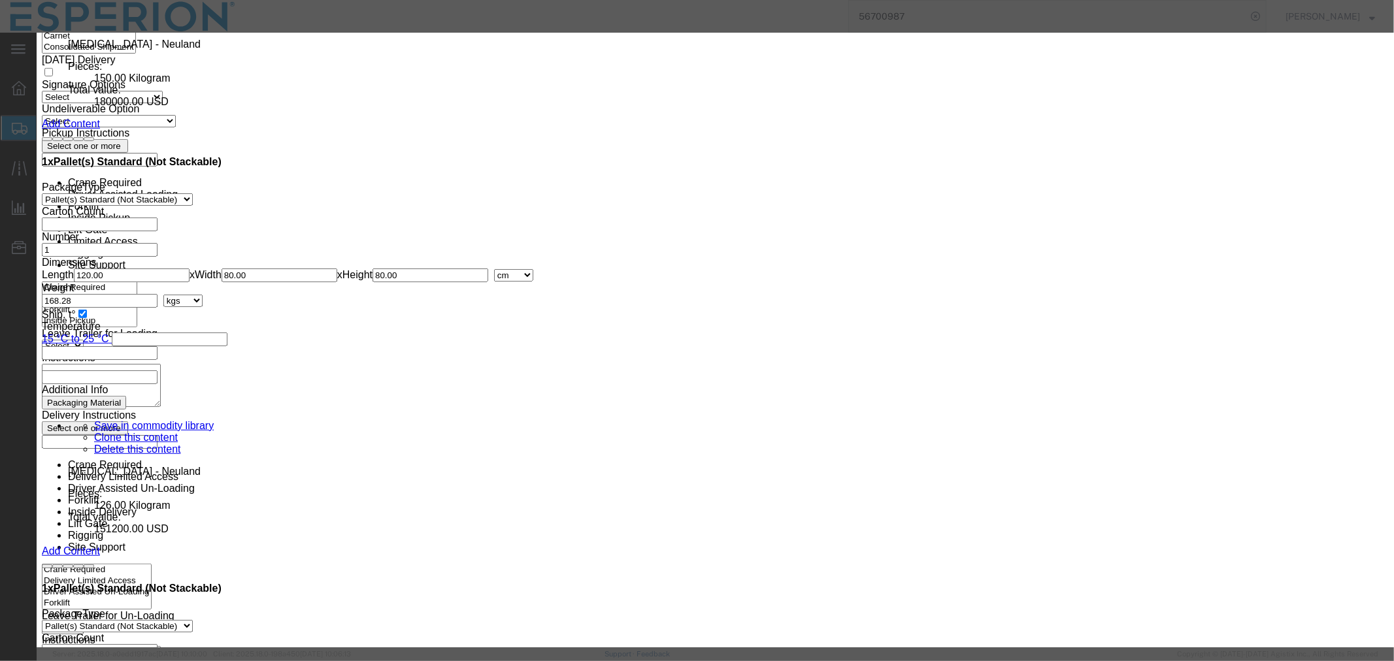
click input "text"
paste input "114.19"
type input "114.19"
type input "137028"
click button "Save & Close"
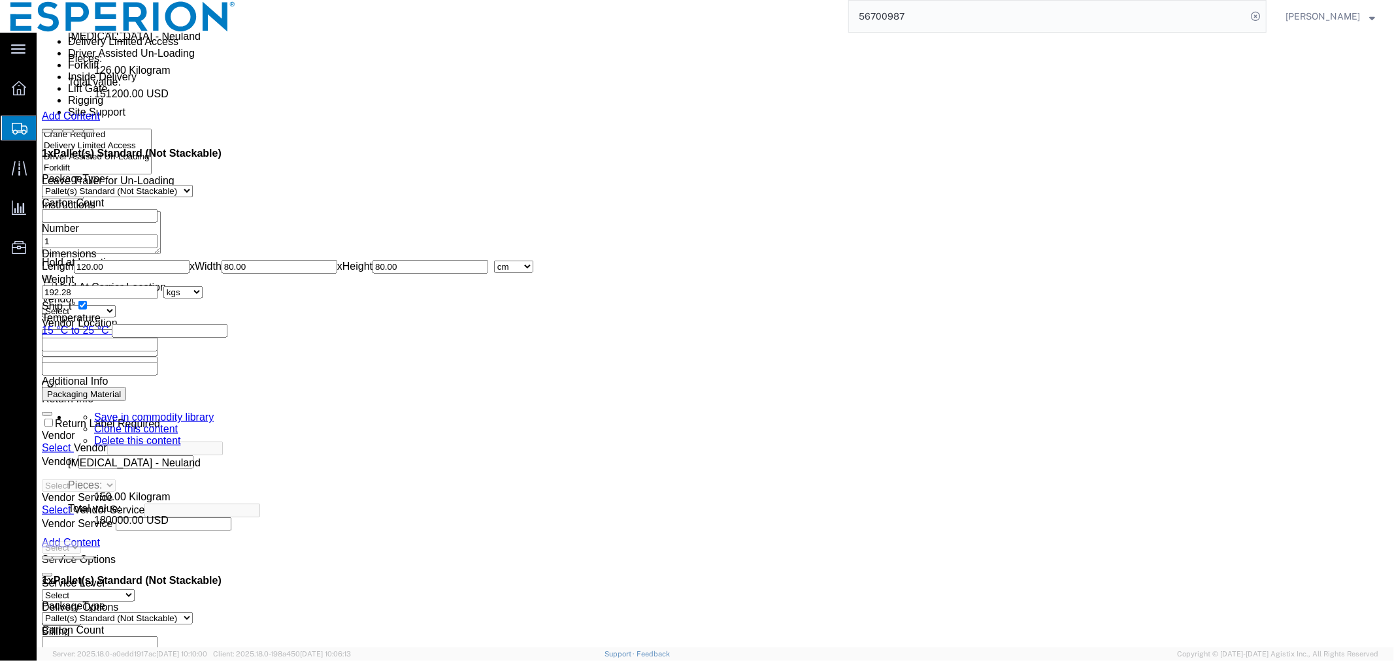
scroll to position [5227, 0]
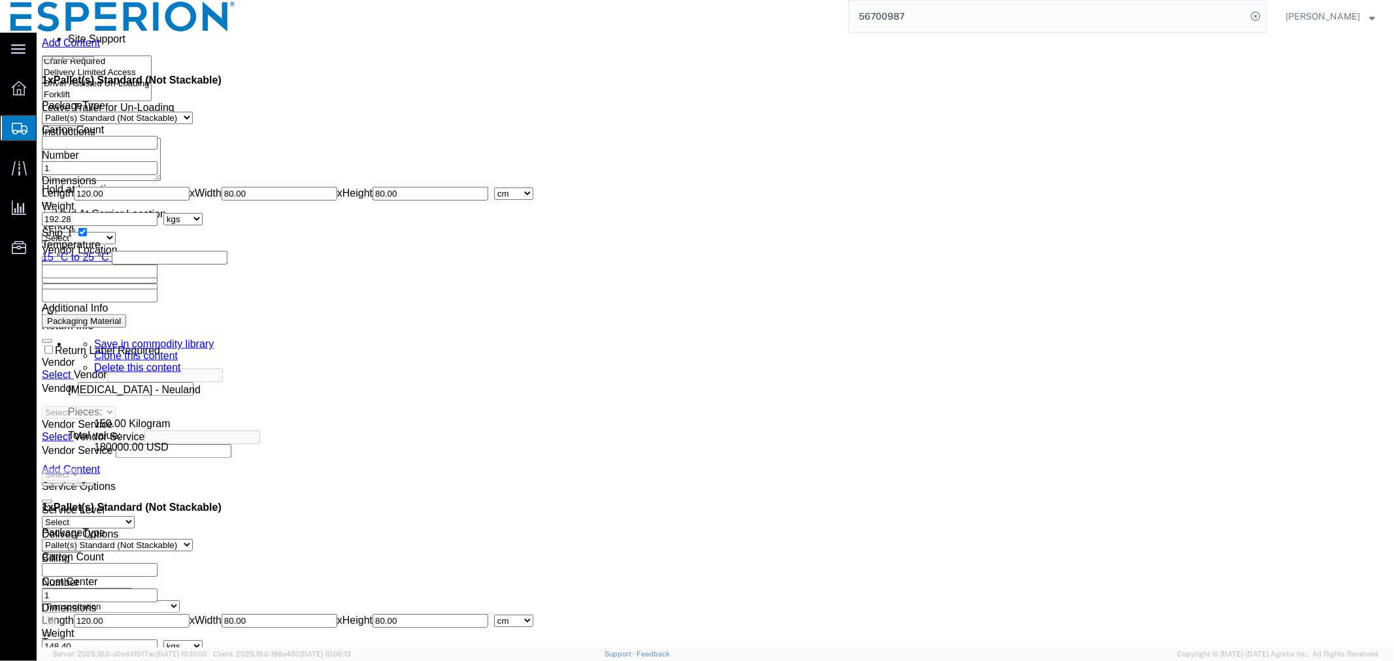
click dd "109.12 Kilogram"
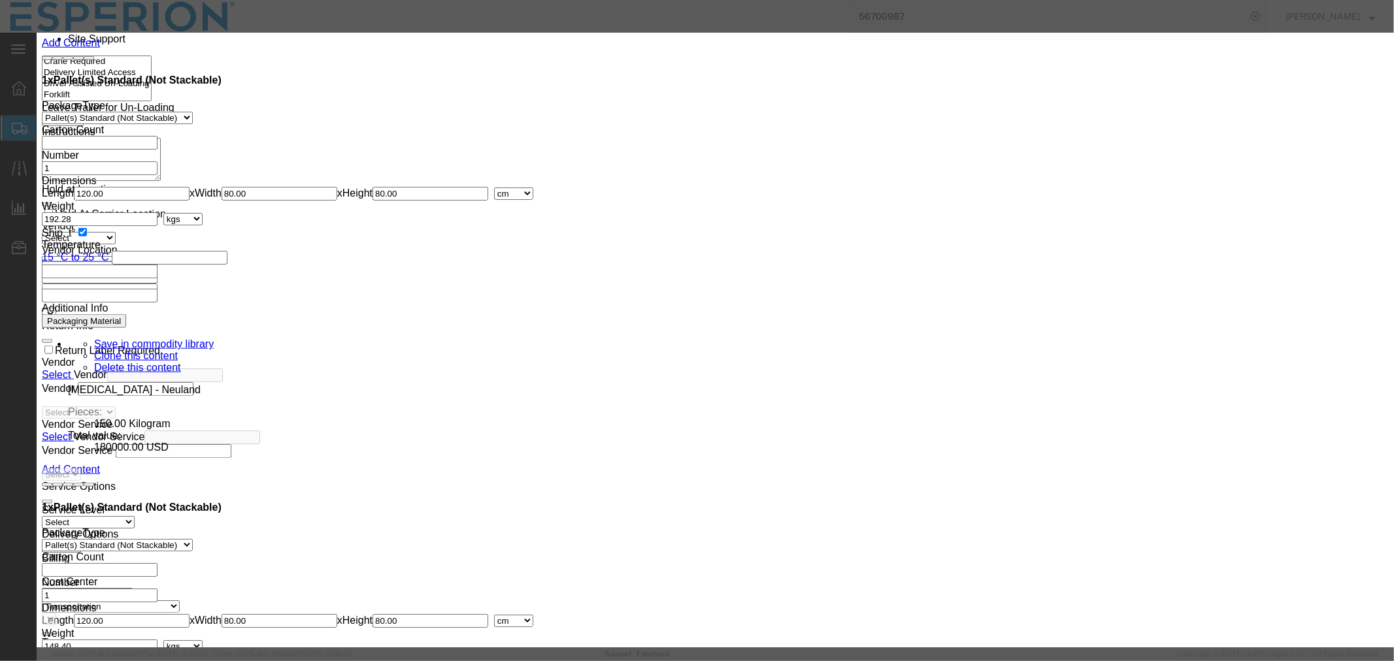
drag, startPoint x: 501, startPoint y: 127, endPoint x: 411, endPoint y: 126, distance: 90.2
click div "Pieces 109.12 Select Bag Barrels 100Board Feet Bottle Box Blister Pack Carats C…"
drag, startPoint x: 525, startPoint y: 152, endPoint x: 352, endPoint y: 140, distance: 174.2
click div "Total Value 104598.07 Select ADP AED AFN ALL AMD AOA ARS ATS AUD AWG AZN BAM BB…"
type input "1200.00"
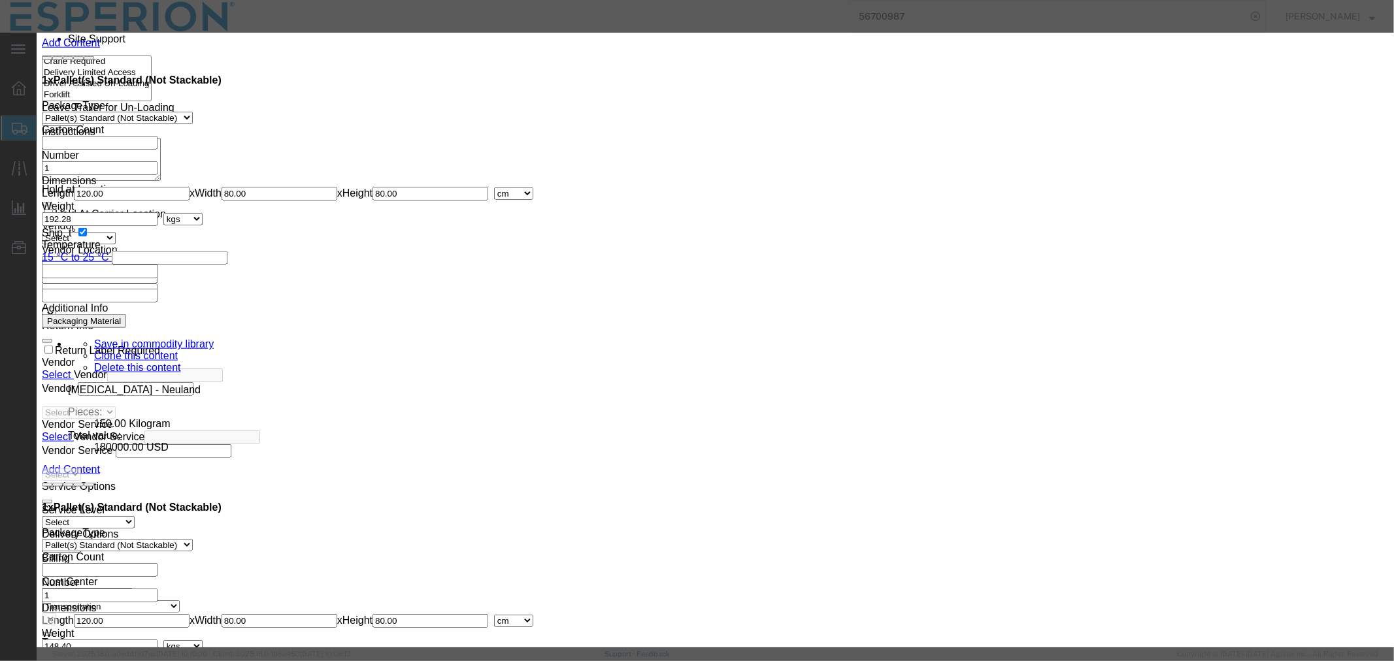
click input "text"
paste input "109.12"
type input "109.12"
type input "130944"
click button "Save & Close"
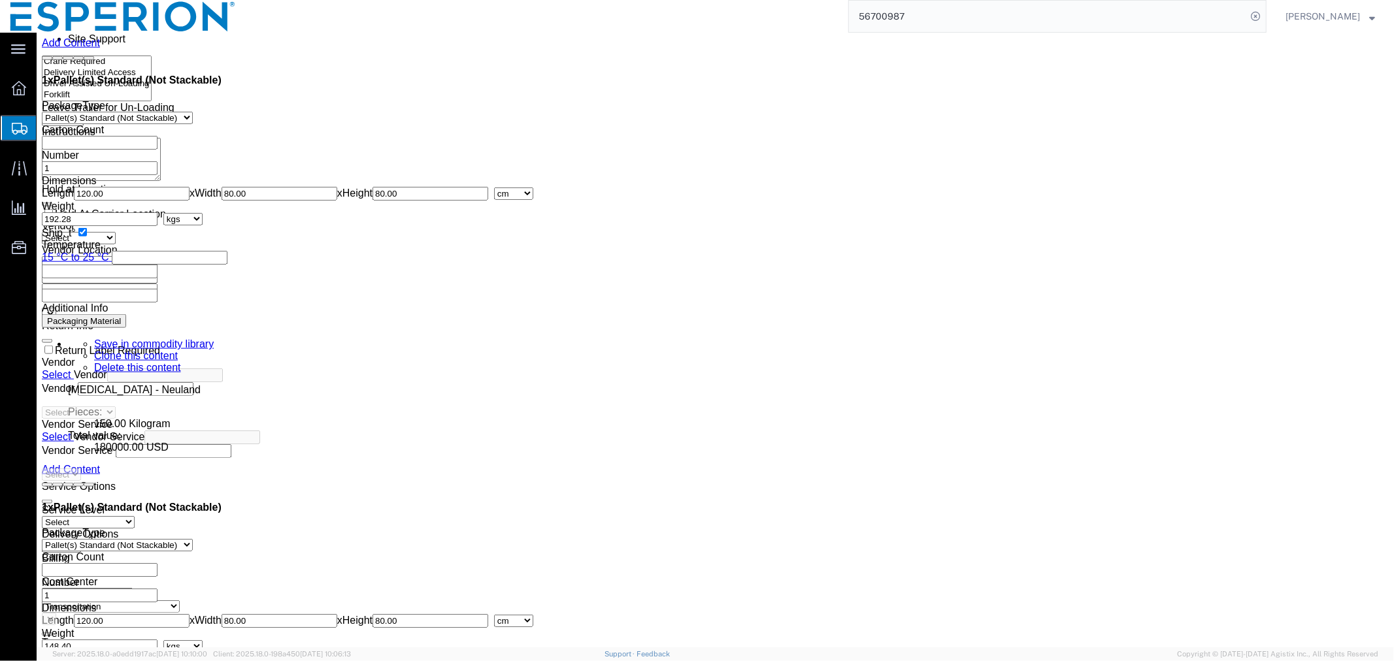
scroll to position [5445, 0]
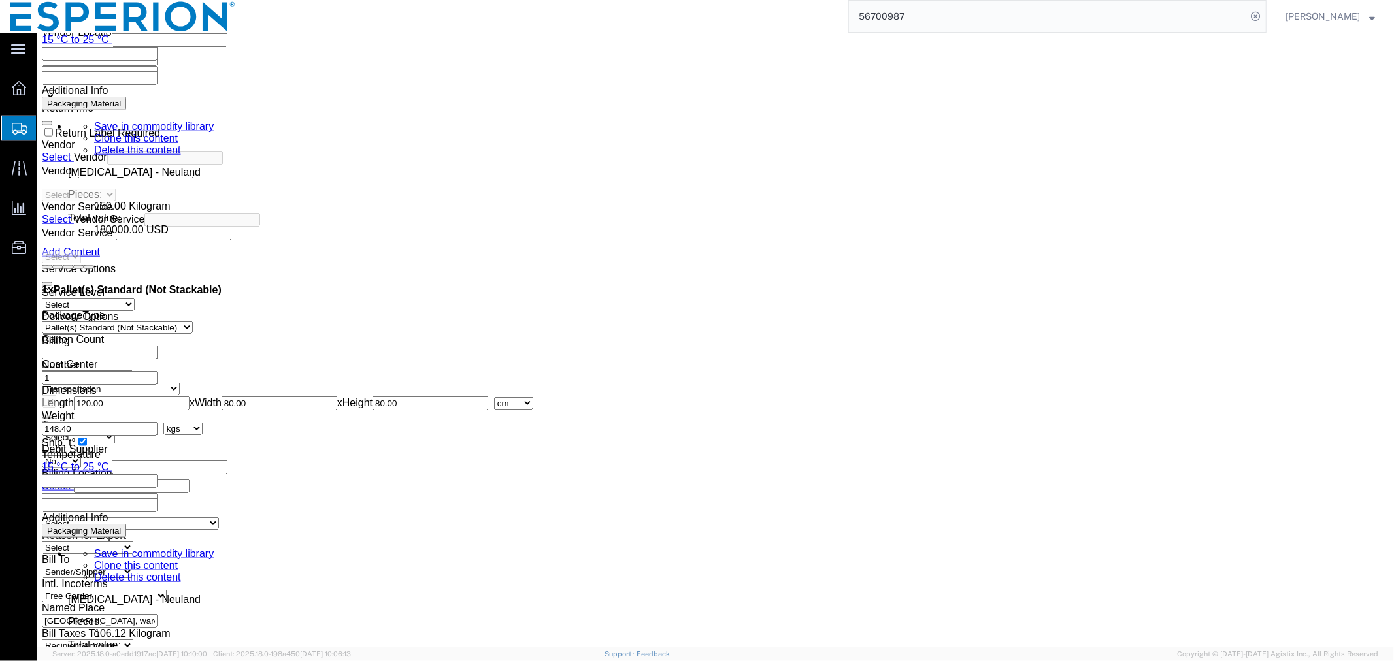
click dd "112439.09 USD"
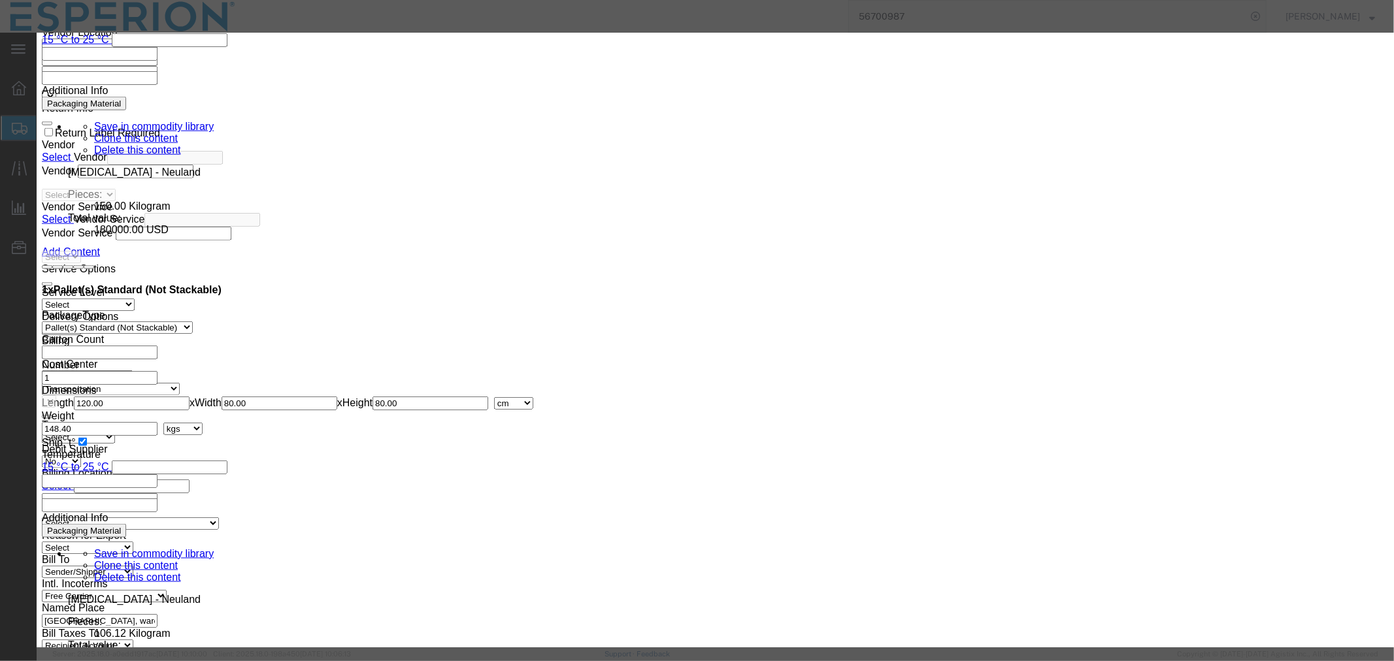
drag, startPoint x: 499, startPoint y: 133, endPoint x: 379, endPoint y: 135, distance: 120.2
click div "Pieces 117.30 Select Bag Barrels 100Board Feet Bottle Box Blister Pack Carats C…"
drag, startPoint x: 499, startPoint y: 148, endPoint x: 373, endPoint y: 148, distance: 126.1
click div "Total Value 112439.09 Select ADP AED AFN ALL AMD AOA ARS ATS AUD AWG AZN BAM BB…"
type input "1200.00"
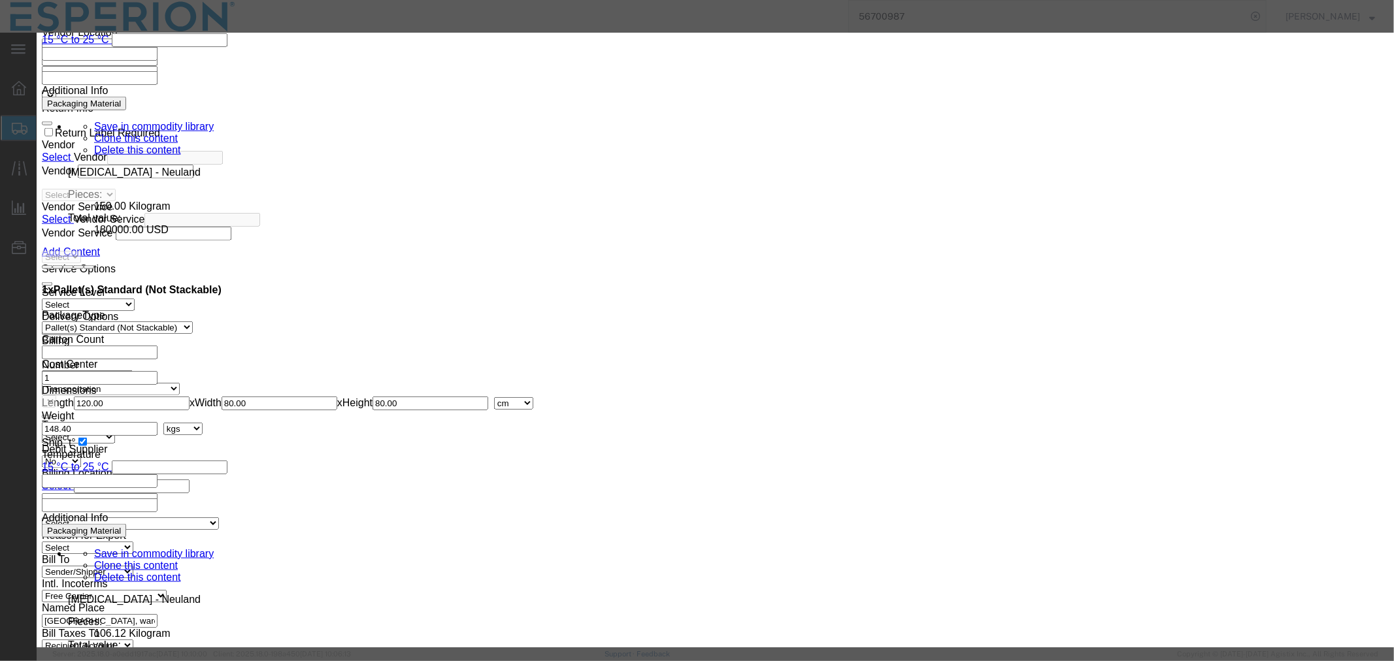
click input "text"
paste input "117.30"
type input "117.30"
type input "140760"
click button "Save & Close"
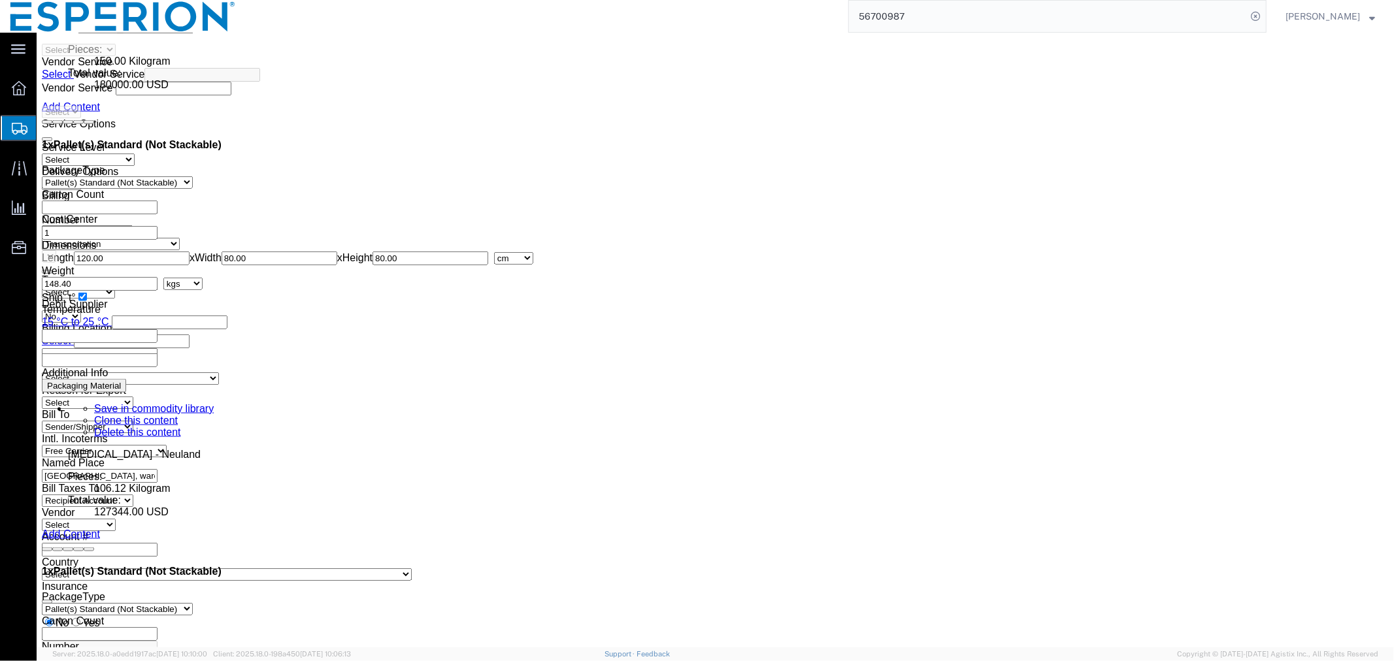
scroll to position [5660, 0]
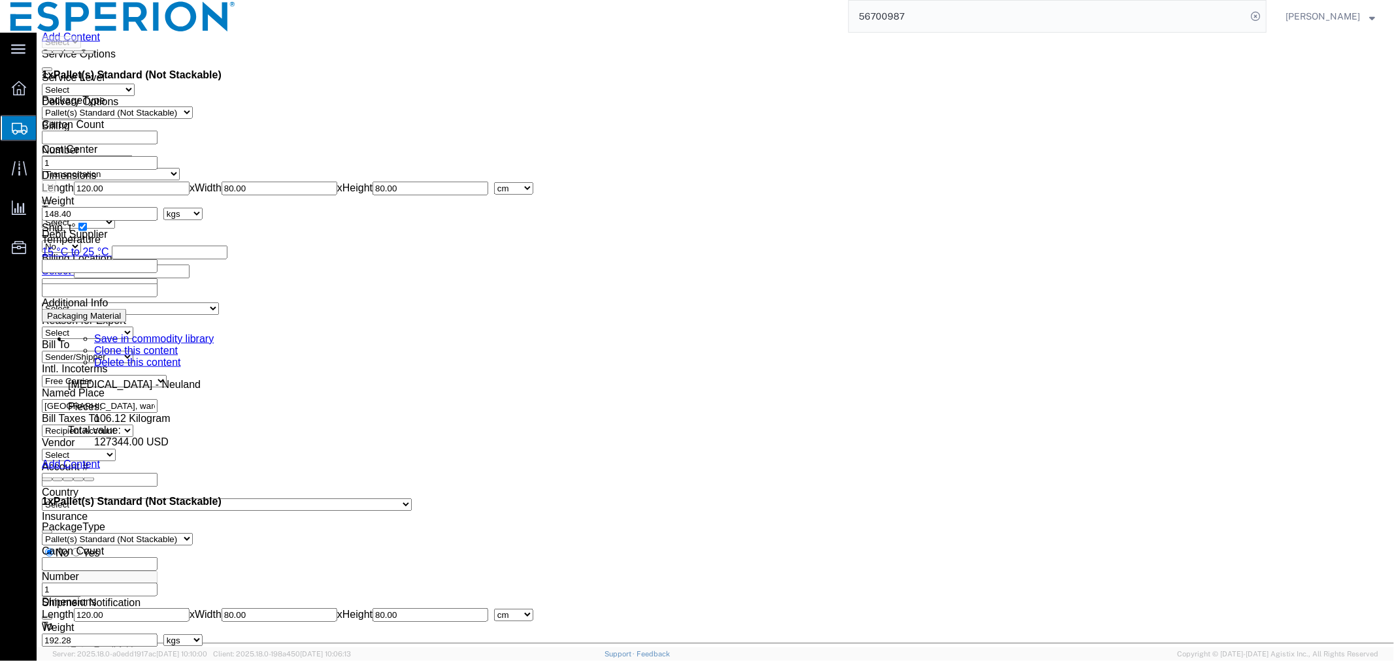
click button "Save"
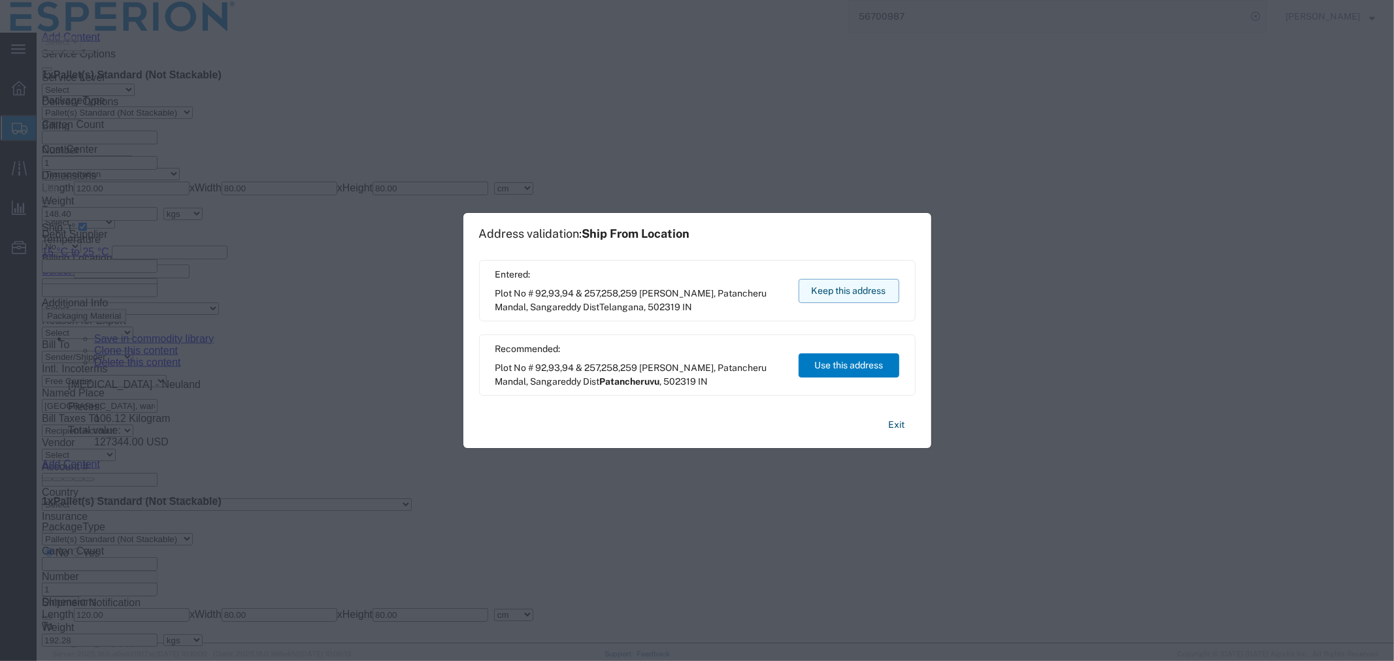
click at [835, 297] on button "Keep this address" at bounding box center [848, 291] width 101 height 24
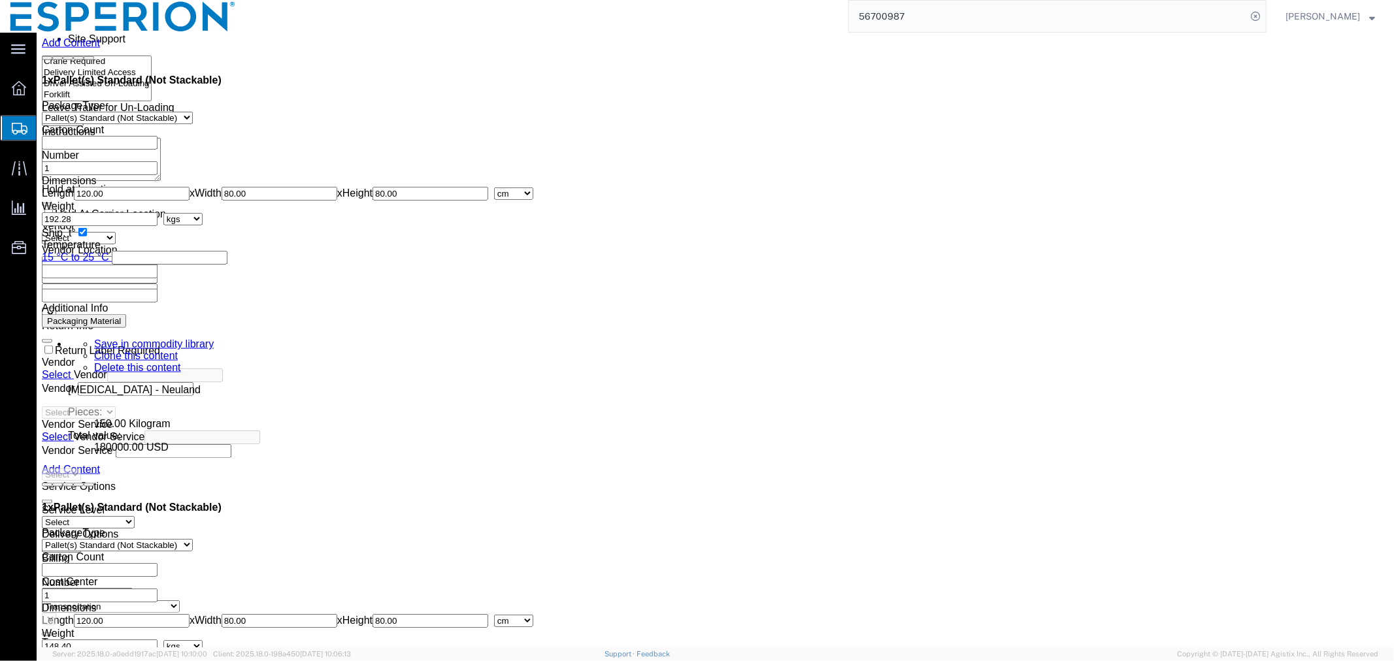
scroll to position [5660, 0]
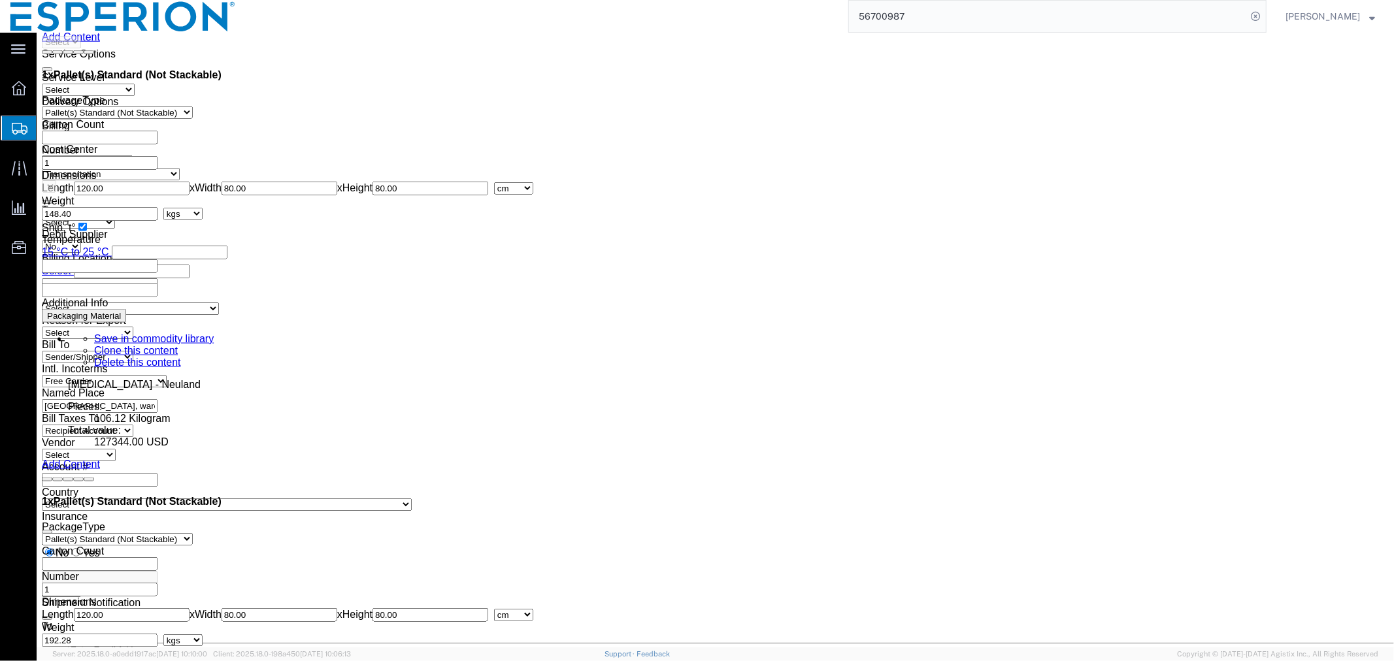
click button "Continue"
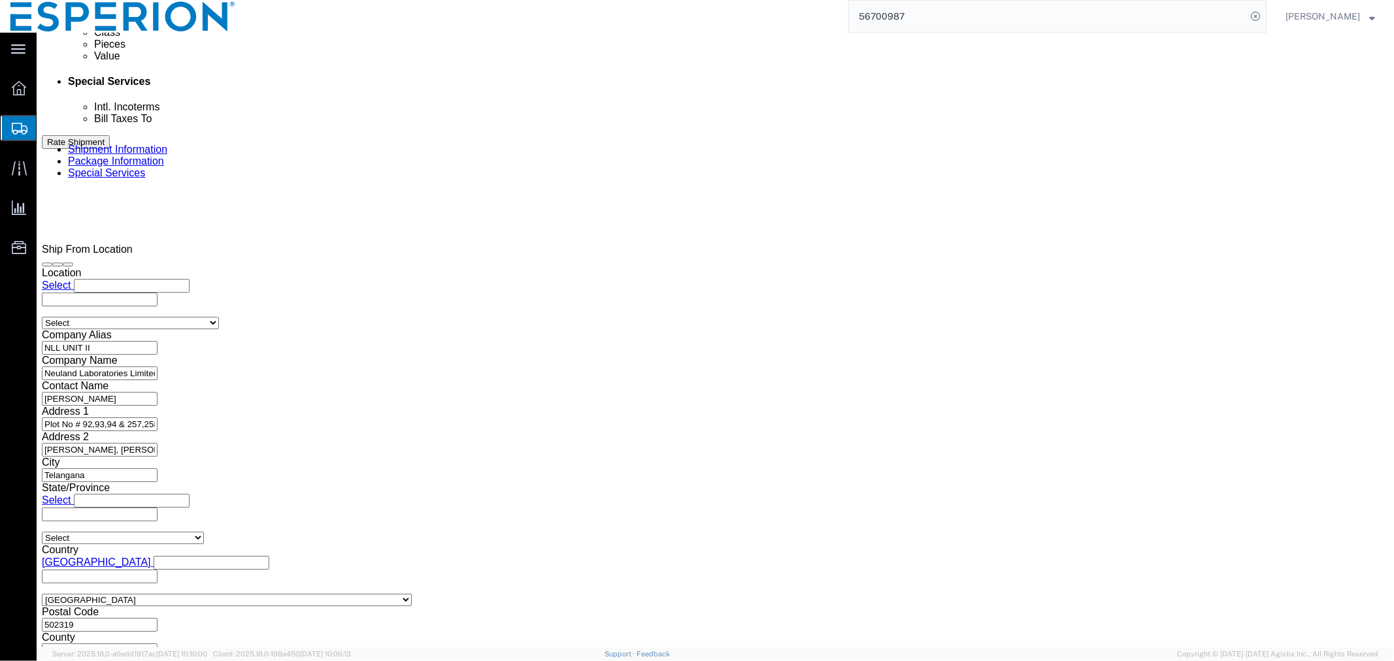
scroll to position [402, 0]
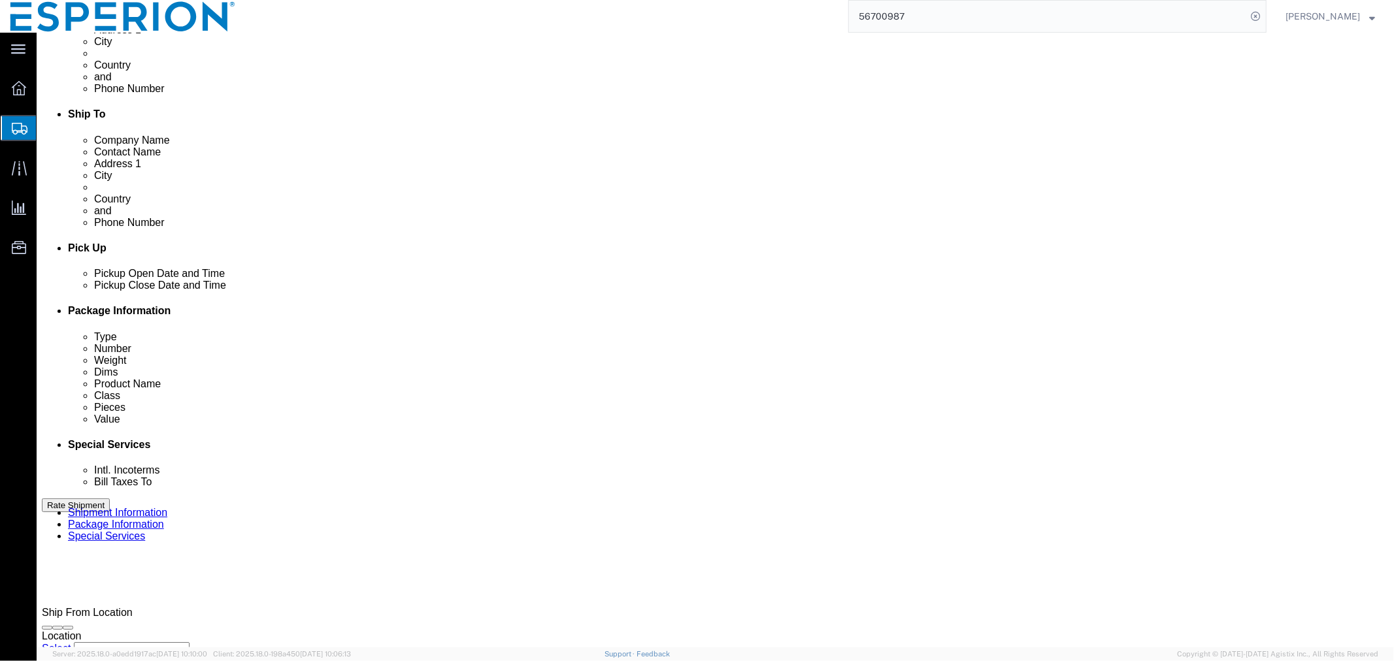
click button "Rate Shipment"
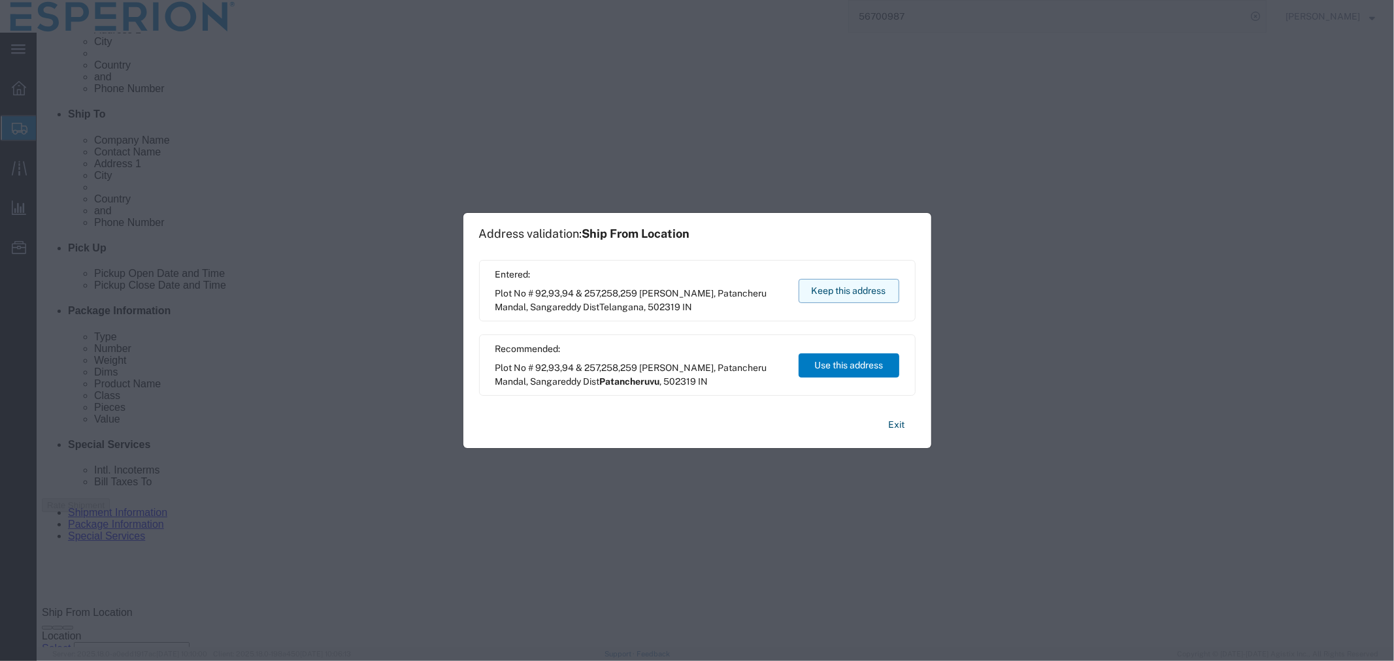
click at [815, 290] on button "Keep this address" at bounding box center [848, 291] width 101 height 24
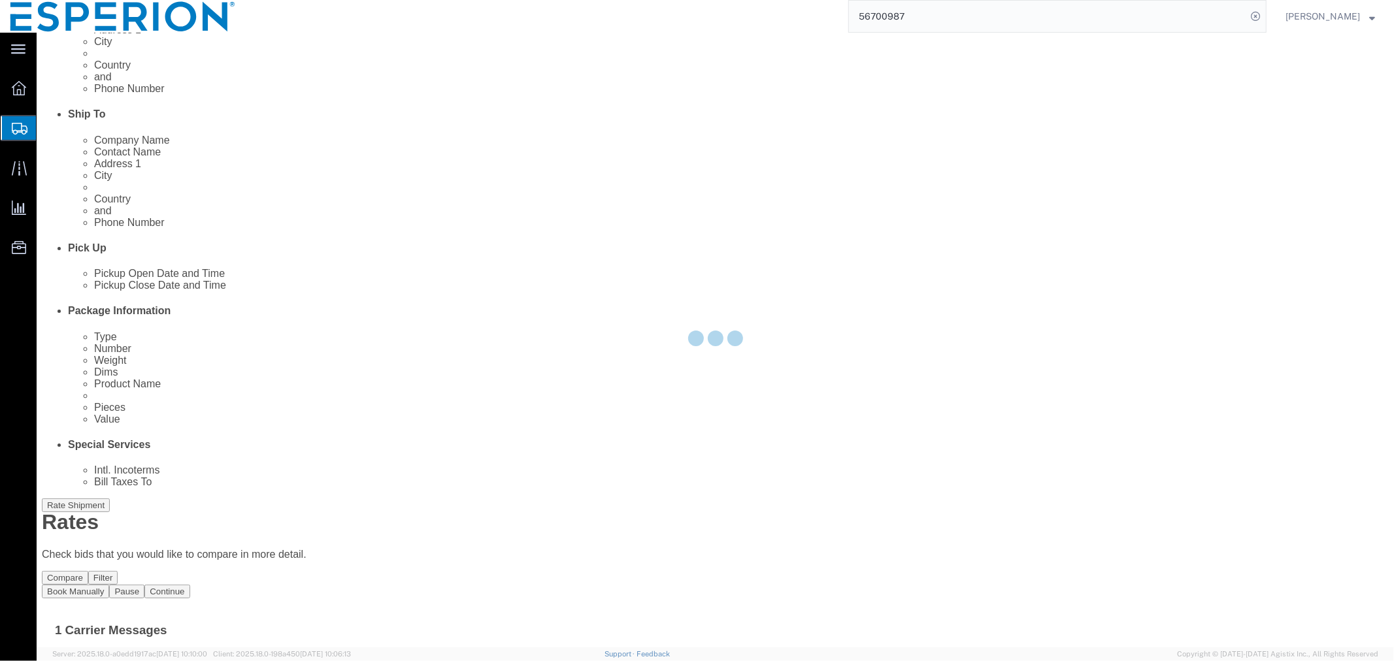
scroll to position [0, 0]
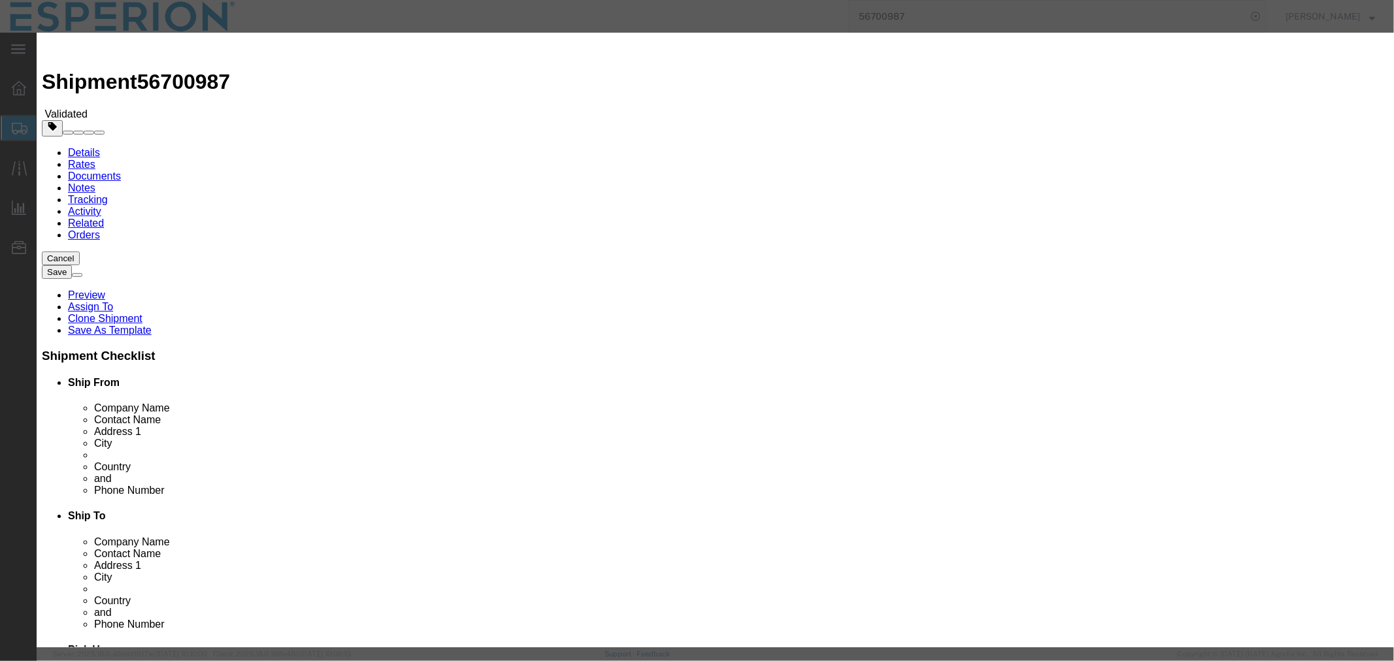
select select "59"
select select "553"
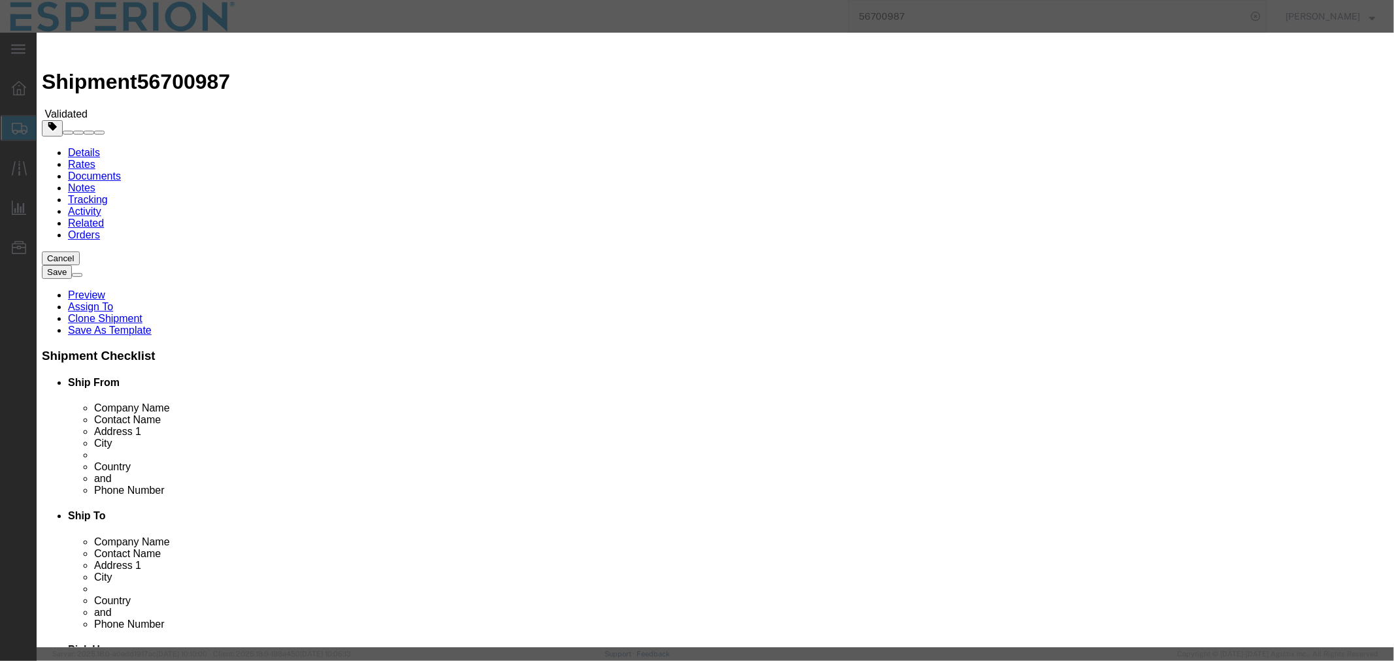
paste input "4650018994"
type input "4650018994"
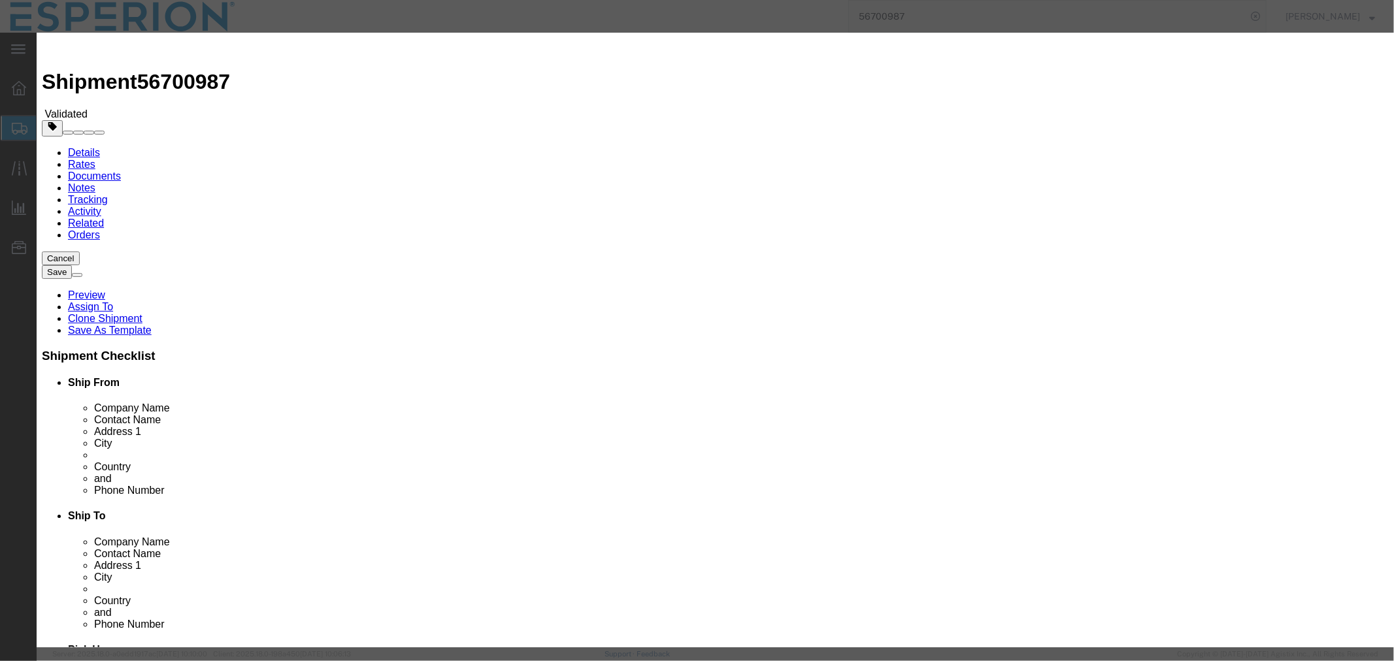
type input "ABREAUX"
type input "[PHONE_NUMBER]"
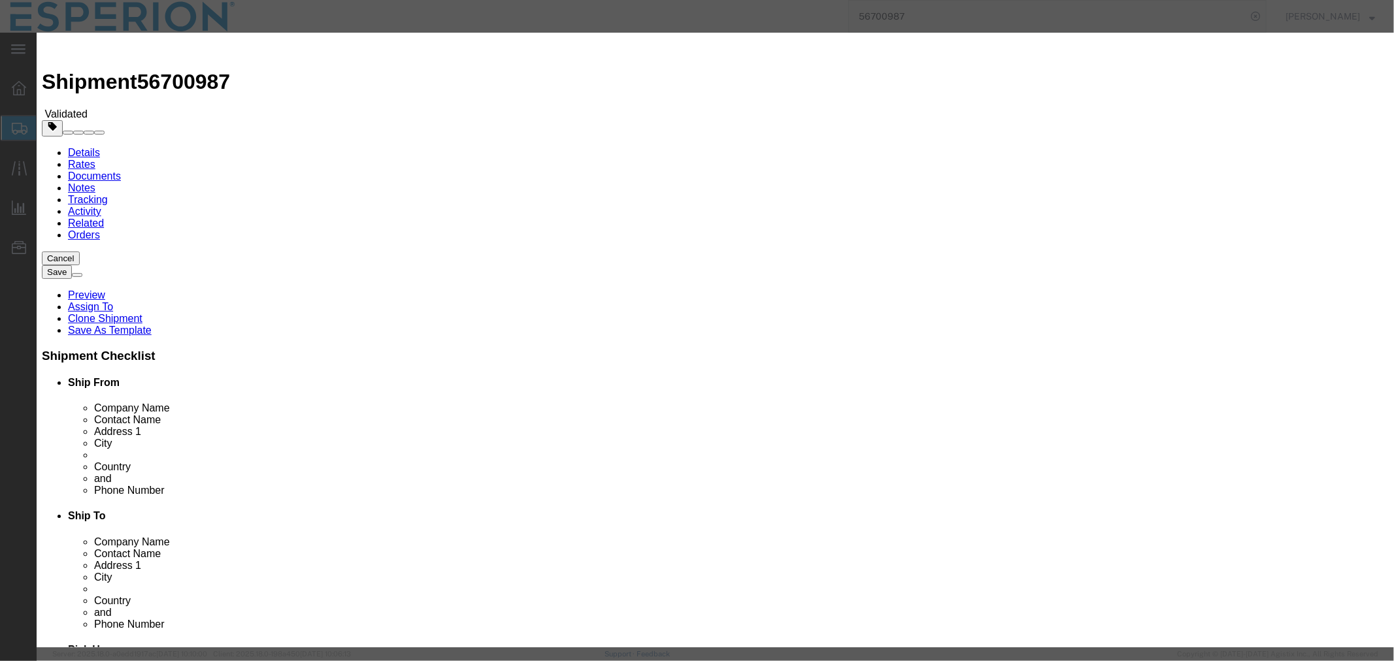
select select "0800"
type input "09/09/2025"
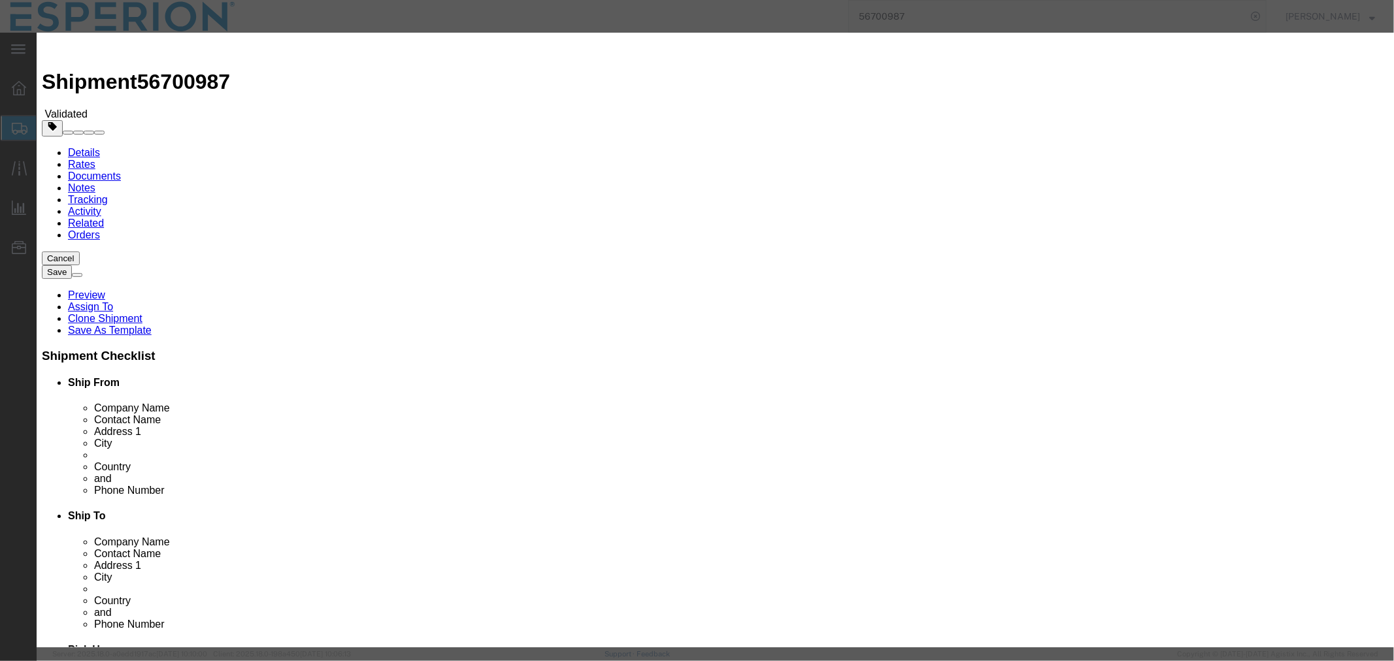
type input "09/08/2025"
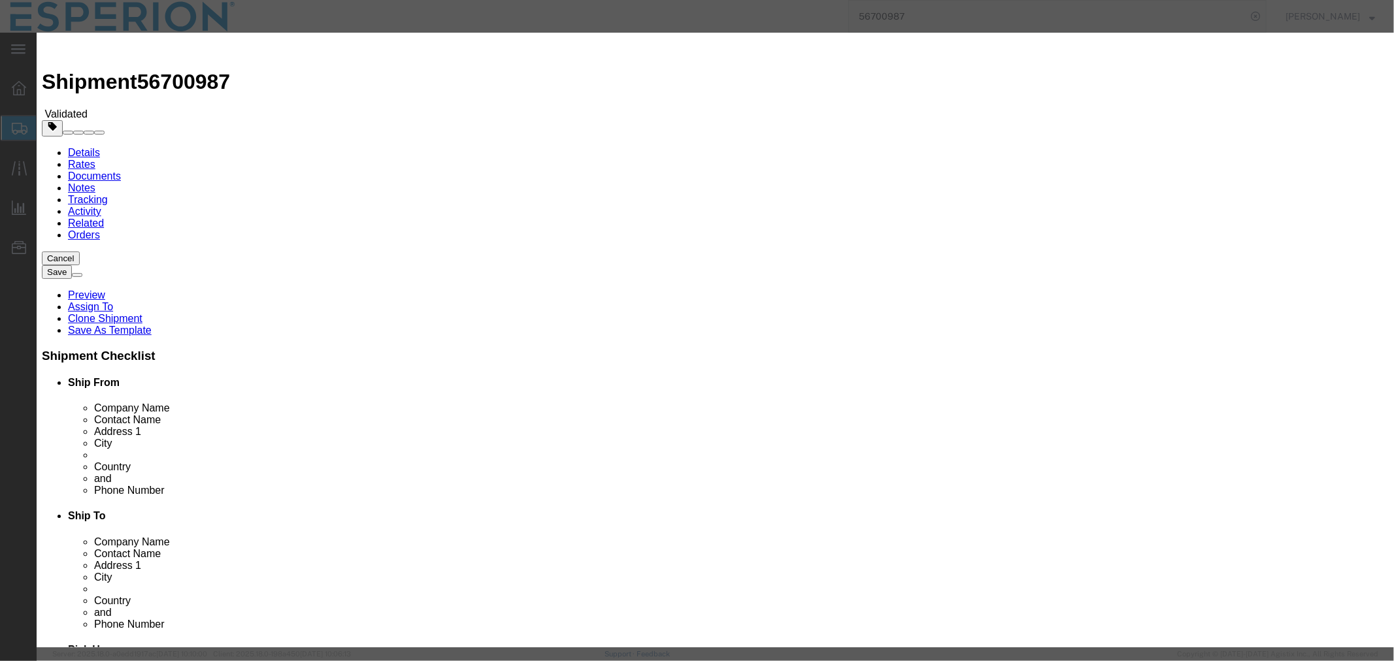
select select "0300"
select select "0100"
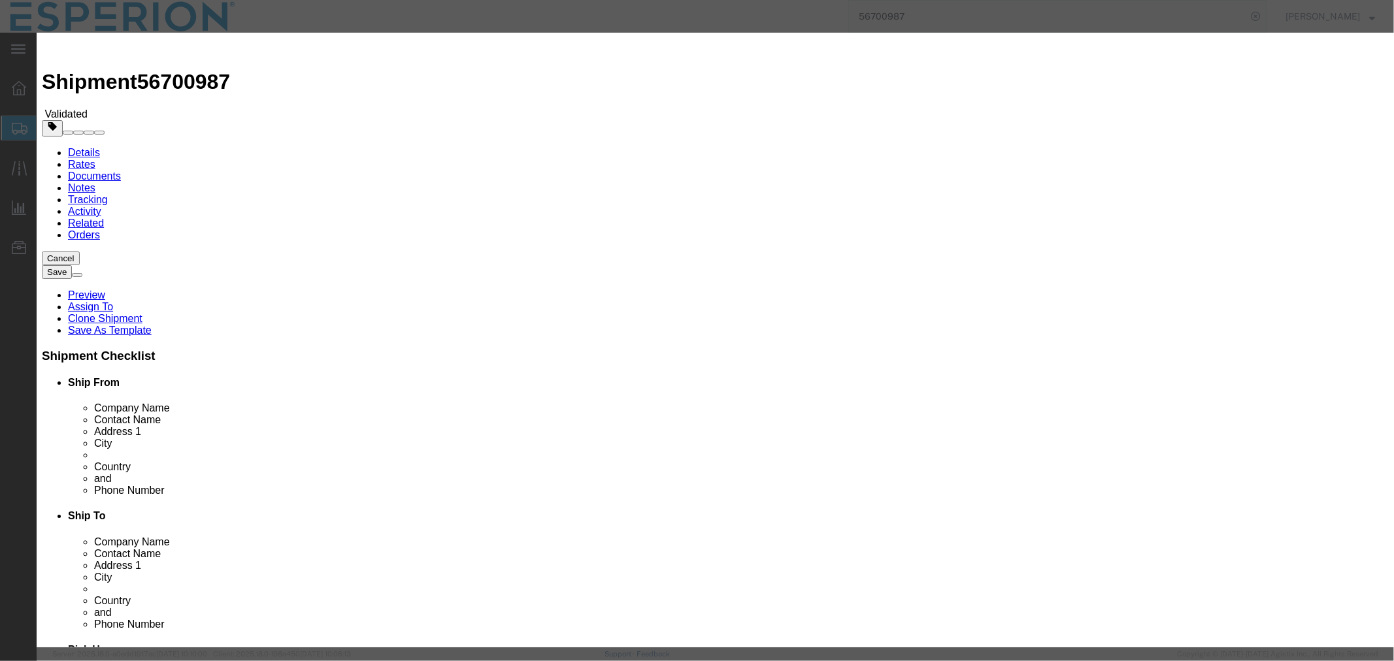
select select "INTRANST"
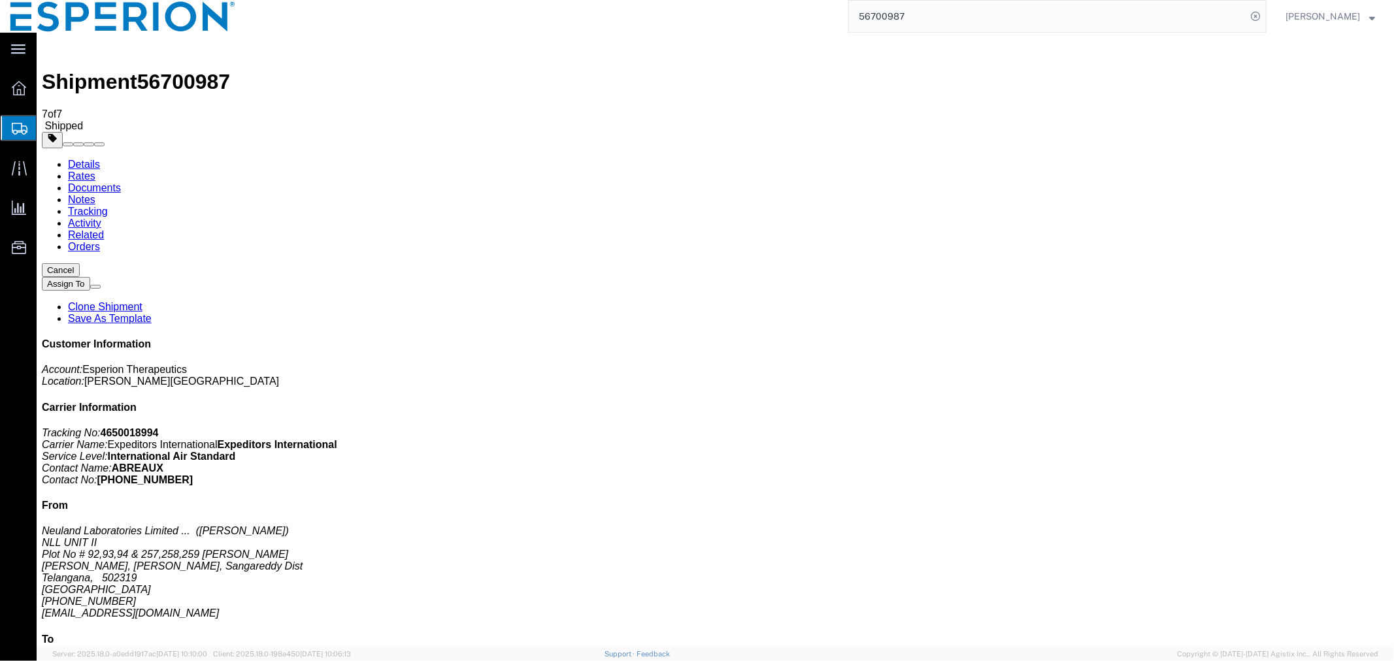
drag, startPoint x: 243, startPoint y: 421, endPoint x: 134, endPoint y: 481, distance: 124.3
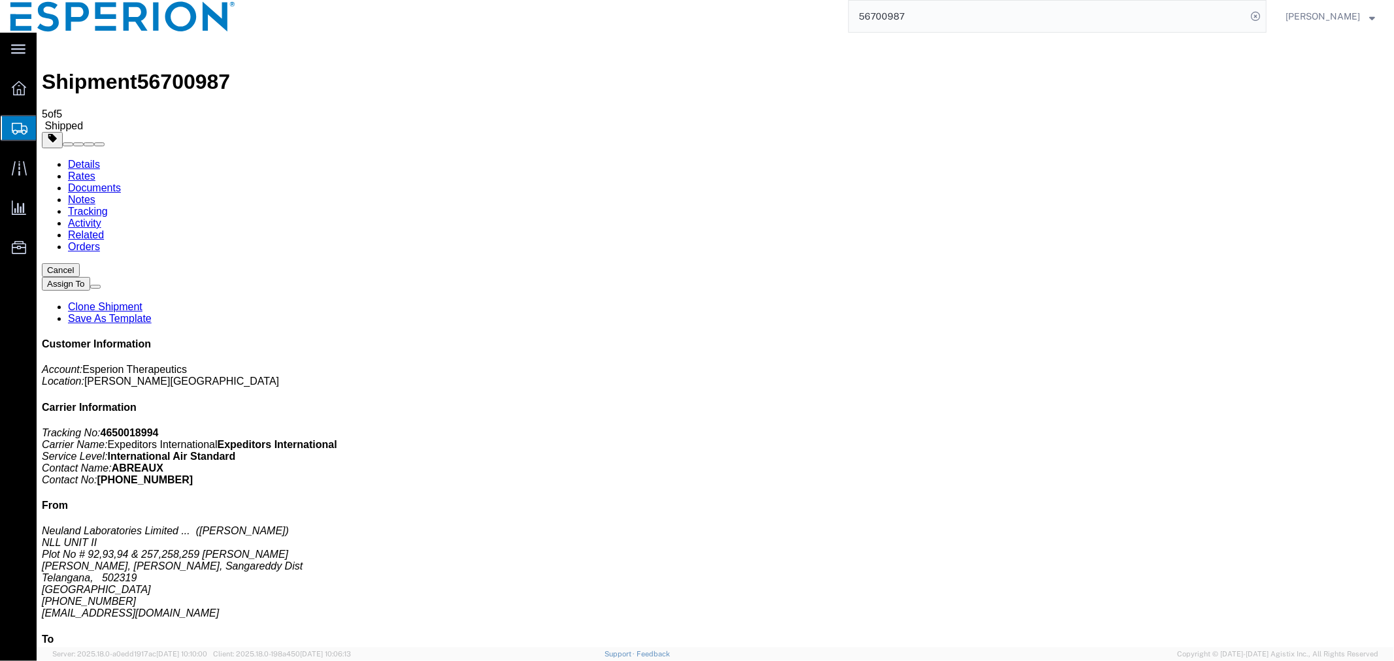
checkbox input "true"
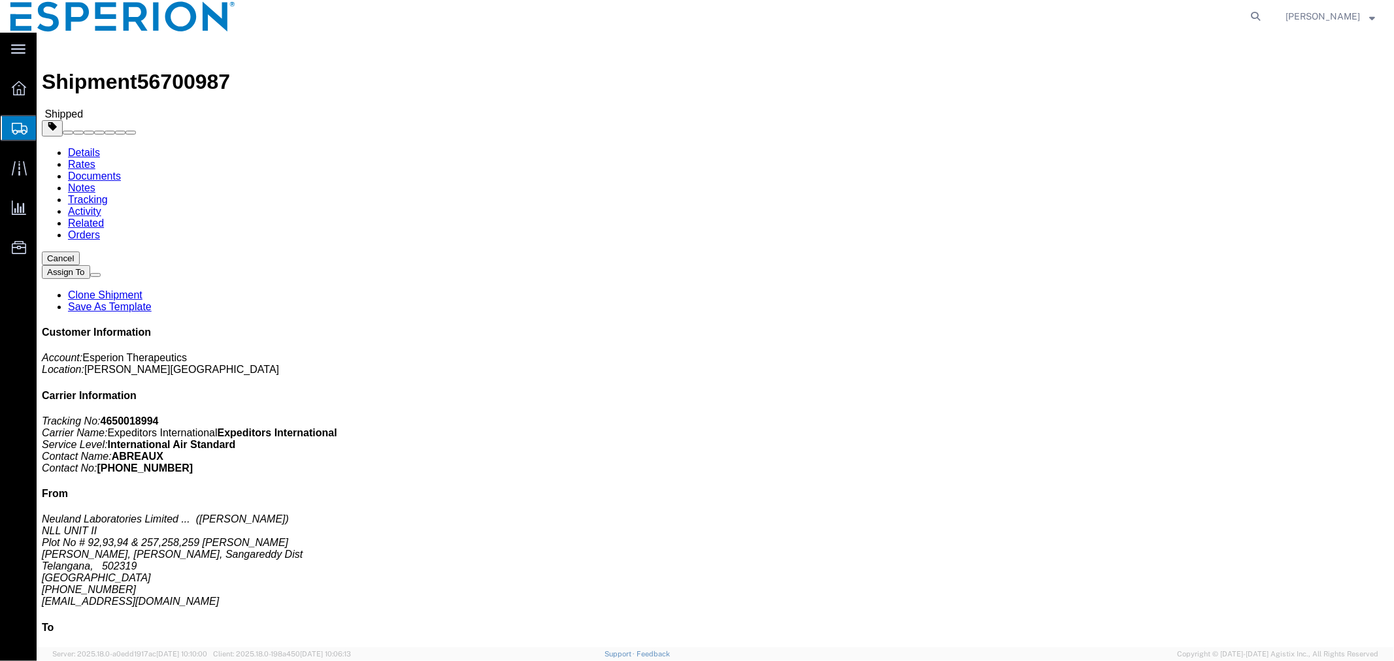
click link "Documents"
